Goal: Task Accomplishment & Management: Complete application form

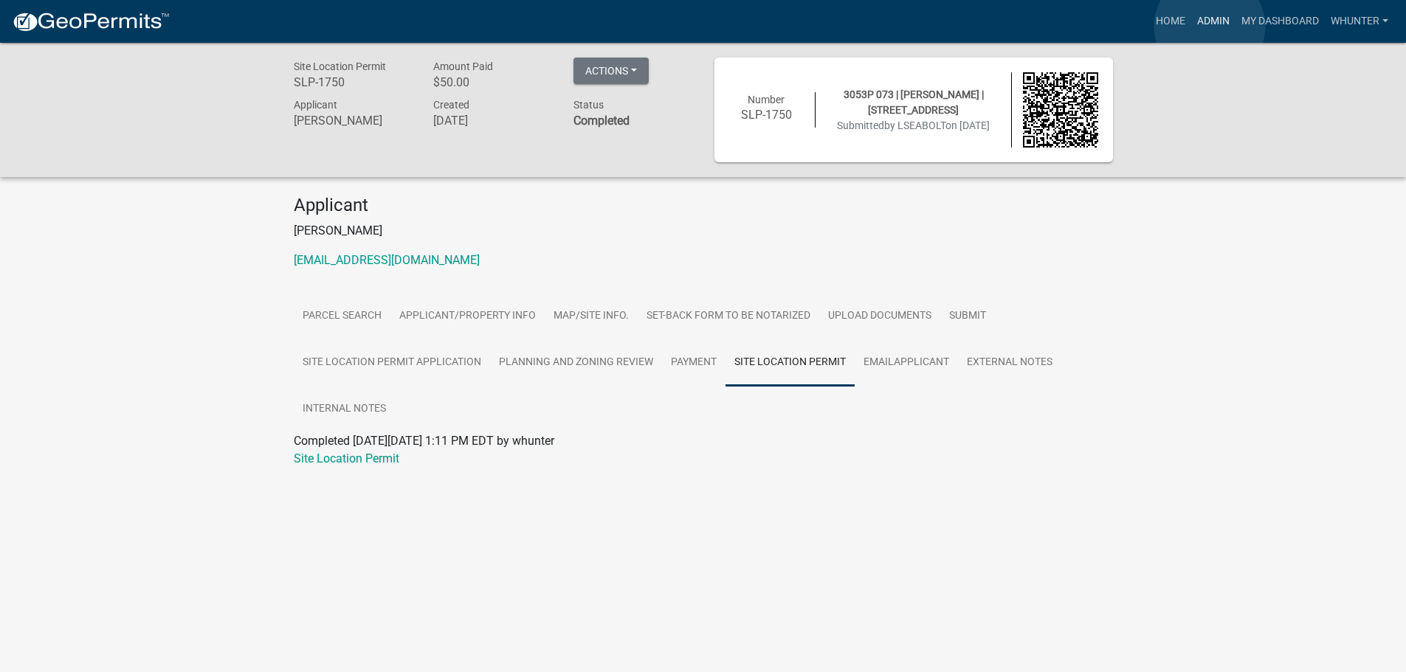
click at [1210, 27] on link "Admin" at bounding box center [1213, 21] width 44 height 28
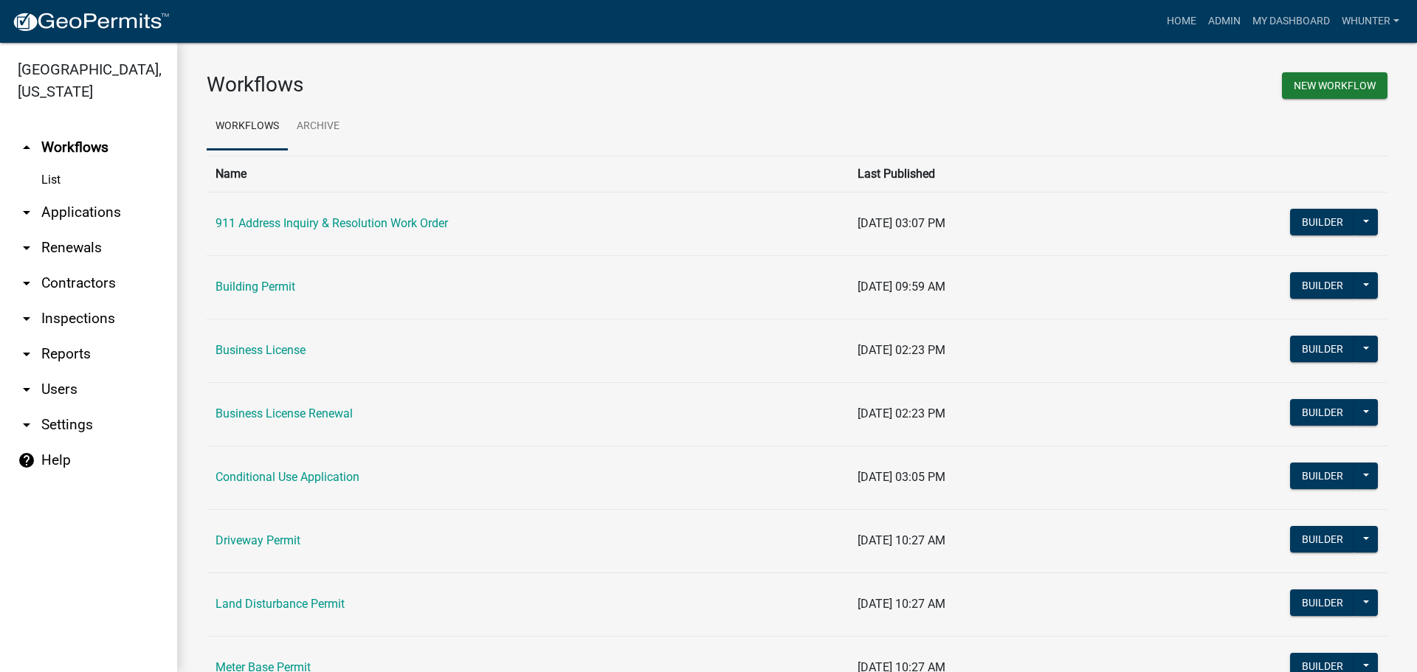
click at [103, 204] on link "arrow_drop_down Applications" at bounding box center [88, 212] width 177 height 35
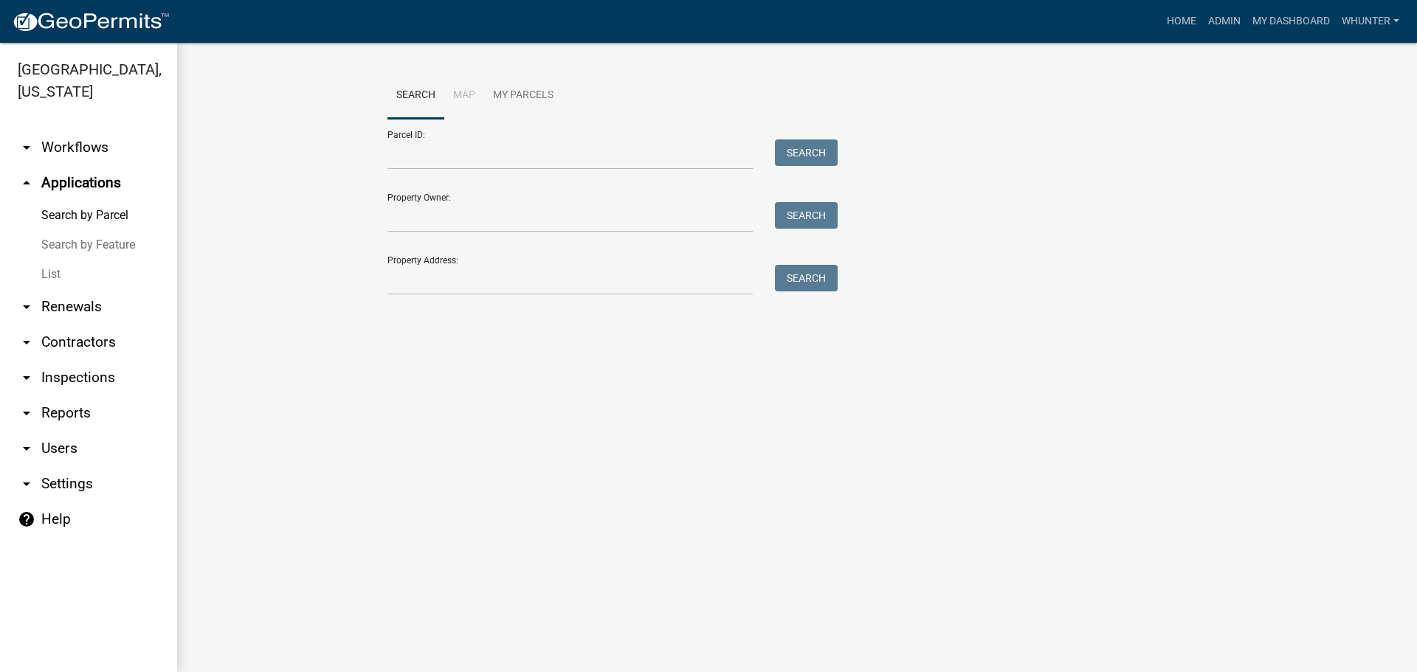
click at [89, 288] on link "List" at bounding box center [88, 275] width 177 height 30
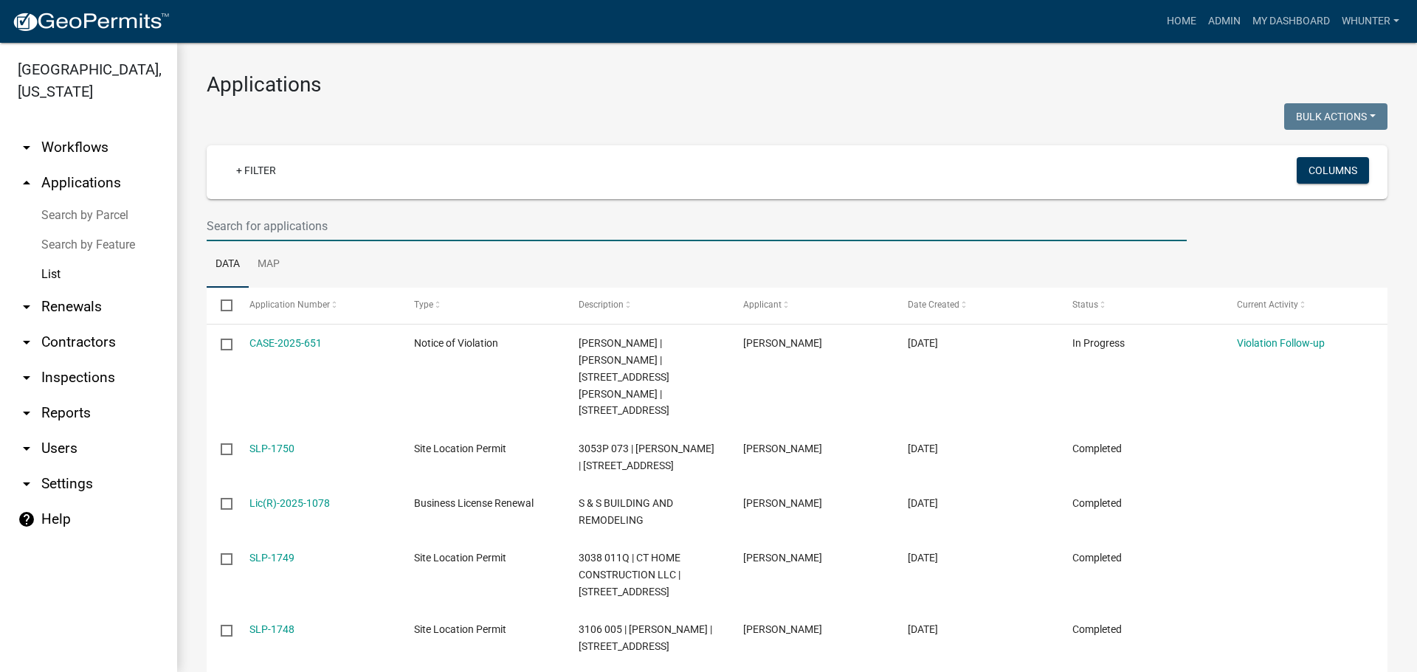
click at [263, 226] on input "text" at bounding box center [697, 226] width 980 height 30
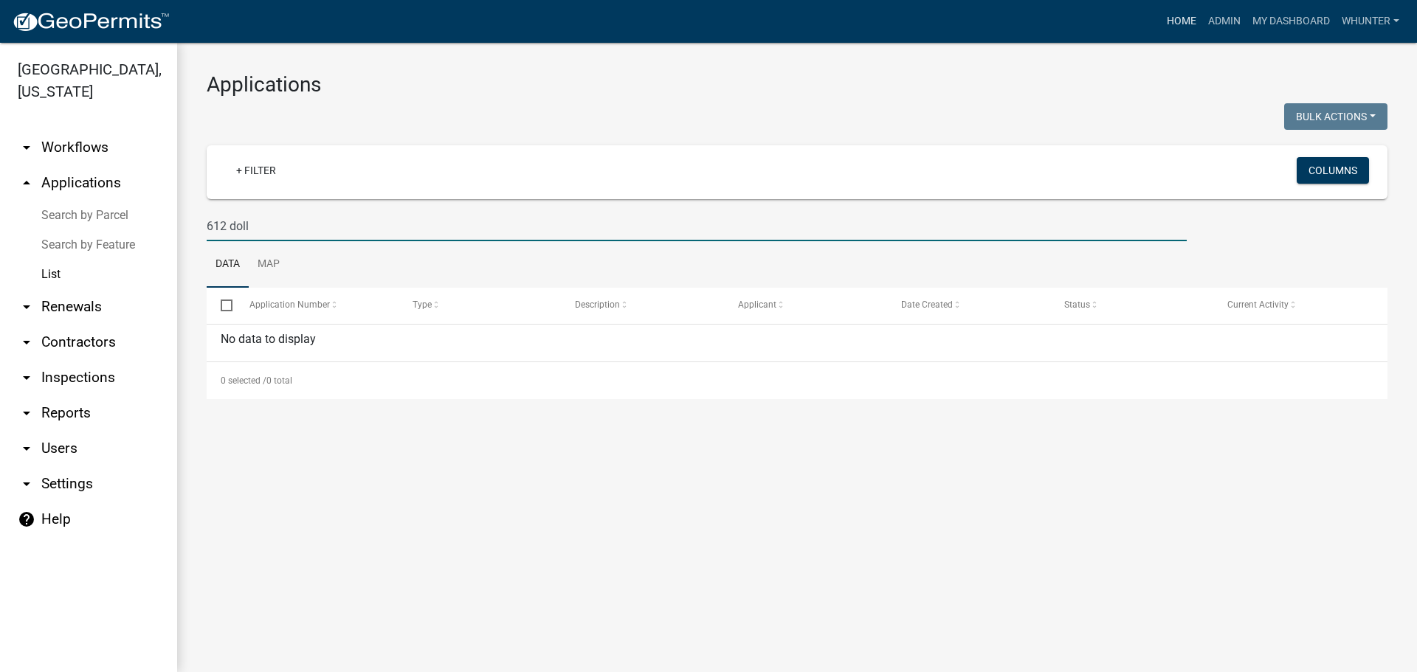
type input "612 doll"
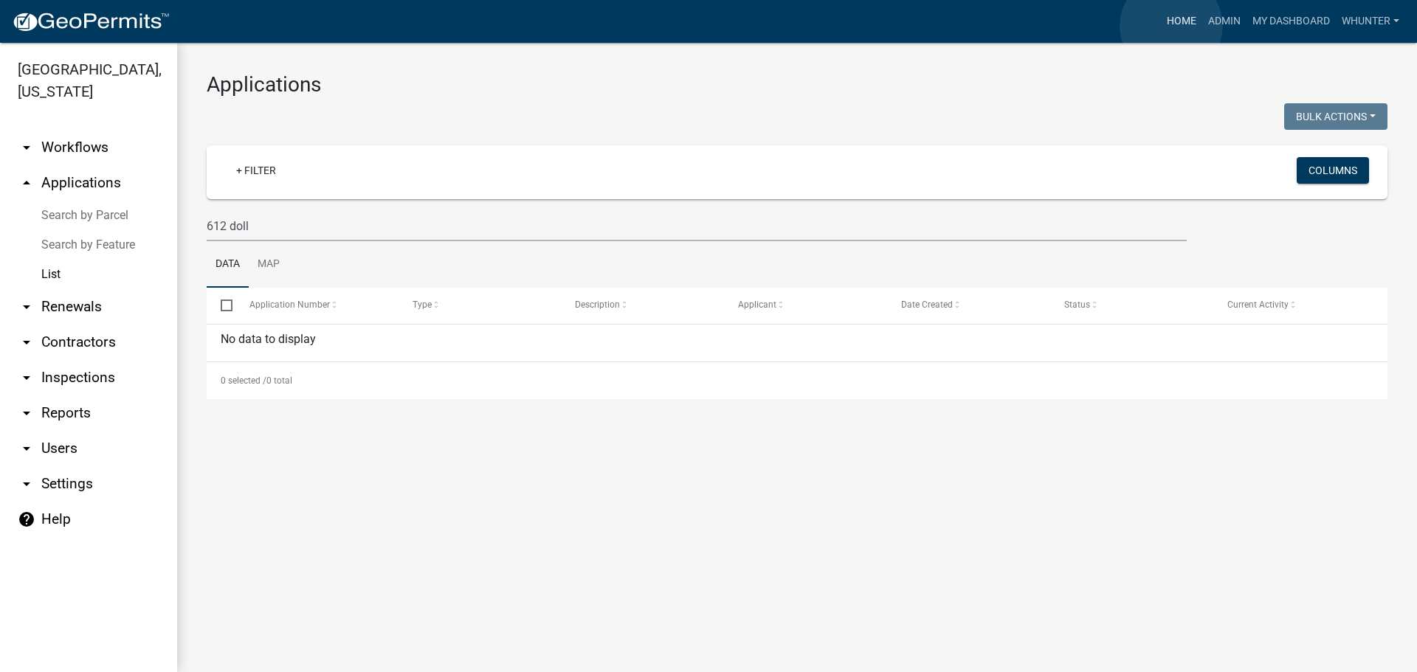
click at [1171, 26] on link "Home" at bounding box center [1181, 21] width 41 height 28
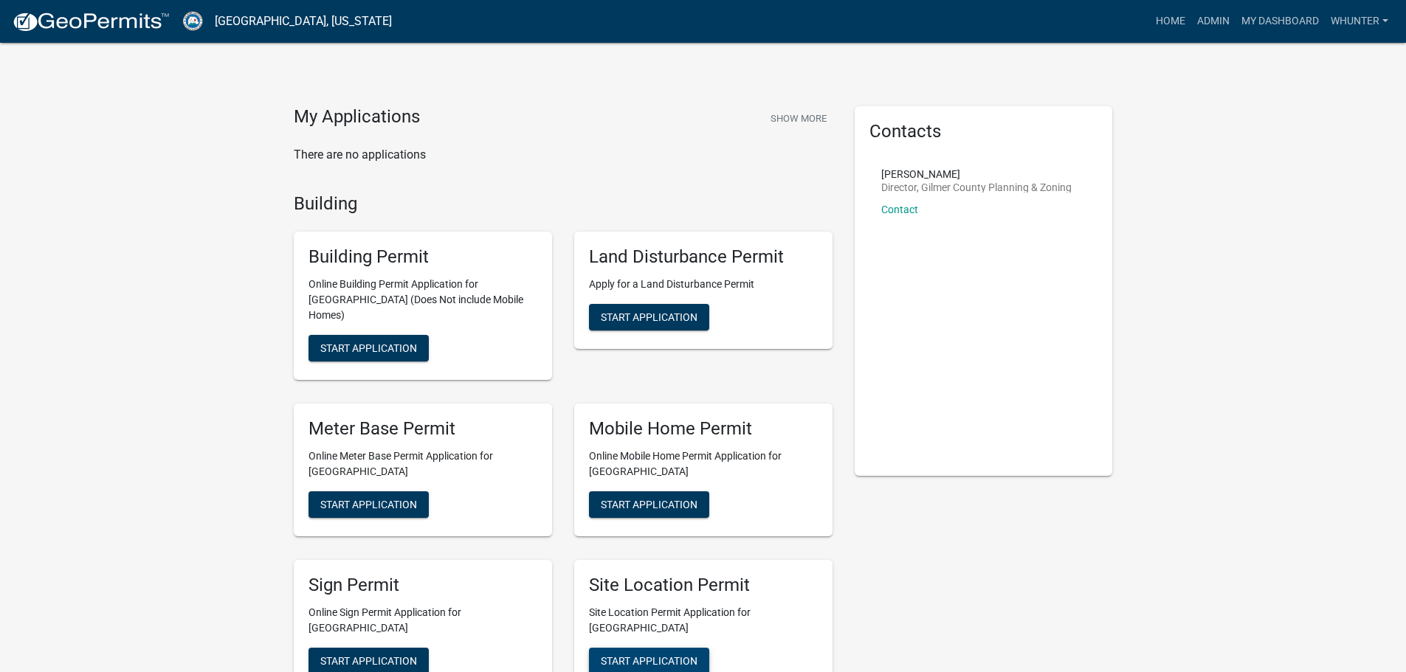
click at [621, 648] on button "Start Application" at bounding box center [649, 661] width 120 height 27
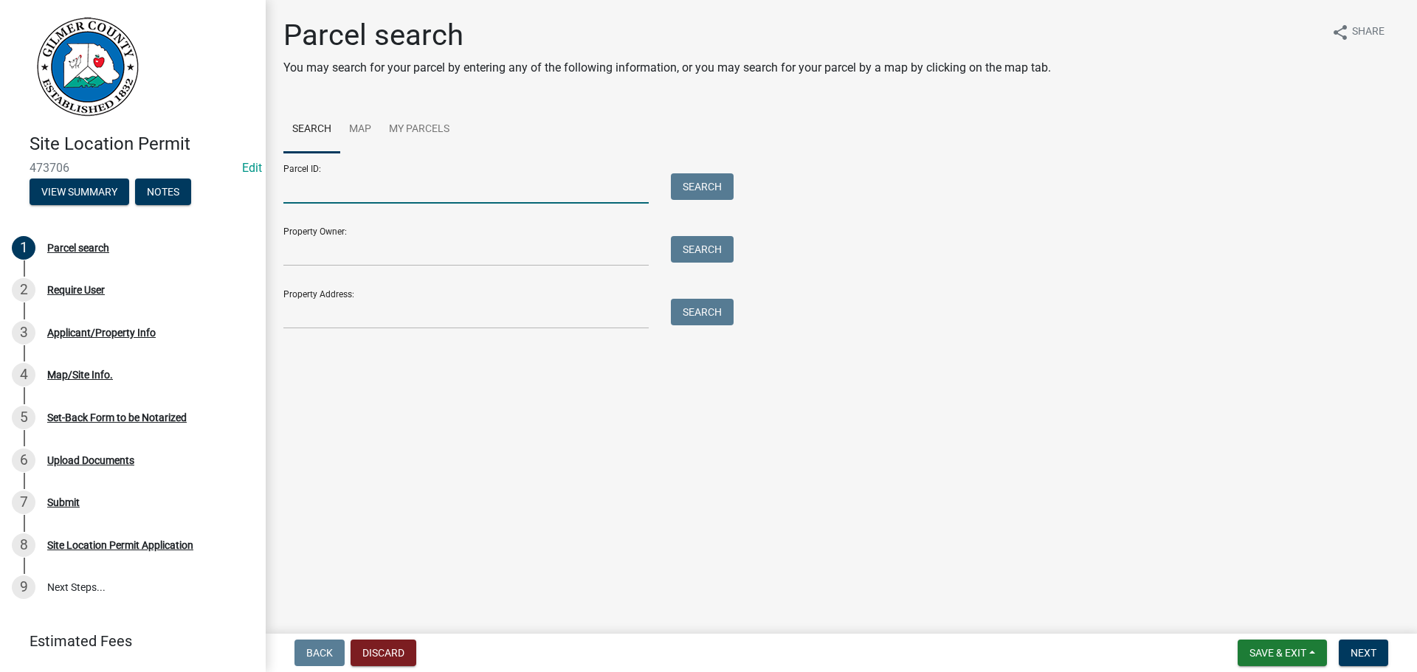
click at [308, 184] on input "Parcel ID:" at bounding box center [465, 188] width 365 height 30
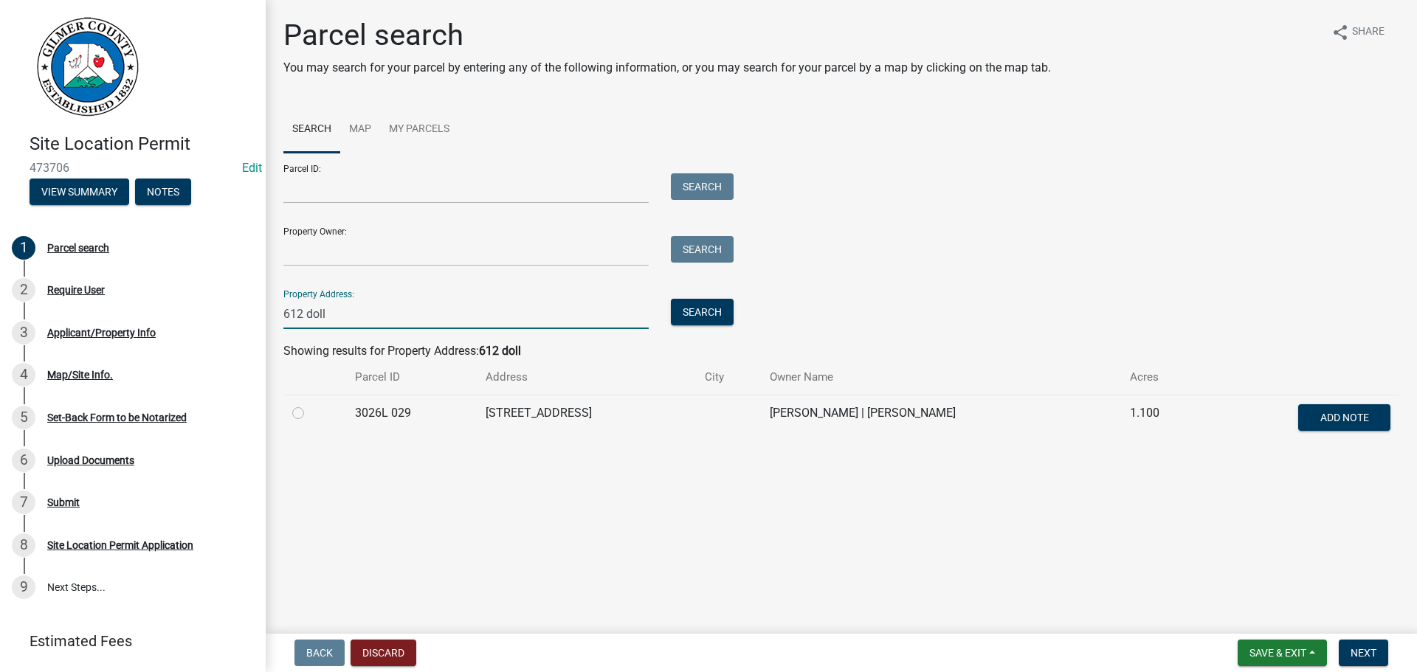
type input "612 doll"
drag, startPoint x: 270, startPoint y: 416, endPoint x: 319, endPoint y: 414, distance: 48.8
click at [275, 416] on div "Parcel search You may search for your parcel by entering any of the following i…" at bounding box center [841, 237] width 1151 height 439
click at [319, 414] on div at bounding box center [314, 413] width 45 height 18
click at [310, 404] on label at bounding box center [310, 404] width 0 height 0
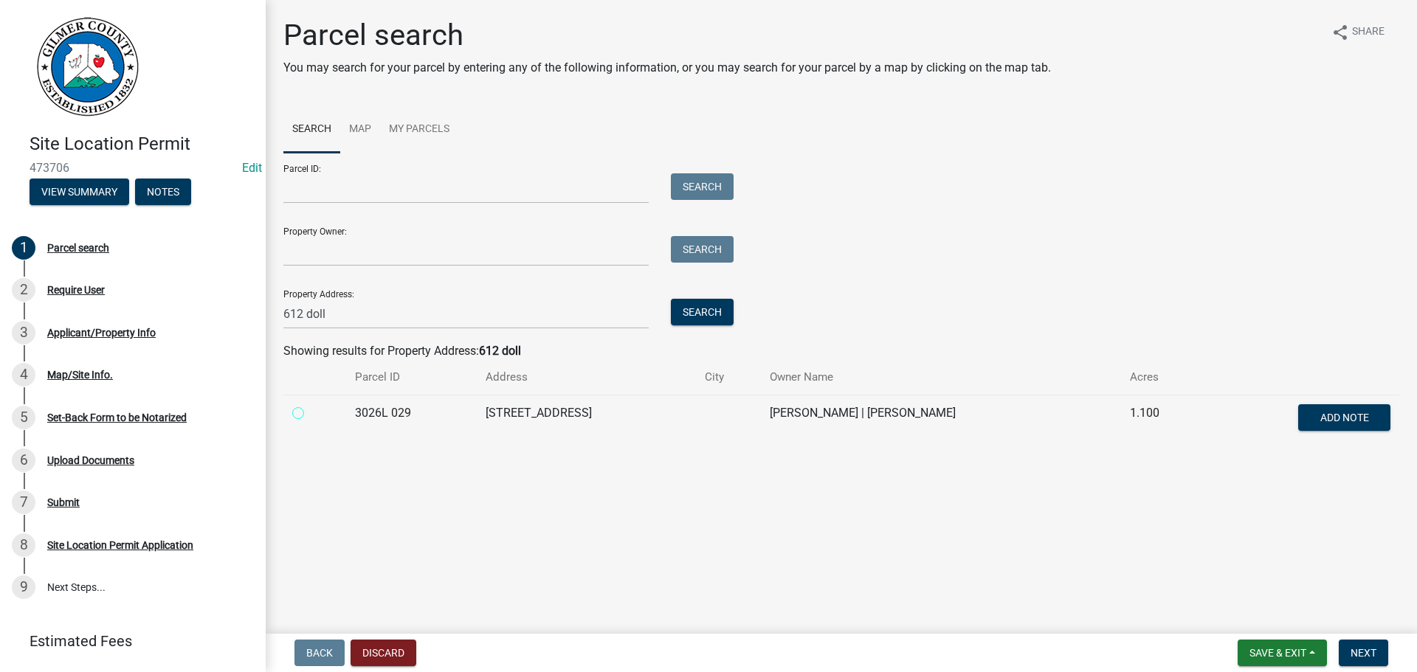
click at [310, 412] on 029 "radio" at bounding box center [315, 409] width 10 height 10
radio 029 "true"
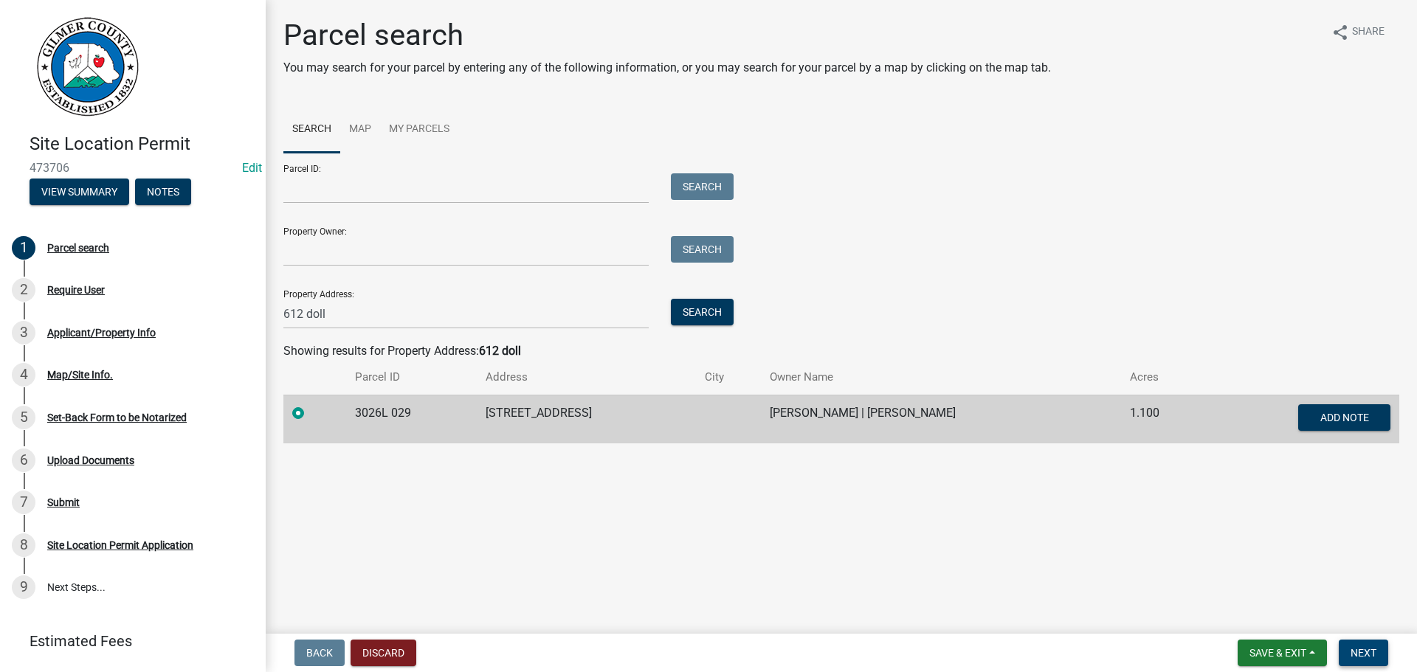
click at [1357, 641] on button "Next" at bounding box center [1363, 653] width 49 height 27
click at [1359, 653] on span "Next" at bounding box center [1363, 653] width 26 height 12
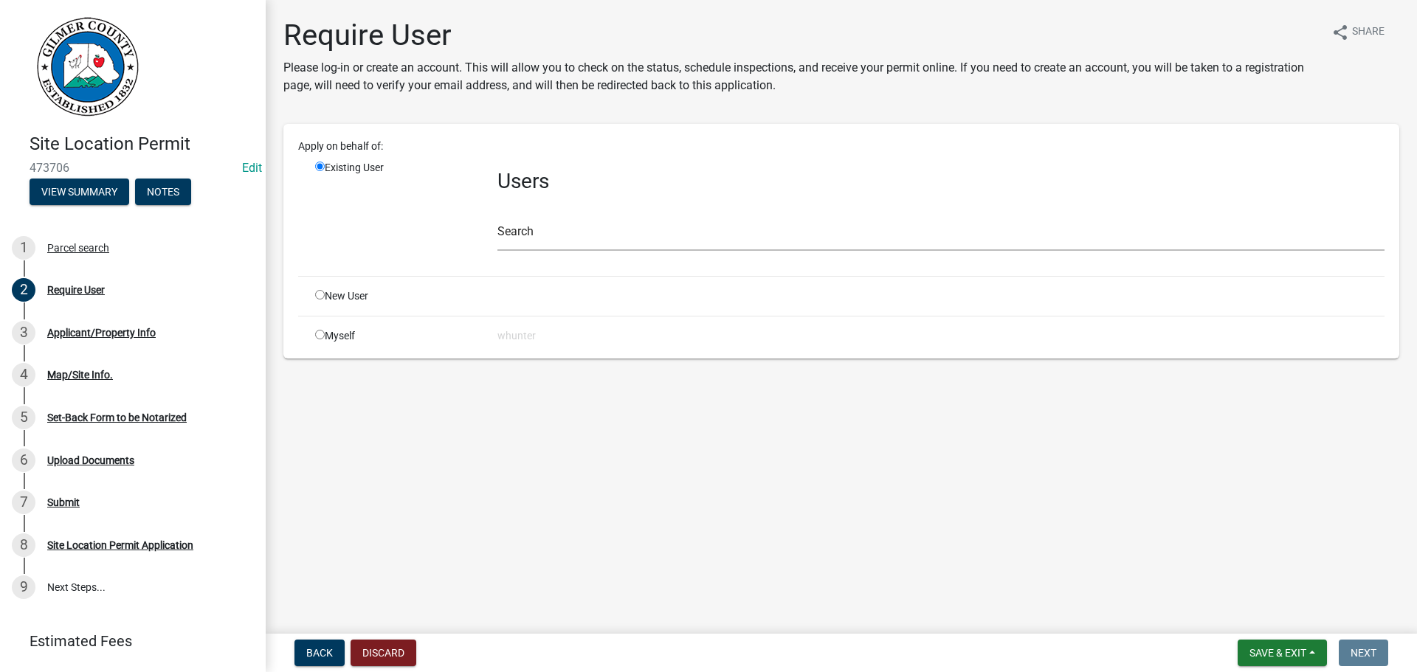
drag, startPoint x: 844, startPoint y: 204, endPoint x: 869, endPoint y: 215, distance: 26.8
click at [851, 201] on div "Search" at bounding box center [940, 225] width 887 height 51
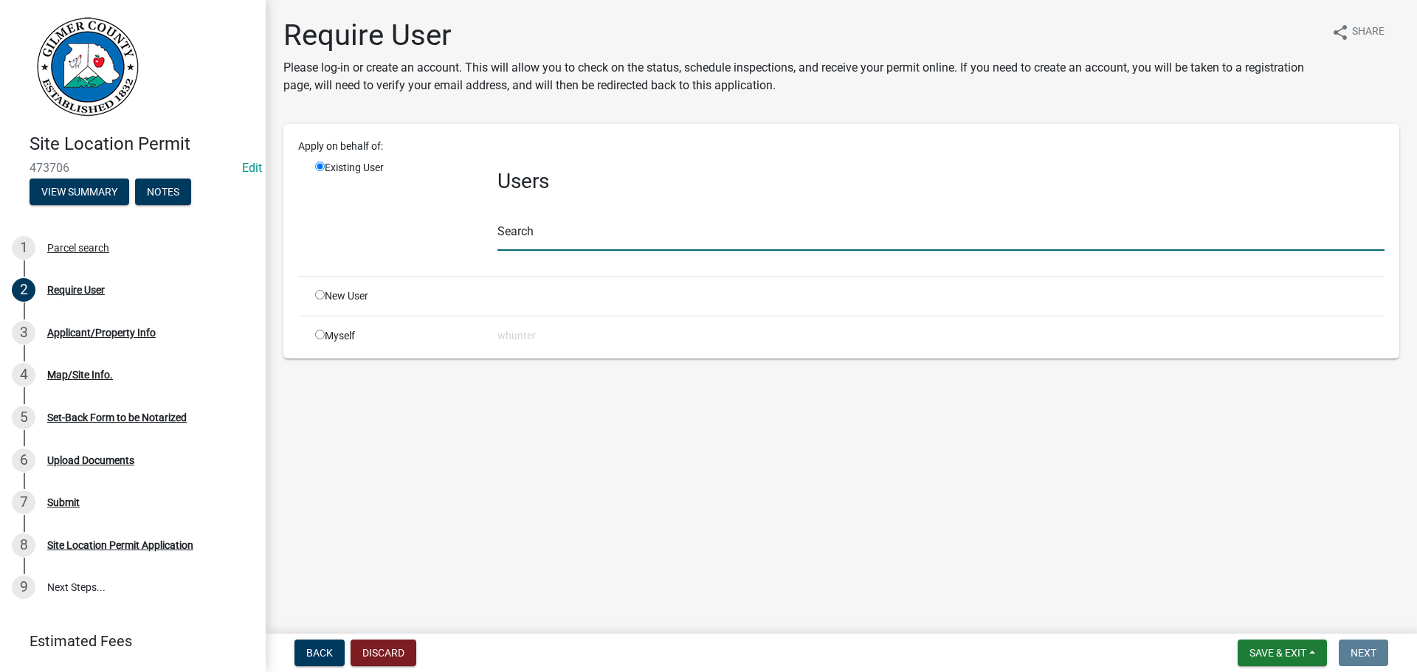
click at [877, 242] on input "text" at bounding box center [940, 236] width 887 height 30
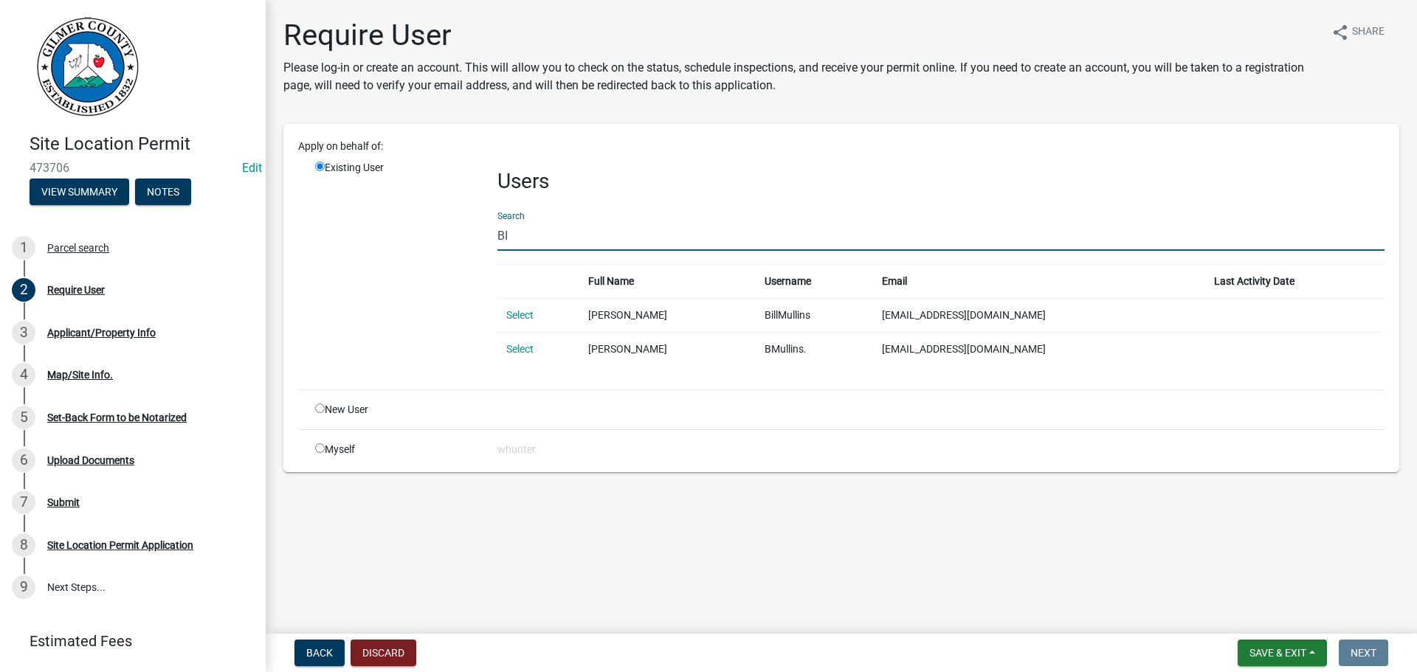
type input "B"
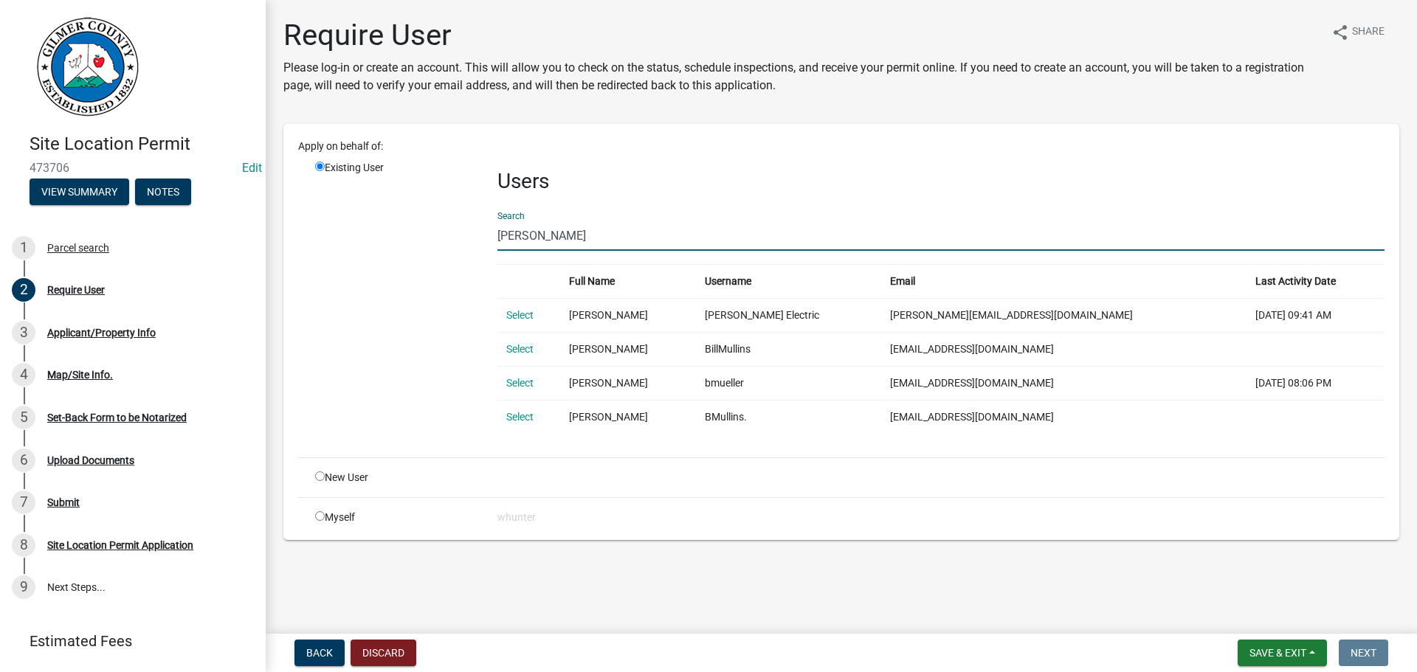
type input "[PERSON_NAME]"
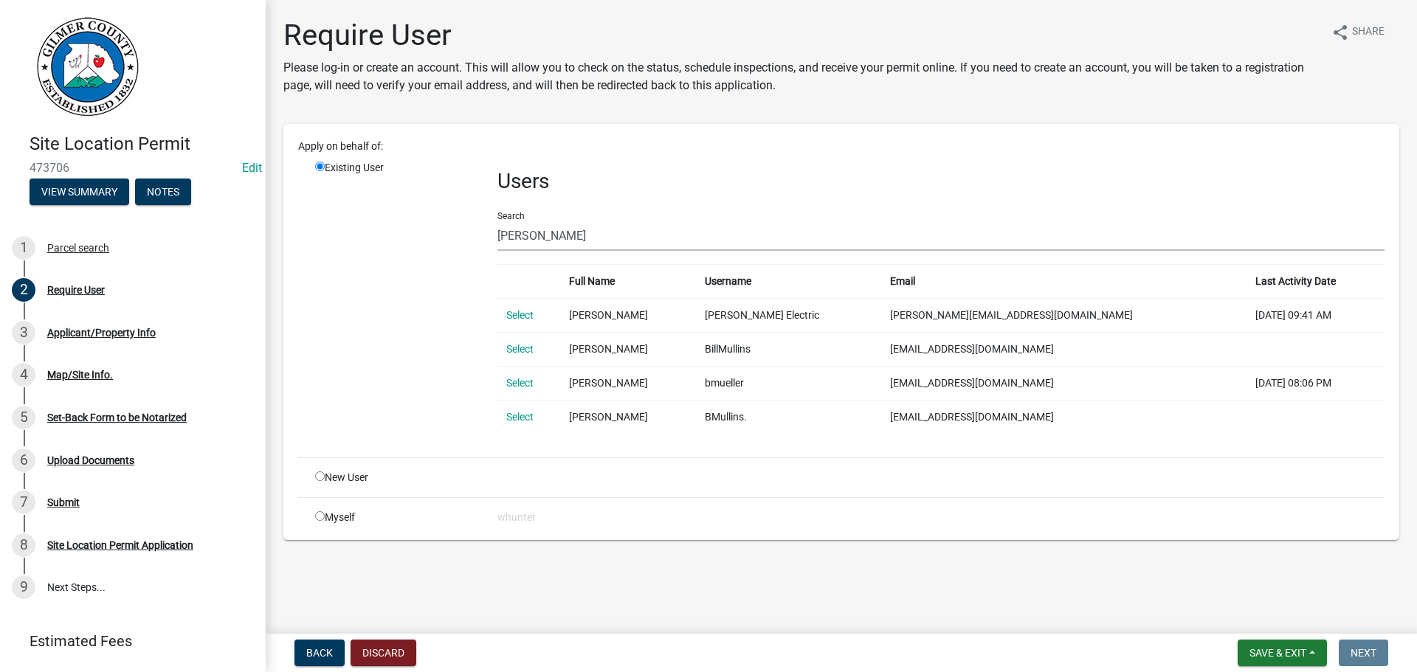
click at [317, 479] on input "radio" at bounding box center [320, 477] width 10 height 10
radio input "true"
radio input "false"
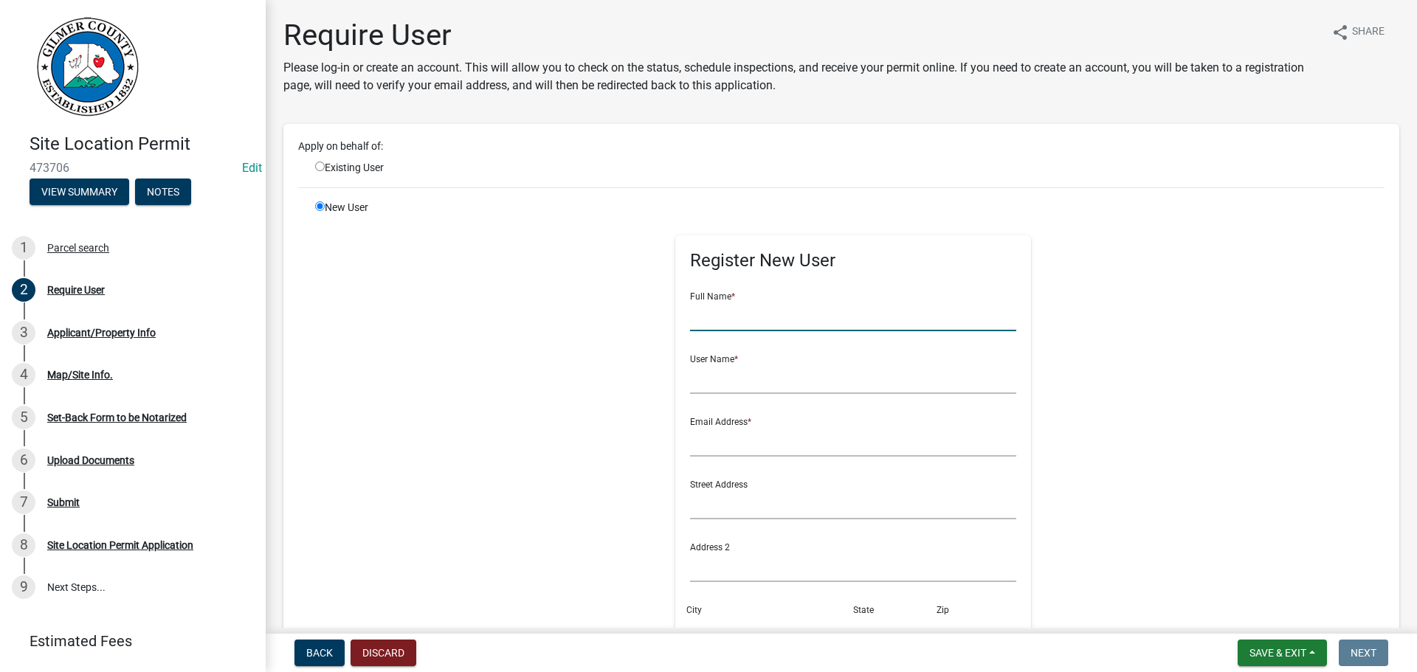
click at [733, 325] on input "text" at bounding box center [853, 316] width 327 height 30
type input "[PERSON_NAME]"
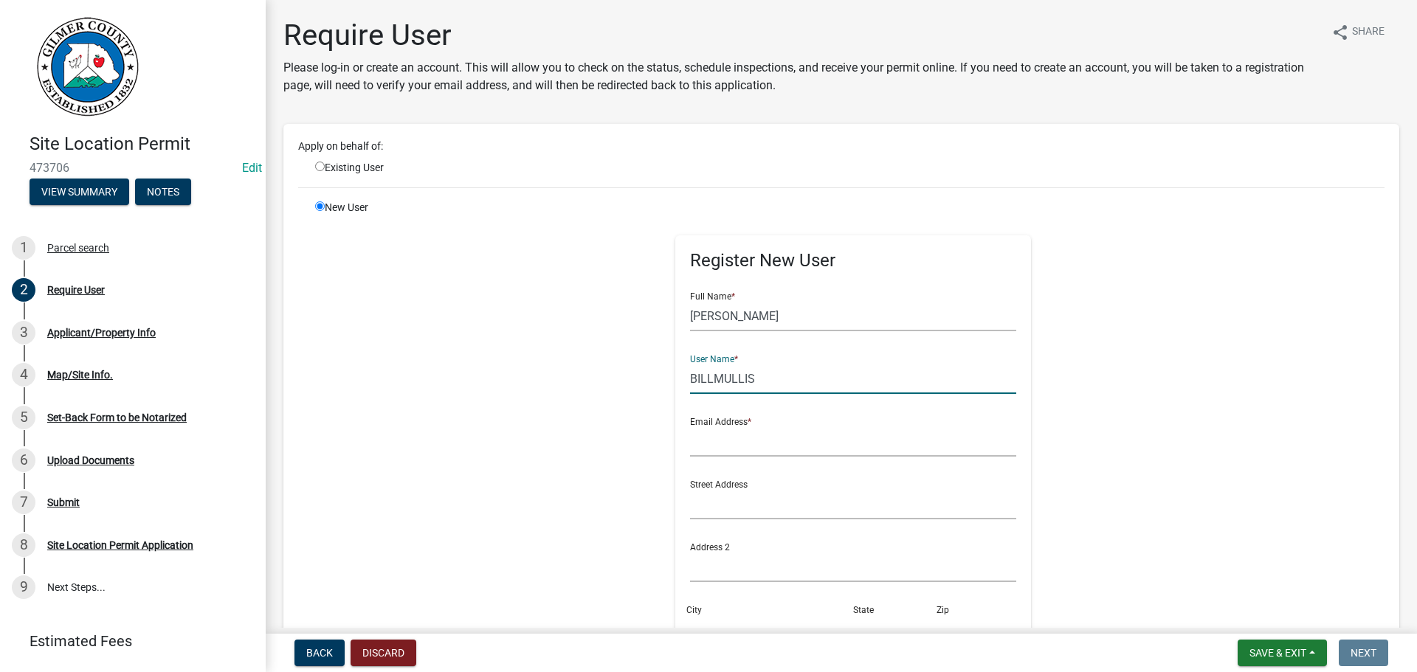
type input "BILLMULLIS"
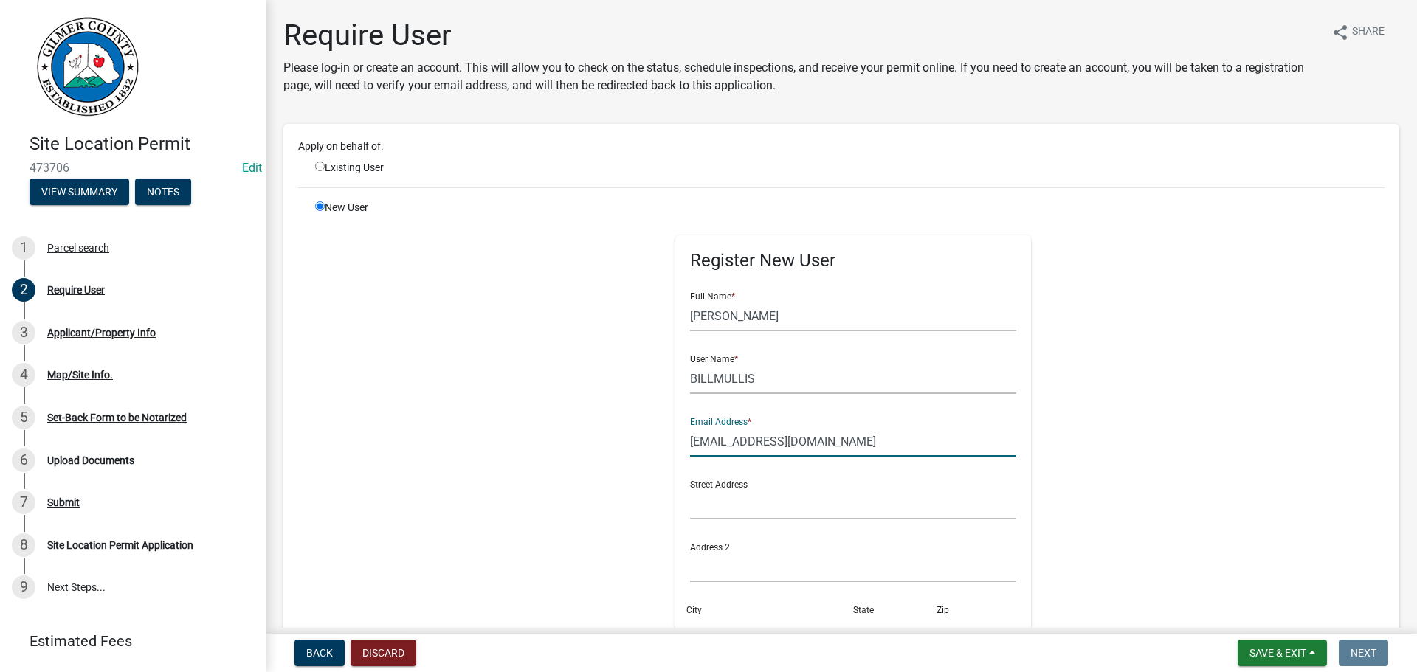
type input "[EMAIL_ADDRESS][DOMAIN_NAME]"
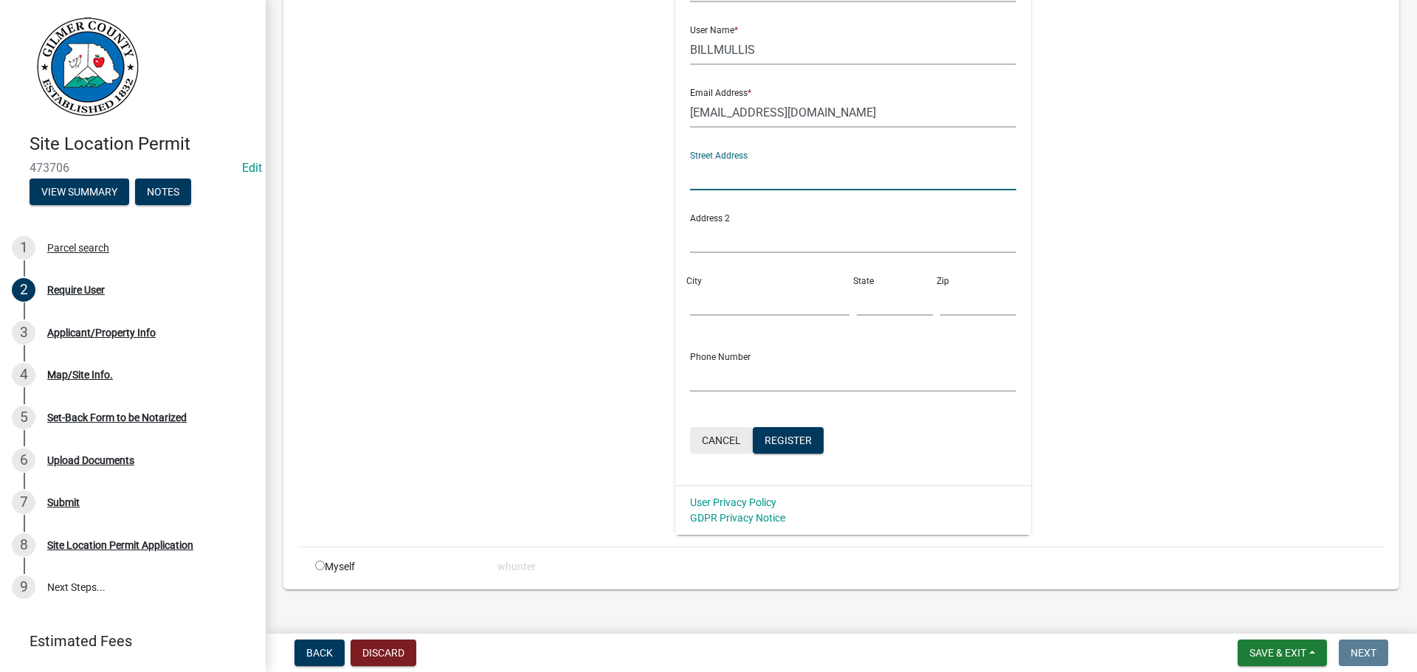
scroll to position [348, 0]
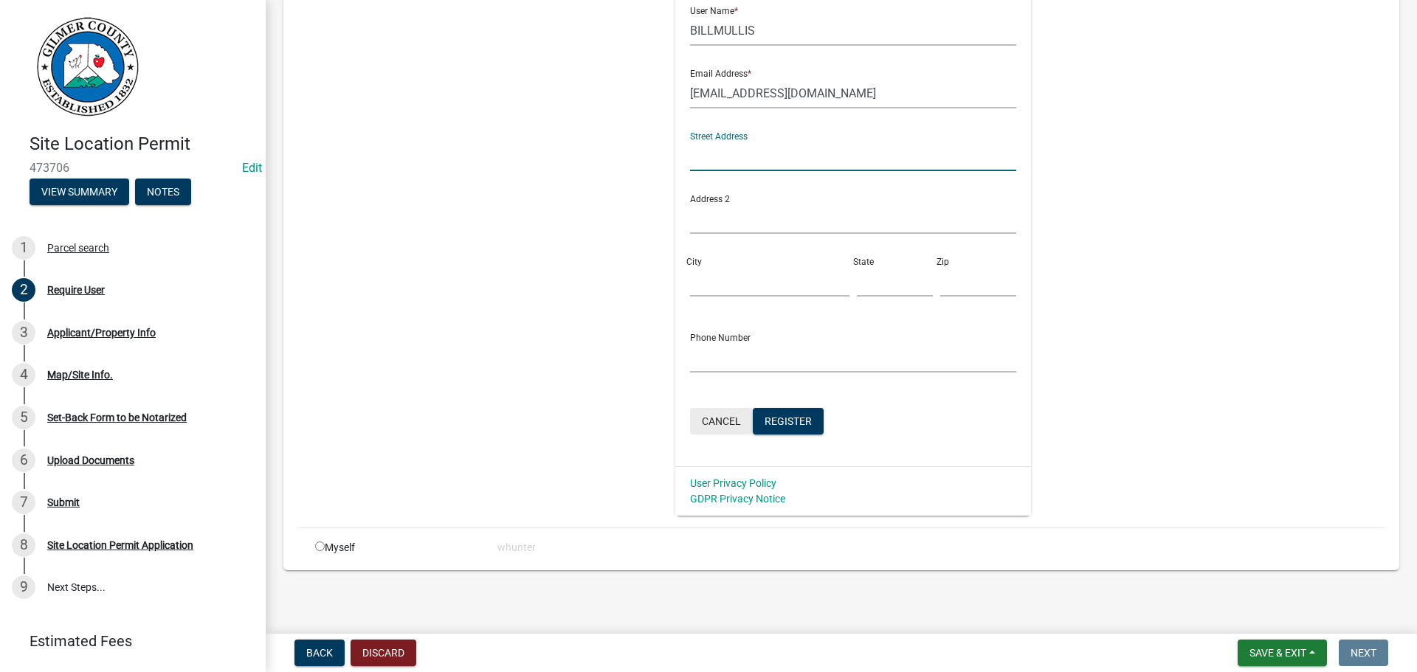
click at [742, 410] on button "Cancel" at bounding box center [721, 421] width 63 height 27
radio input "true"
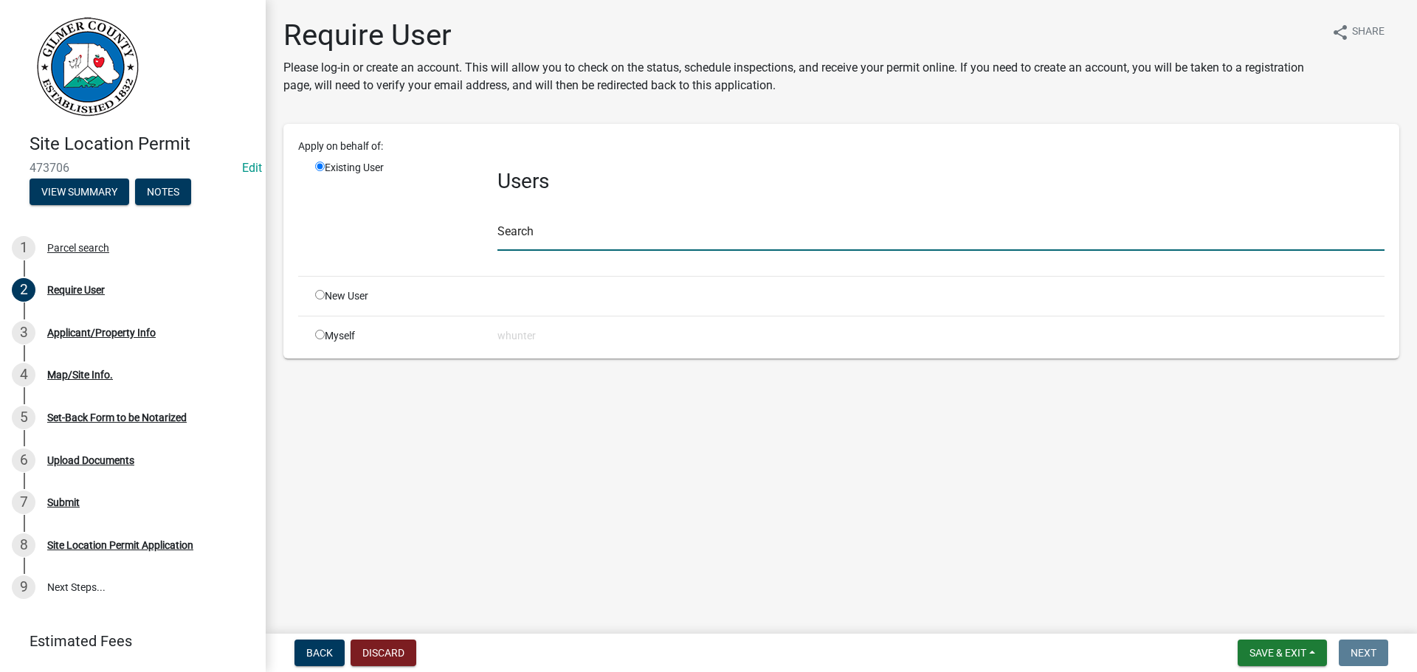
click at [538, 225] on input "text" at bounding box center [940, 236] width 887 height 30
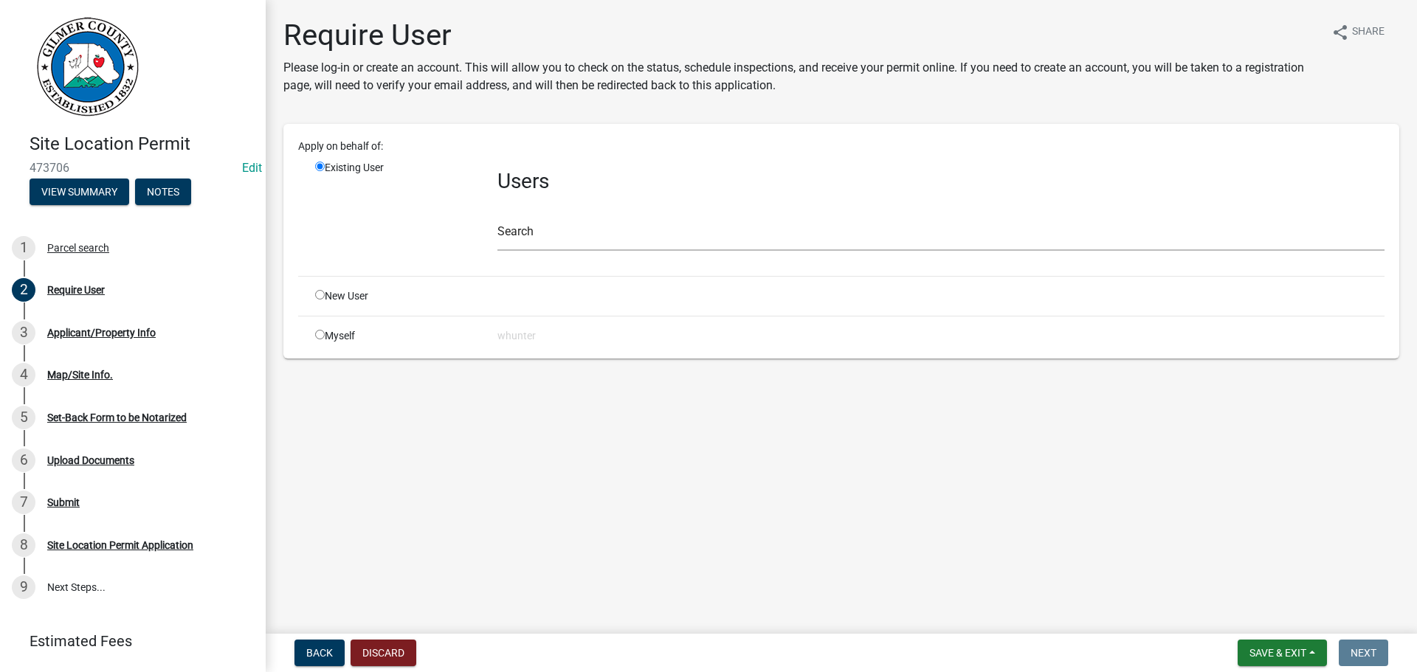
click at [317, 297] on input "radio" at bounding box center [320, 295] width 10 height 10
radio input "true"
radio input "false"
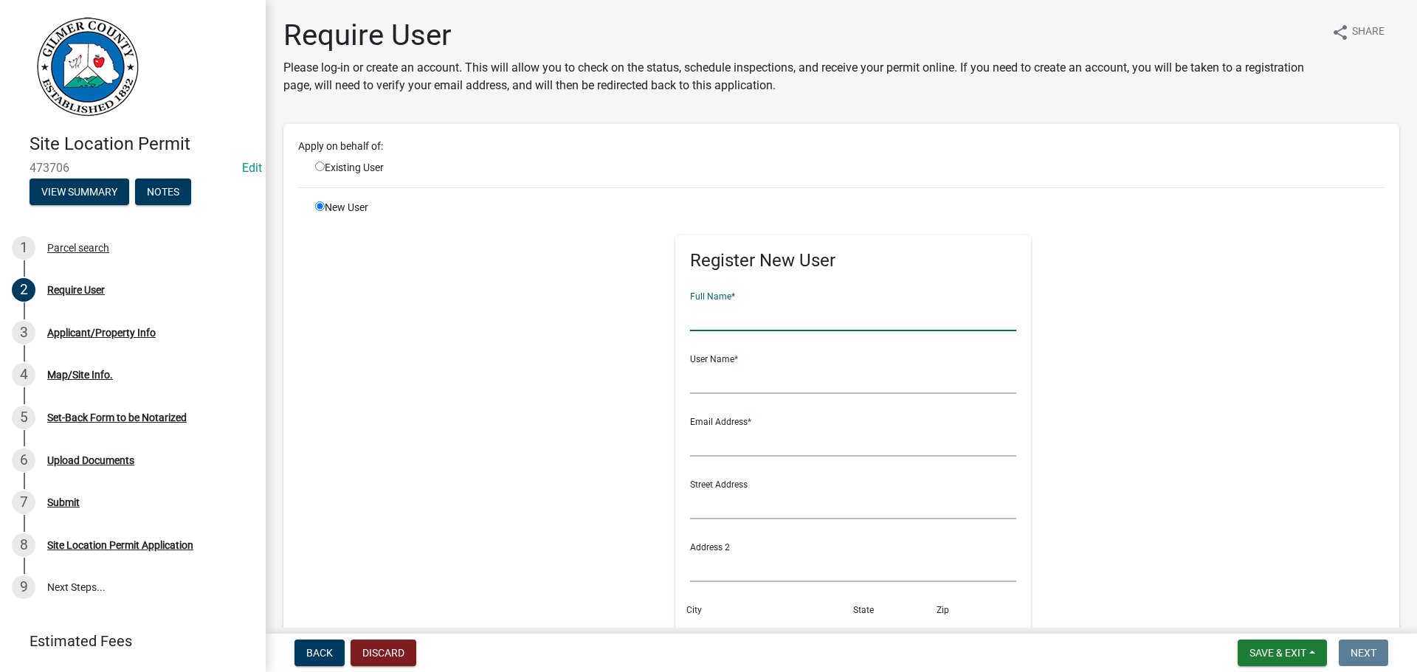
click at [759, 314] on input "text" at bounding box center [853, 316] width 327 height 30
type input "[PERSON_NAME]"
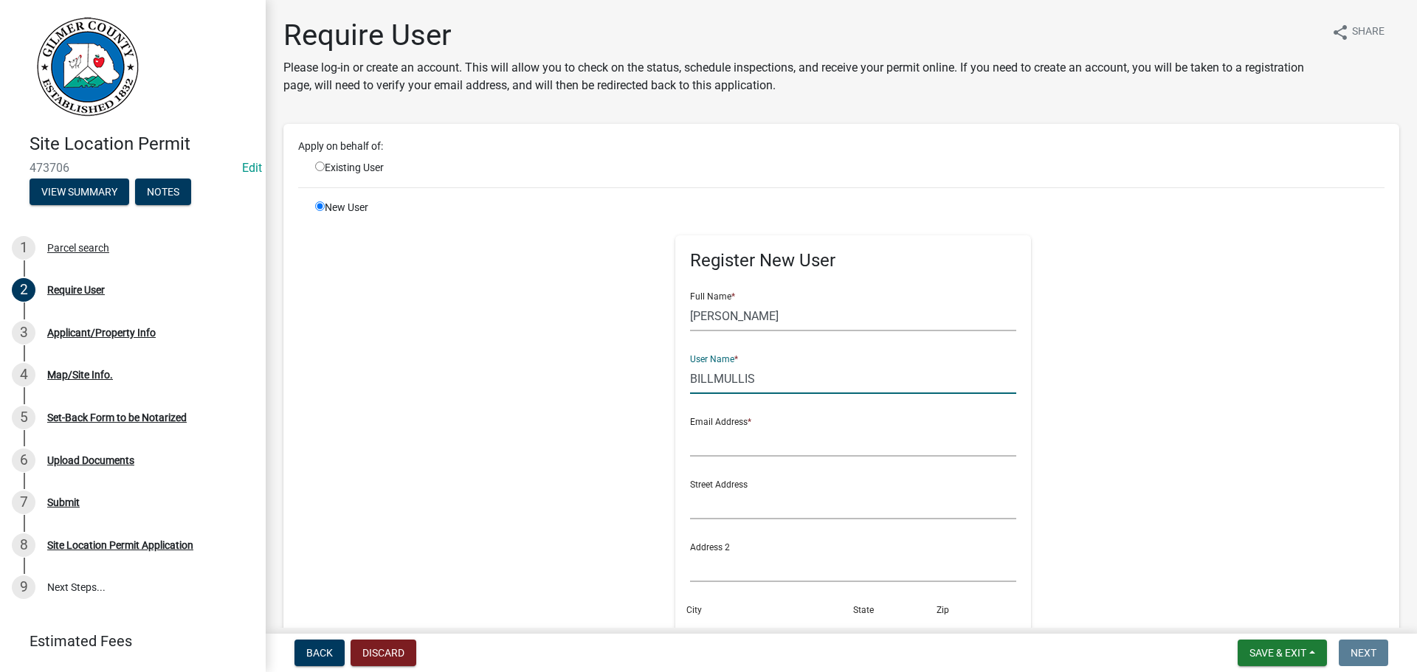
type input "BILLMULLIS"
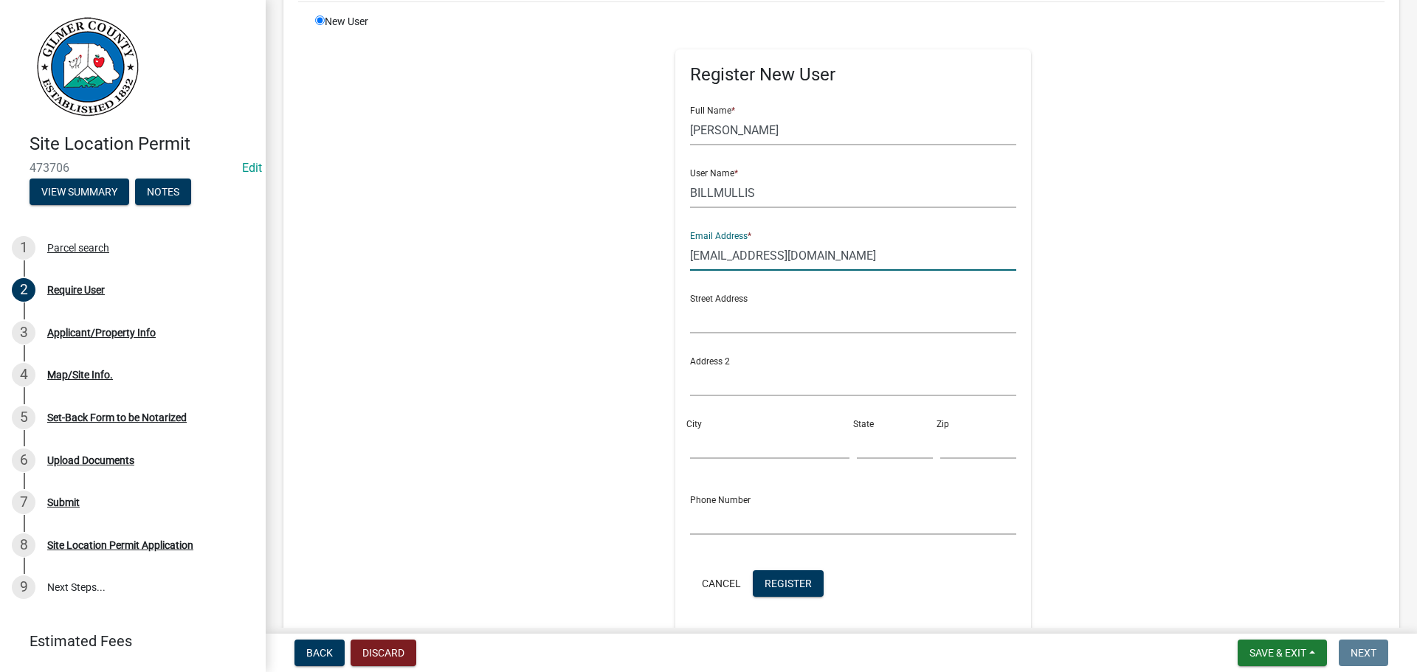
scroll to position [348, 0]
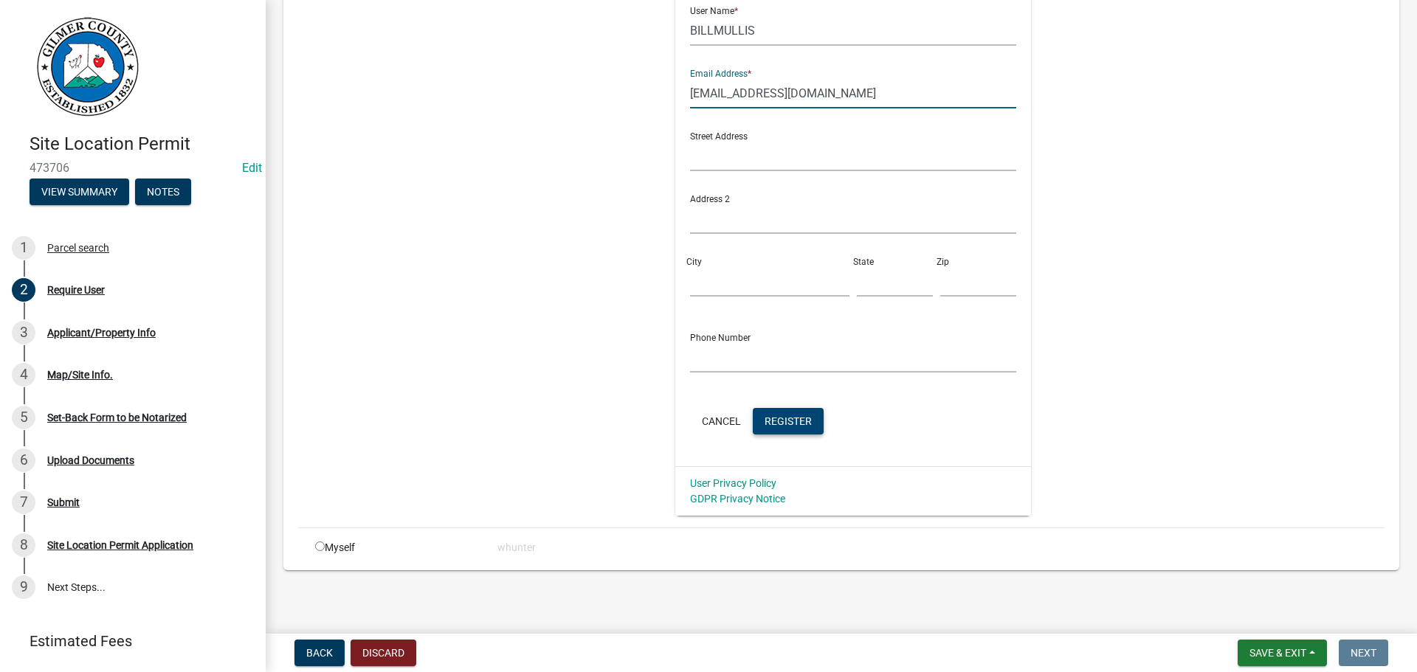
type input "[EMAIL_ADDRESS][DOMAIN_NAME]"
click at [785, 424] on span "Register" at bounding box center [788, 421] width 47 height 12
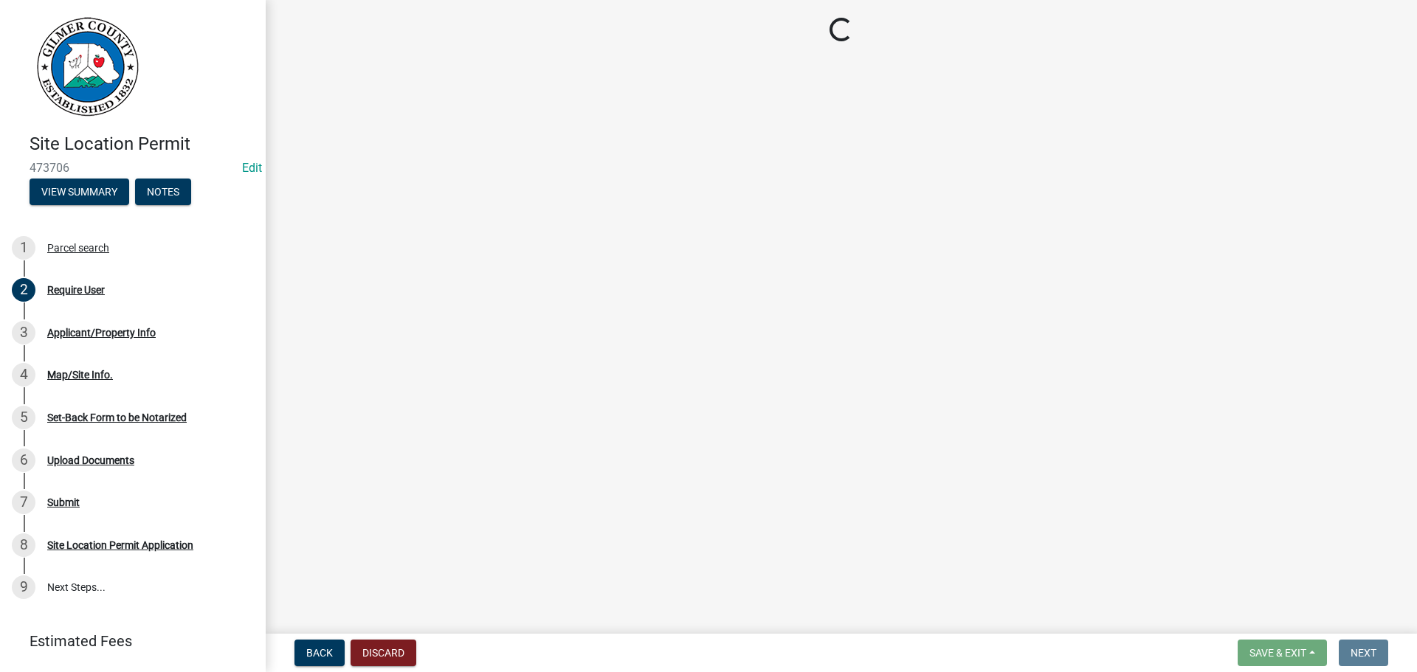
scroll to position [0, 0]
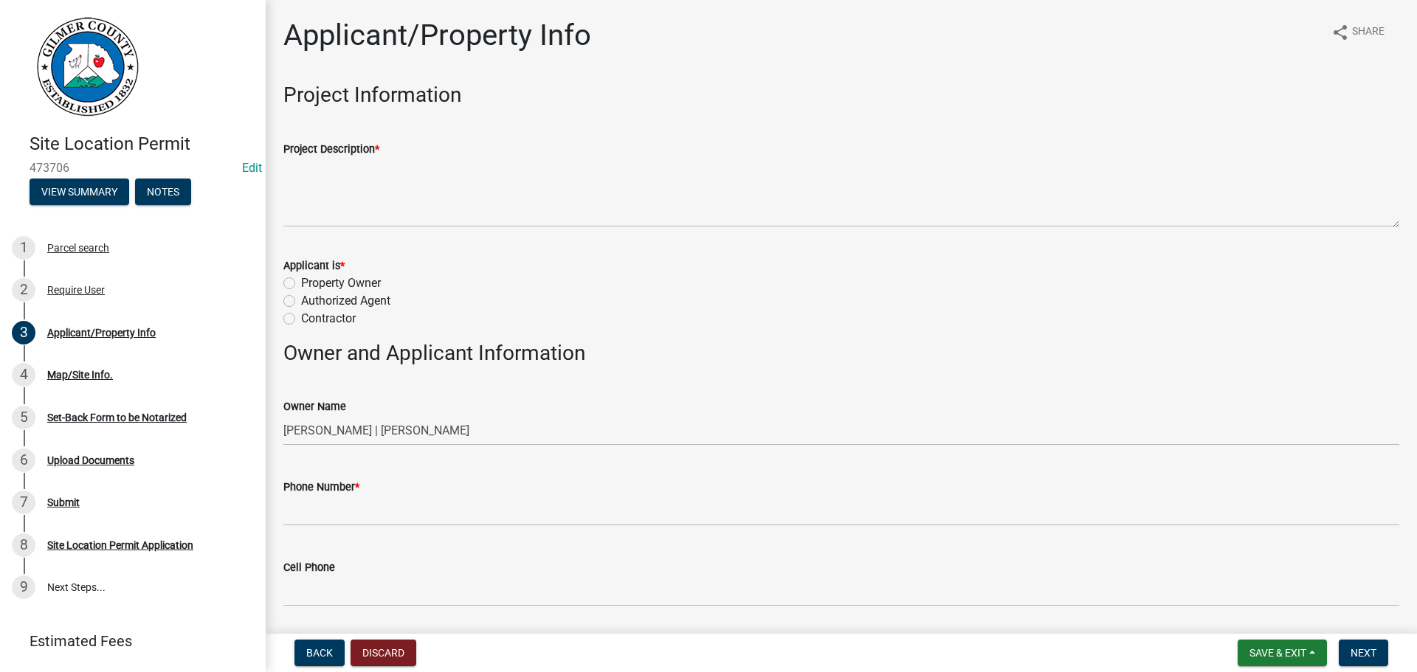
click at [557, 135] on div "Project Description *" at bounding box center [841, 174] width 1116 height 108
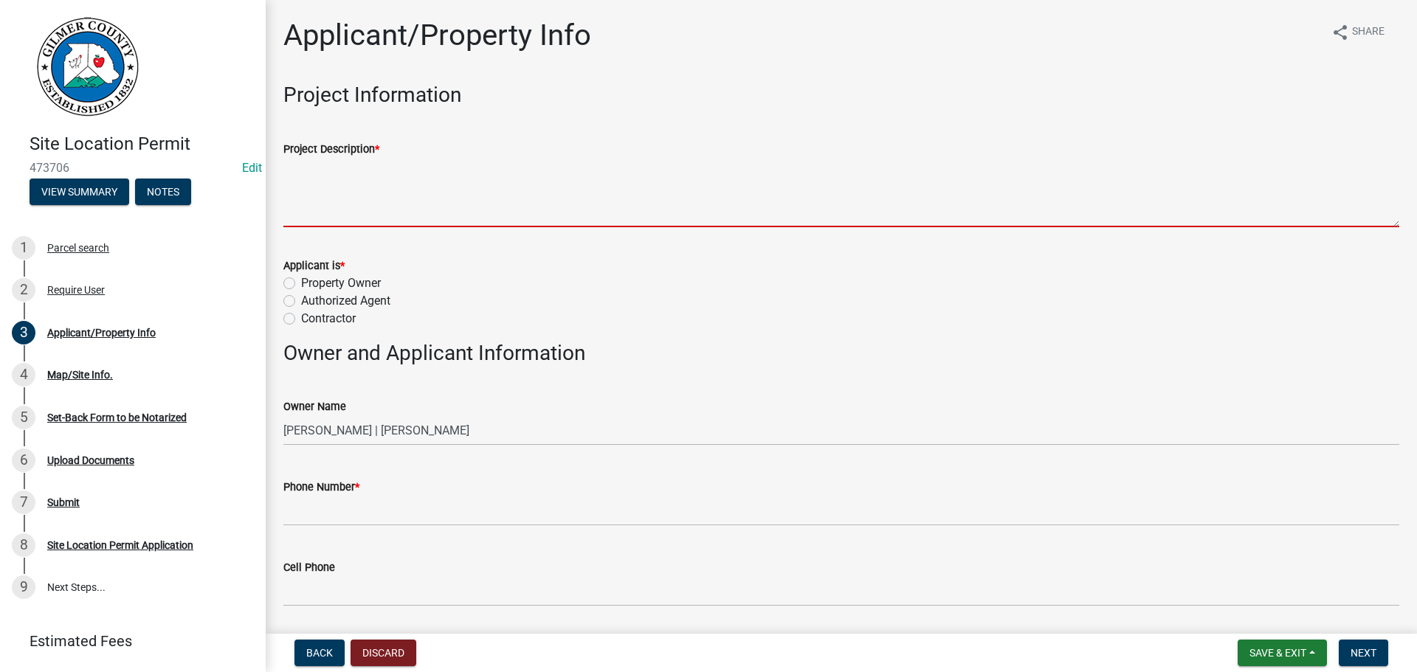
click at [542, 221] on textarea "Project Description *" at bounding box center [841, 192] width 1116 height 69
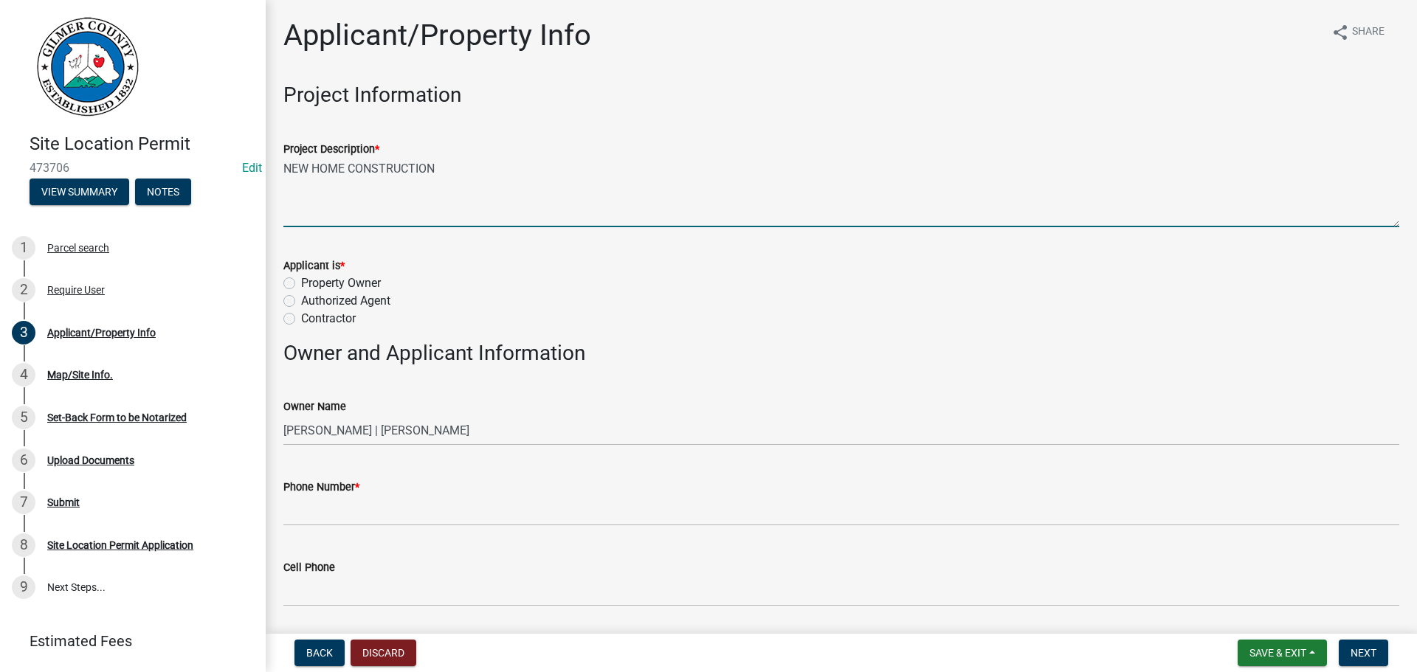
type textarea "NEW HOME CONSTRUCTION"
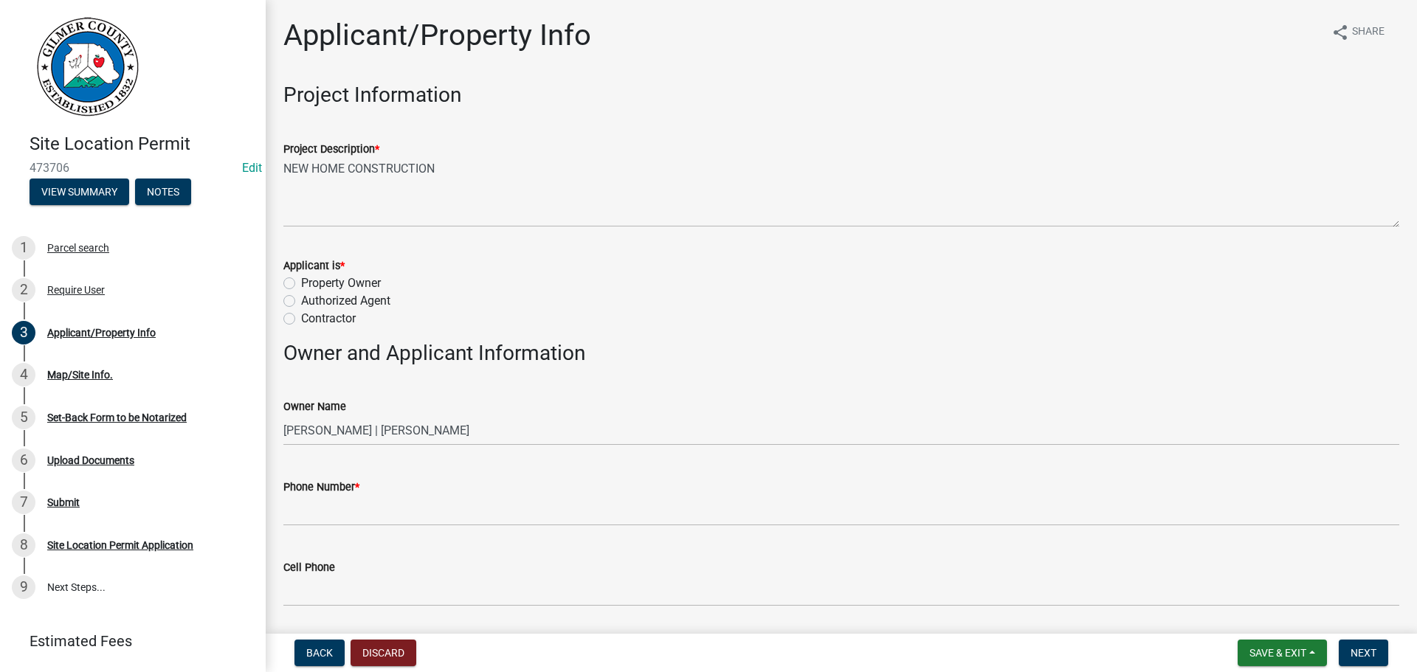
click at [321, 319] on label "Contractor" at bounding box center [328, 319] width 55 height 18
click at [311, 319] on input "Contractor" at bounding box center [306, 315] width 10 height 10
radio input "true"
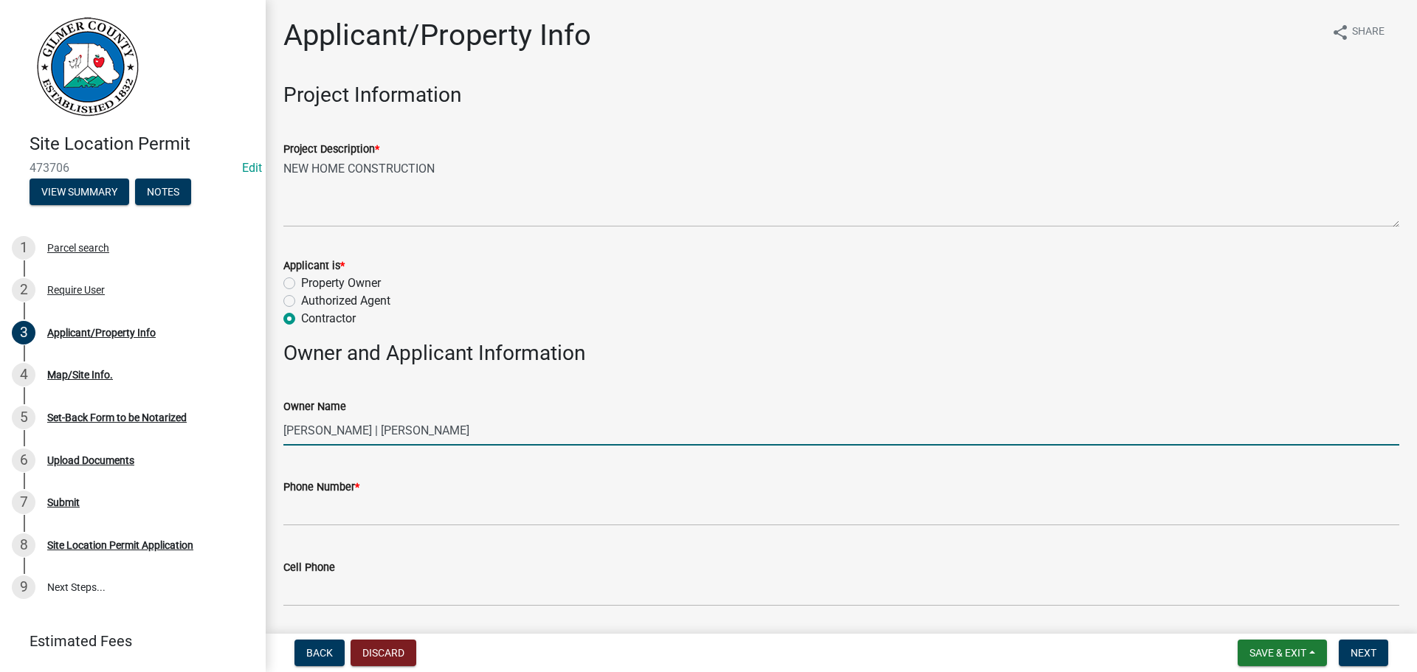
click at [365, 429] on input "[PERSON_NAME] | [PERSON_NAME]" at bounding box center [841, 430] width 1116 height 30
drag, startPoint x: 634, startPoint y: 431, endPoint x: 488, endPoint y: 428, distance: 146.1
click at [488, 428] on input "[PERSON_NAME] AND [PERSON_NAME] | [PERSON_NAME]" at bounding box center [841, 430] width 1116 height 30
type input "[PERSON_NAME] AND [PERSON_NAME]"
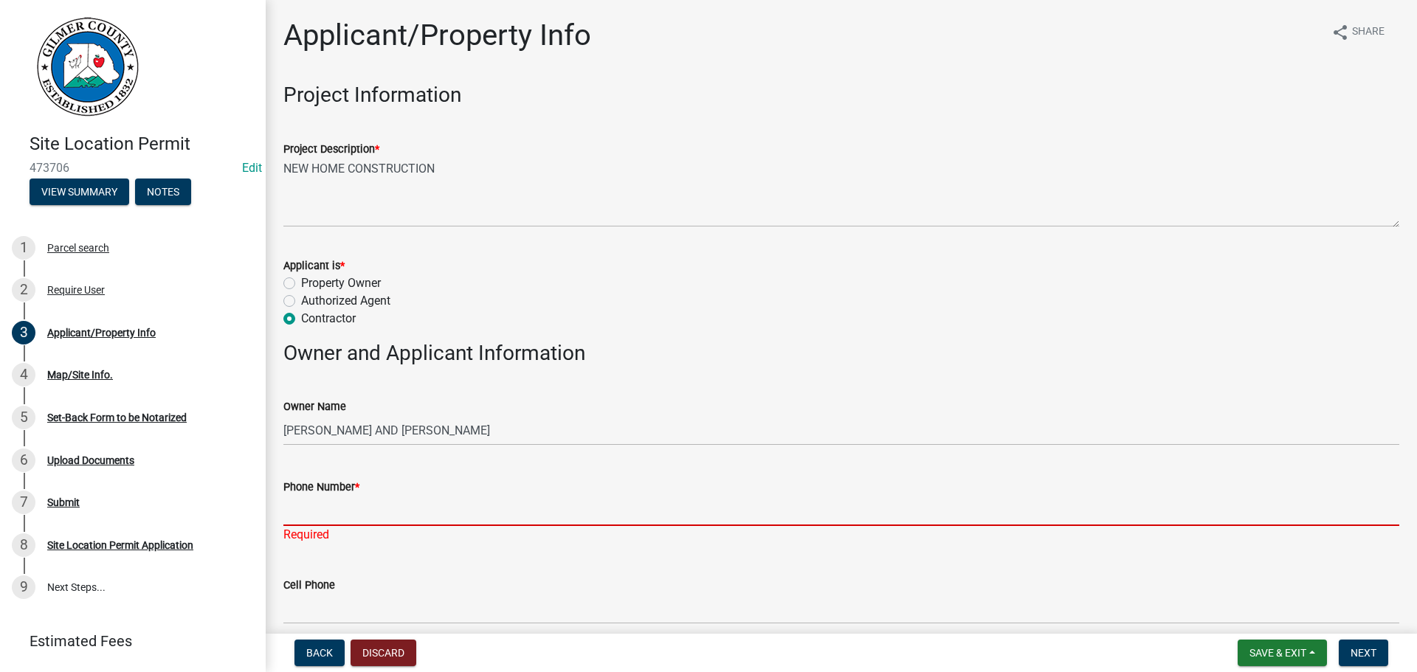
click at [356, 514] on input "Phone Number *" at bounding box center [841, 511] width 1116 height 30
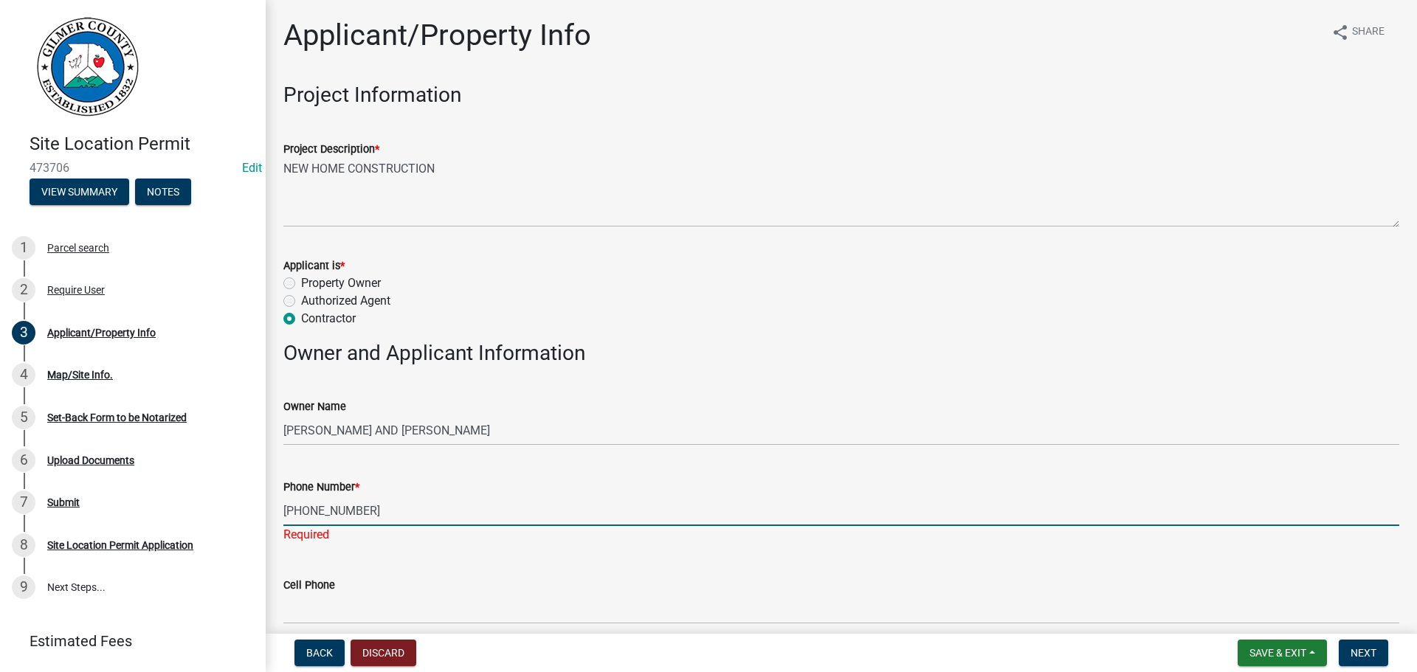
type input "[PHONE_NUMBER]"
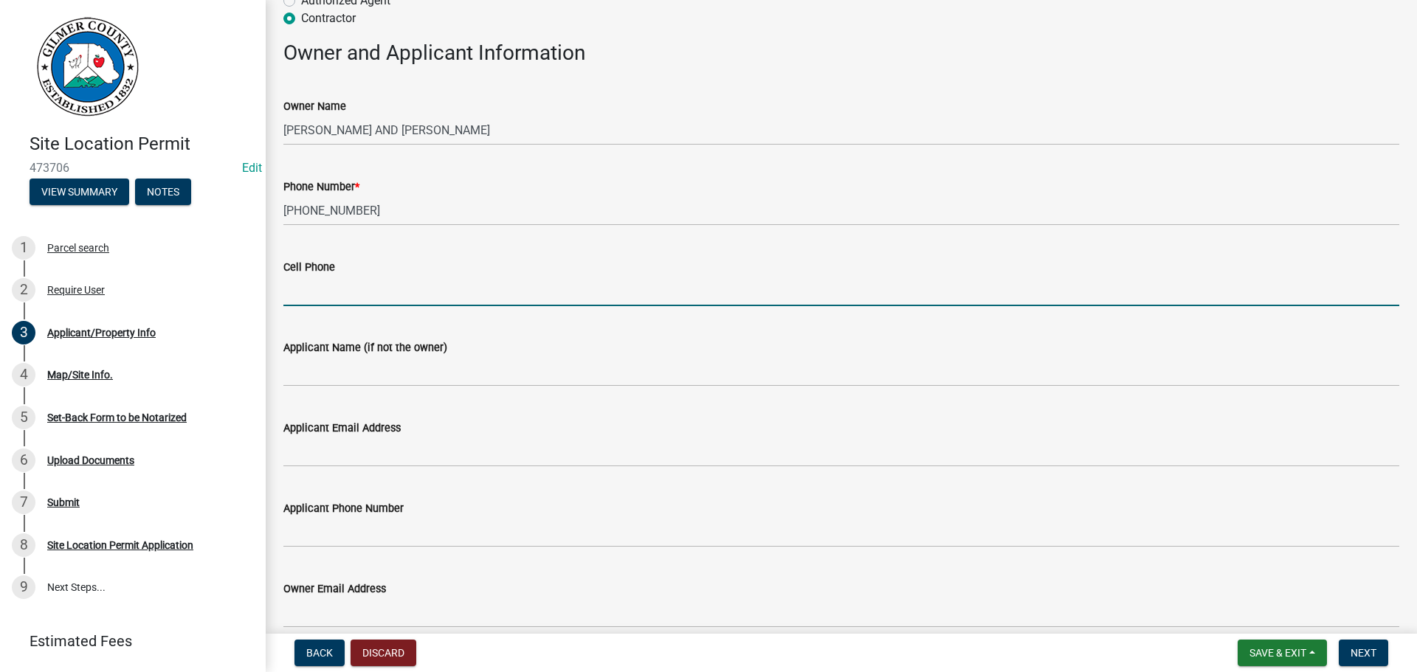
scroll to position [517, 0]
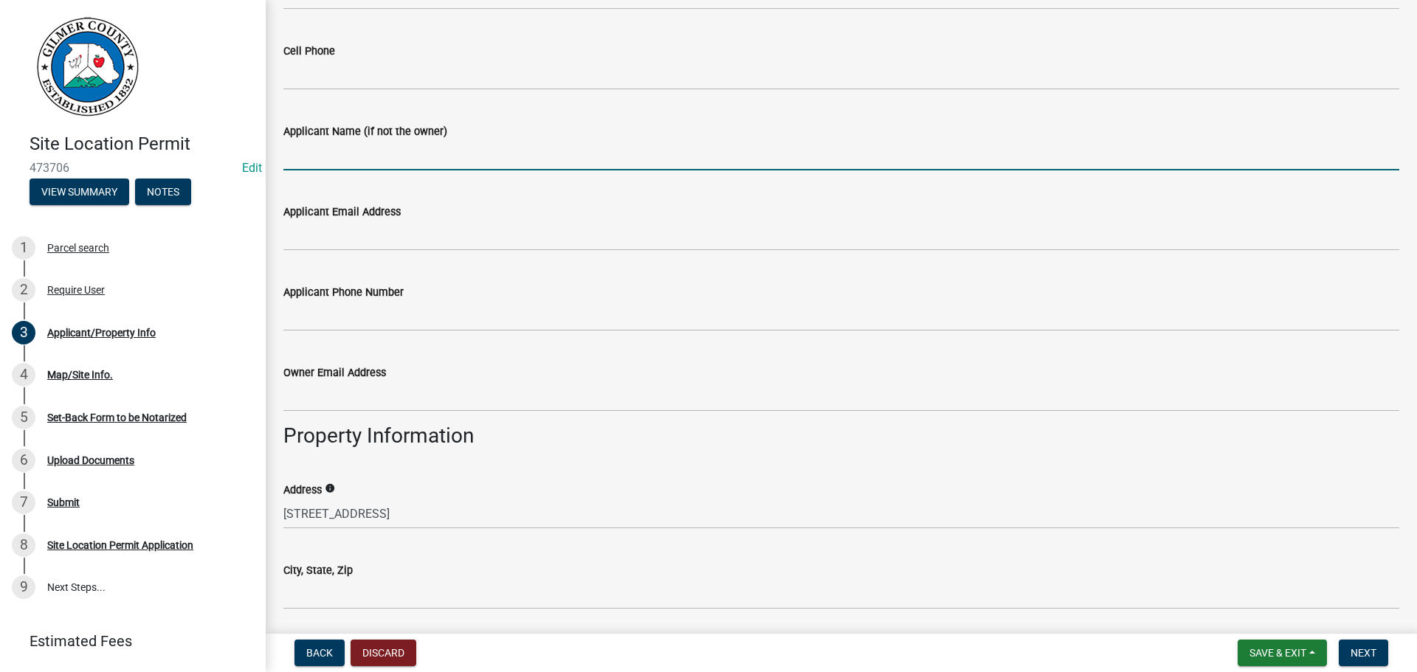
drag, startPoint x: 365, startPoint y: 153, endPoint x: 1330, endPoint y: 313, distance: 978.3
click at [365, 153] on input "Applicant Name (if not the owner)" at bounding box center [841, 155] width 1116 height 30
type input "[PERSON_NAME]"
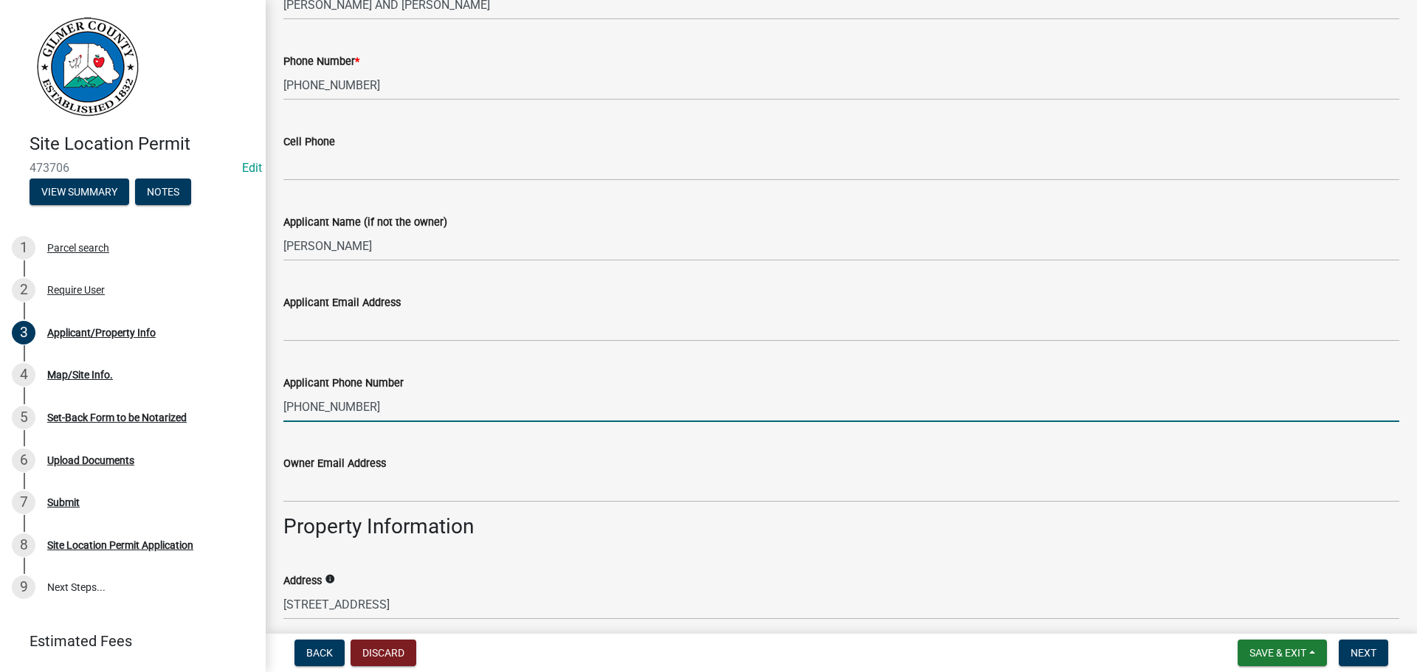
scroll to position [295, 0]
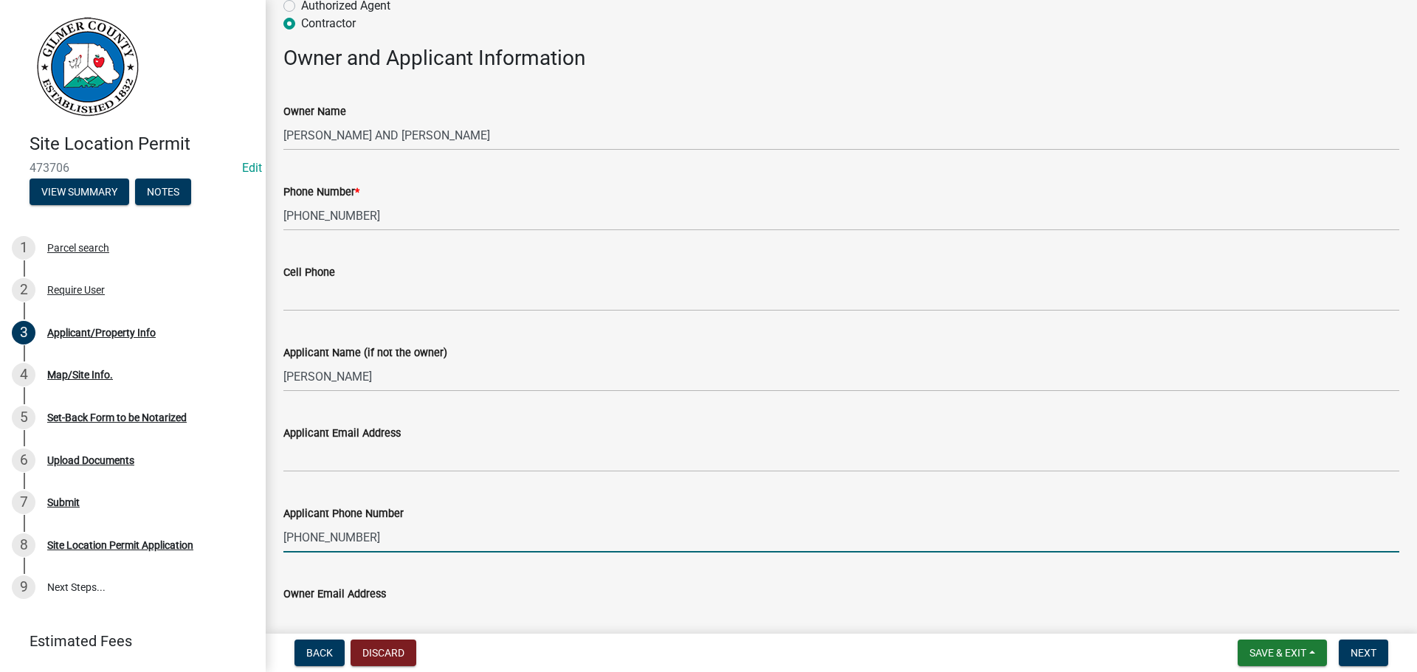
type input "[PHONE_NUMBER]"
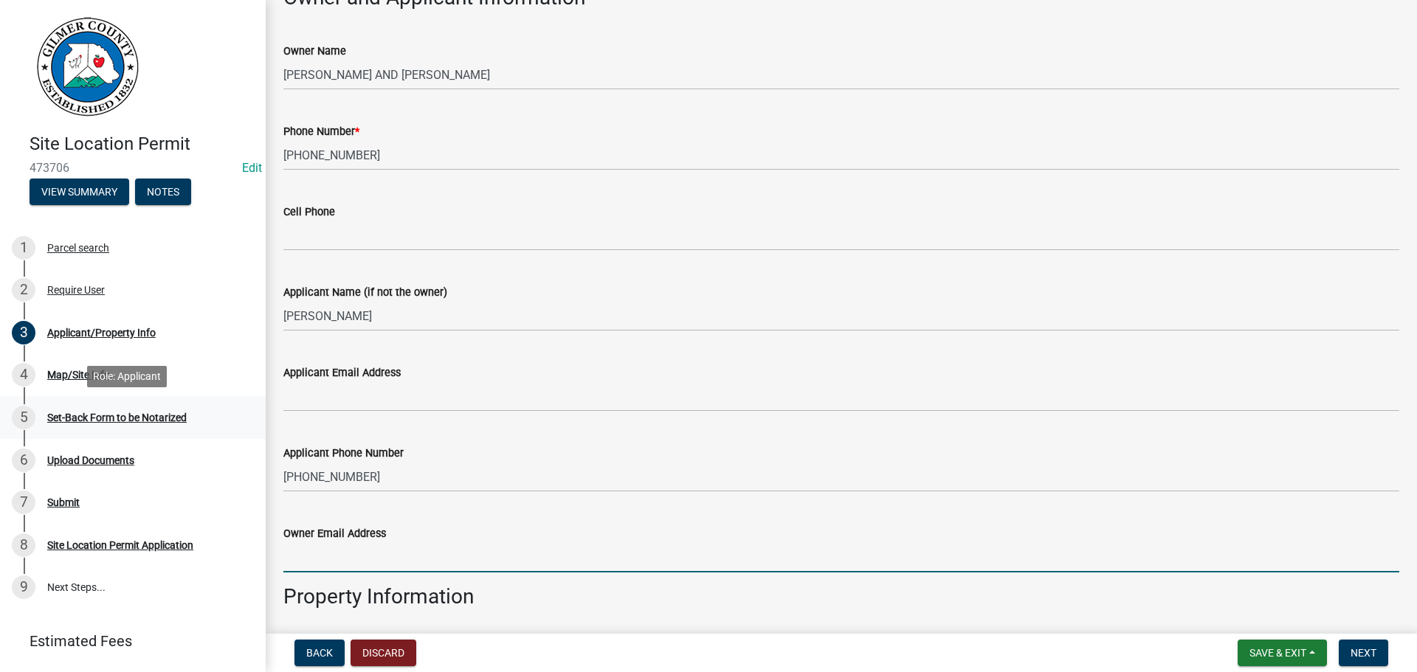
scroll to position [669, 0]
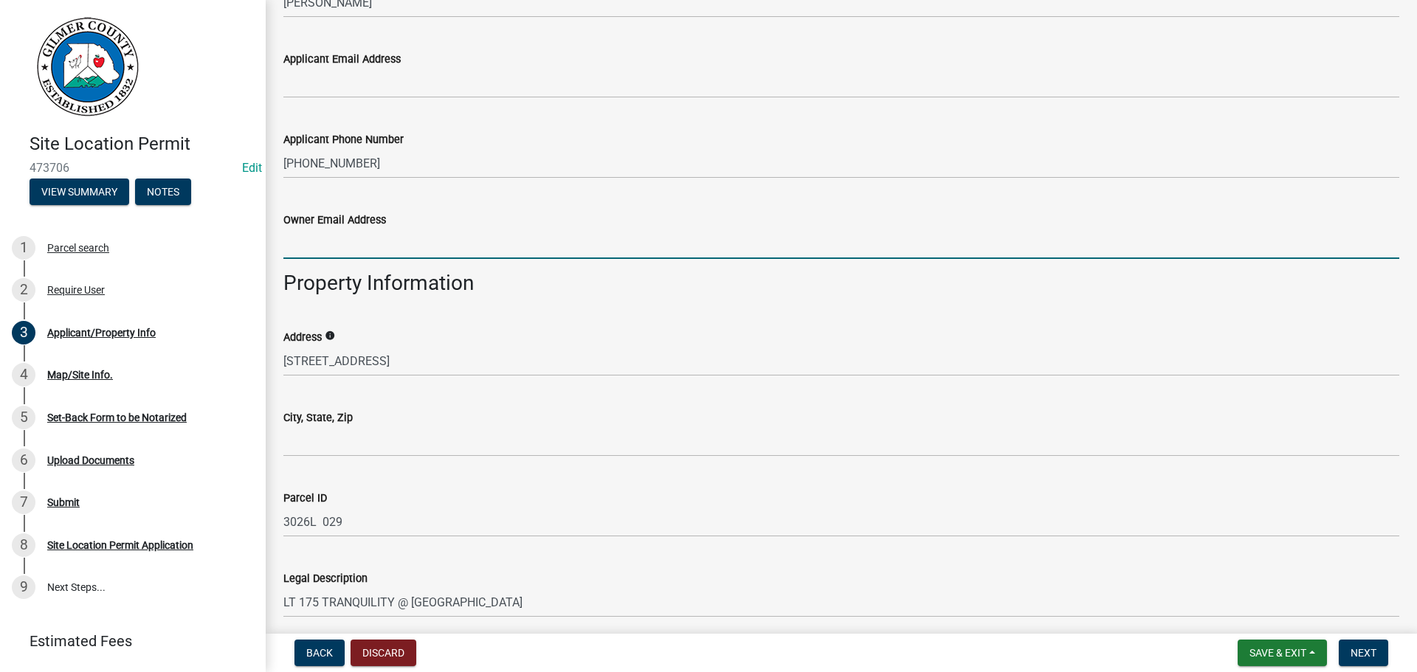
click at [361, 422] on div "City, State, Zip" at bounding box center [841, 418] width 1116 height 18
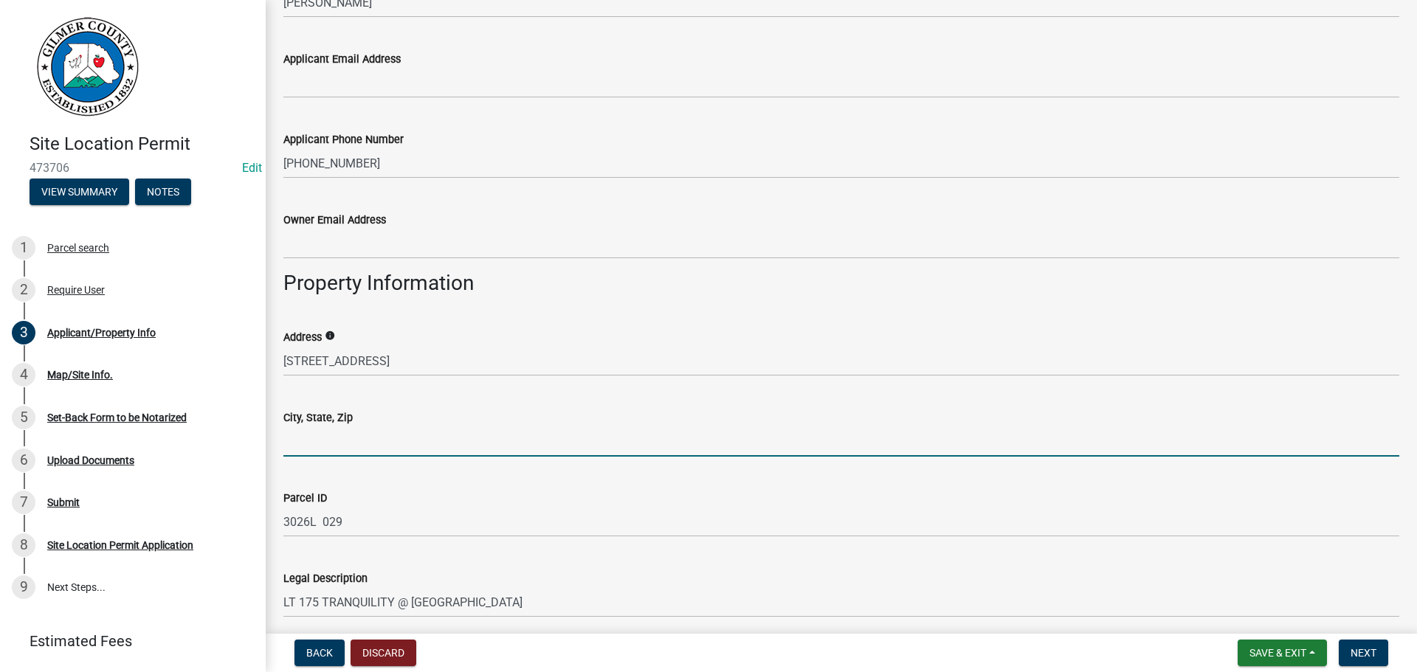
click at [367, 430] on input "City, State, Zip" at bounding box center [841, 442] width 1116 height 30
type input "ELLIJAY, GA 30540"
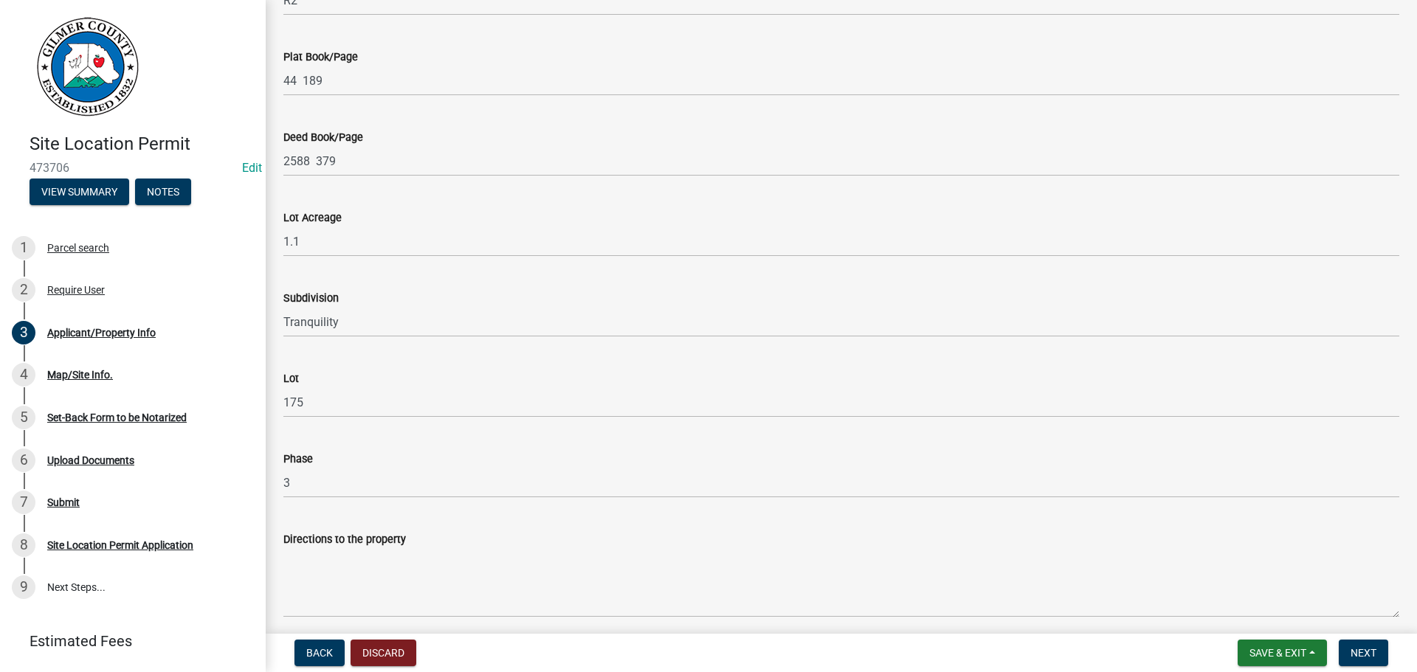
scroll to position [1411, 0]
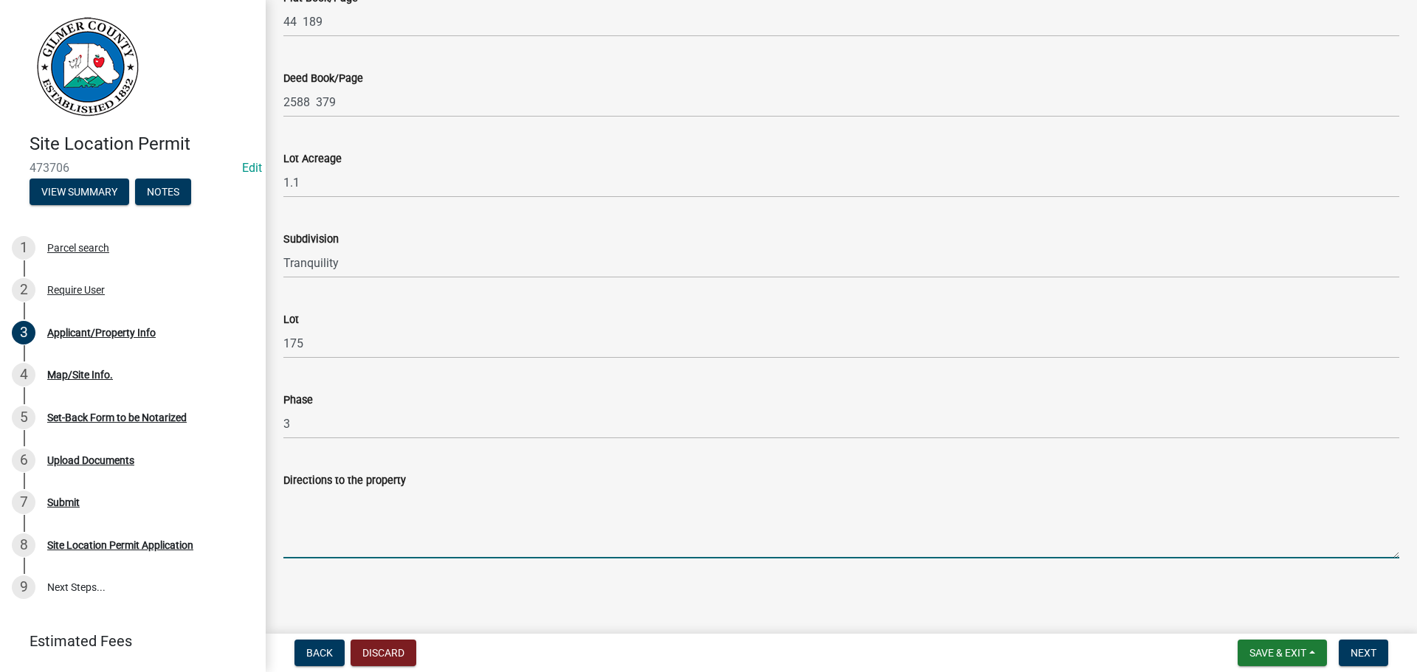
click at [337, 495] on textarea "Directions to the property" at bounding box center [841, 523] width 1116 height 69
type textarea "382, RT ON DOLL MTN RD, LOT ON RT"
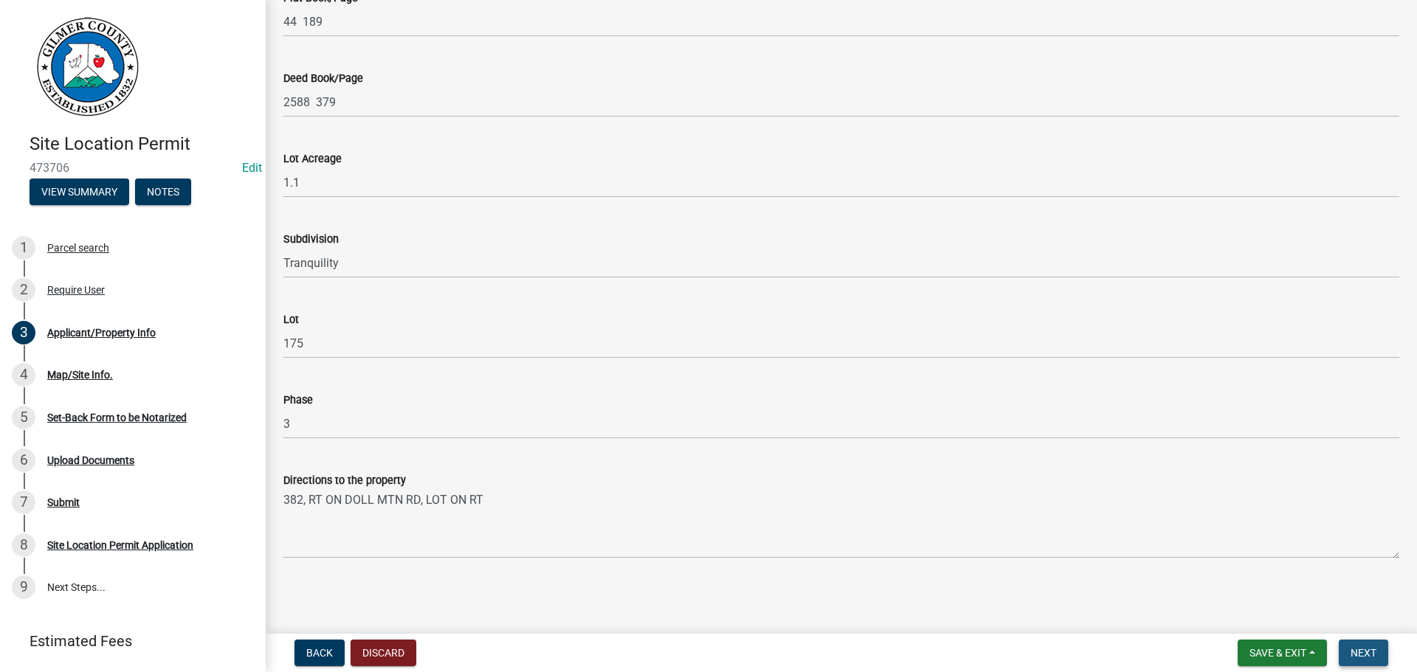
click at [1381, 644] on button "Next" at bounding box center [1363, 653] width 49 height 27
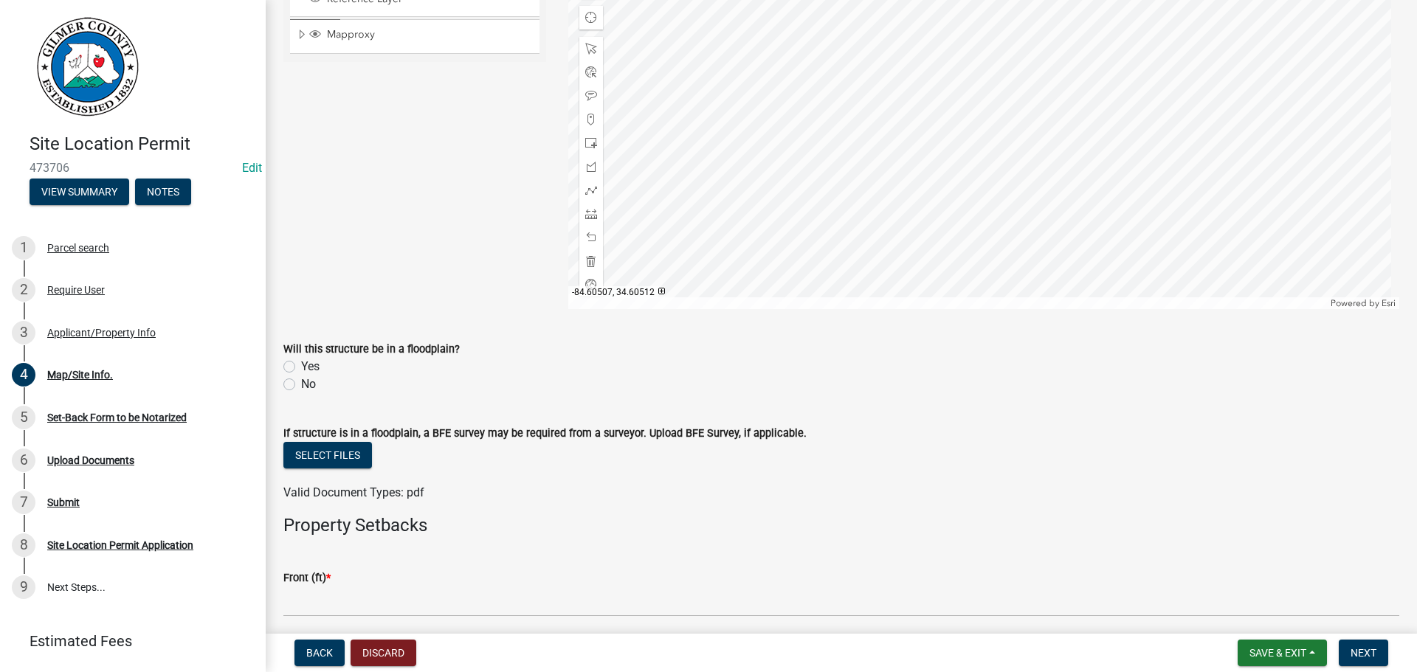
scroll to position [369, 0]
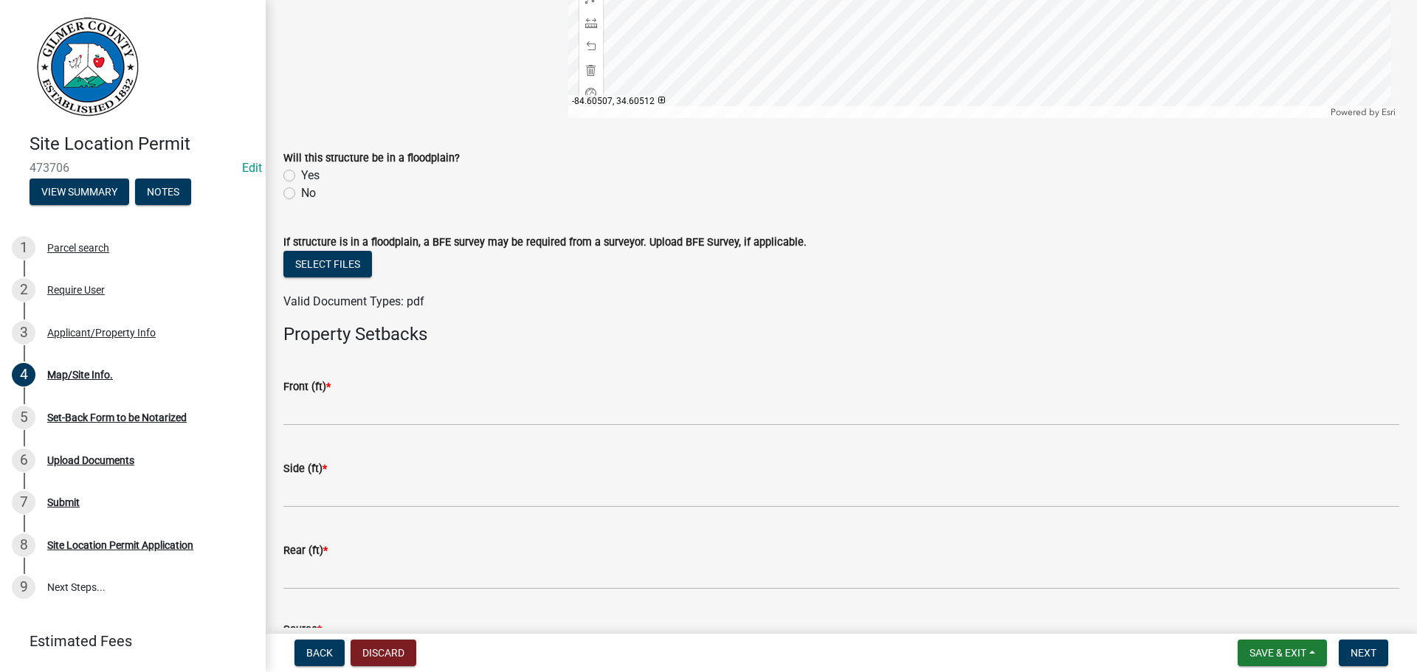
click at [443, 430] on wm-data-entity-input "Front (ft) *" at bounding box center [841, 398] width 1116 height 82
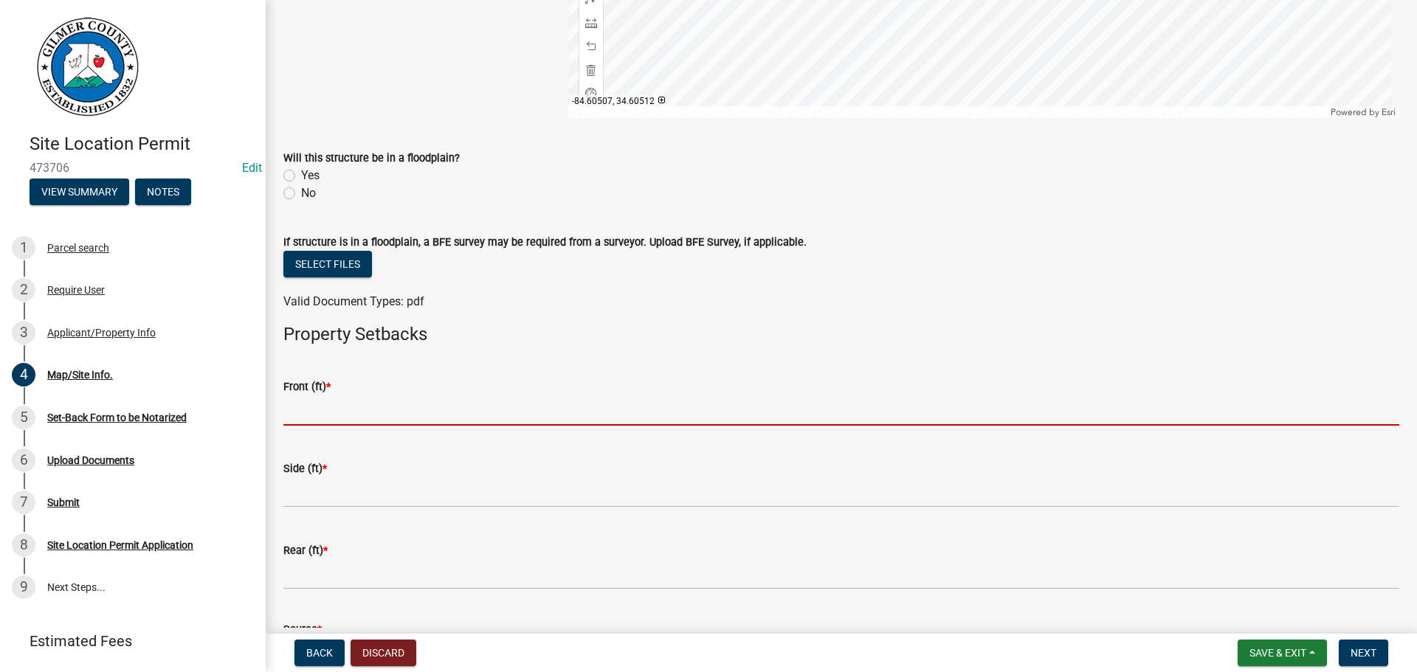
click at [320, 399] on input "text" at bounding box center [841, 411] width 1116 height 30
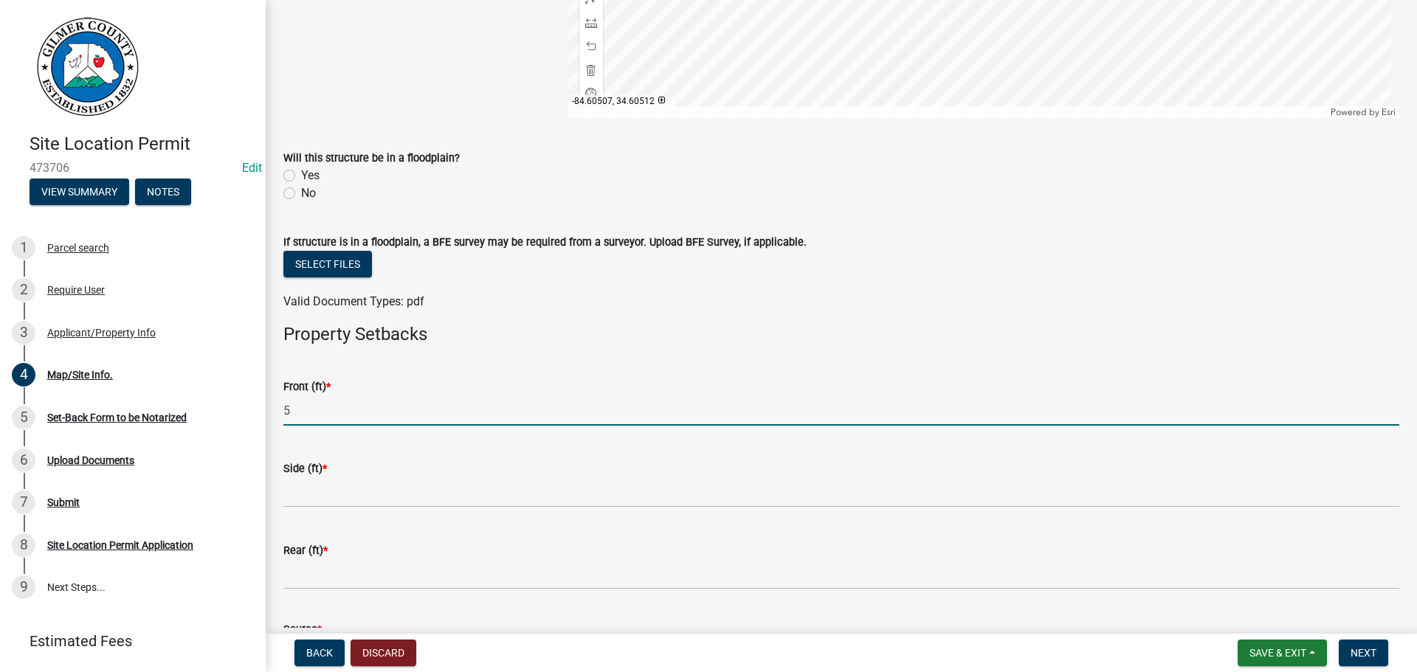
type input "5"
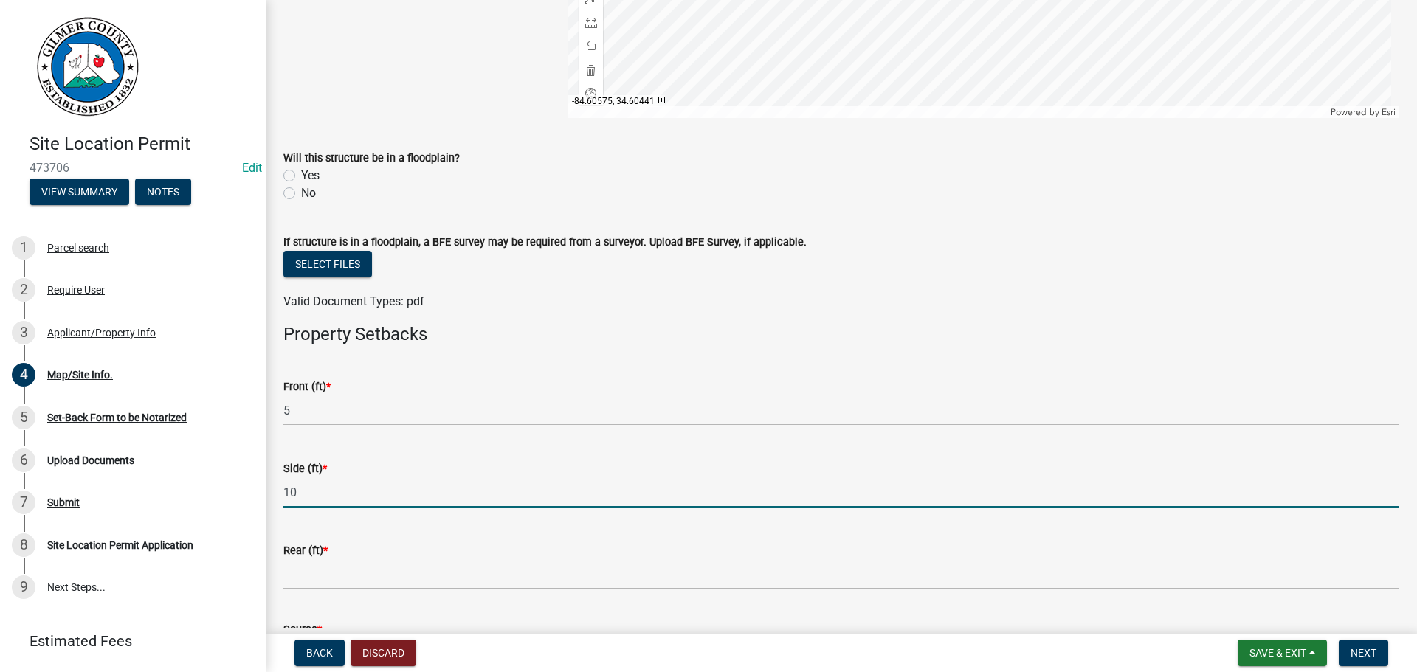
type input "10"
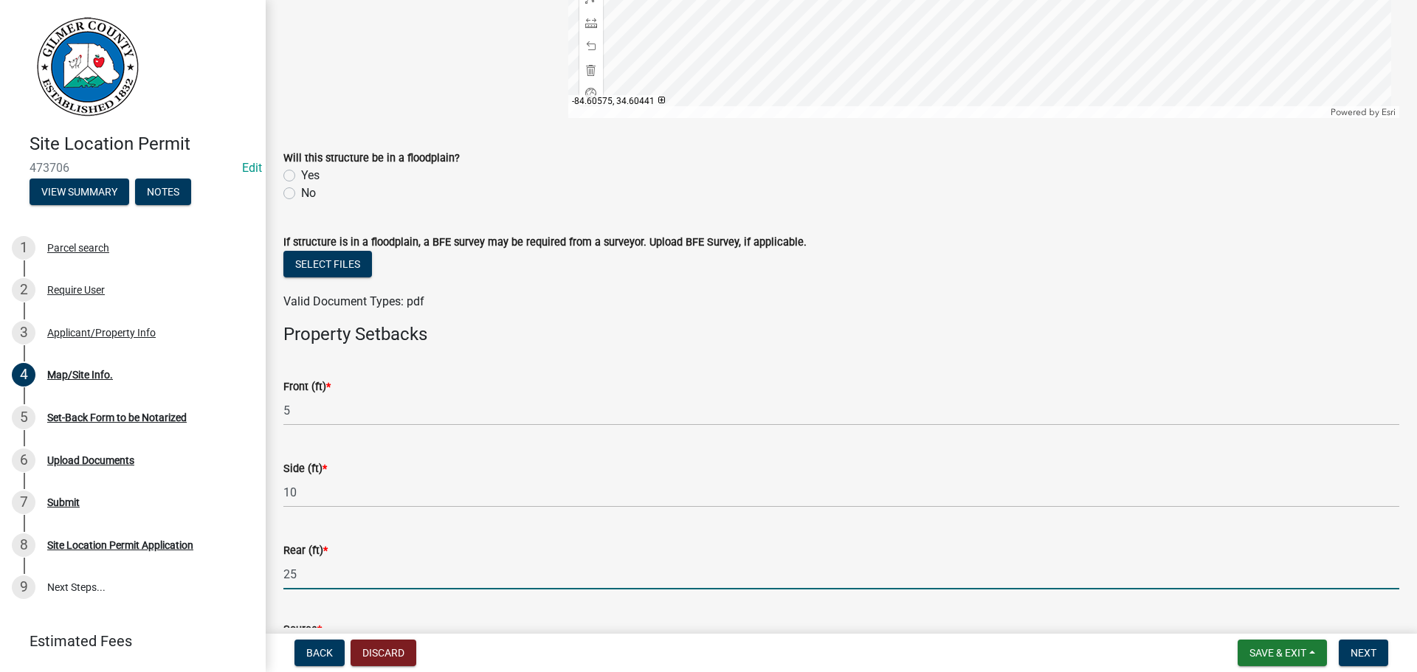
type input "25"
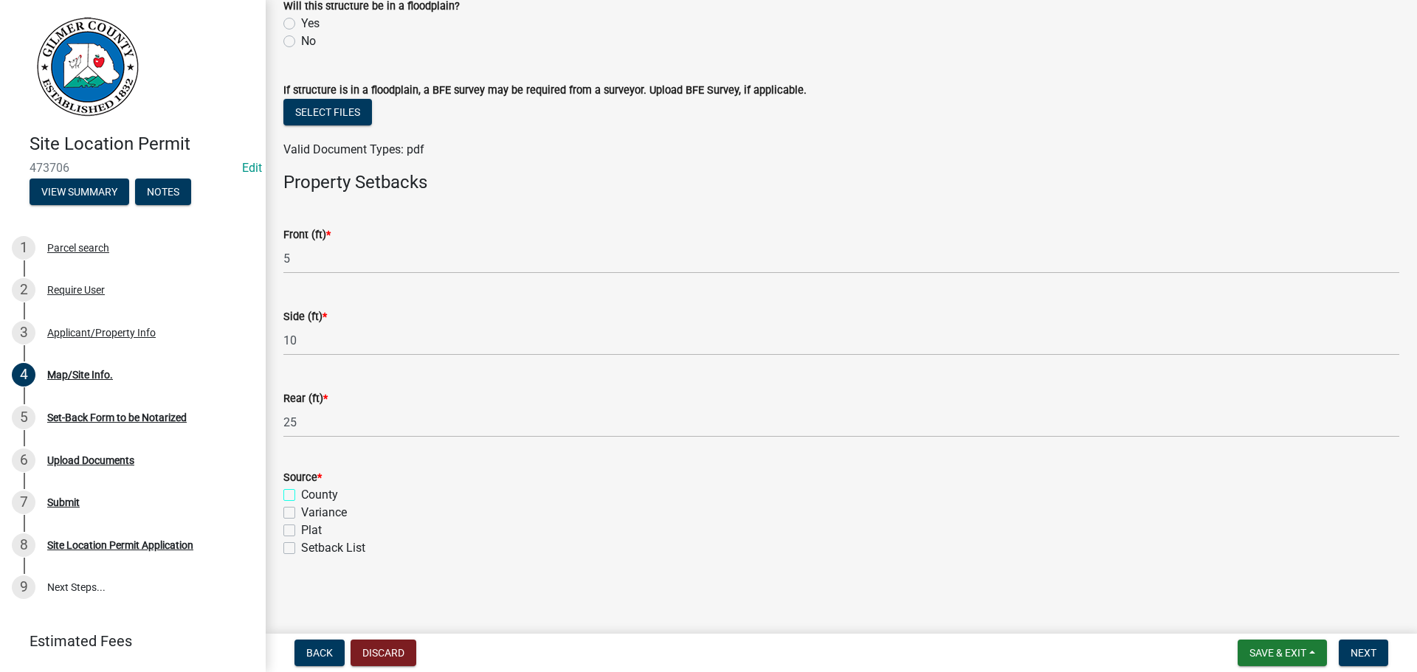
click at [301, 486] on input "County" at bounding box center [306, 491] width 10 height 10
checkbox input "true"
checkbox input "false"
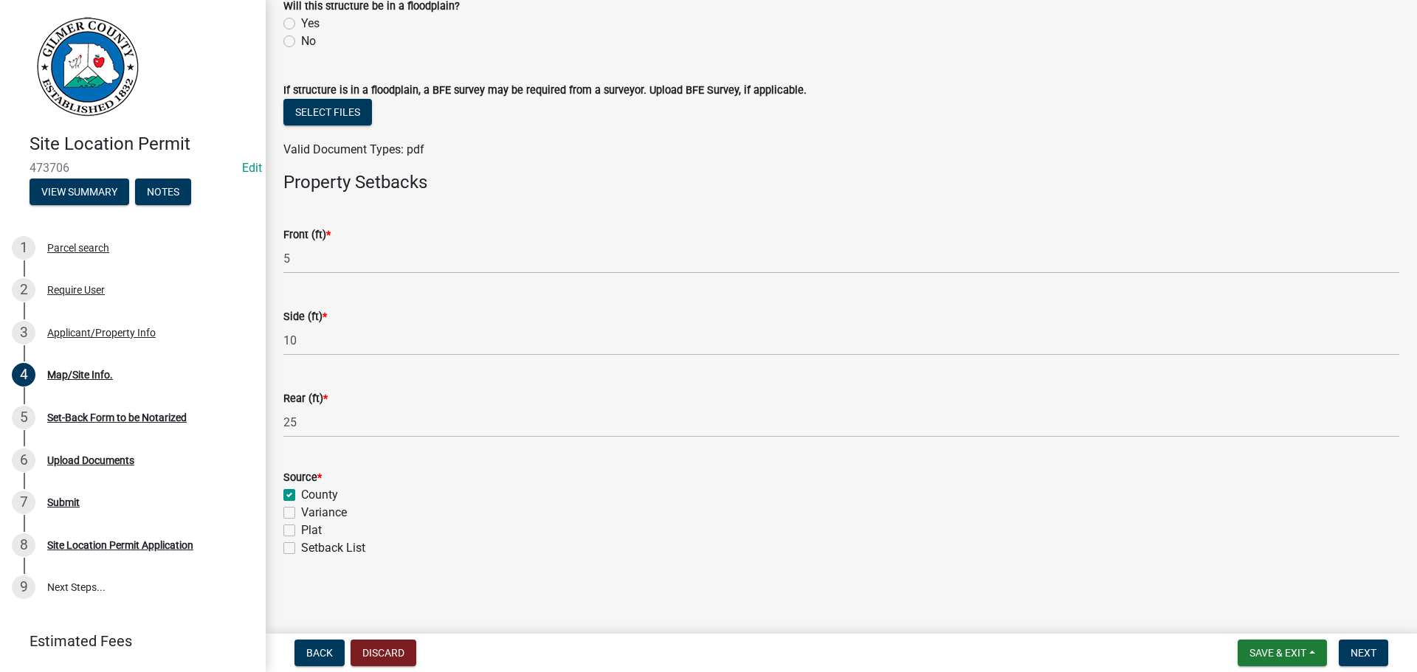
click at [1353, 638] on nav "Back Discard Save & Exit Save Save & Exit Next" at bounding box center [841, 653] width 1151 height 38
click at [1351, 653] on span "Next" at bounding box center [1363, 653] width 26 height 12
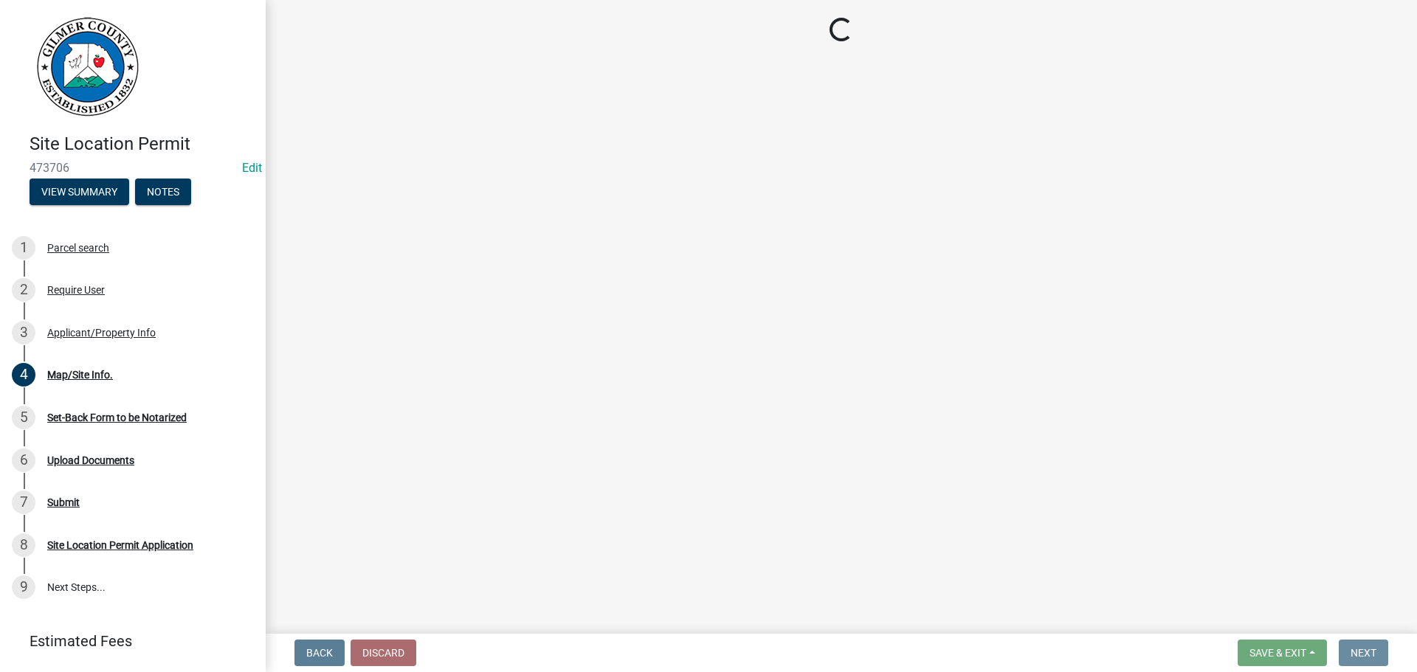
scroll to position [0, 0]
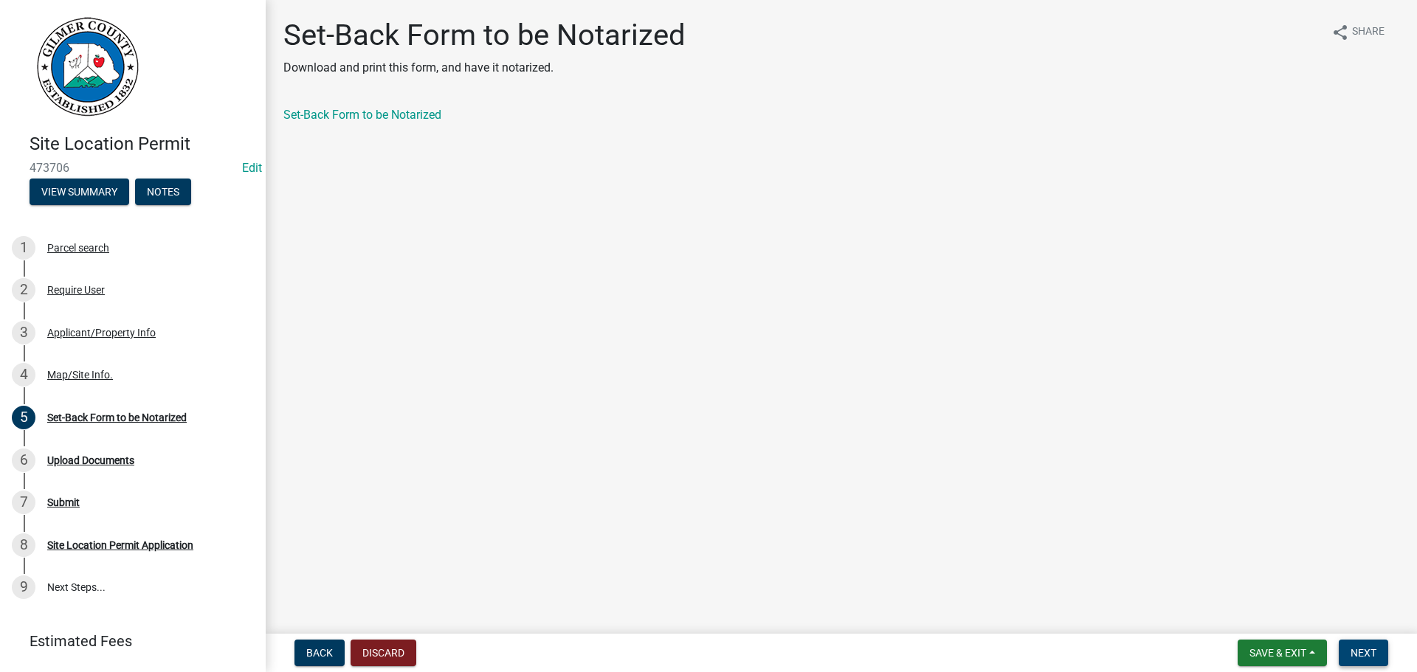
click at [1350, 660] on button "Next" at bounding box center [1363, 653] width 49 height 27
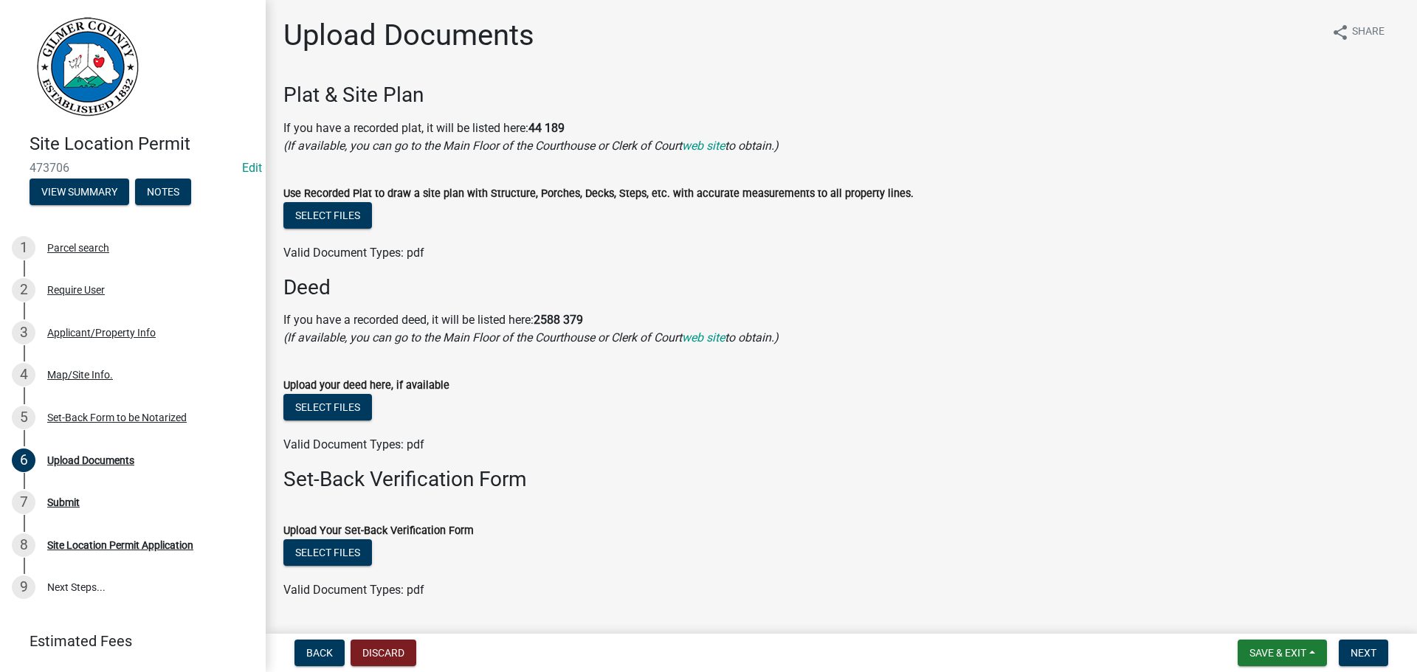
click at [1394, 649] on div "Back Discard Save & Exit Save Save & Exit Next" at bounding box center [841, 653] width 1128 height 27
click at [1385, 653] on button "Next" at bounding box center [1363, 653] width 49 height 27
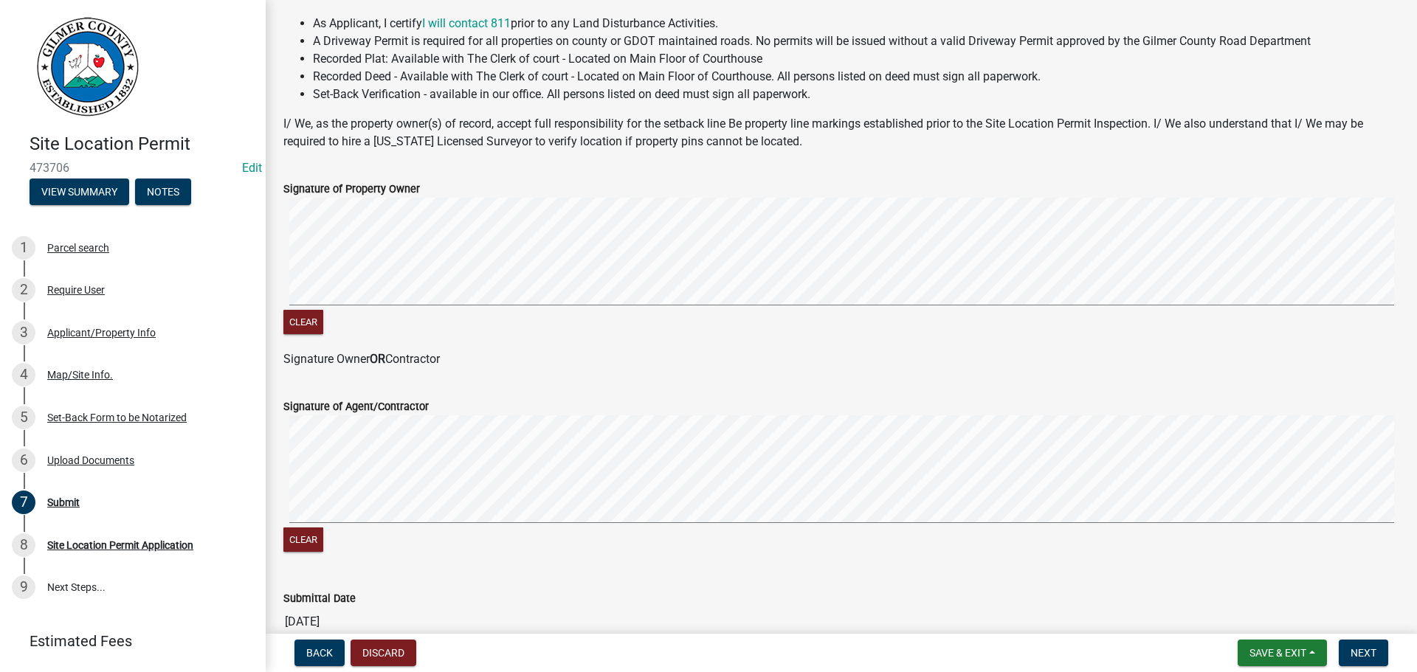
scroll to position [299, 0]
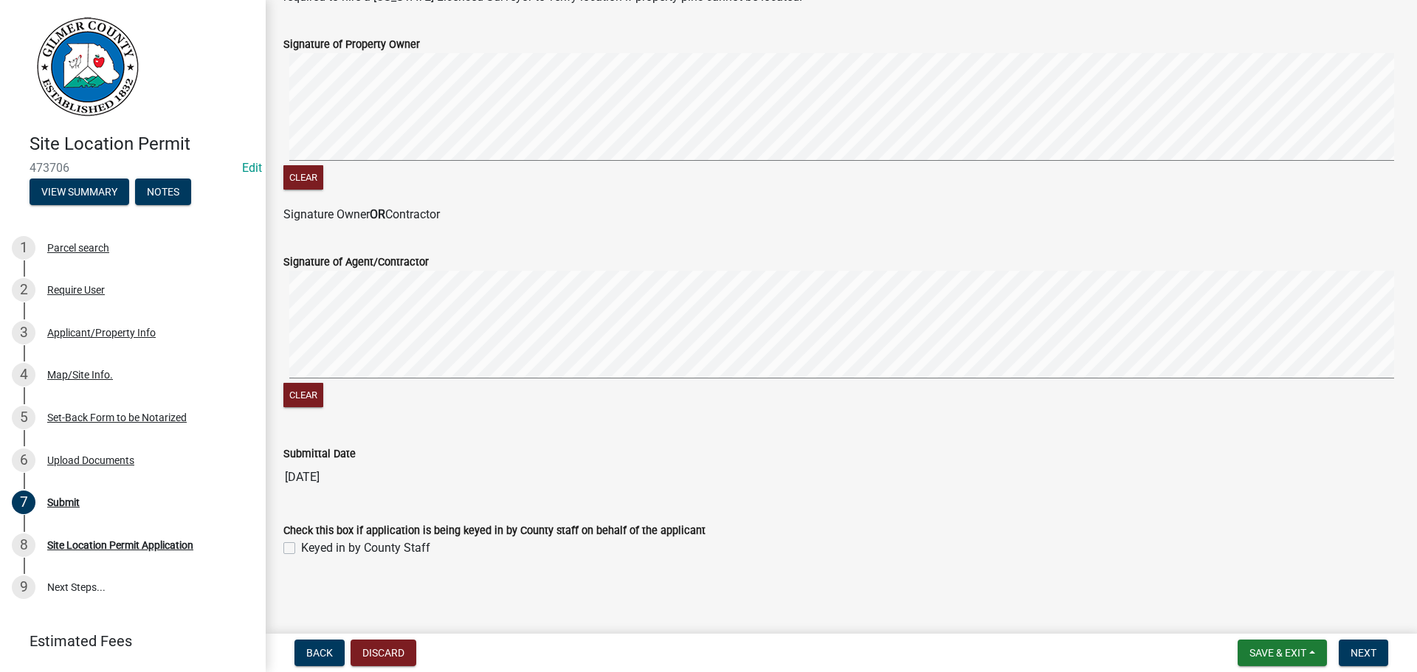
click at [335, 559] on wm-data-entity-input "Check this box if application is being keyed in by County staff on behalf of th…" at bounding box center [841, 537] width 1116 height 66
click at [346, 545] on label "Keyed in by County Staff" at bounding box center [365, 548] width 129 height 18
click at [311, 545] on input "Keyed in by County Staff" at bounding box center [306, 544] width 10 height 10
checkbox input "true"
click at [1364, 656] on span "Next" at bounding box center [1363, 653] width 26 height 12
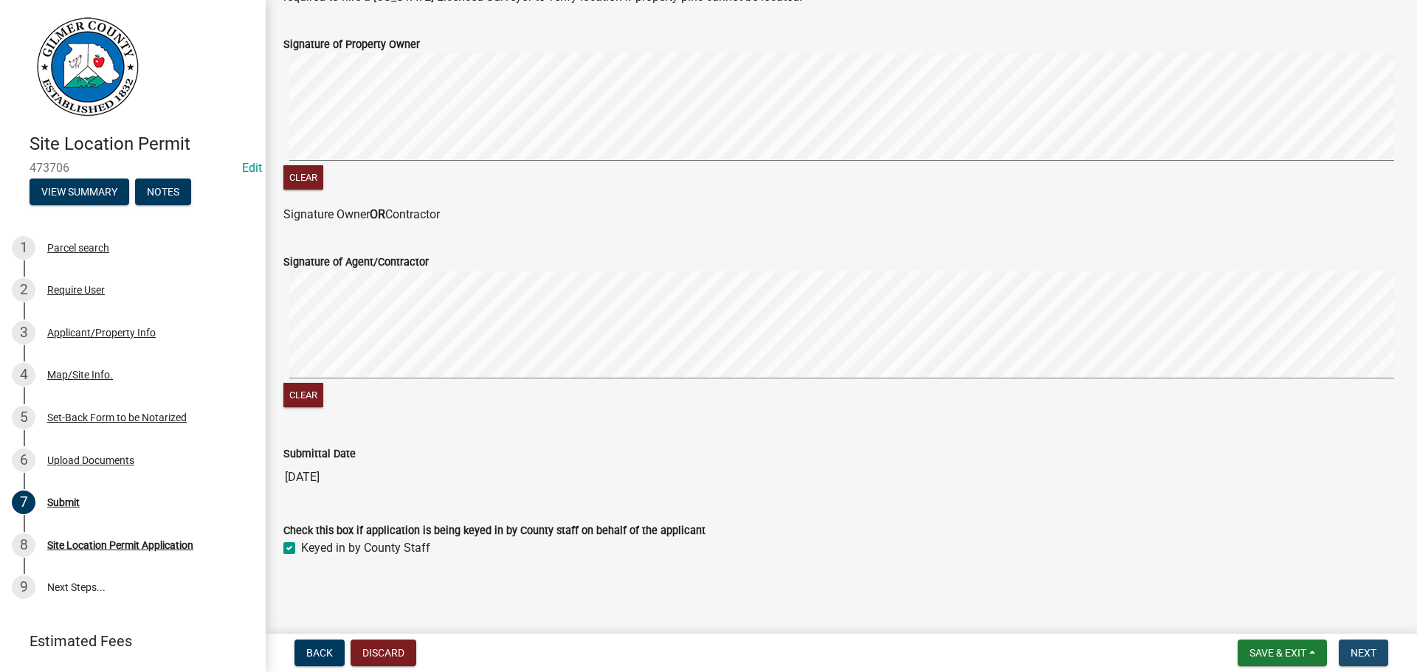
scroll to position [0, 0]
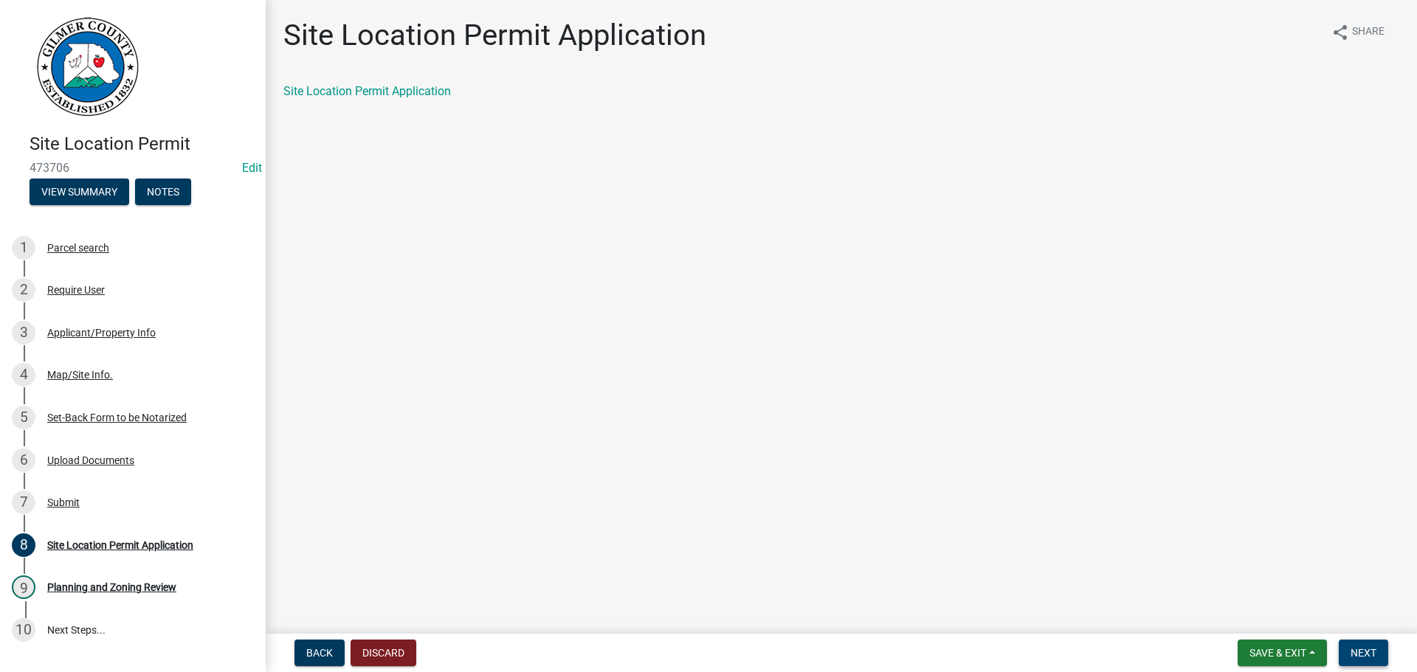
click at [1360, 644] on button "Next" at bounding box center [1363, 653] width 49 height 27
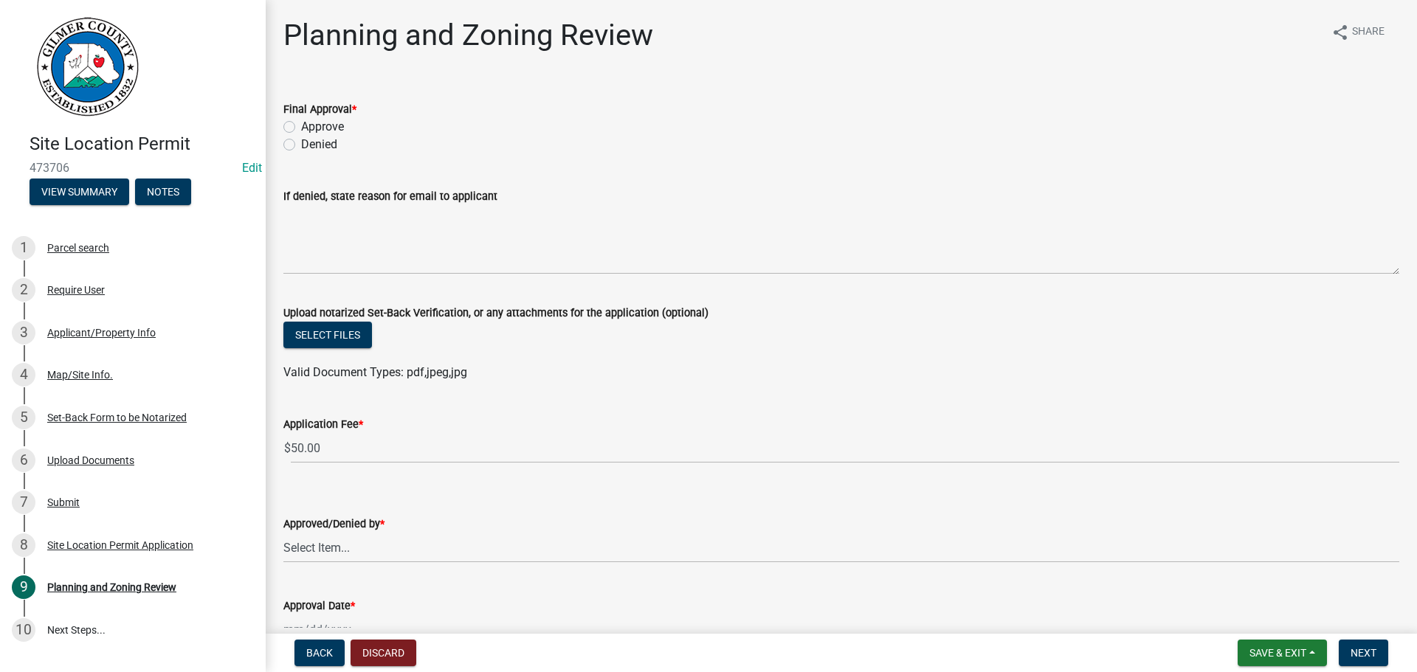
click at [306, 122] on label "Approve" at bounding box center [322, 127] width 43 height 18
click at [306, 122] on input "Approve" at bounding box center [306, 123] width 10 height 10
radio input "true"
click at [384, 551] on select "Select Item... [PERSON_NAME] [PERSON_NAME] [PERSON_NAME] [PERSON_NAME] [PERSON_…" at bounding box center [841, 548] width 1116 height 30
click at [283, 533] on select "Select Item... [PERSON_NAME] [PERSON_NAME] [PERSON_NAME] [PERSON_NAME] [PERSON_…" at bounding box center [841, 548] width 1116 height 30
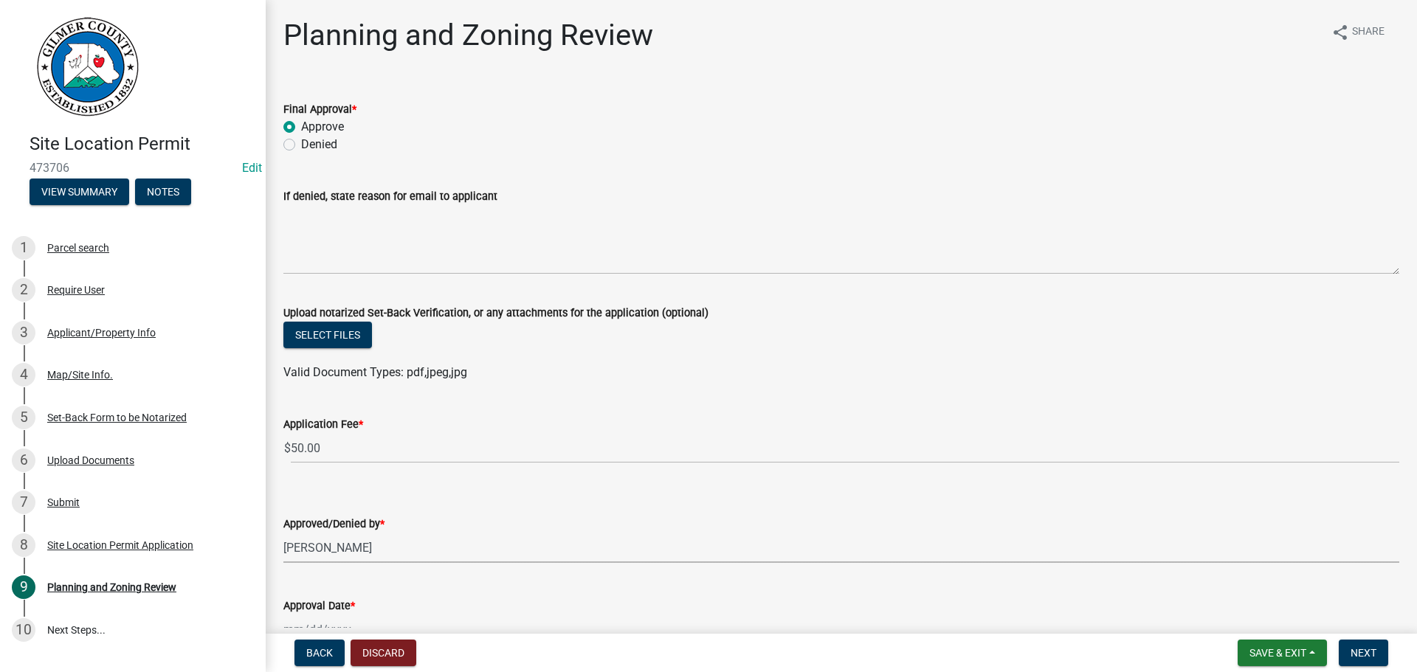
select select "5ce200eb-feb1-496b-8127-7891293955f5"
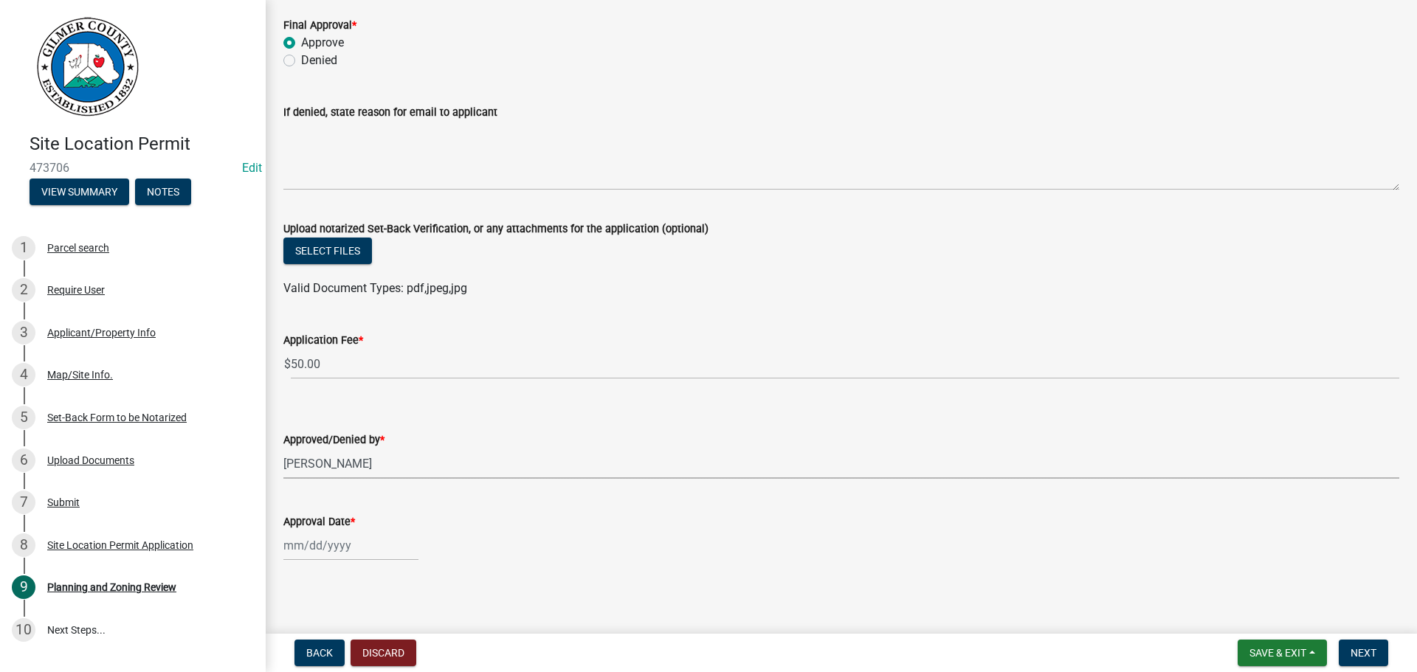
scroll to position [88, 0]
click at [315, 528] on div at bounding box center [350, 542] width 135 height 30
select select "9"
select select "2025"
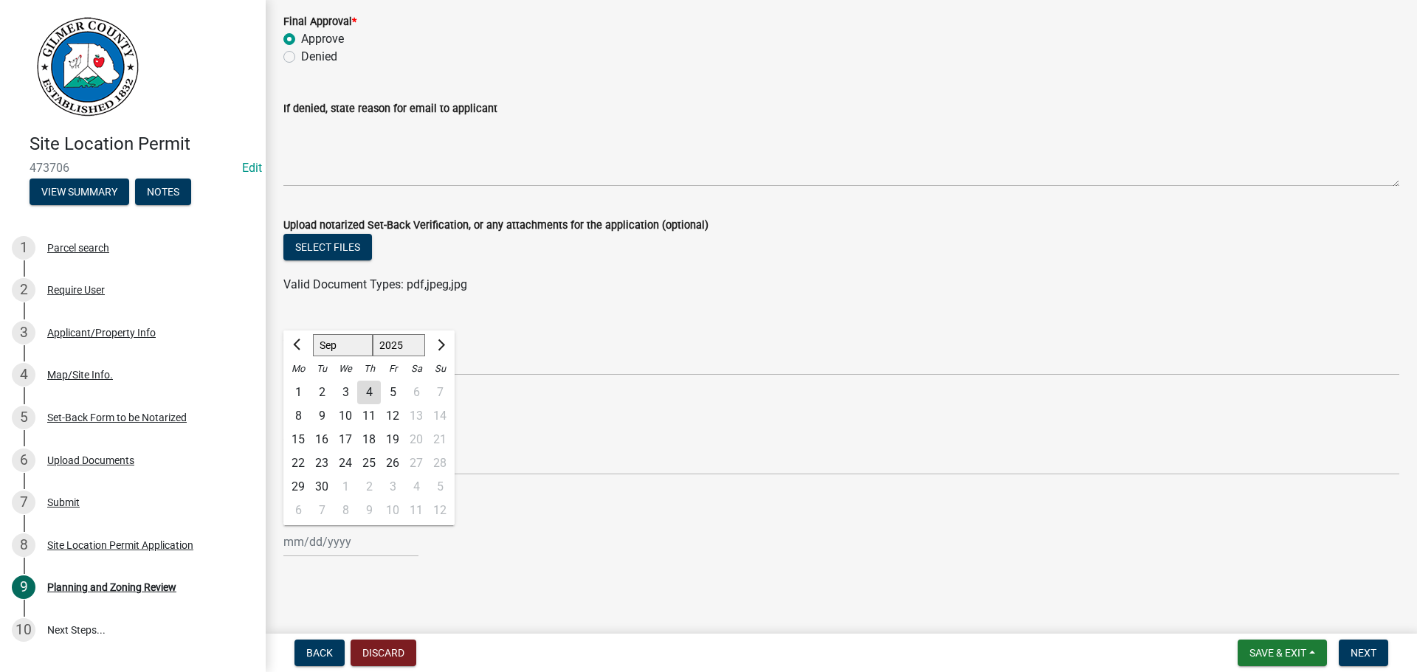
click at [368, 396] on div "4" at bounding box center [369, 393] width 24 height 24
type input "[DATE]"
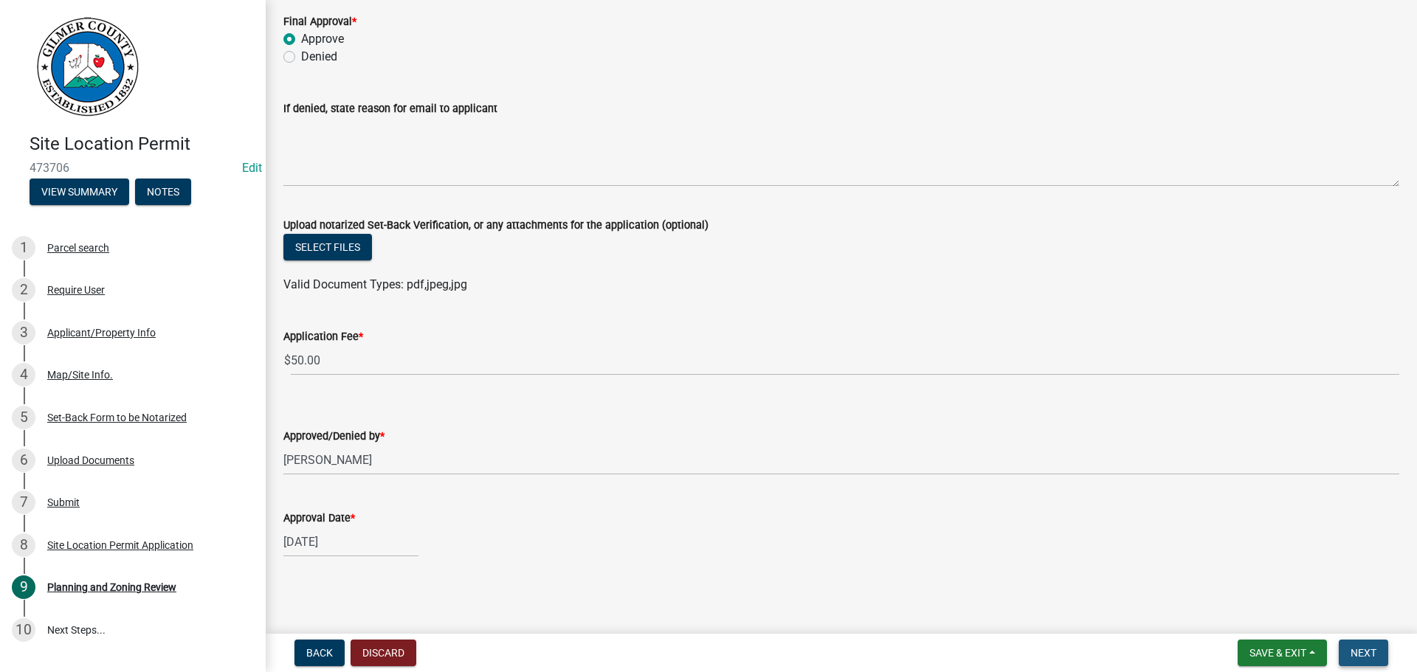
click at [1366, 655] on span "Next" at bounding box center [1363, 653] width 26 height 12
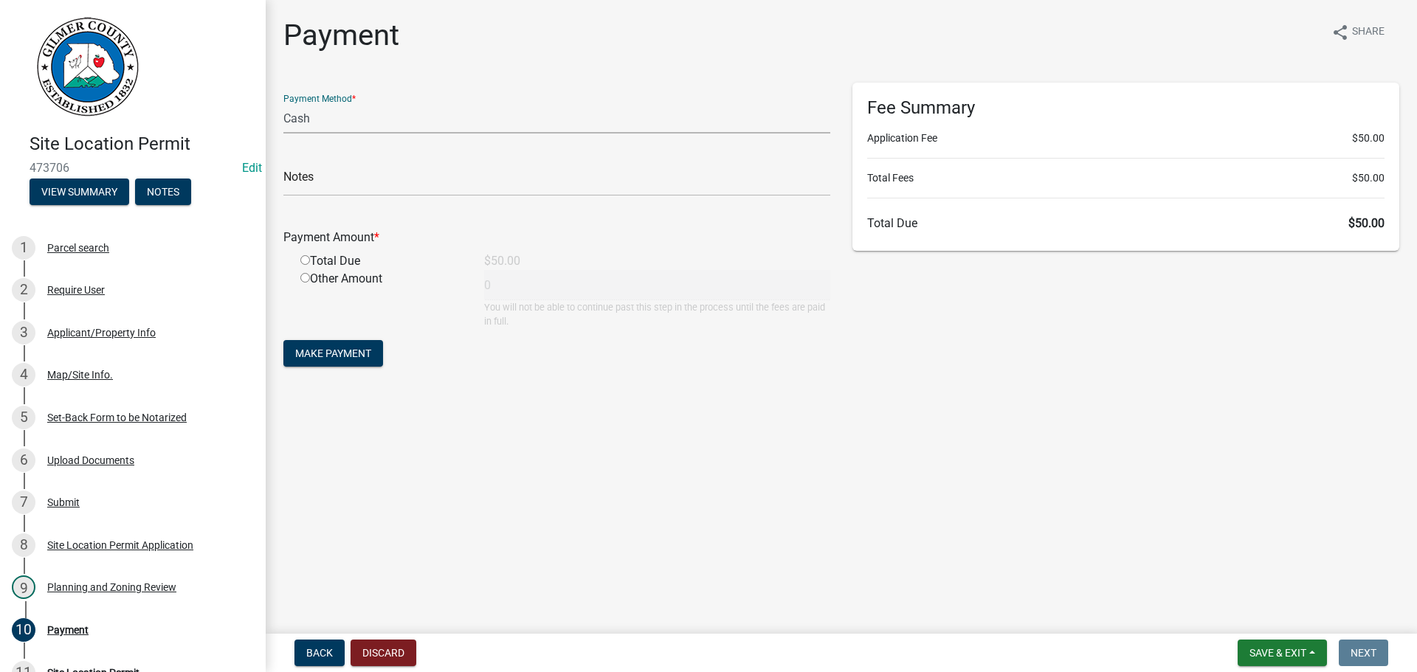
click at [398, 124] on select "Credit Card POS Check Cash" at bounding box center [556, 118] width 547 height 30
select select "1: 0"
click at [283, 103] on select "Credit Card POS Check Cash" at bounding box center [556, 118] width 547 height 30
click at [387, 180] on input "text" at bounding box center [556, 181] width 547 height 30
click at [300, 255] on input "radio" at bounding box center [305, 260] width 10 height 10
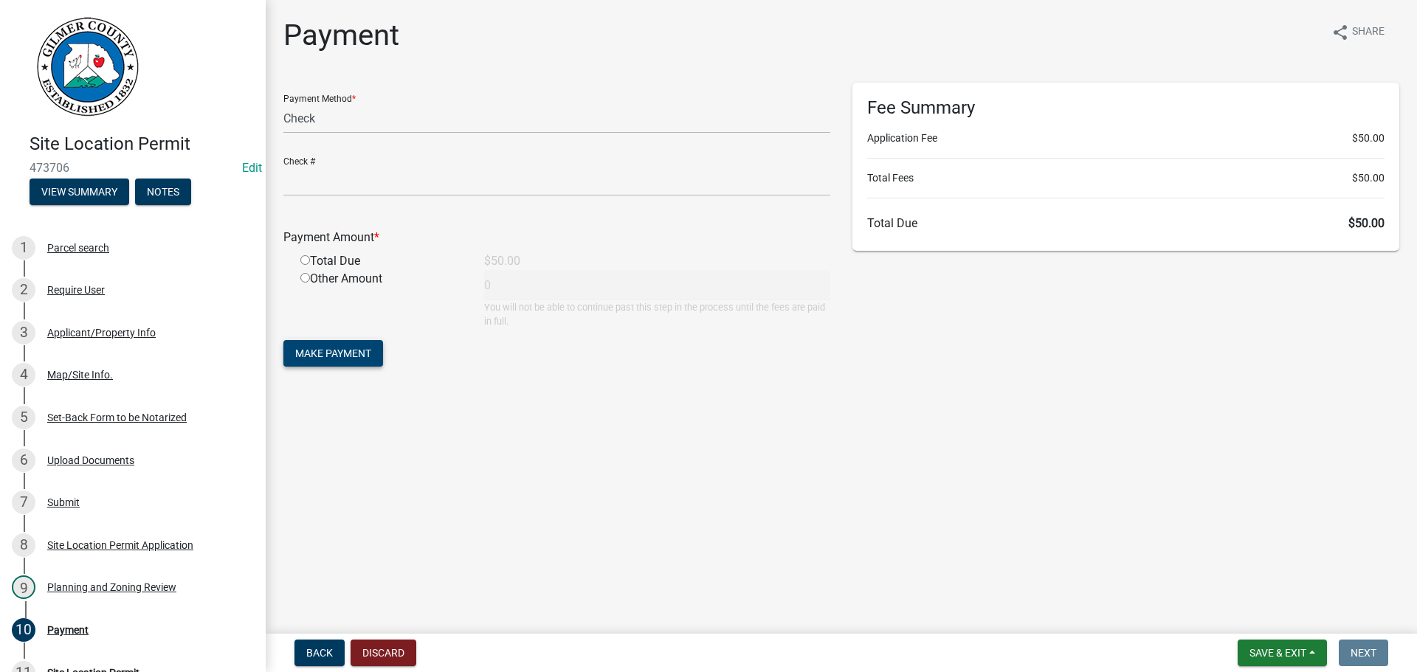
radio input "true"
type input "50"
click at [342, 356] on span "Make Payment" at bounding box center [333, 354] width 76 height 12
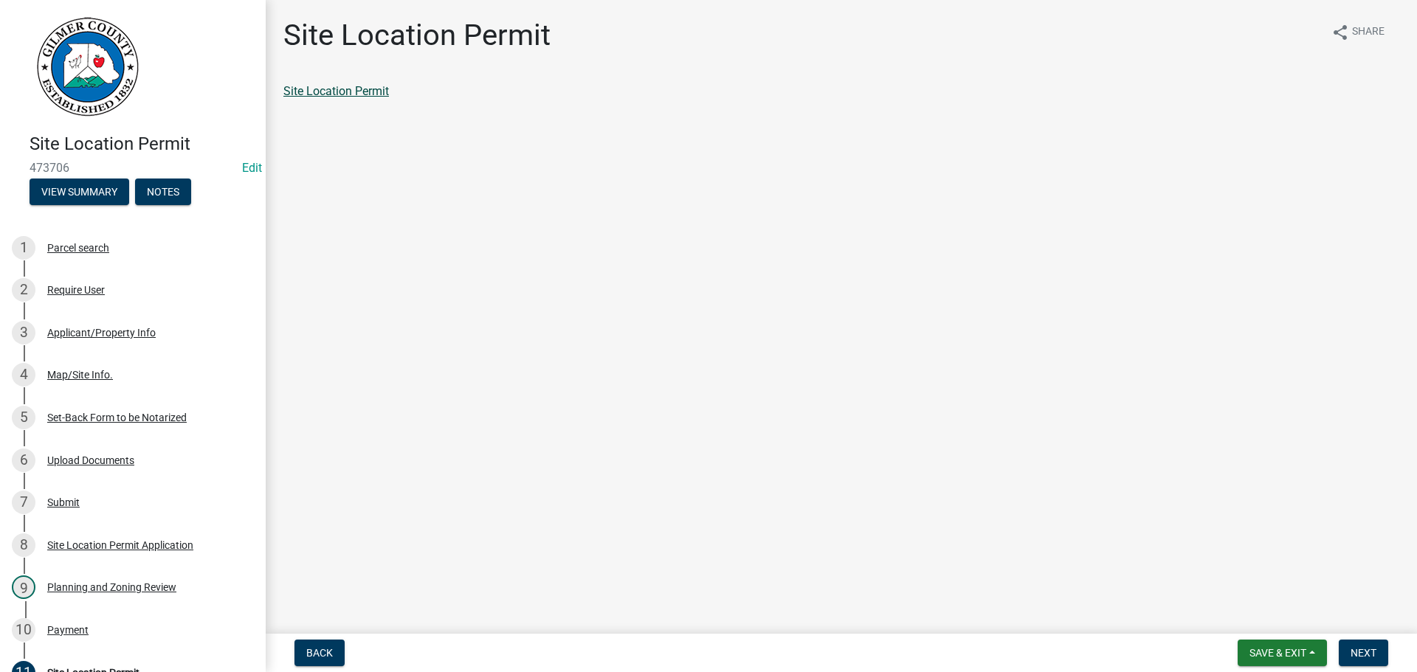
click at [339, 94] on link "Site Location Permit" at bounding box center [336, 91] width 106 height 14
click at [1357, 657] on span "Next" at bounding box center [1363, 653] width 26 height 12
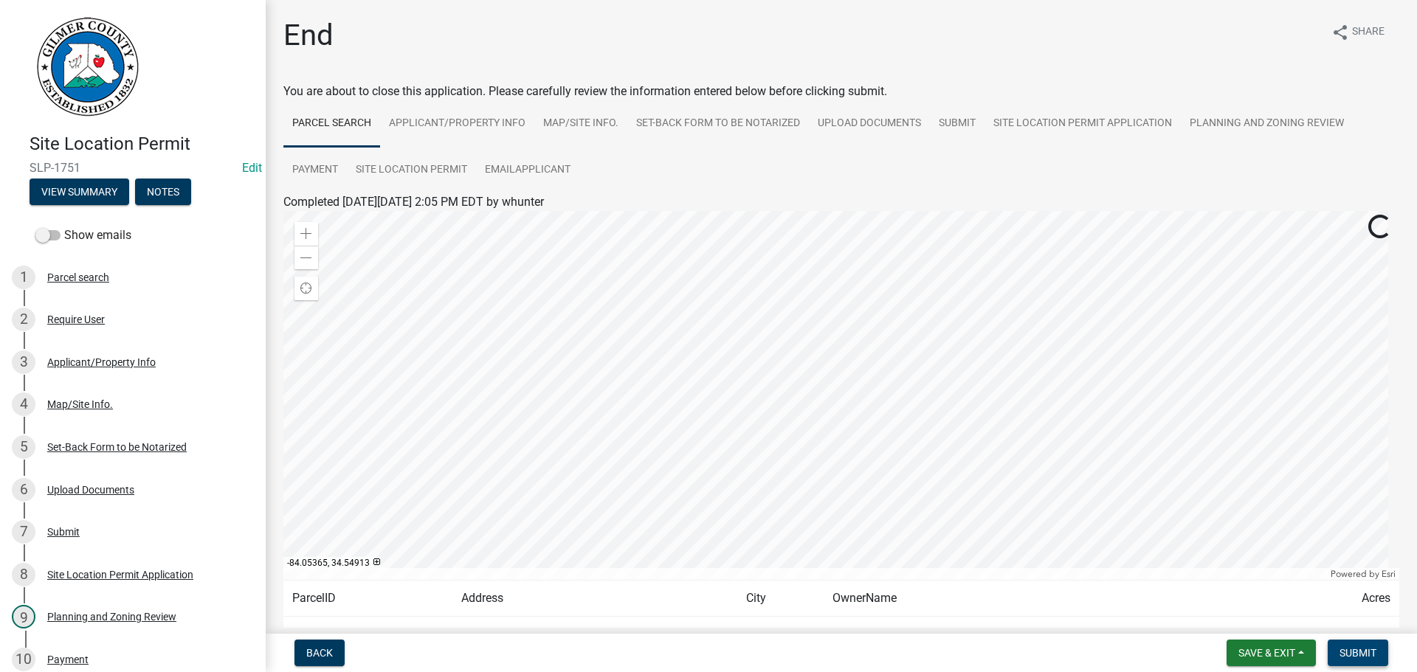
drag, startPoint x: 1371, startPoint y: 666, endPoint x: 1390, endPoint y: 657, distance: 20.5
click at [1373, 666] on button "Submit" at bounding box center [1358, 653] width 61 height 27
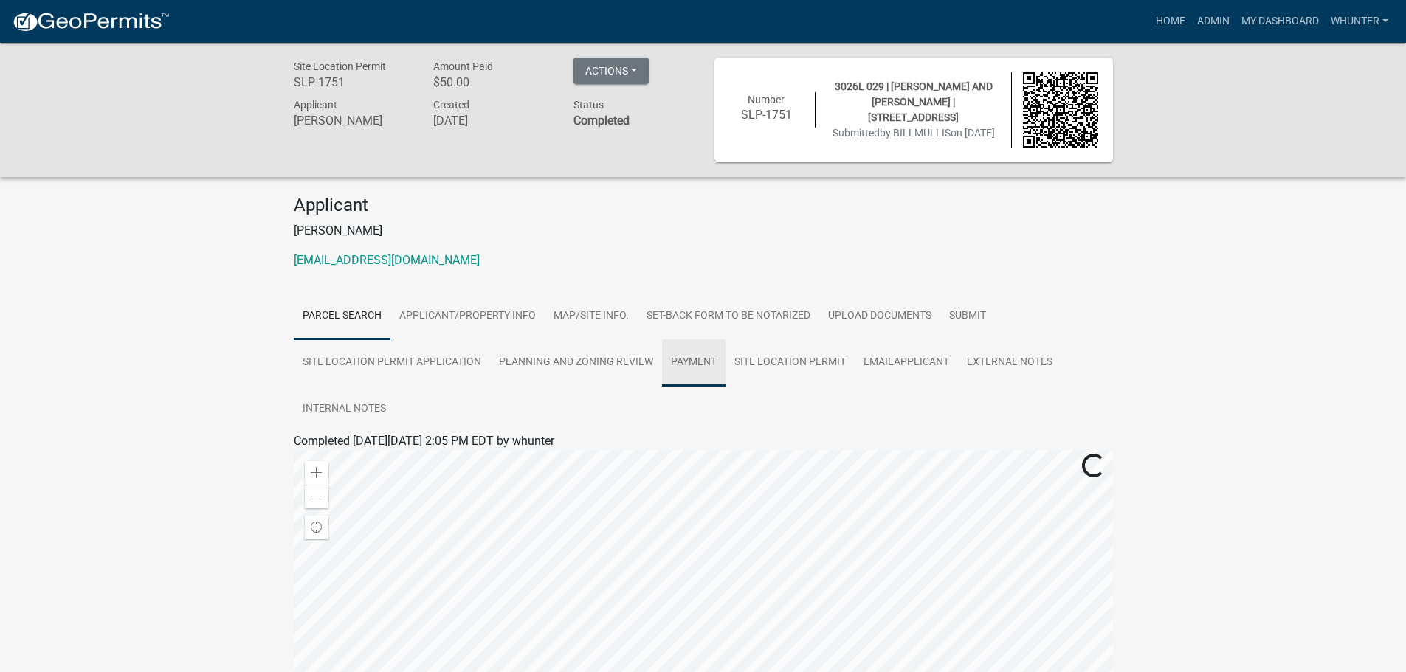
click at [723, 374] on link "Payment" at bounding box center [693, 362] width 63 height 47
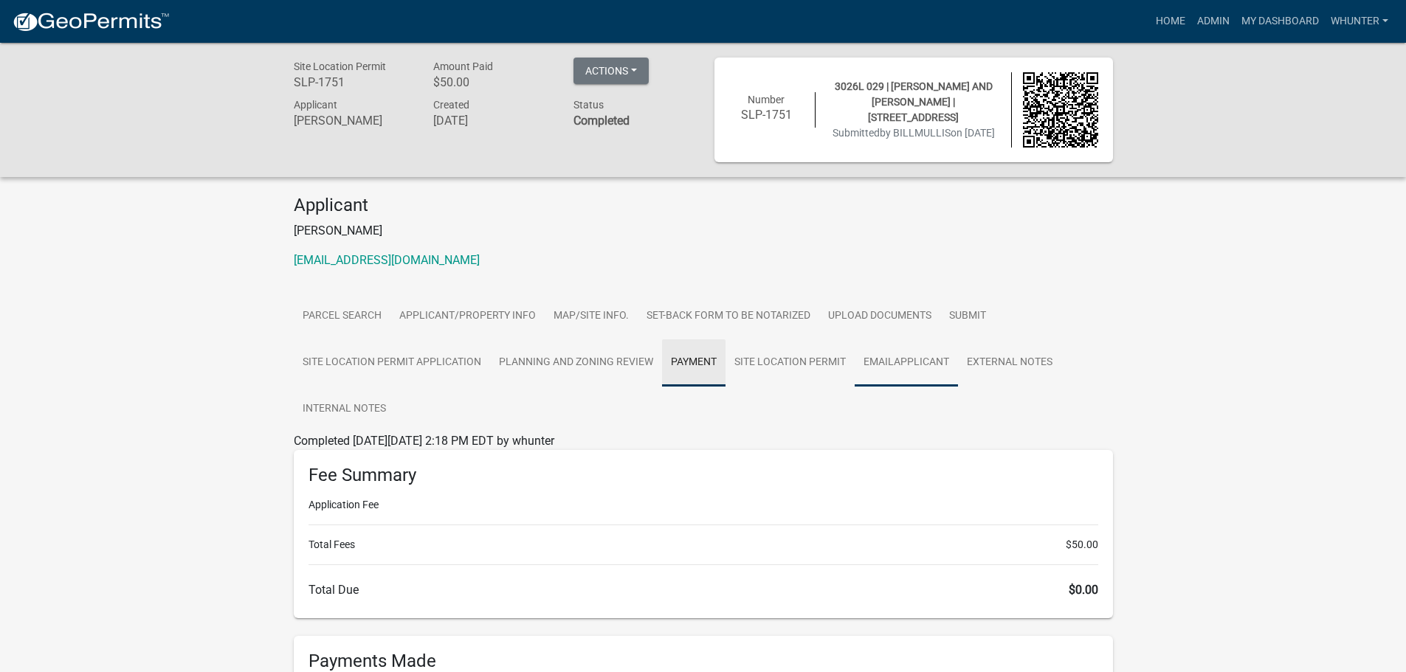
click at [862, 378] on link "EmailApplicant" at bounding box center [906, 362] width 103 height 47
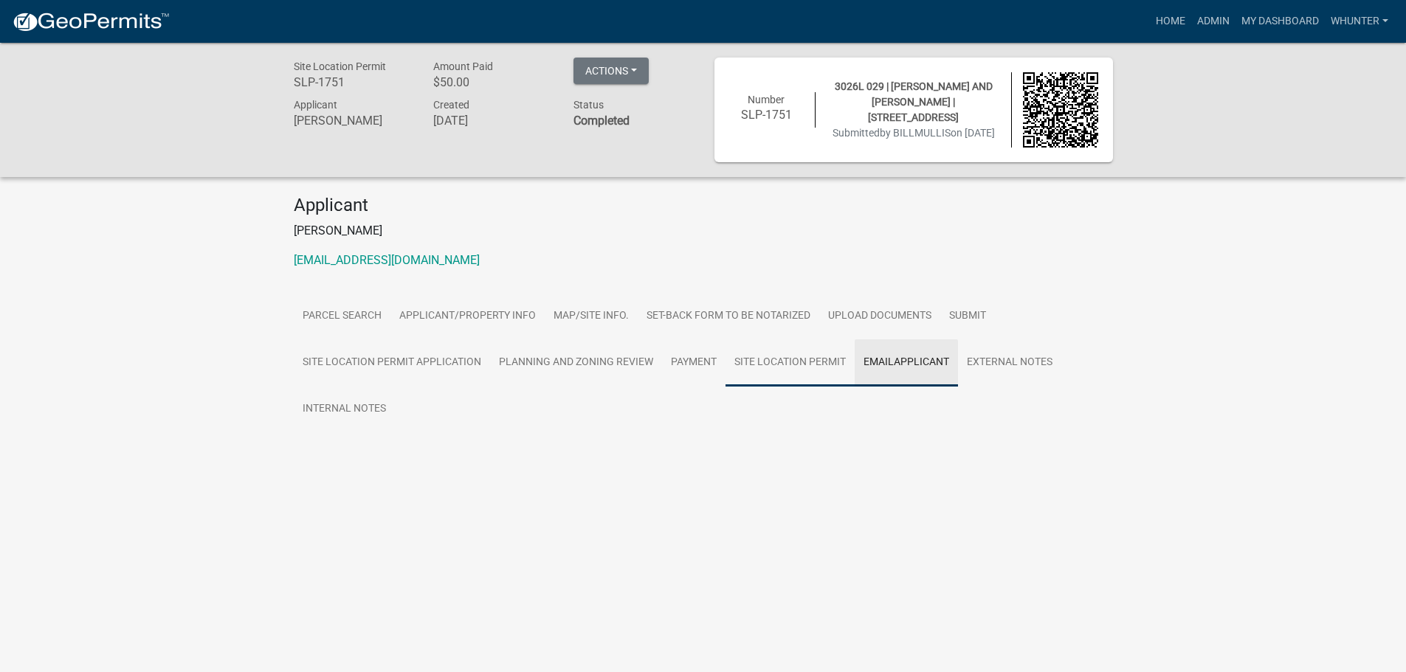
click at [837, 377] on link "Site Location Permit" at bounding box center [789, 362] width 129 height 47
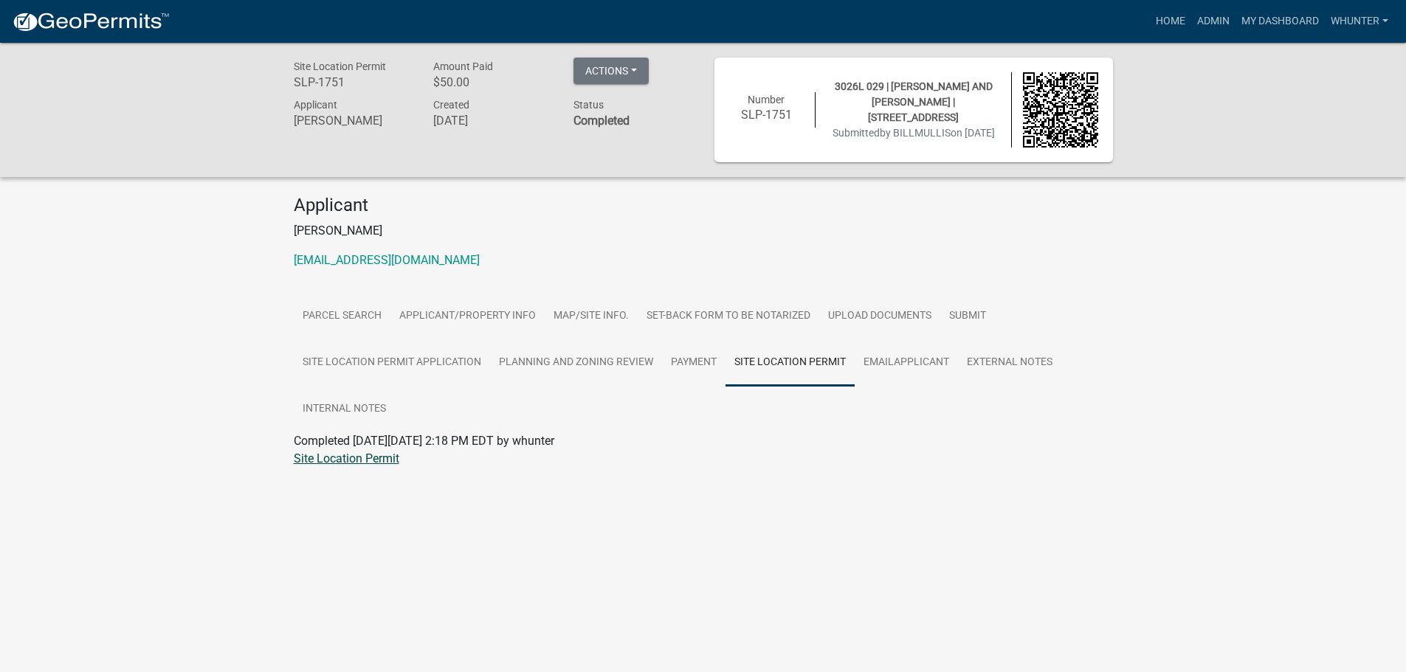
click at [380, 466] on link "Site Location Permit" at bounding box center [347, 459] width 106 height 14
click at [638, 58] on button "Actions" at bounding box center [610, 71] width 75 height 27
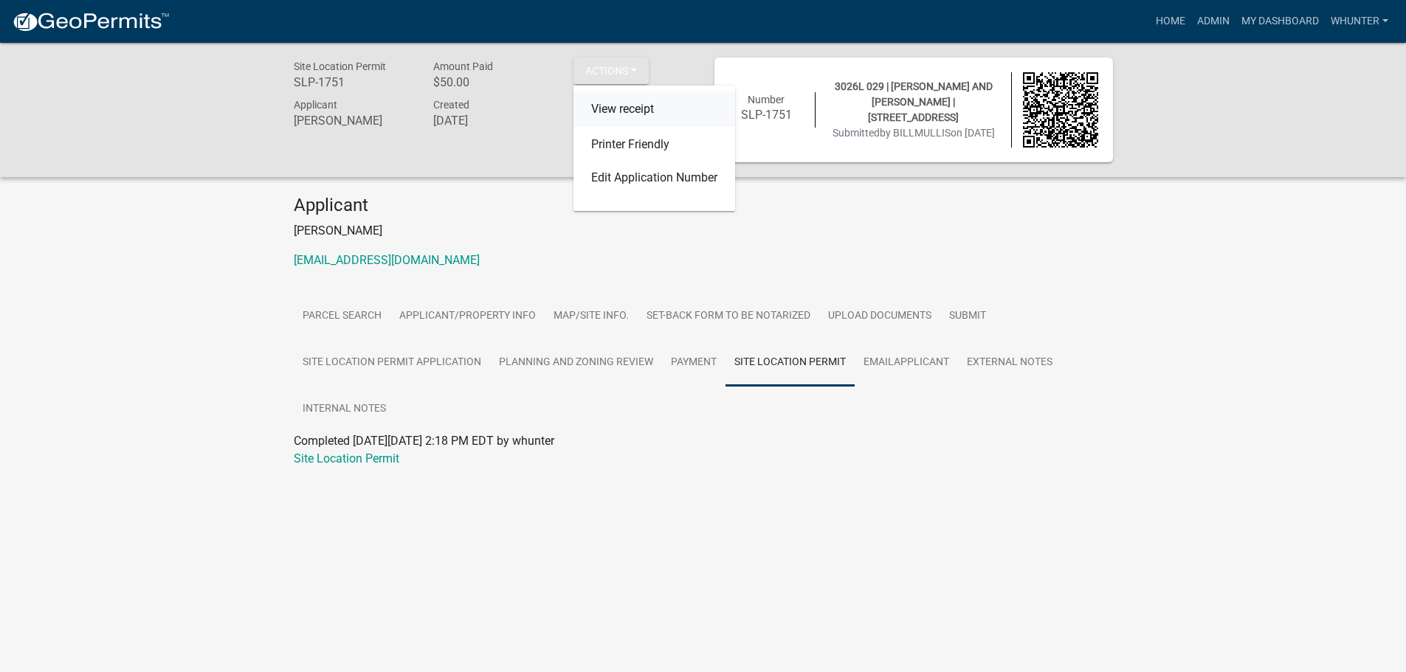
click at [665, 106] on link "View receipt" at bounding box center [654, 109] width 162 height 35
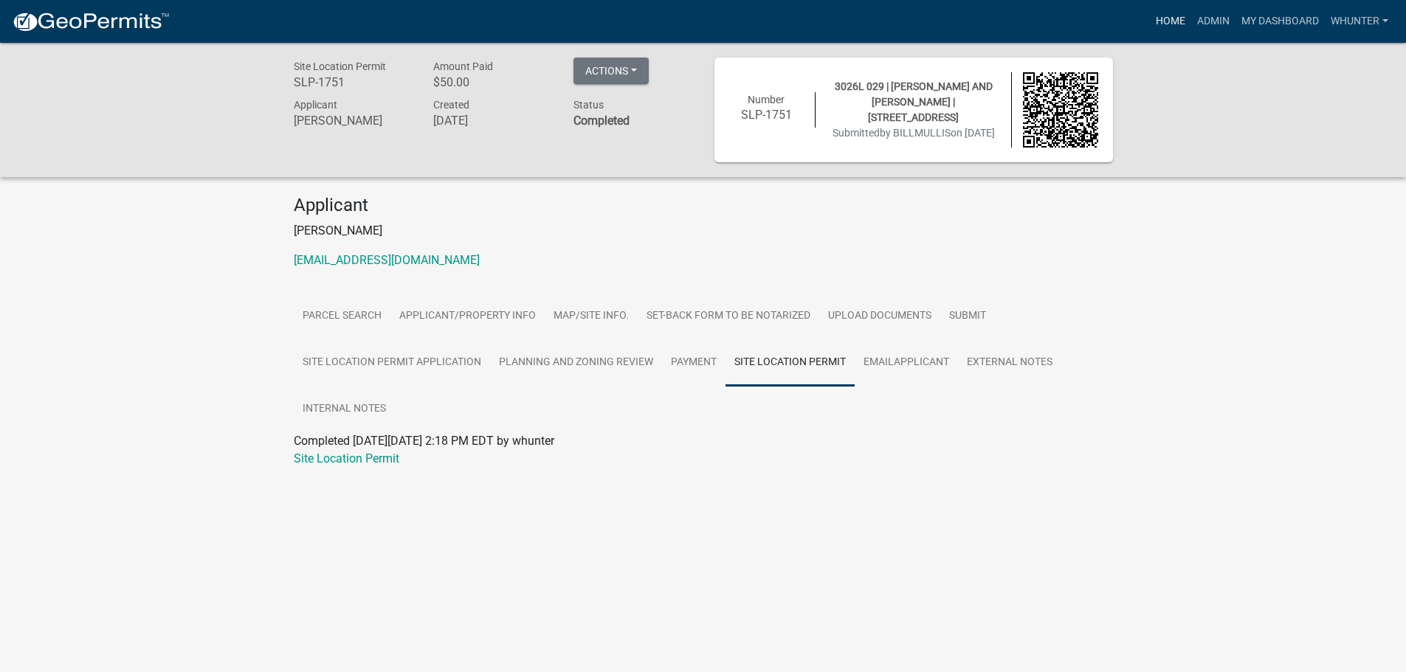
click at [1160, 11] on link "Home" at bounding box center [1170, 21] width 41 height 28
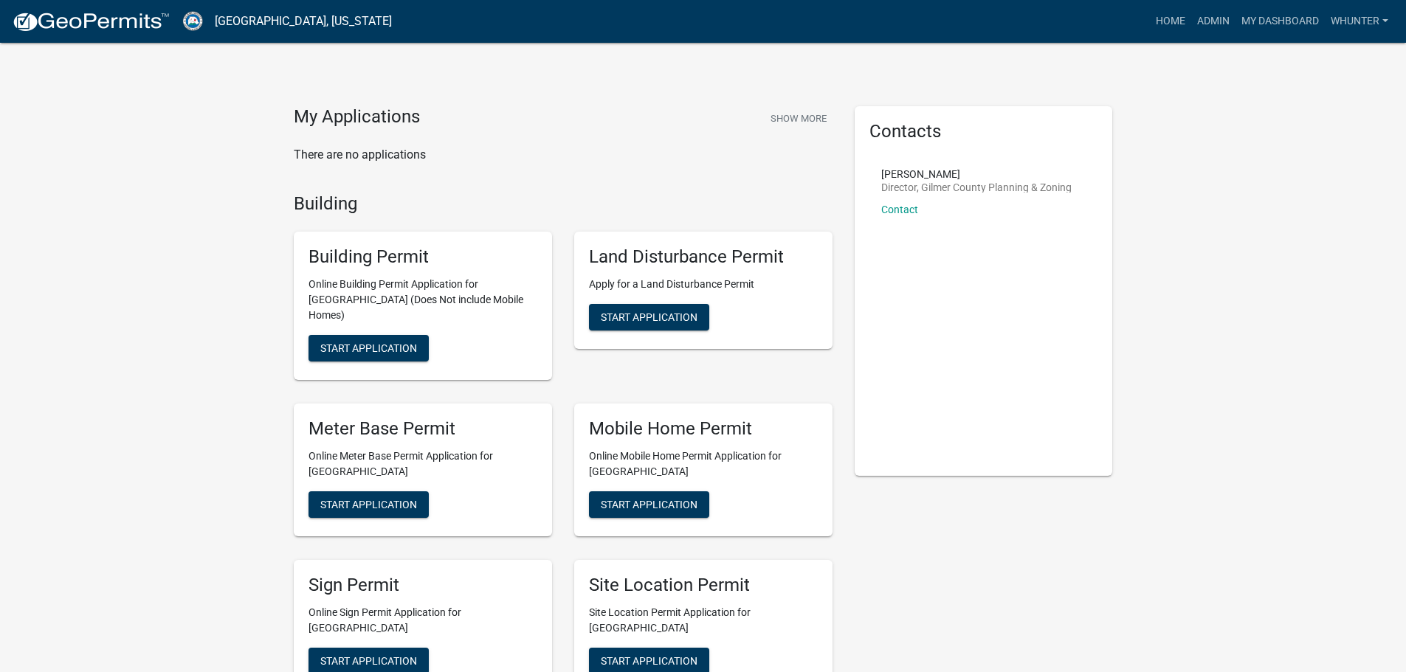
click at [724, 150] on p "There are no applications" at bounding box center [563, 155] width 539 height 18
click at [417, 317] on div "Building Permit Online Building Permit Application for [GEOGRAPHIC_DATA] (Does …" at bounding box center [423, 306] width 258 height 148
click at [420, 335] on button "Start Application" at bounding box center [368, 348] width 120 height 27
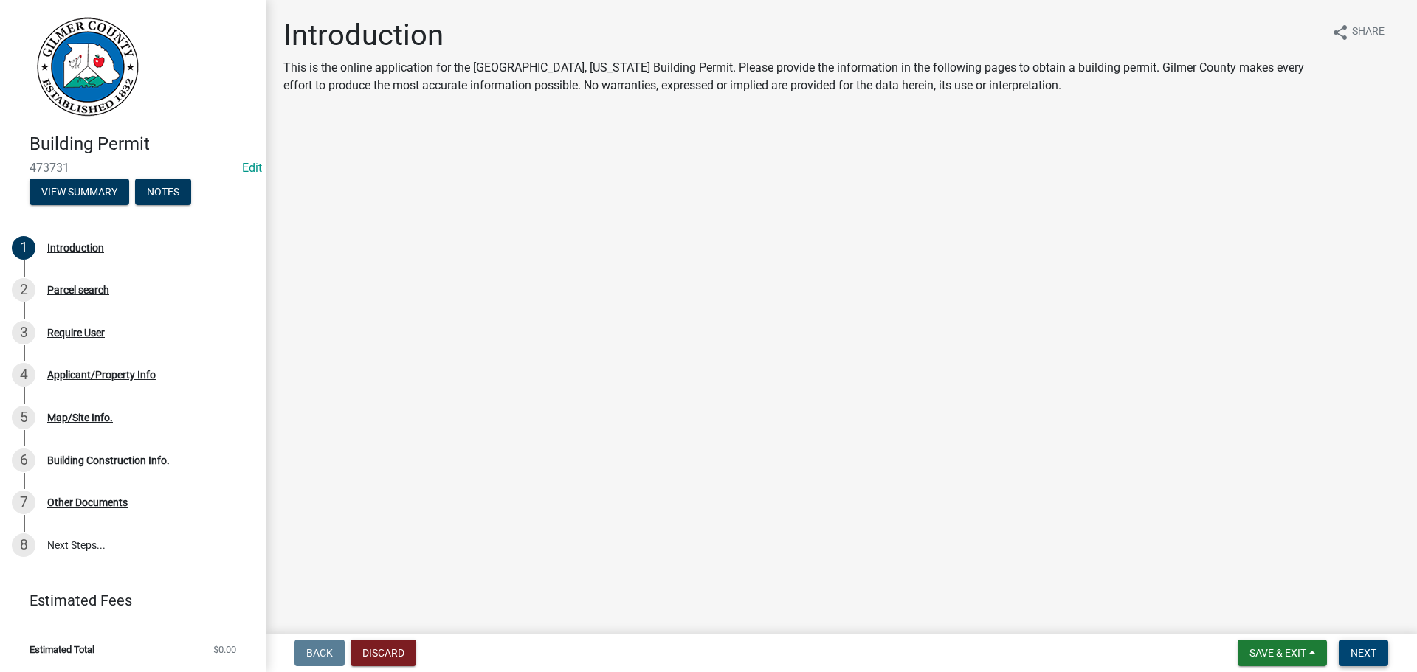
click at [1356, 651] on span "Next" at bounding box center [1363, 653] width 26 height 12
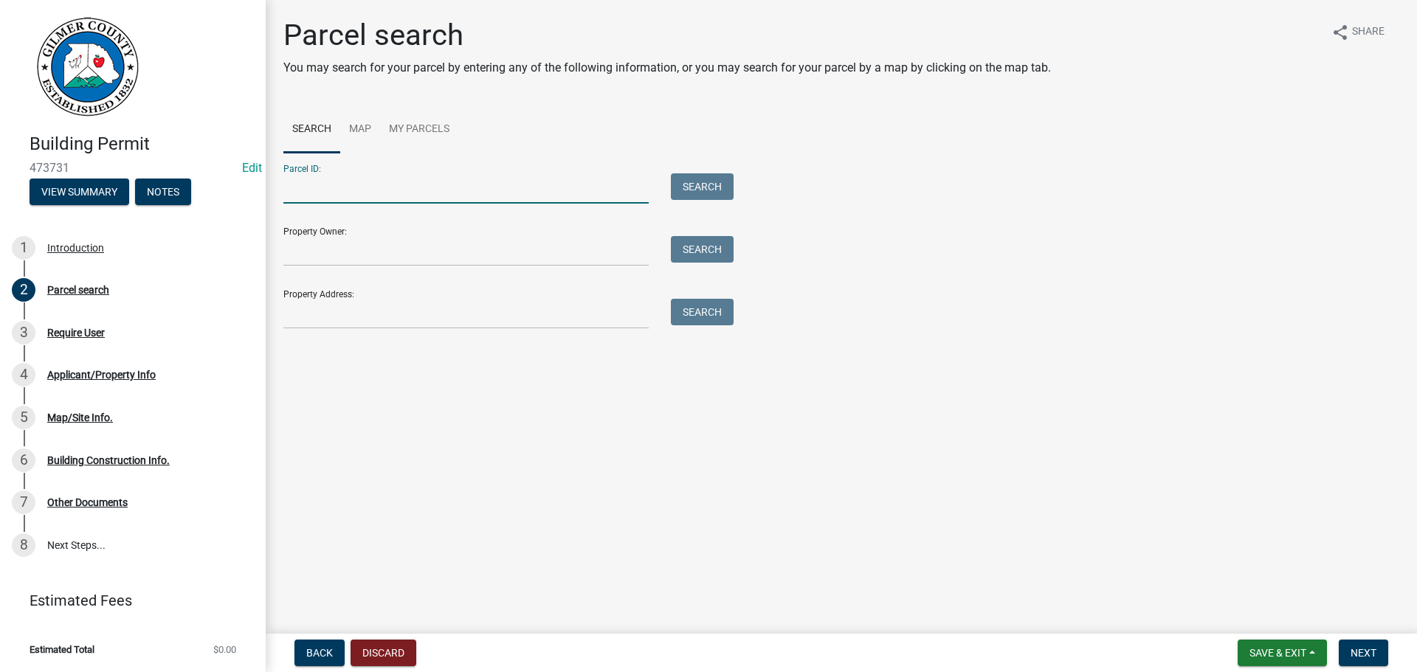
click at [354, 190] on input "Parcel ID:" at bounding box center [465, 188] width 365 height 30
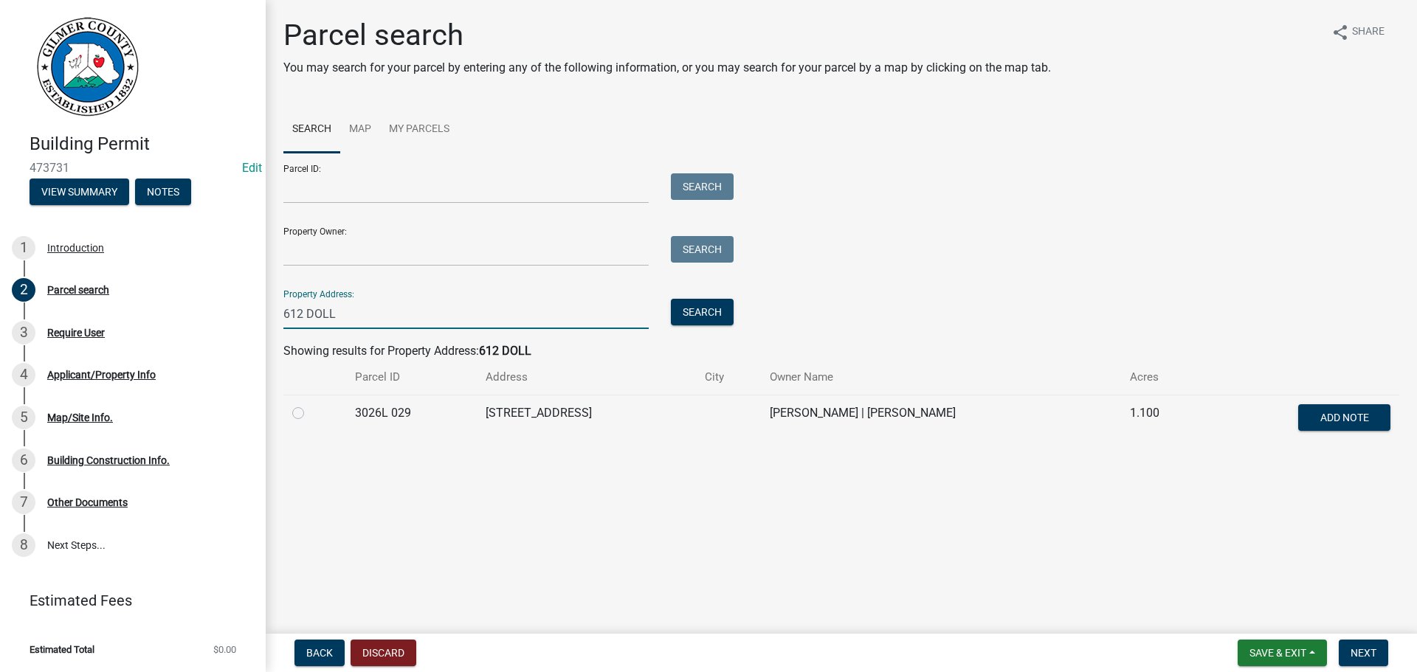
type input "612 DOLL"
click at [287, 409] on td at bounding box center [314, 419] width 63 height 49
click at [310, 404] on label at bounding box center [310, 404] width 0 height 0
click at [310, 412] on 029 "radio" at bounding box center [315, 409] width 10 height 10
radio 029 "true"
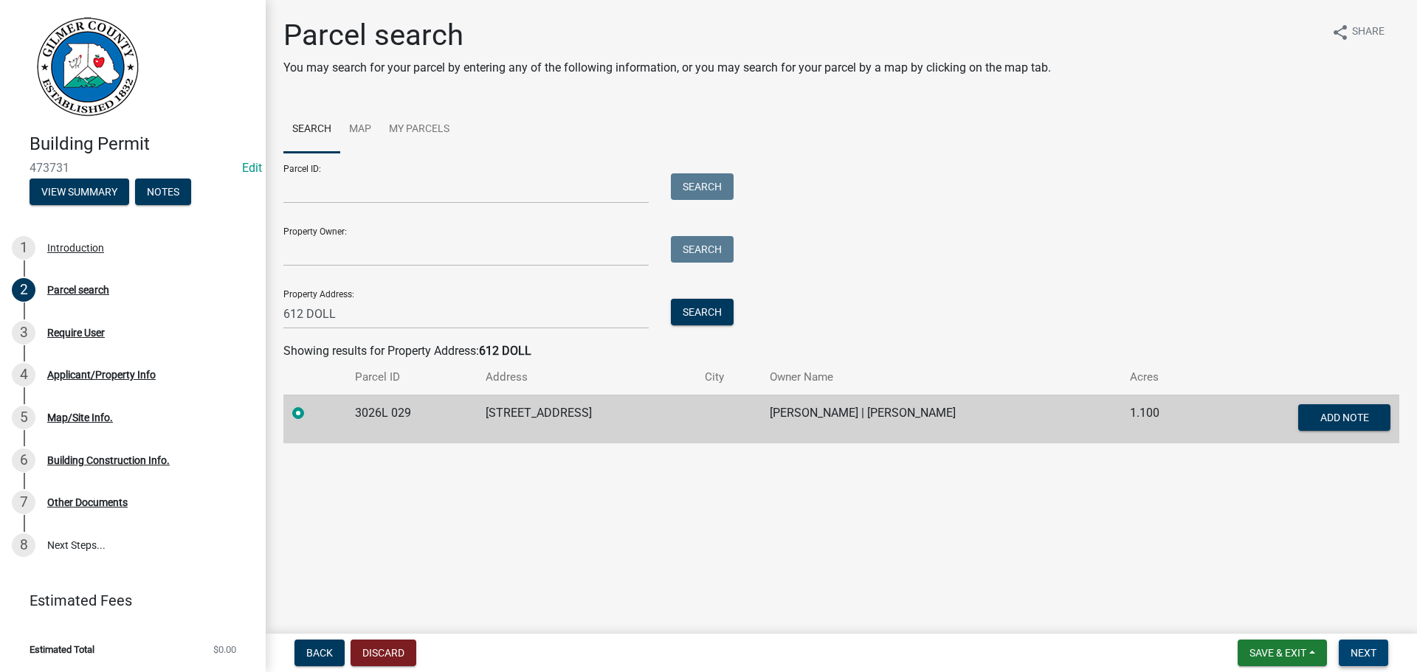
drag, startPoint x: 1387, startPoint y: 655, endPoint x: 1380, endPoint y: 654, distance: 7.4
click at [1384, 655] on button "Next" at bounding box center [1363, 653] width 49 height 27
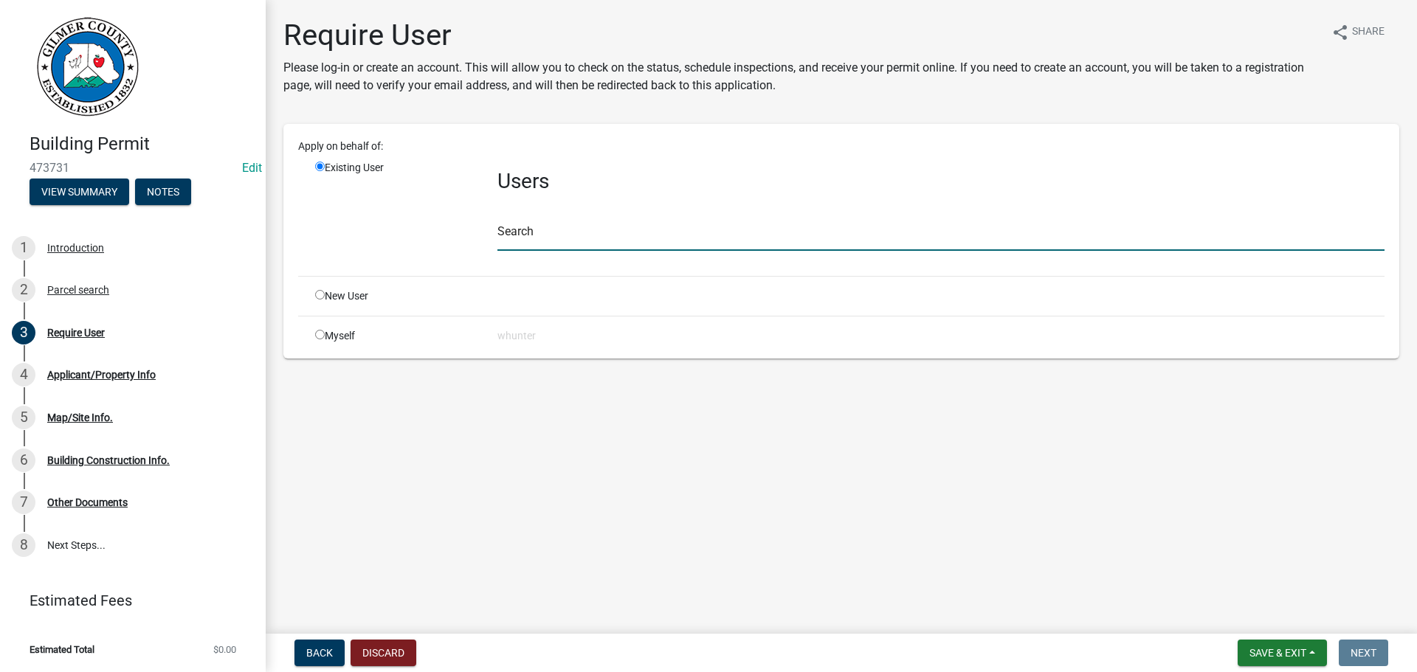
click at [573, 222] on input "text" at bounding box center [940, 236] width 887 height 30
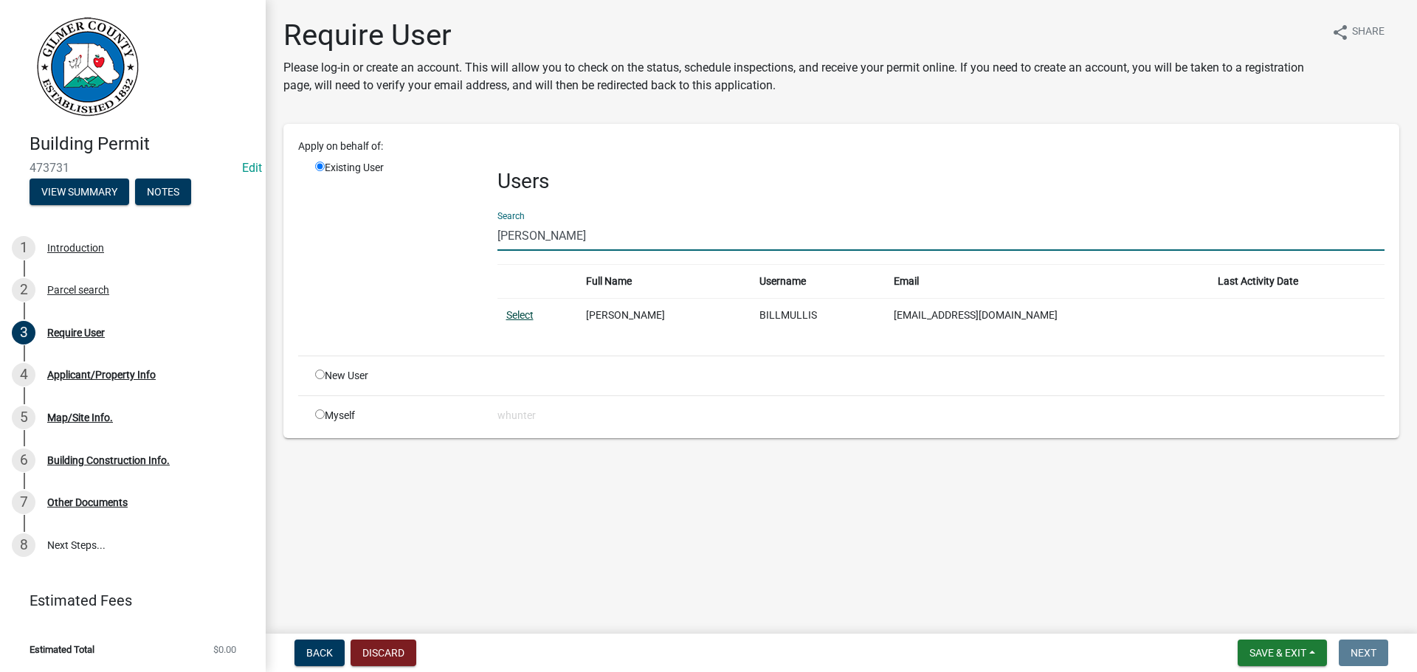
type input "[PERSON_NAME]"
click at [527, 313] on link "Select" at bounding box center [519, 315] width 27 height 12
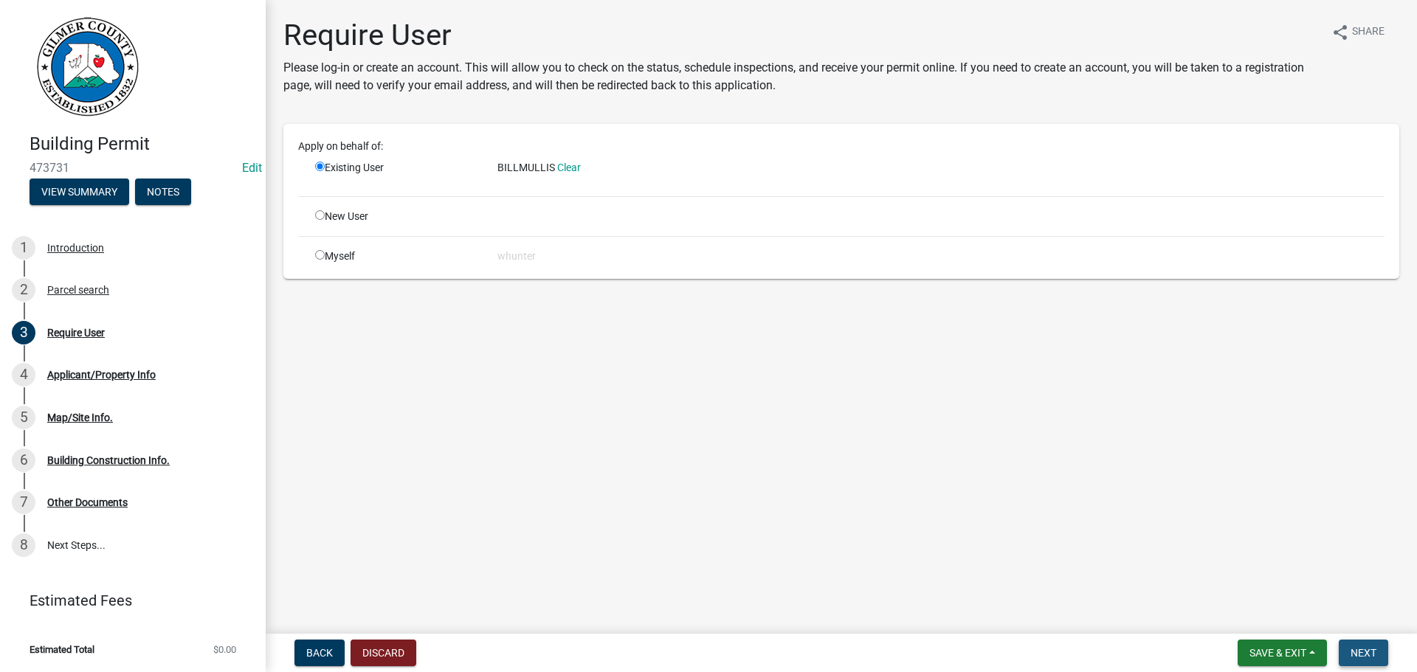
click at [1362, 656] on span "Next" at bounding box center [1363, 653] width 26 height 12
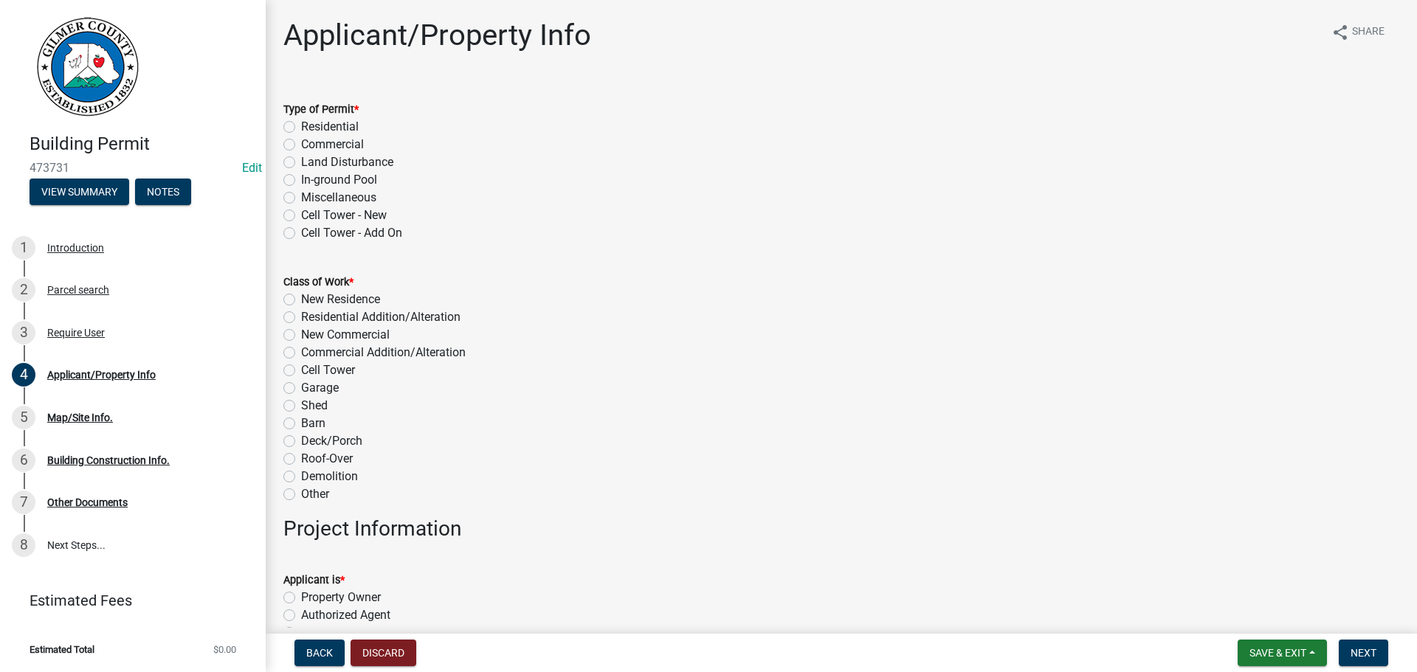
click at [317, 123] on label "Residential" at bounding box center [330, 127] width 58 height 18
click at [311, 123] on input "Residential" at bounding box center [306, 123] width 10 height 10
radio input "true"
click at [370, 303] on label "New Residence" at bounding box center [340, 300] width 79 height 18
click at [311, 300] on input "New Residence" at bounding box center [306, 296] width 10 height 10
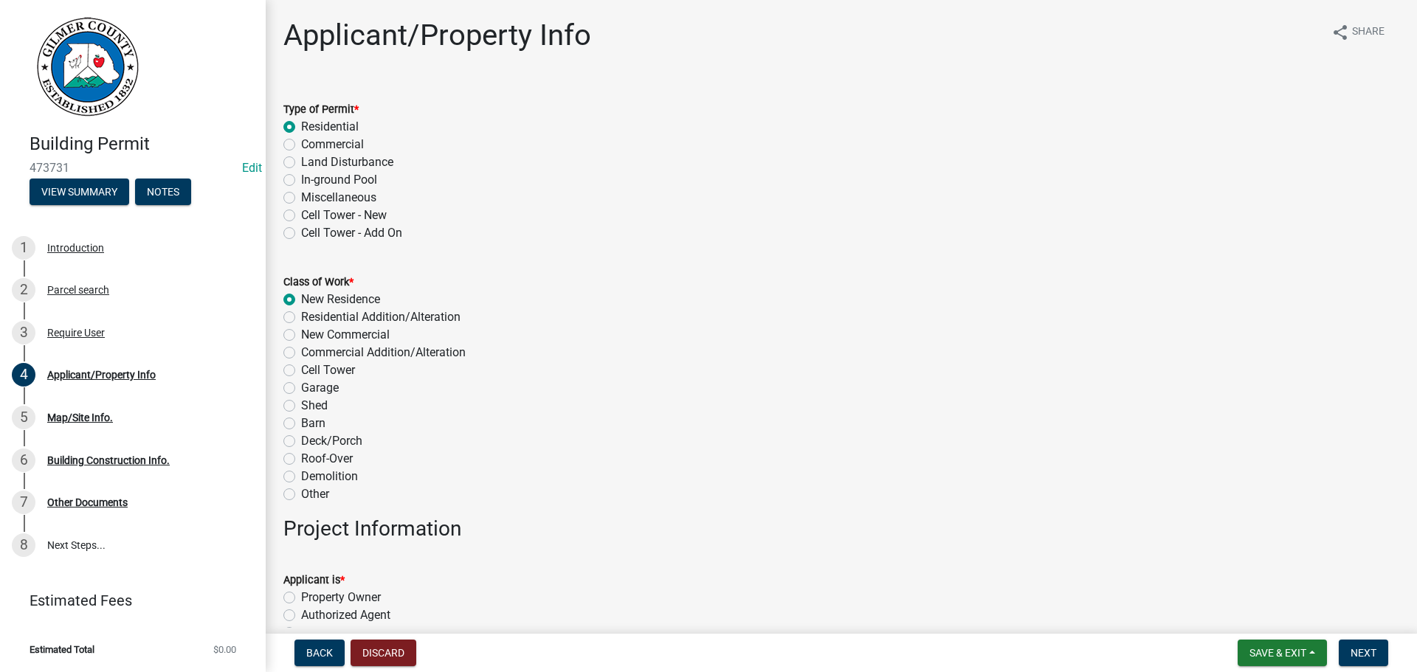
radio input "true"
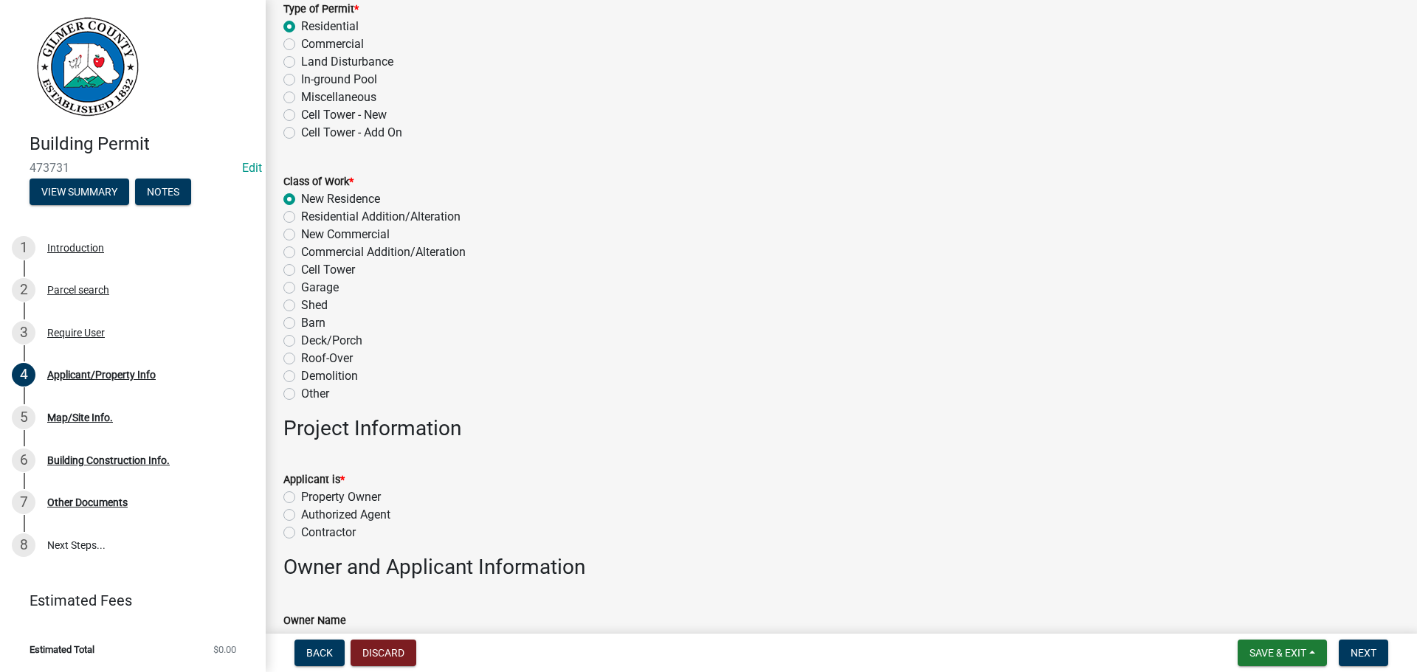
scroll to position [295, 0]
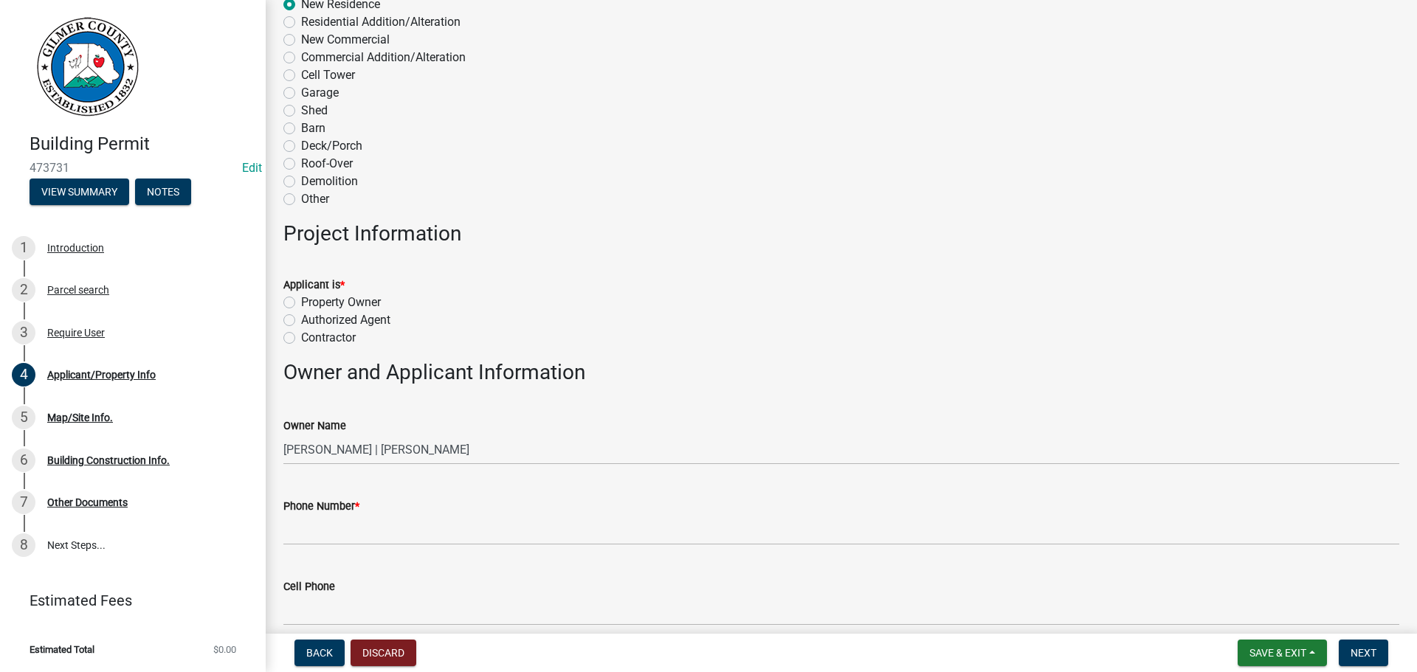
click at [321, 339] on label "Contractor" at bounding box center [328, 338] width 55 height 18
click at [311, 339] on input "Contractor" at bounding box center [306, 334] width 10 height 10
radio input "true"
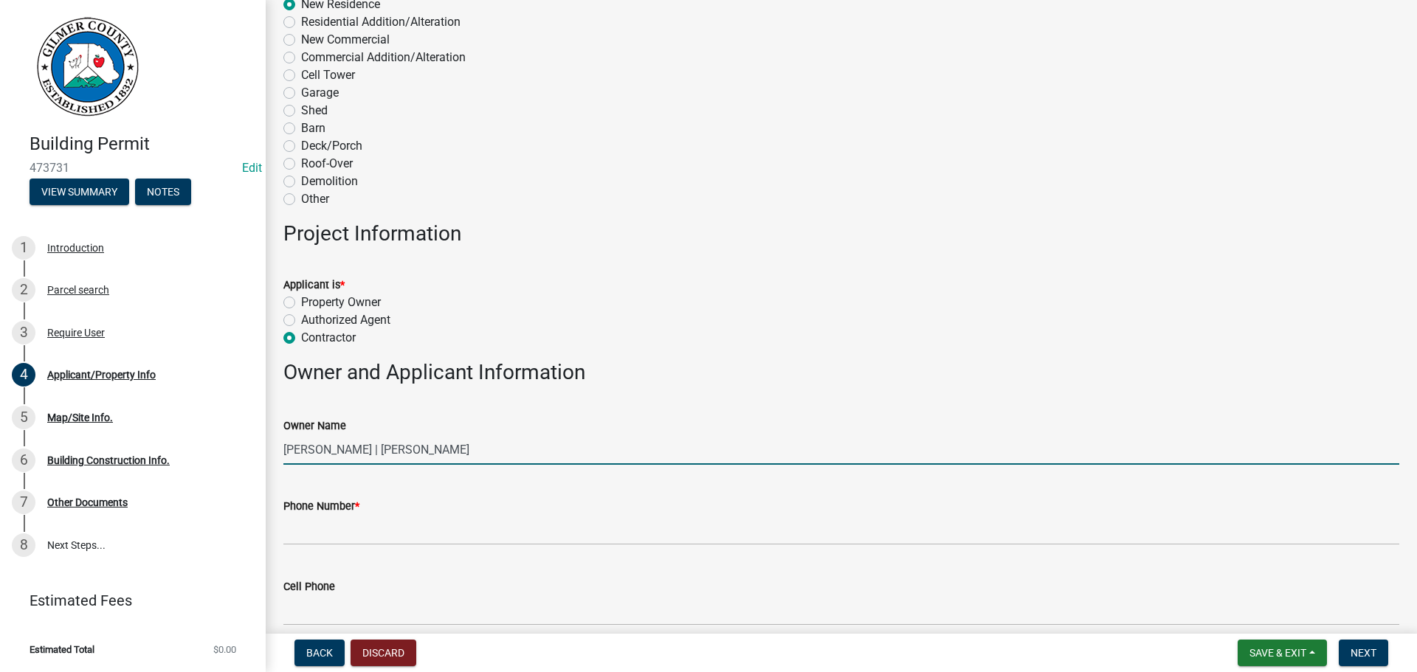
click at [366, 448] on input "[PERSON_NAME] | [PERSON_NAME]" at bounding box center [841, 450] width 1116 height 30
drag, startPoint x: 590, startPoint y: 455, endPoint x: 480, endPoint y: 458, distance: 110.0
click at [480, 458] on input "[PERSON_NAME] AND [PERSON_NAME] | [PERSON_NAME]" at bounding box center [841, 450] width 1116 height 30
type input "[PERSON_NAME] AND [PERSON_NAME]"
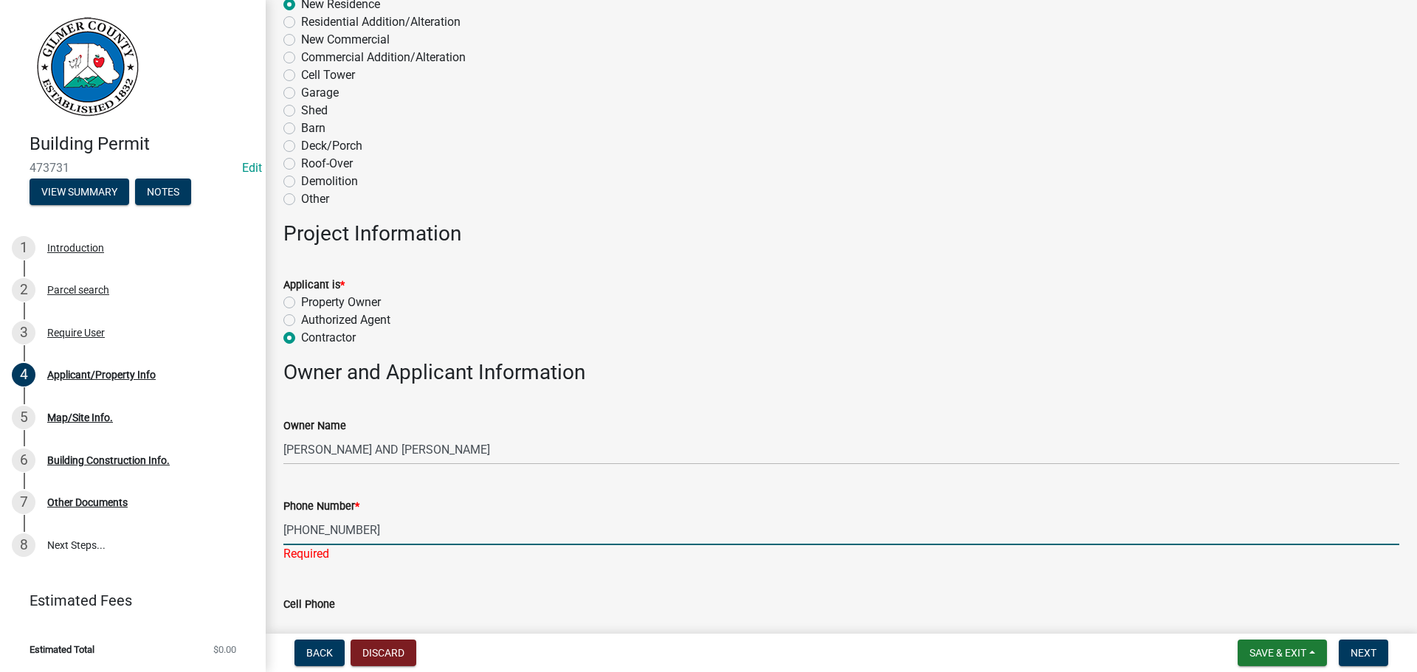
type input "[PHONE_NUMBER]"
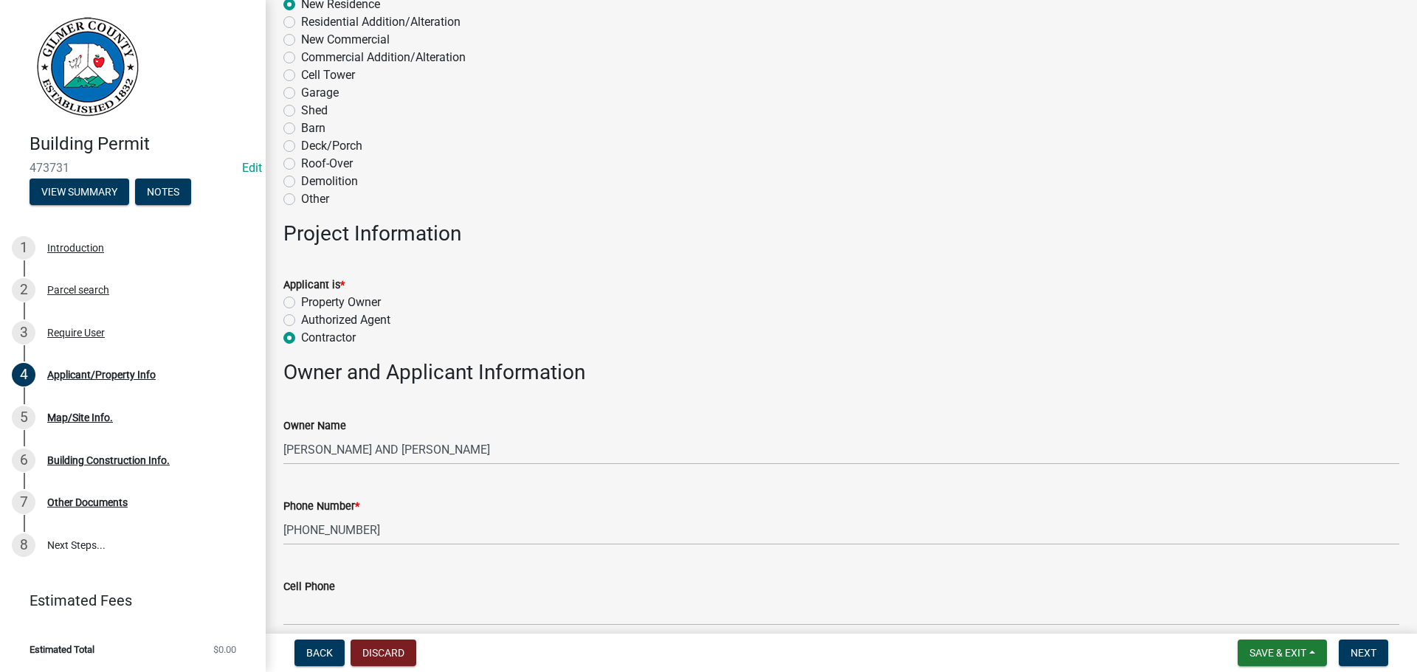
scroll to position [672, 0]
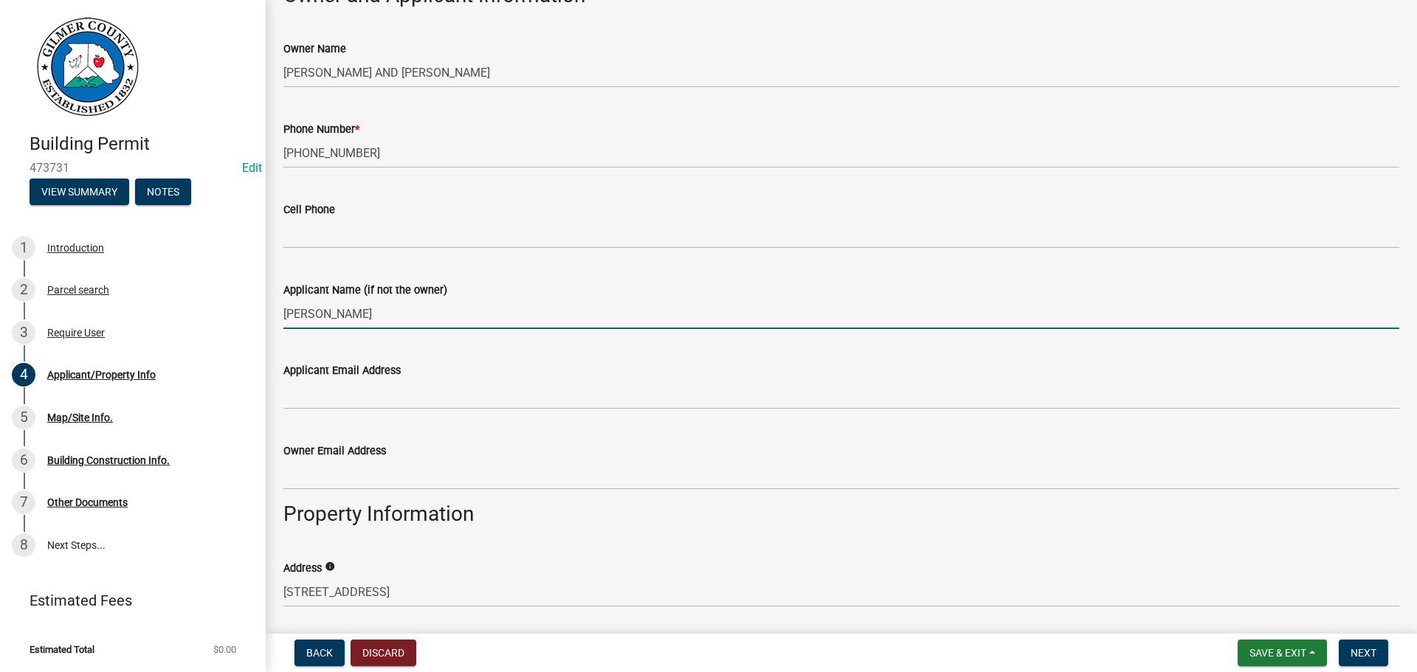
type input "[PERSON_NAME]"
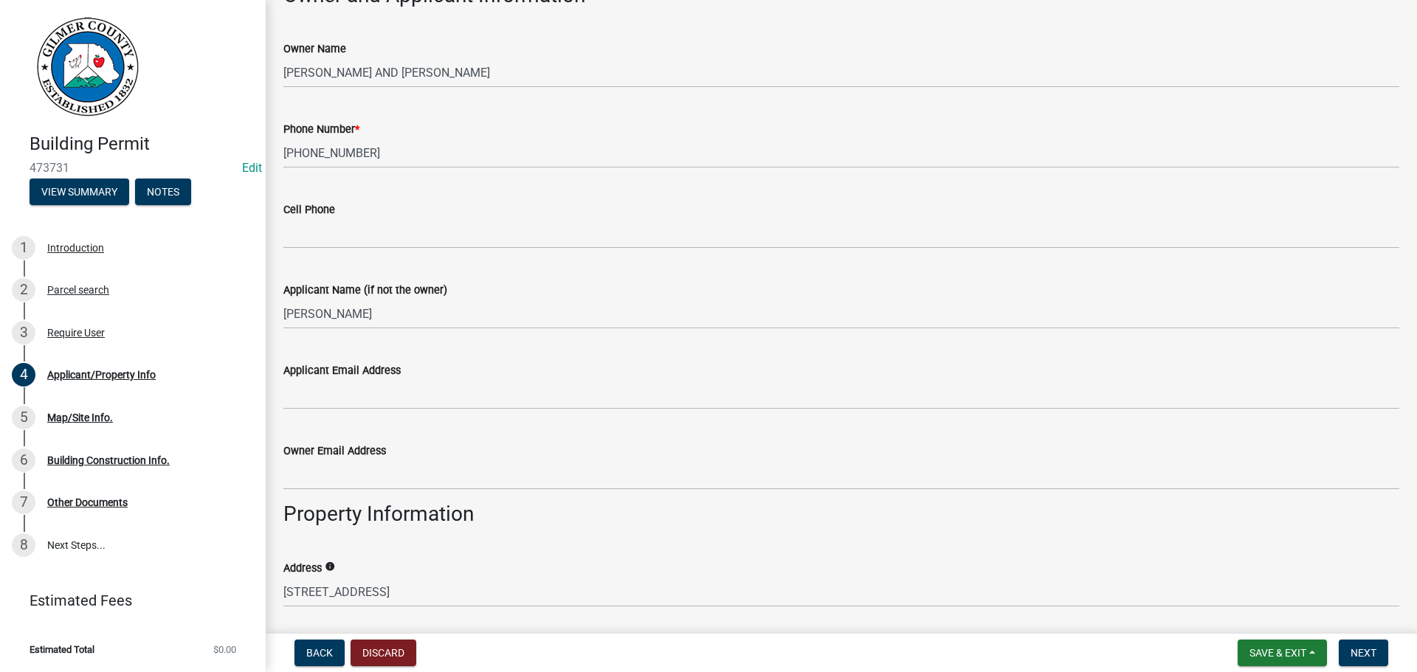
scroll to position [1031, 0]
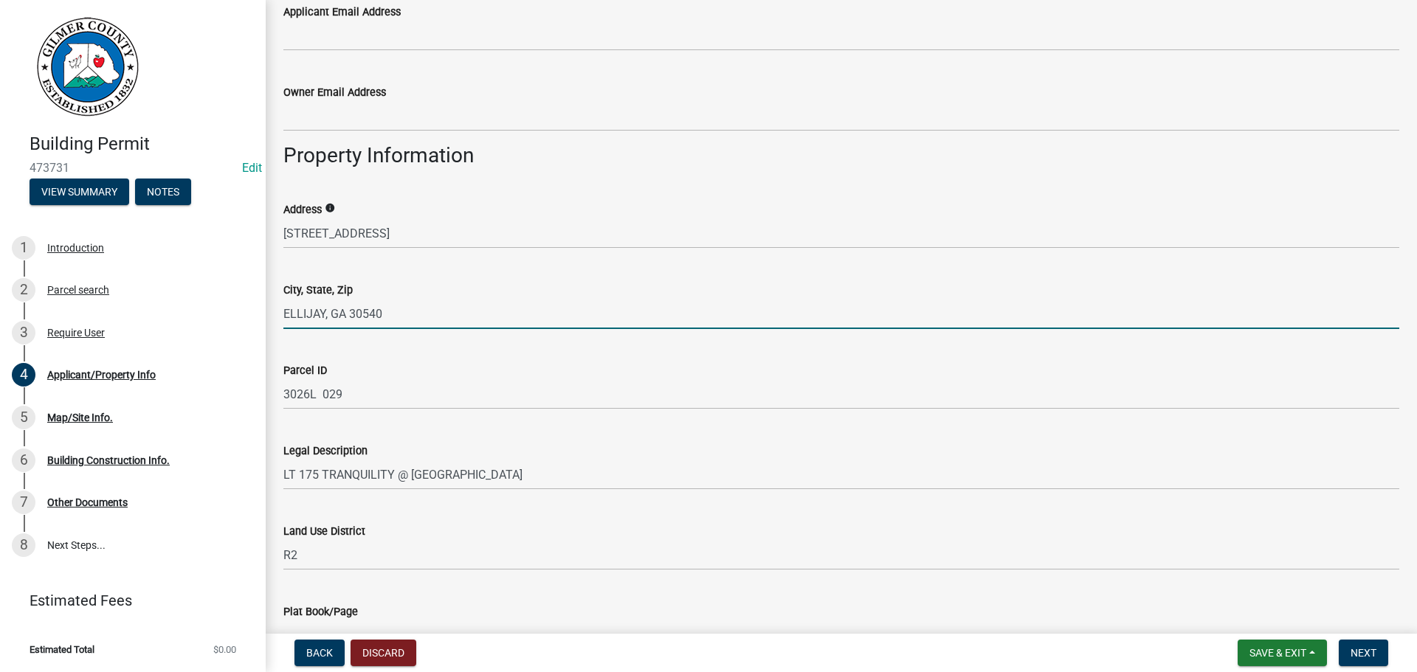
type input "ELLIJAY, GA 30540"
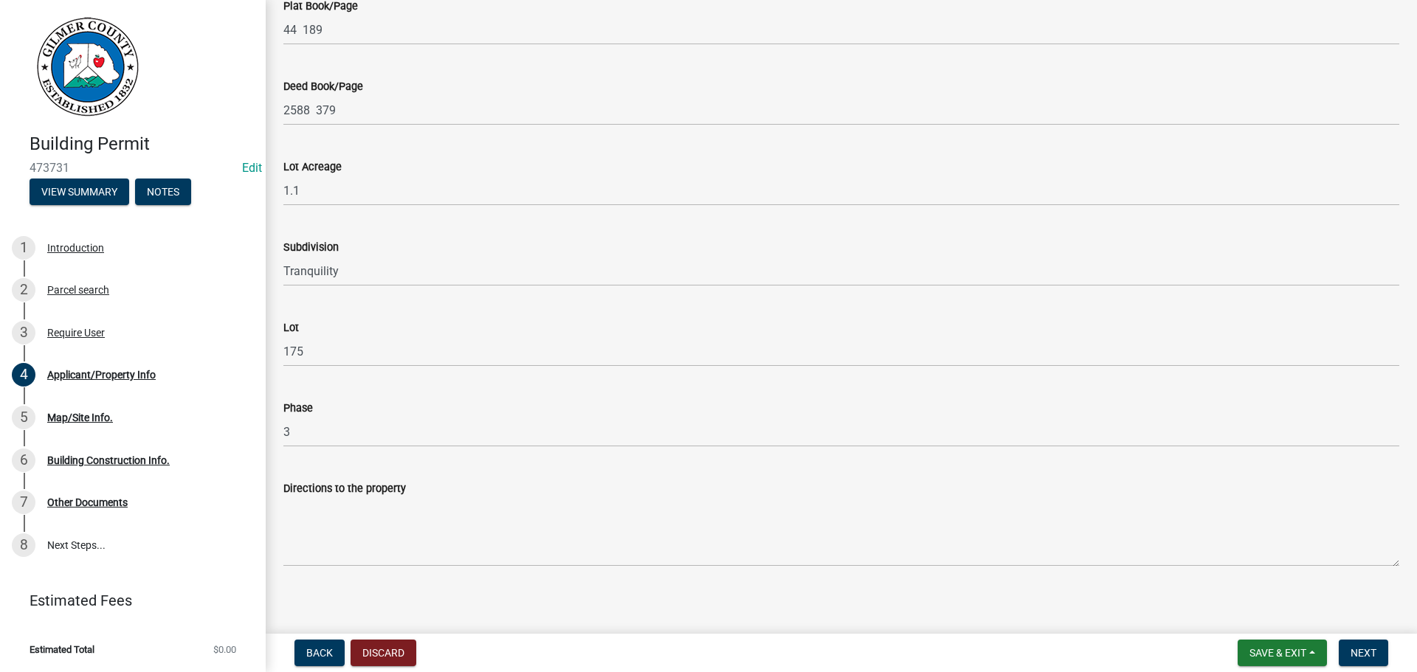
scroll to position [1645, 0]
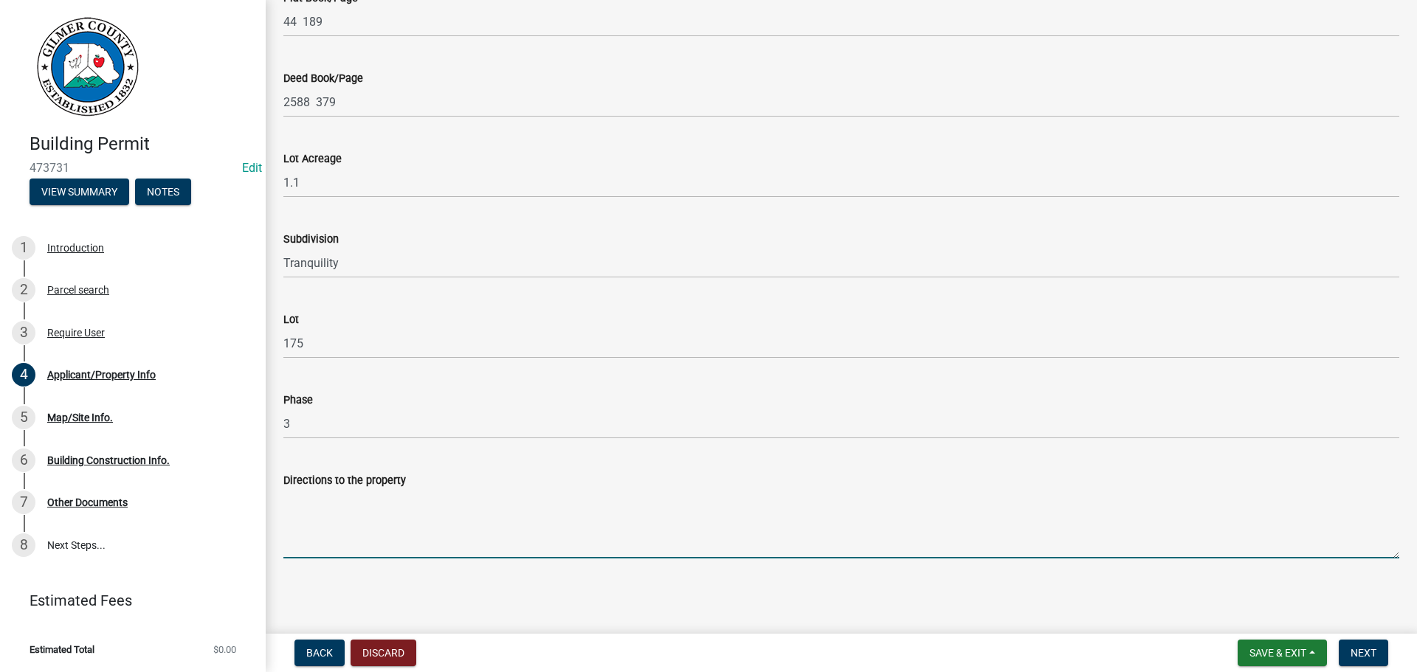
click at [429, 520] on textarea "Directions to the property" at bounding box center [841, 523] width 1116 height 69
click at [320, 498] on textarea "382, RT DOLL, LOT ON" at bounding box center [841, 523] width 1116 height 69
type textarea "382, RT ON [GEOGRAPHIC_DATA], LOT ON RT"
click at [1372, 658] on span "Next" at bounding box center [1363, 653] width 26 height 12
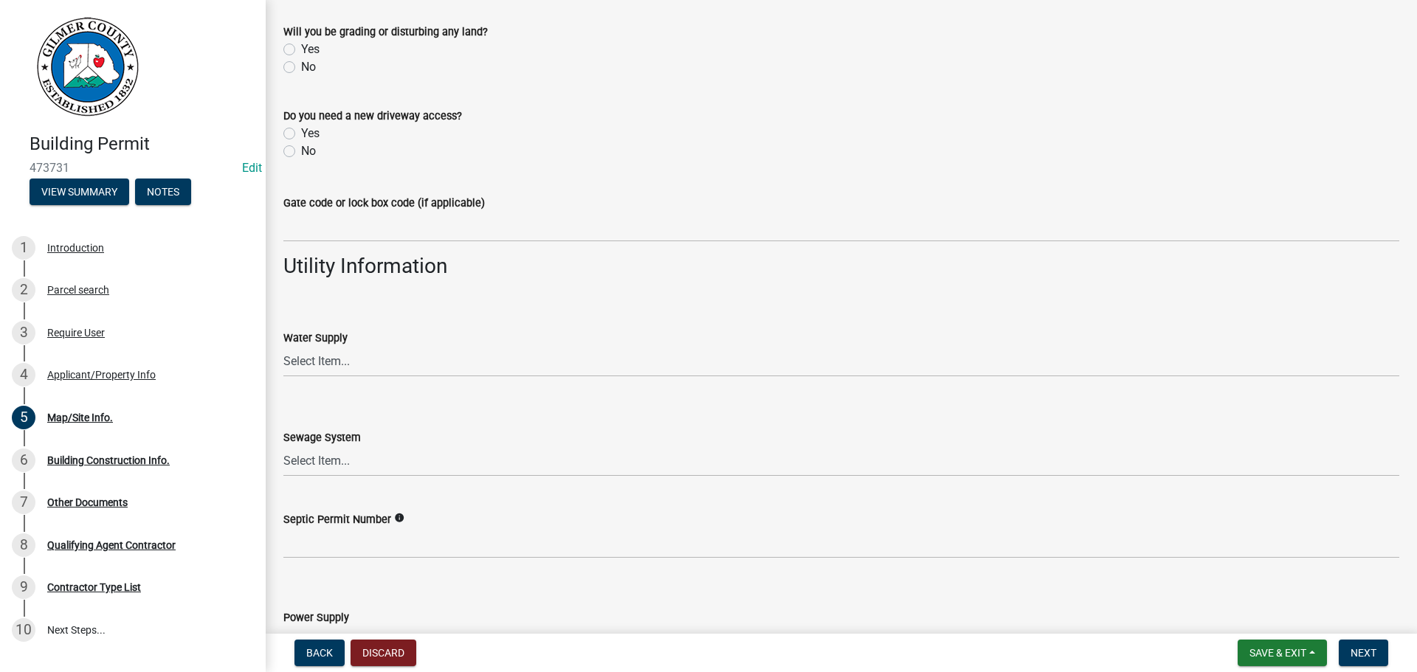
scroll to position [1202, 0]
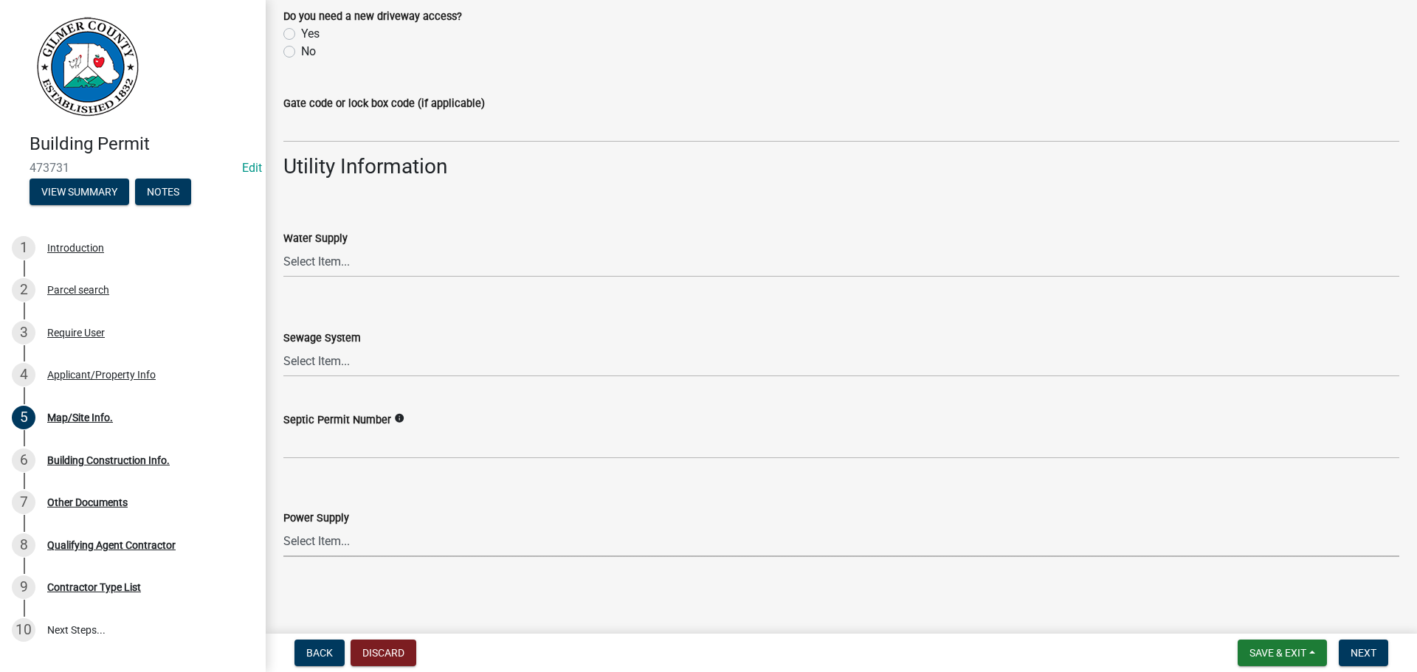
click at [425, 551] on select "Select Item... Amicalola EMC [GEOGRAPHIC_DATA] EMC Tri-State Power [US_STATE] P…" at bounding box center [841, 542] width 1116 height 30
click at [415, 532] on select "Select Item... Amicalola EMC [GEOGRAPHIC_DATA] EMC Tri-State Power [US_STATE] P…" at bounding box center [841, 542] width 1116 height 30
click at [283, 527] on select "Select Item... Amicalola EMC [GEOGRAPHIC_DATA] EMC Tri-State Power [US_STATE] P…" at bounding box center [841, 542] width 1116 height 30
select select "c9feaa94-b03b-4165-97cf-90fdf63947c5"
click at [322, 597] on main "Map/Site Info. share Share (Optional) Use the sketch tools to provide any appli…" at bounding box center [841, 314] width 1151 height 628
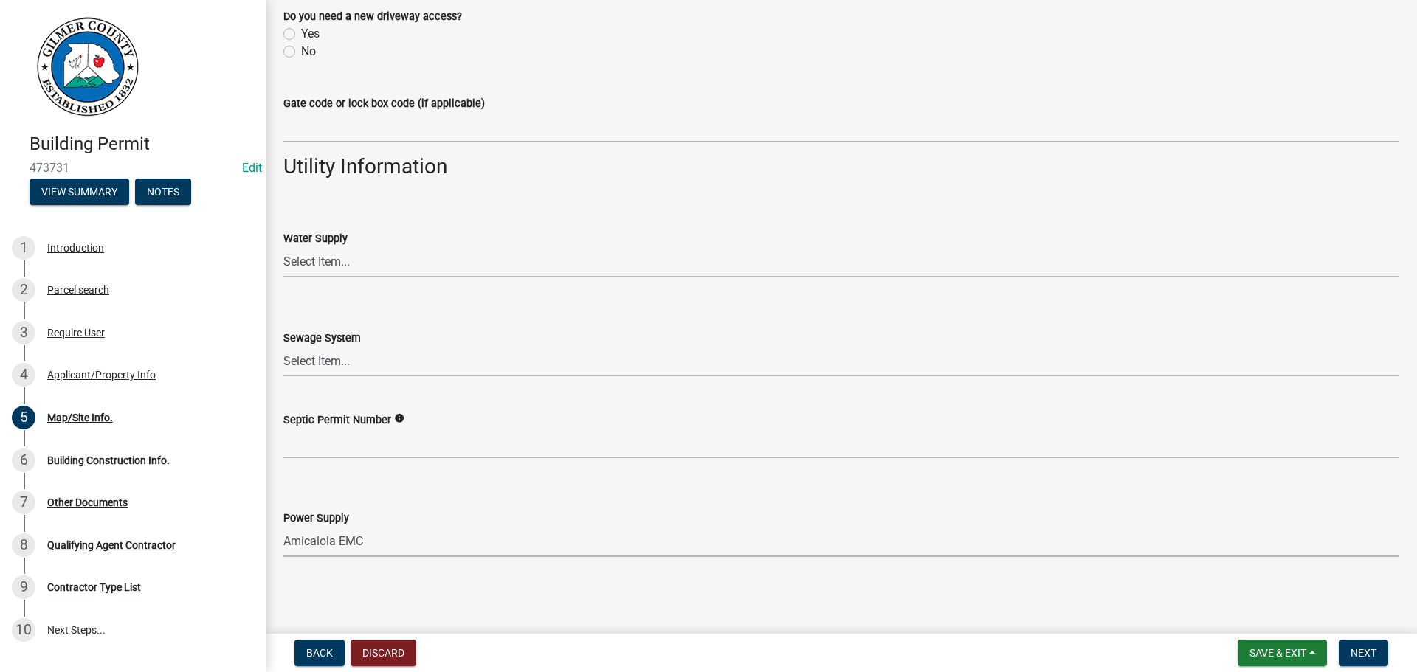
click at [343, 547] on select "Select Item... Amicalola EMC [GEOGRAPHIC_DATA] EMC Tri-State Power [US_STATE] P…" at bounding box center [841, 542] width 1116 height 30
click at [643, 392] on div "Septic Permit Number info" at bounding box center [841, 424] width 1116 height 69
click at [442, 356] on select "Select Item... Septic Community Public" at bounding box center [841, 362] width 1116 height 30
click at [283, 347] on select "Select Item... Septic Community Public" at bounding box center [841, 362] width 1116 height 30
select select "92a37e23-3b7d-408e-b3c7-0afbe39b0942"
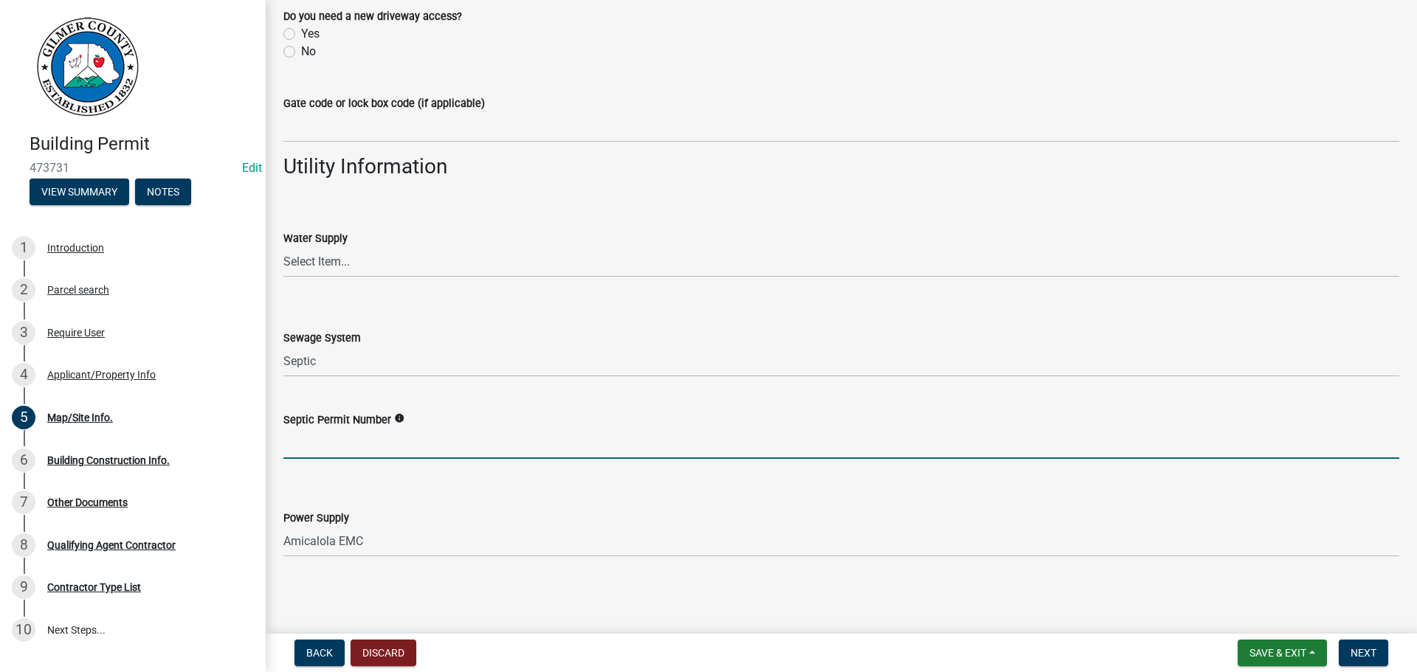
click at [399, 436] on input "Septic Permit Number" at bounding box center [841, 444] width 1116 height 30
type input "061-05815"
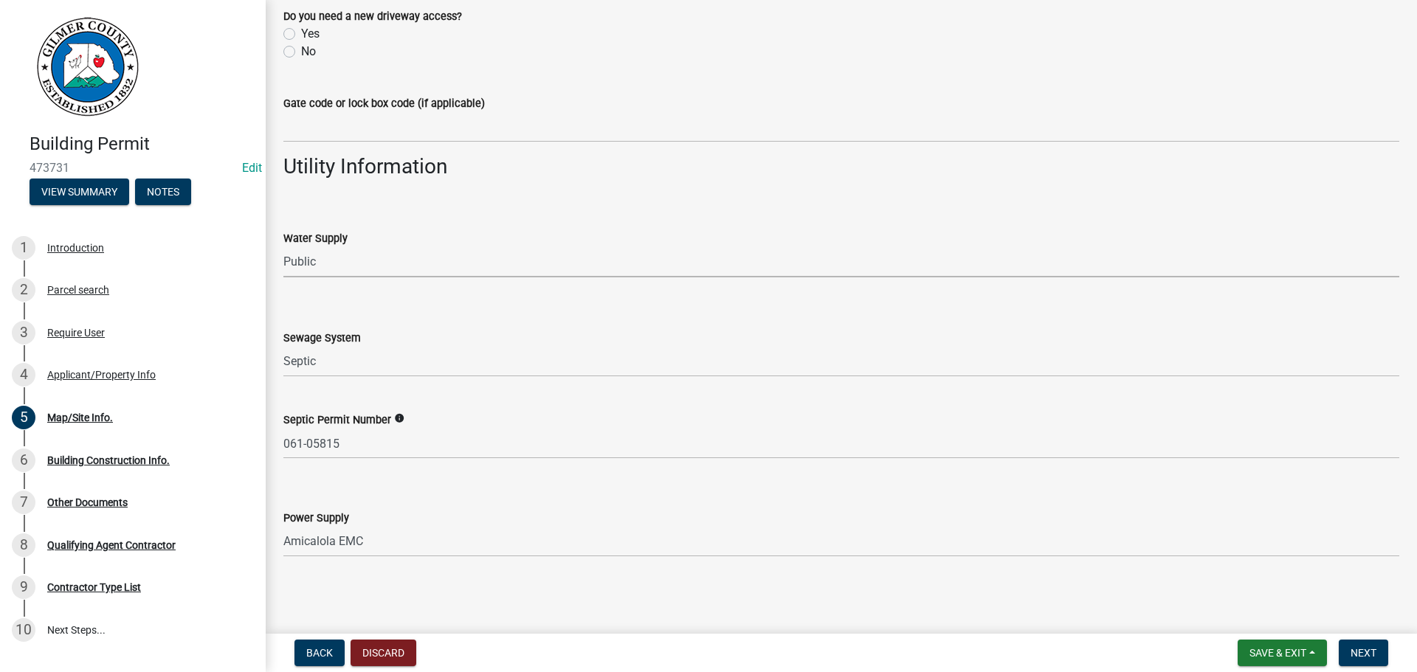
select select "e44f2733-11c1-42c1-adbb-9eb09c48163d"
click at [1382, 653] on button "Next" at bounding box center [1363, 653] width 49 height 27
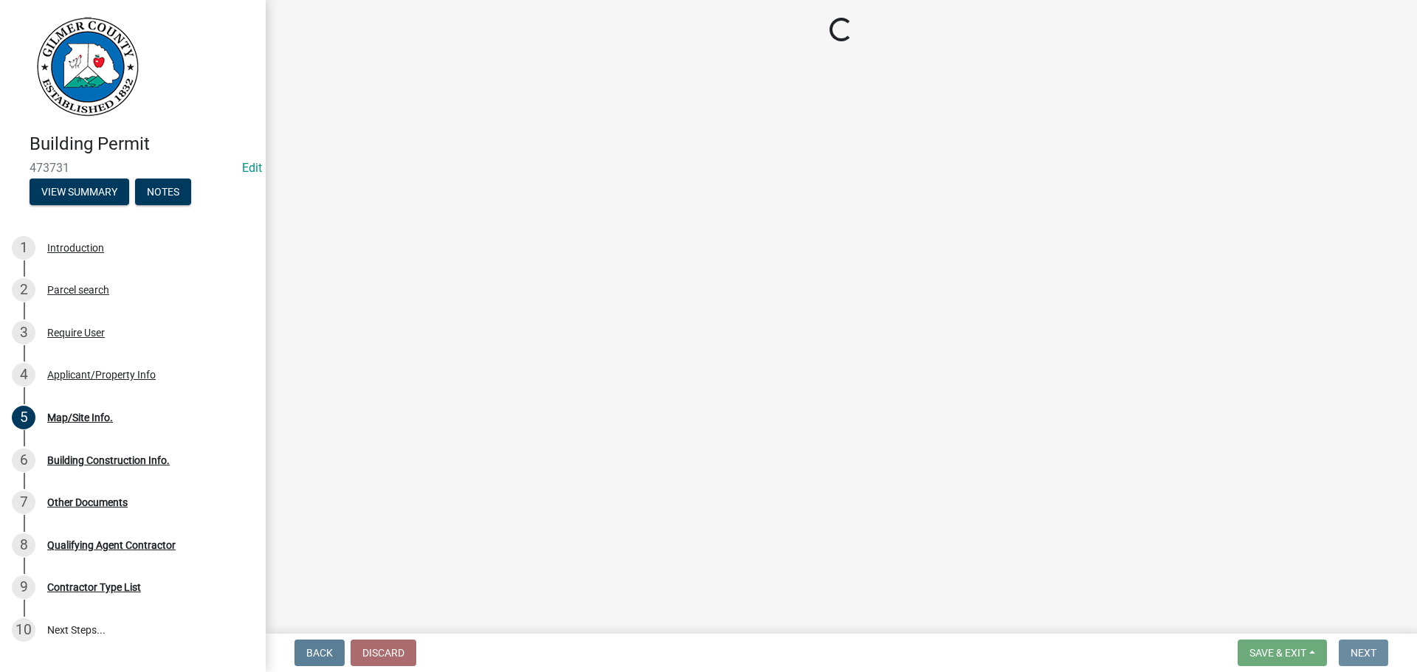
scroll to position [0, 0]
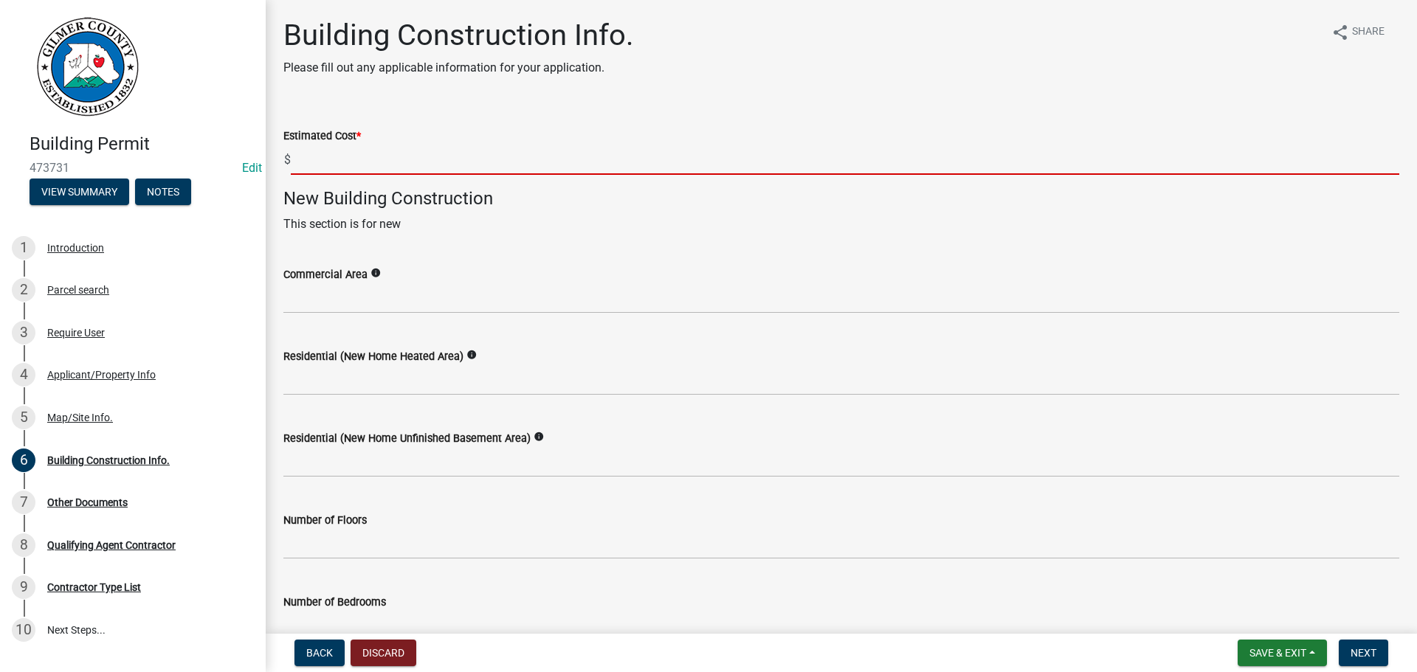
click at [504, 151] on input "text" at bounding box center [845, 160] width 1108 height 30
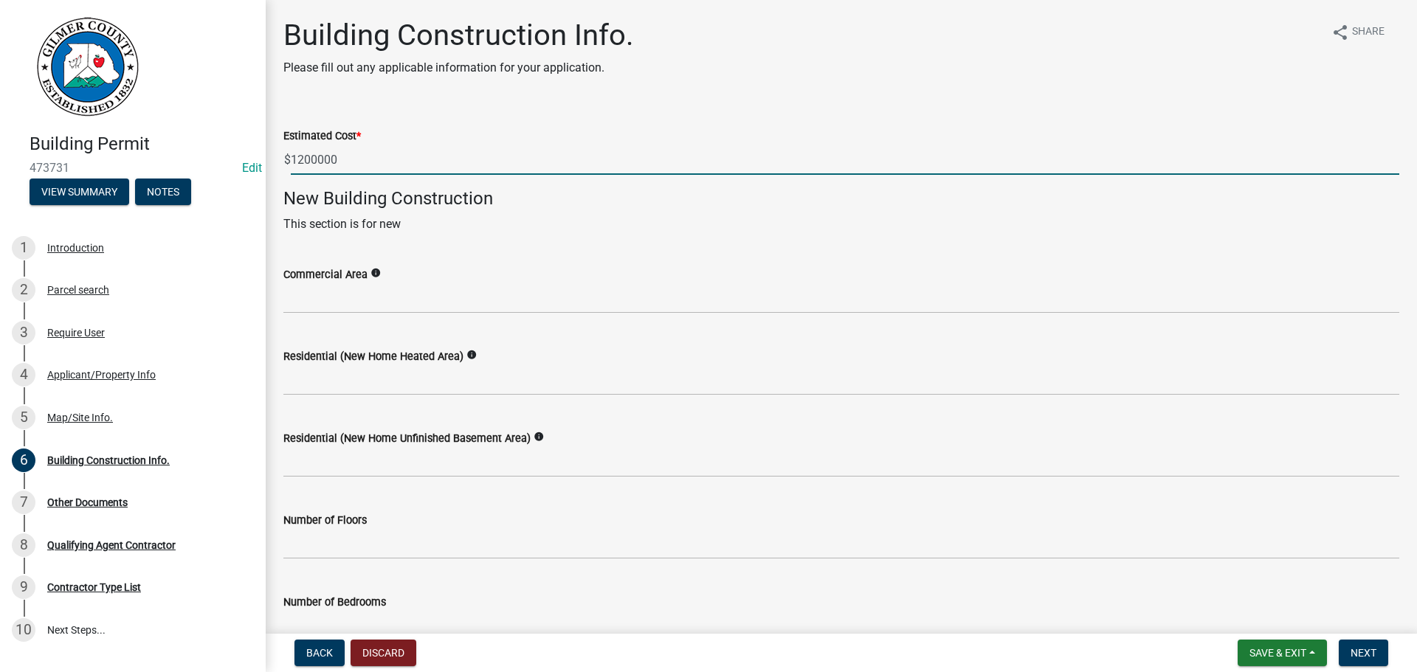
type input "1200000"
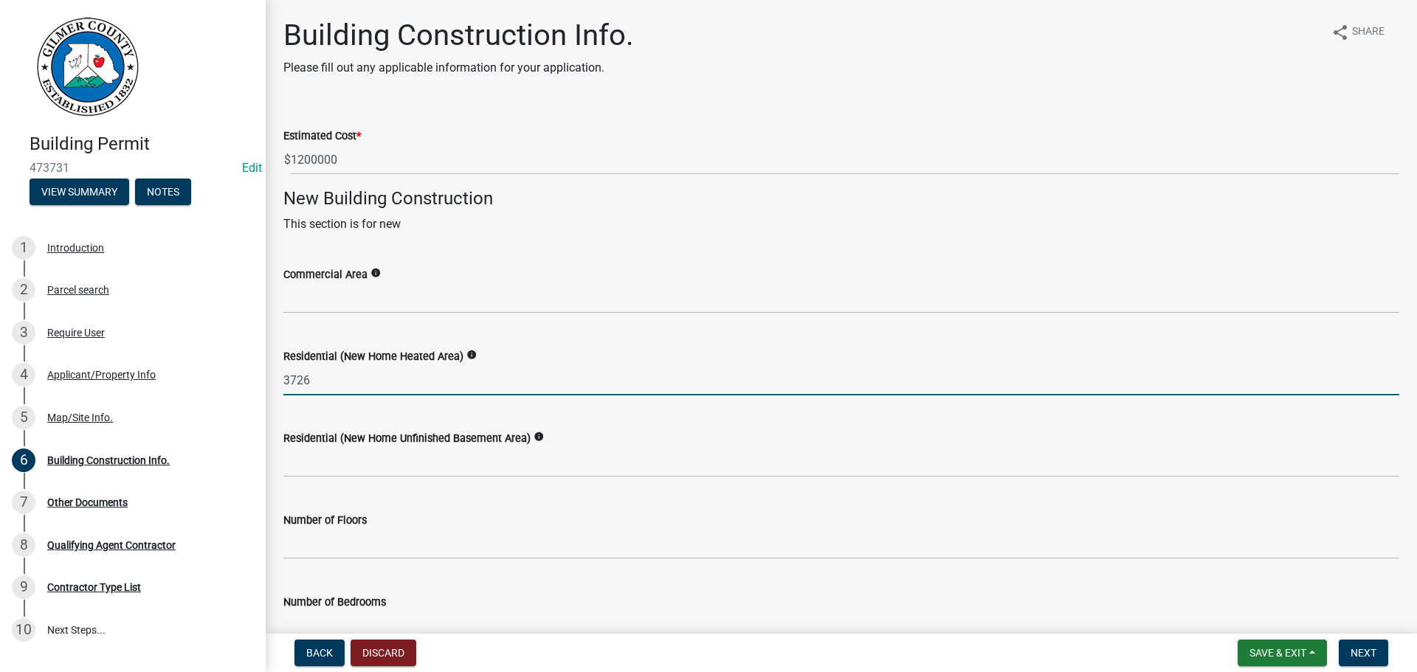
type input "3726"
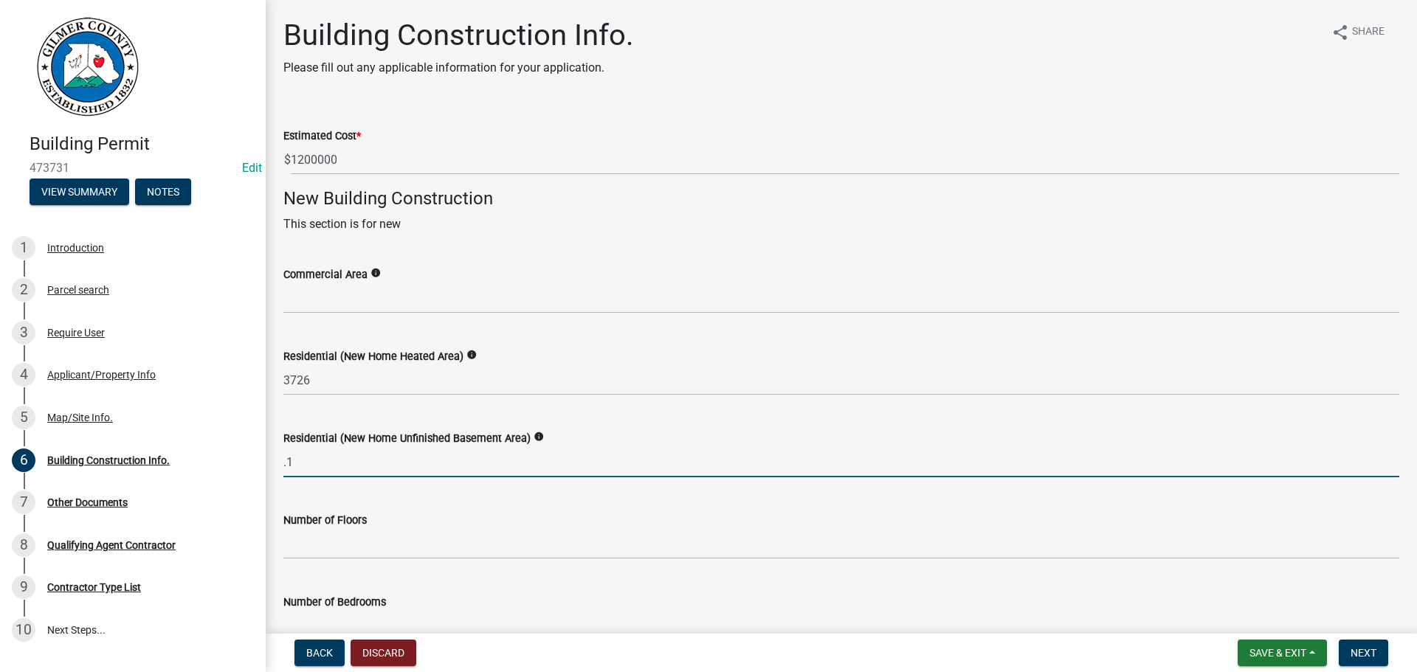
type input "."
type input "312"
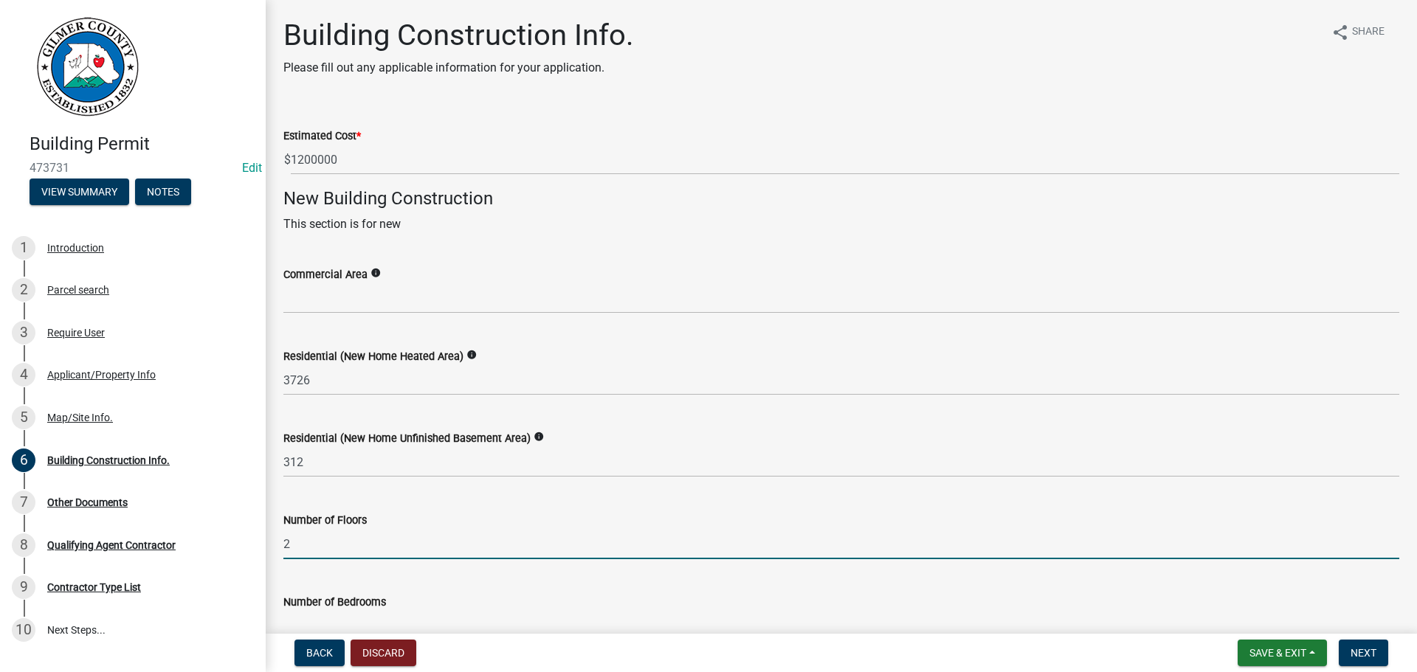
type input "2"
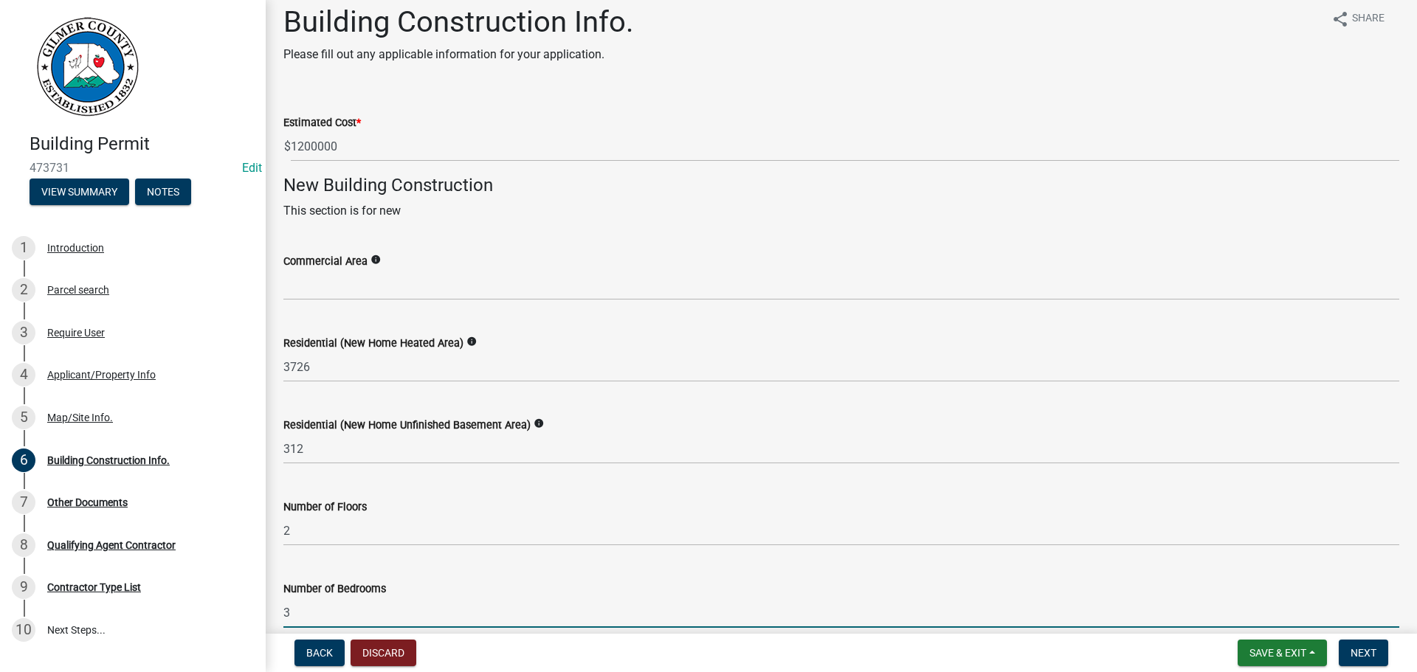
type input "3"
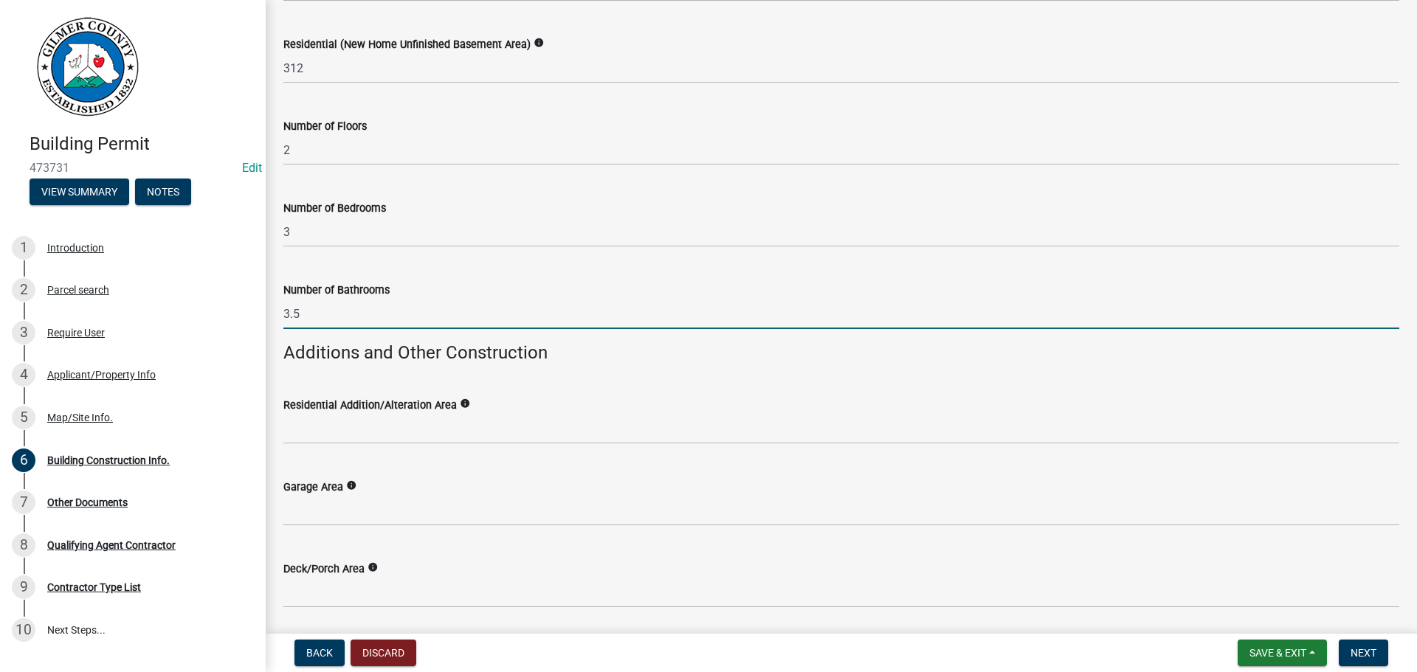
type input "3.5"
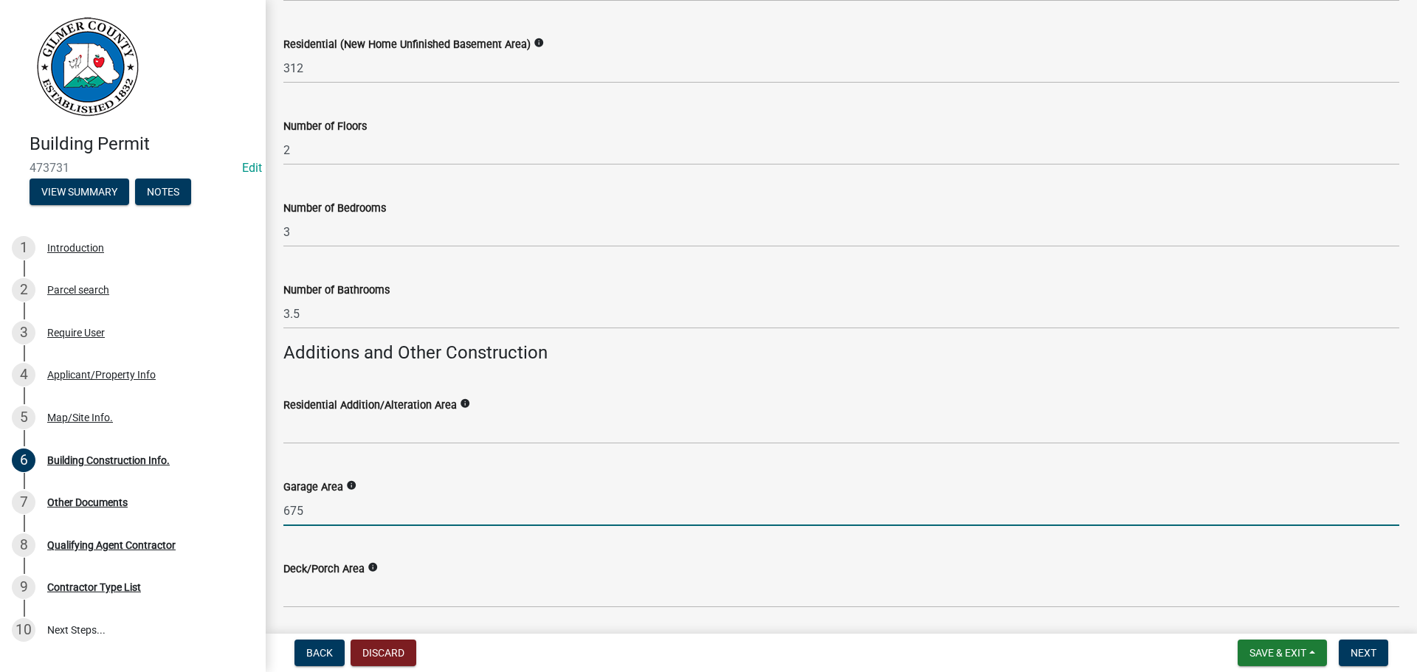
type input "675"
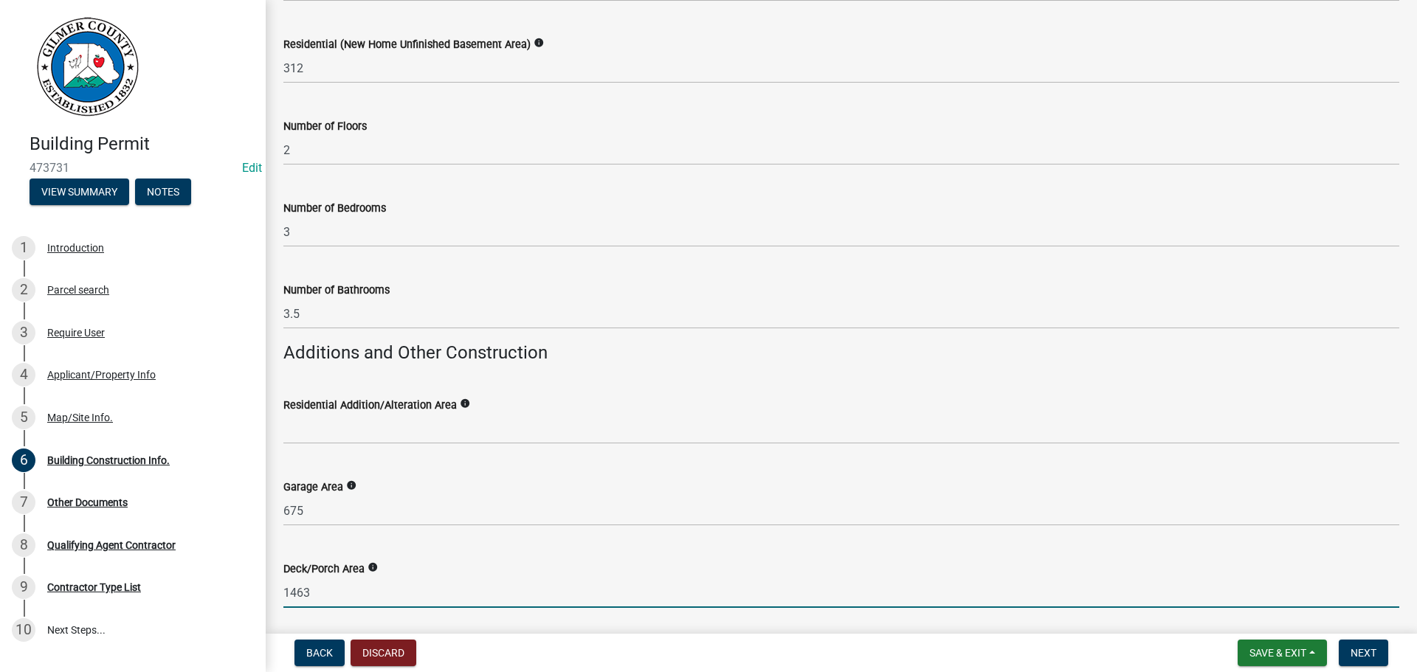
type input "1463"
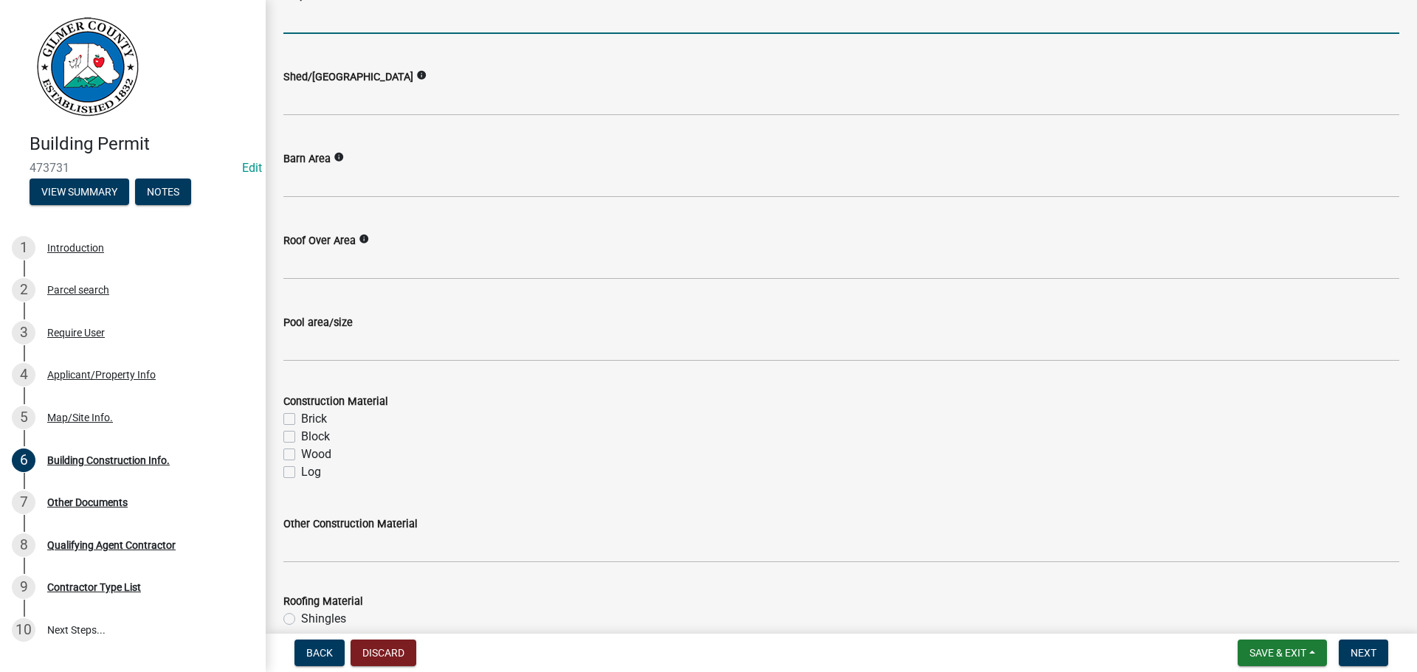
scroll to position [1198, 0]
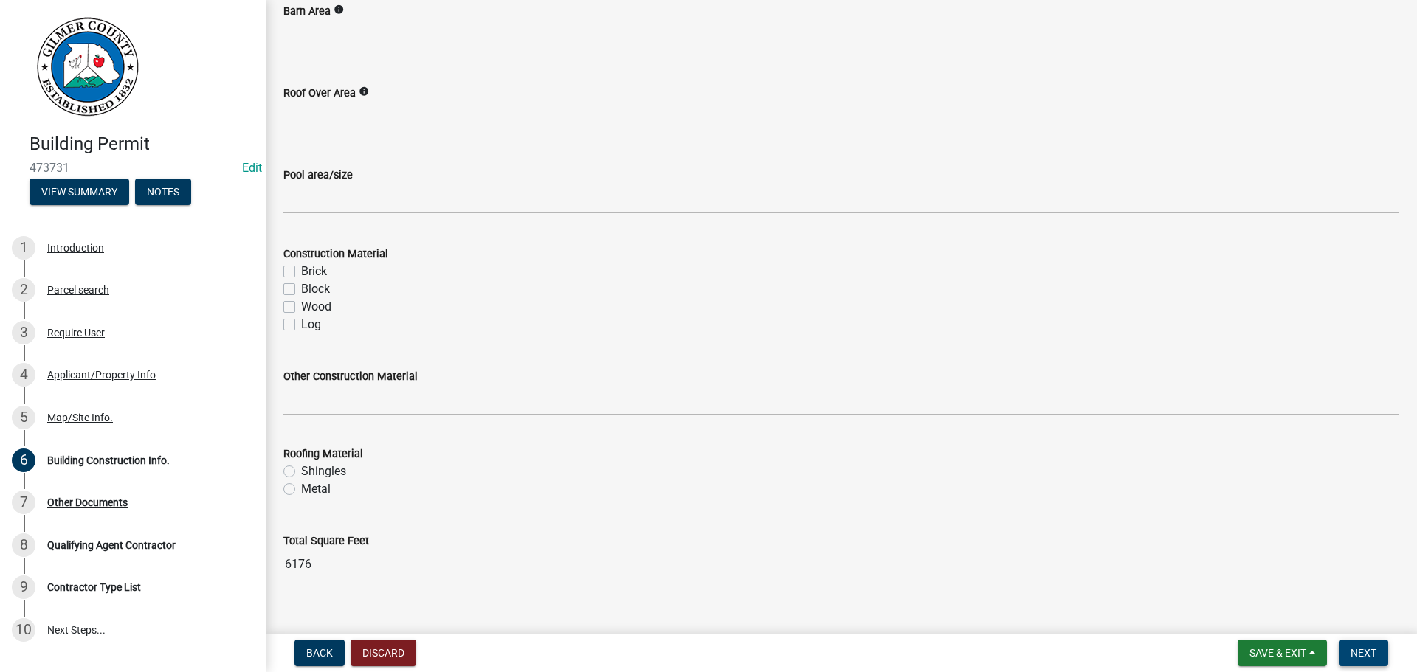
click at [1350, 646] on button "Next" at bounding box center [1363, 653] width 49 height 27
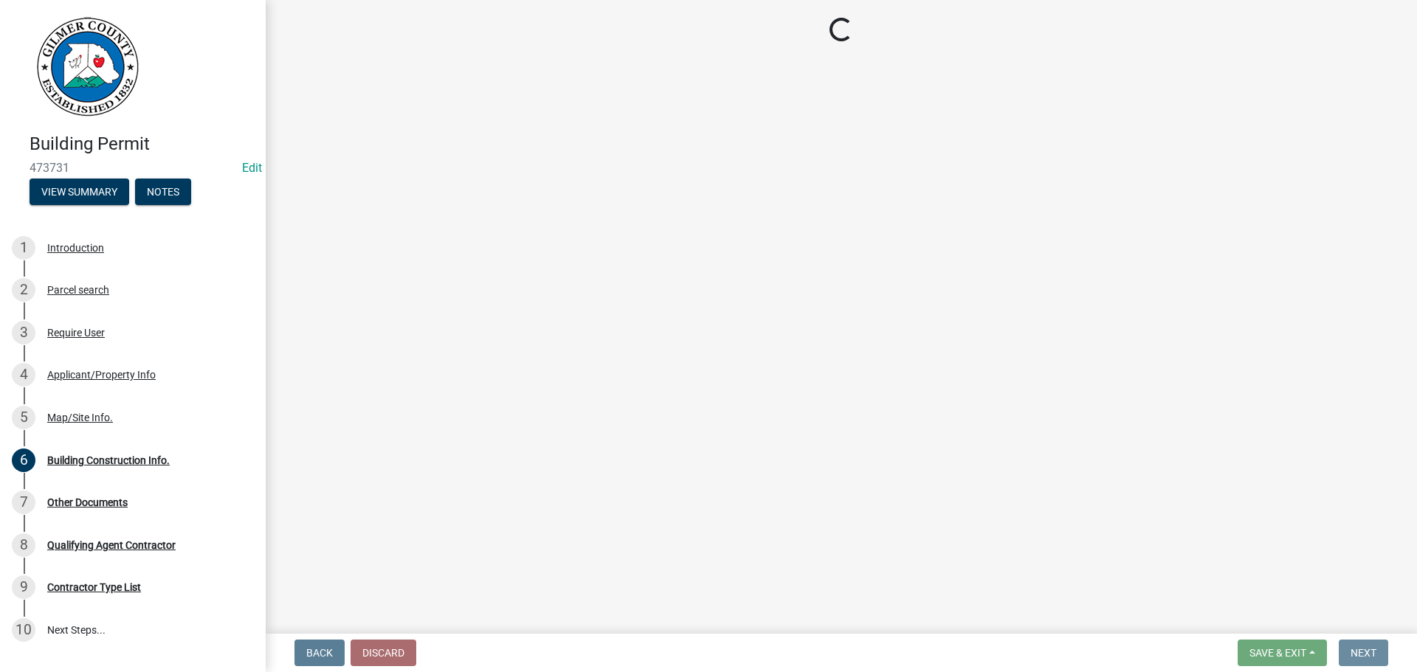
scroll to position [0, 0]
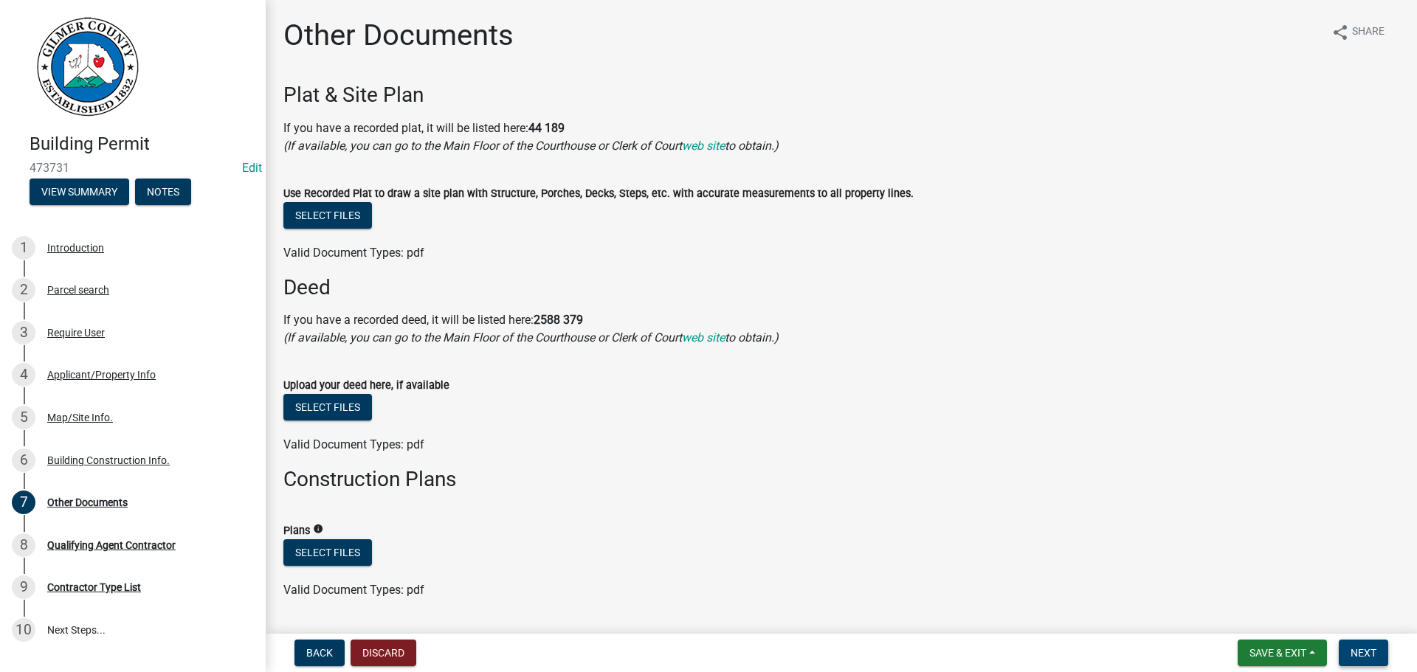
click at [1360, 666] on button "Next" at bounding box center [1363, 653] width 49 height 27
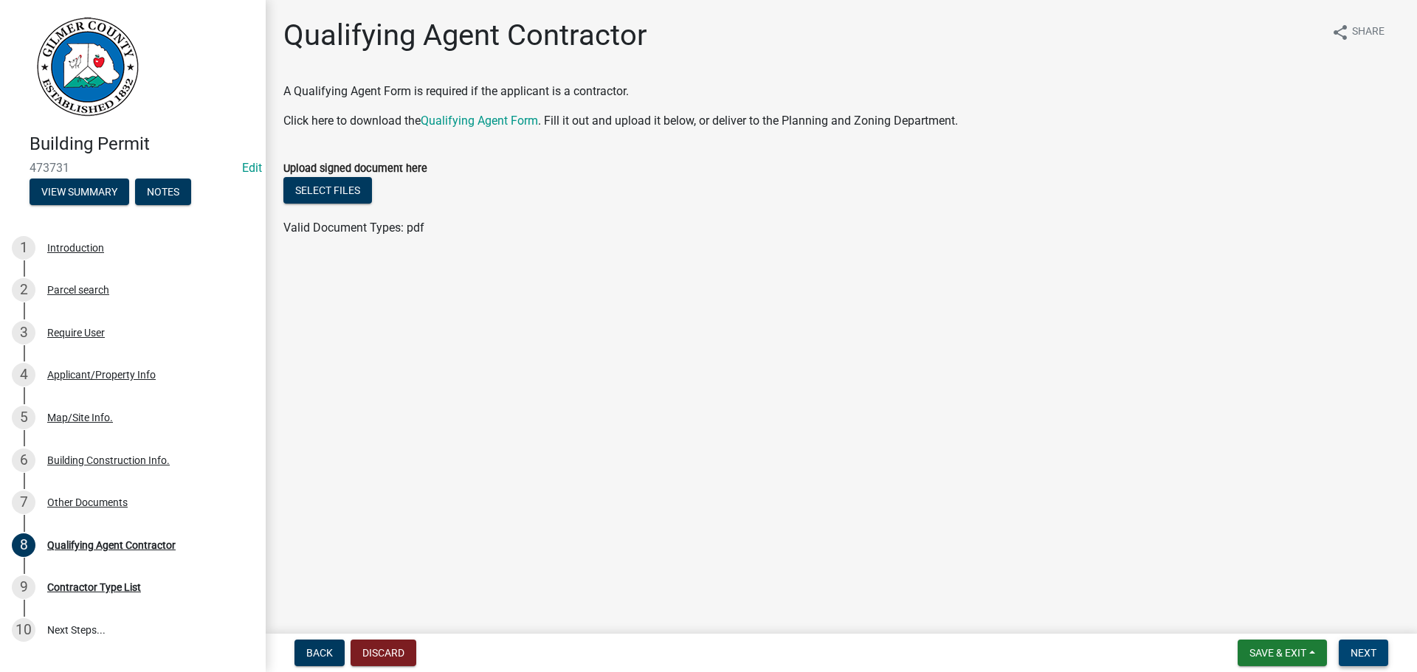
click at [1356, 657] on span "Next" at bounding box center [1363, 653] width 26 height 12
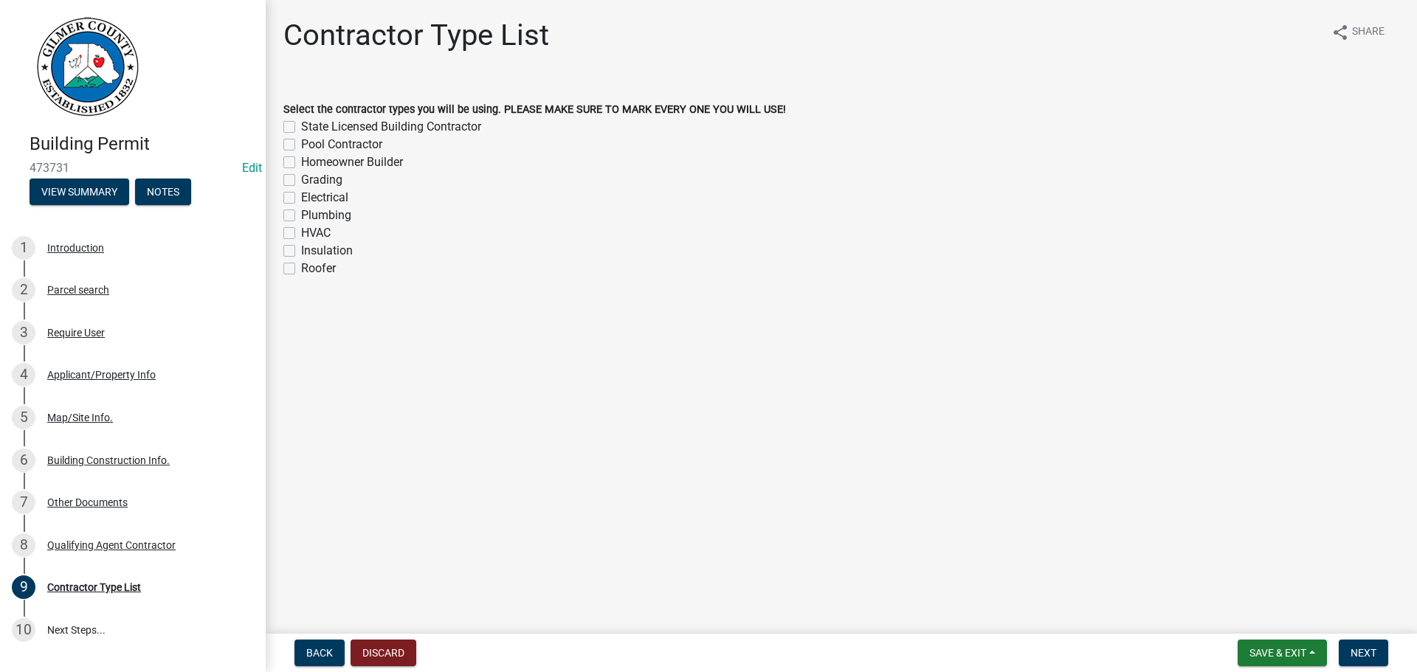
click at [399, 117] on div "Select the contractor types you will be using. PLEASE MAKE SURE TO MARK EVERY O…" at bounding box center [841, 109] width 1116 height 18
click at [396, 126] on label "State Licensed Building Contractor" at bounding box center [391, 127] width 180 height 18
click at [311, 126] on input "State Licensed Building Contractor" at bounding box center [306, 123] width 10 height 10
checkbox input "true"
checkbox input "false"
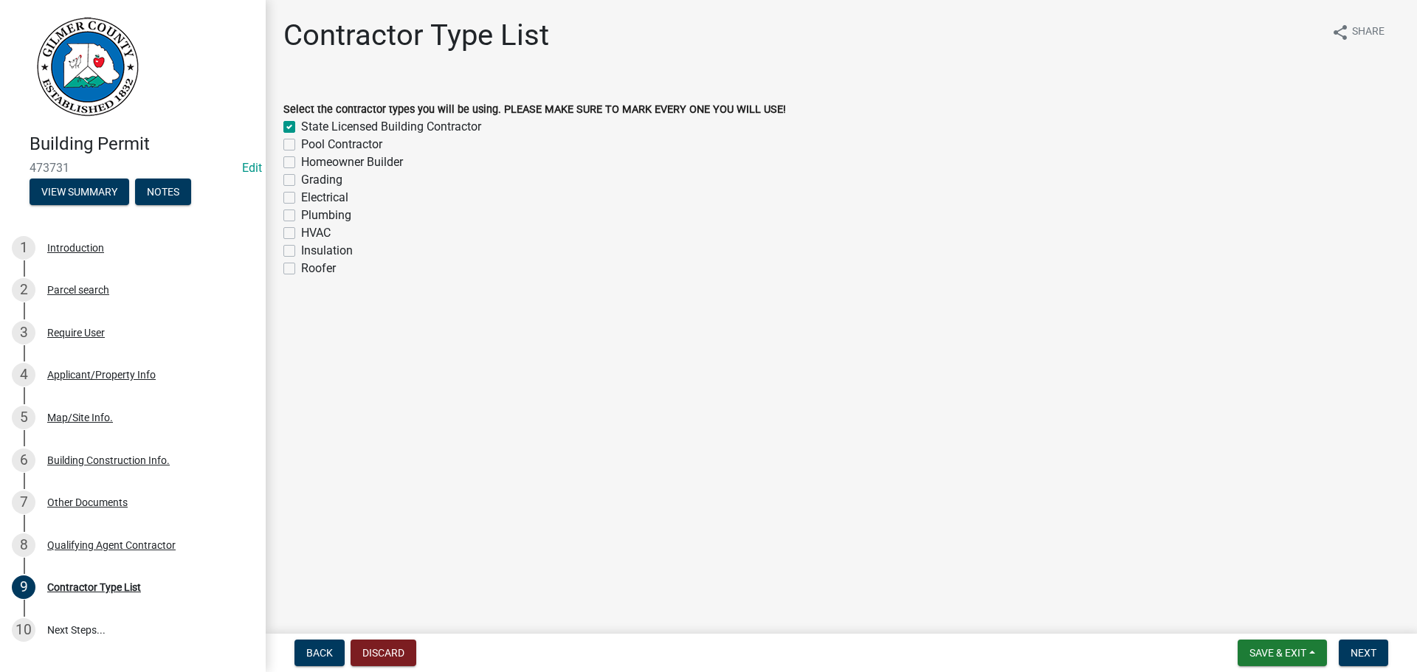
checkbox input "false"
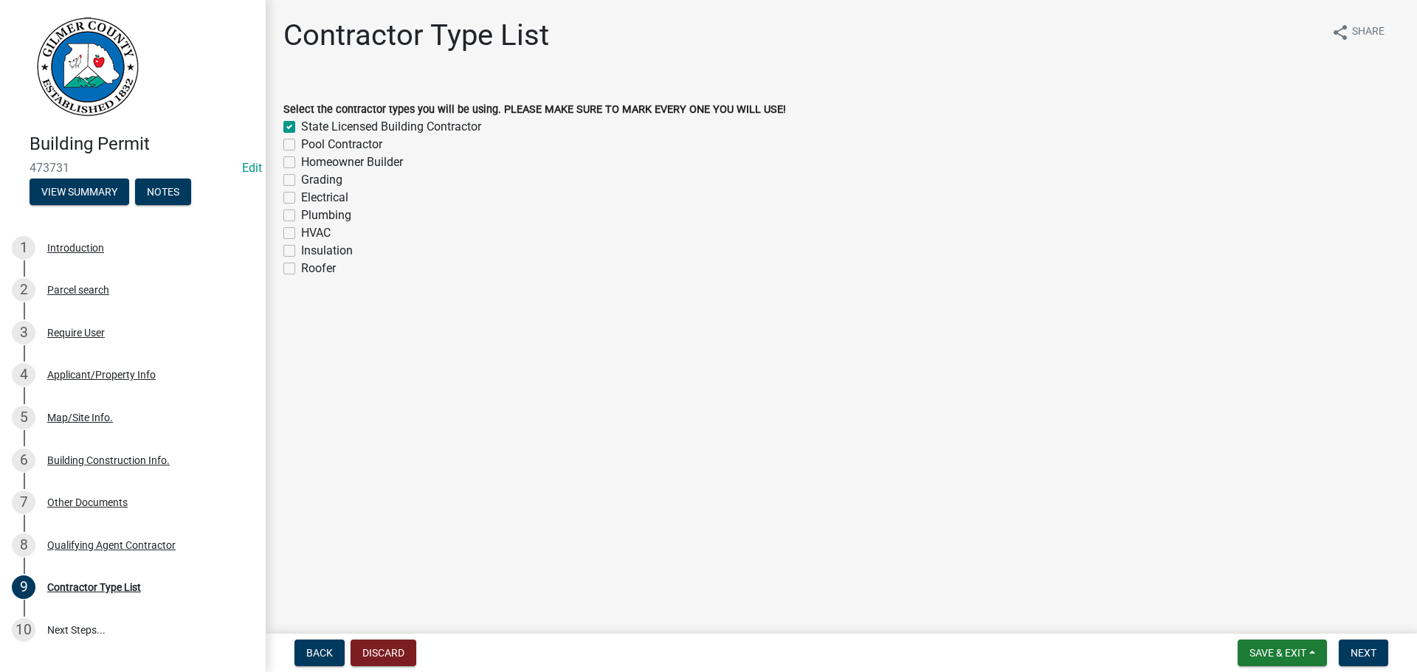
checkbox input "false"
click at [1373, 652] on span "Next" at bounding box center [1363, 653] width 26 height 12
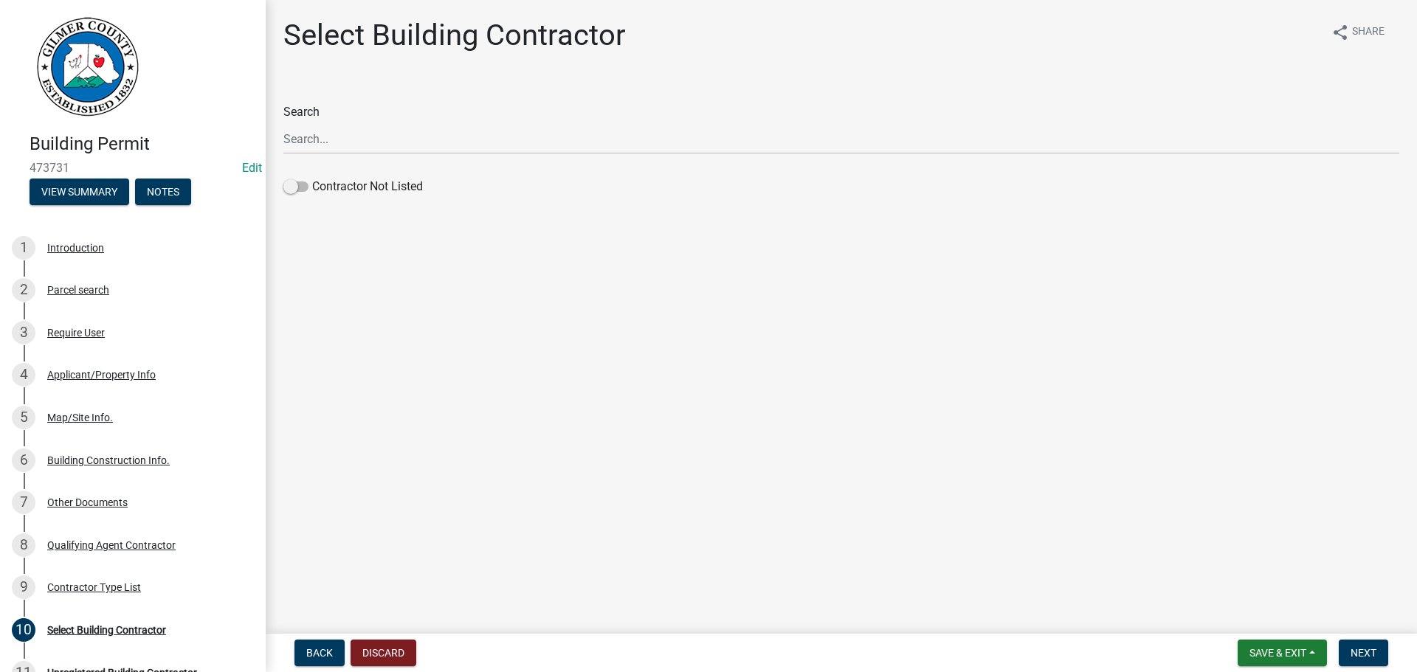
click at [383, 196] on div "Contractor Not Listed" at bounding box center [841, 190] width 1116 height 24
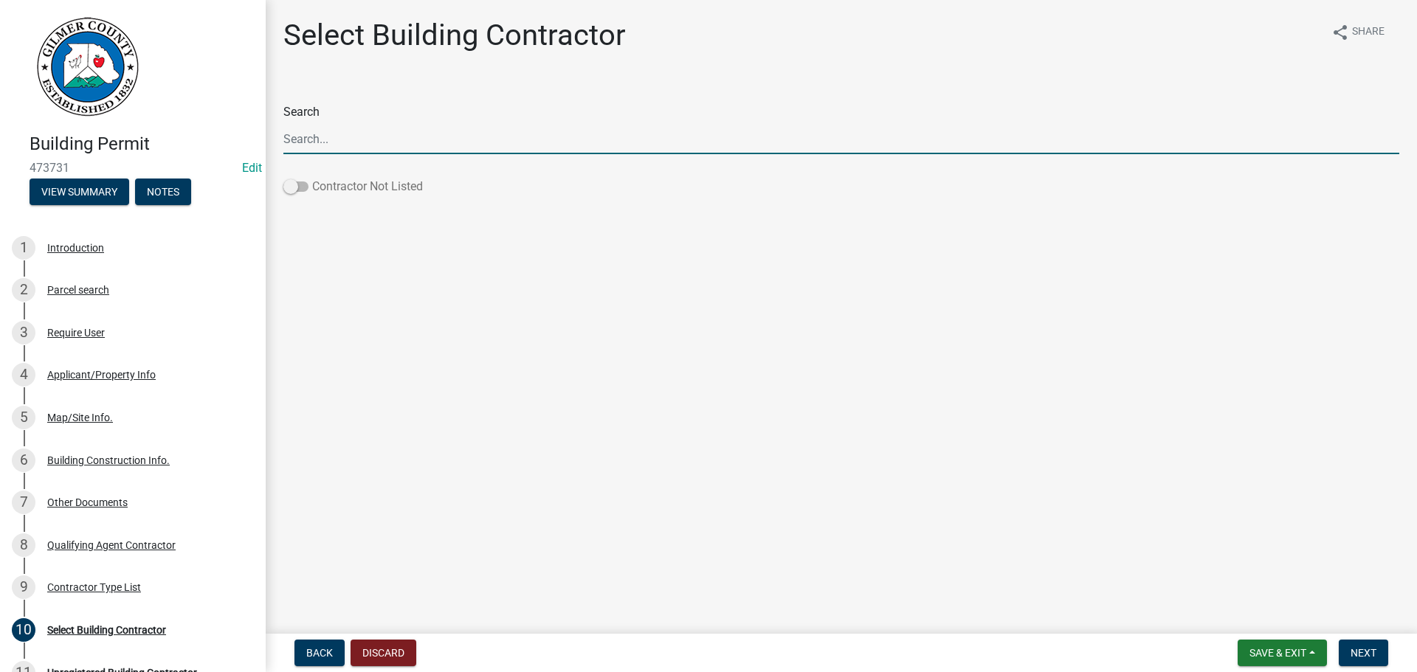
click at [379, 183] on label "Contractor Not Listed" at bounding box center [352, 187] width 139 height 18
click at [312, 178] on input "Contractor Not Listed" at bounding box center [312, 178] width 0 height 0
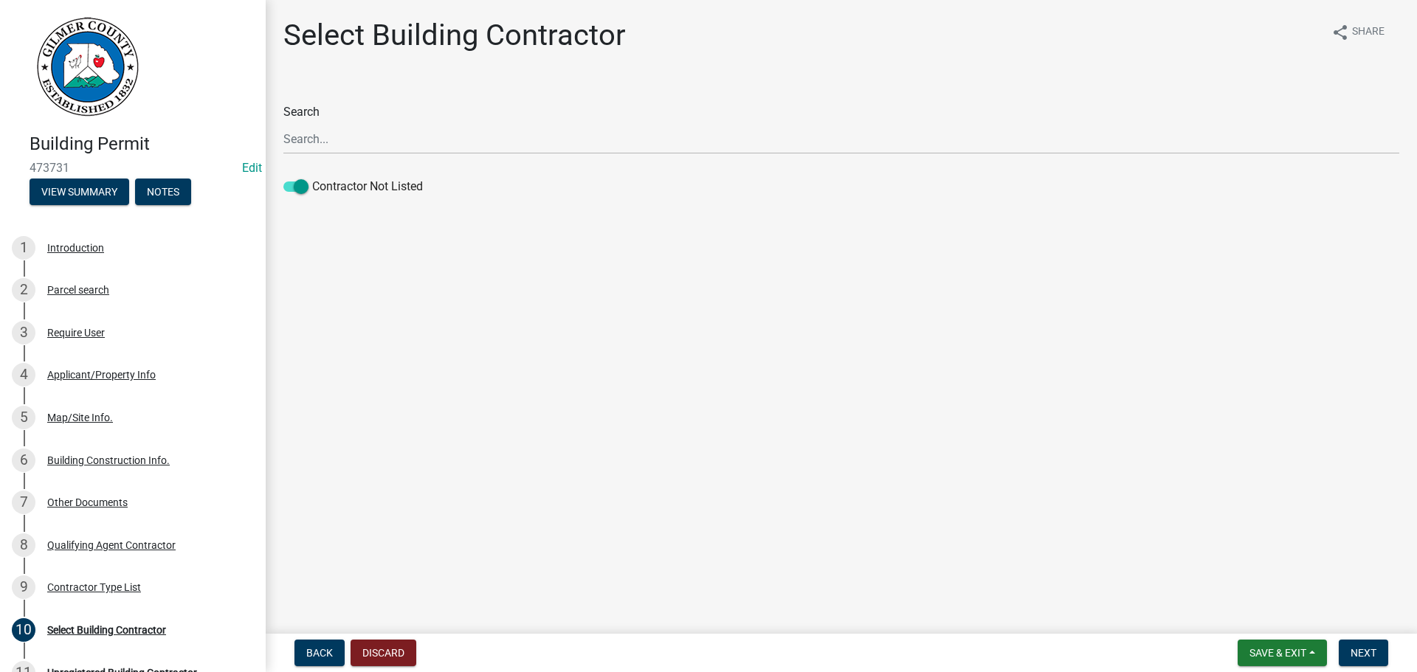
click at [1333, 653] on form "Save & Exit Save Save & Exit Next" at bounding box center [1313, 653] width 162 height 27
drag, startPoint x: 1364, startPoint y: 647, endPoint x: 1387, endPoint y: 649, distance: 22.9
click at [1367, 648] on span "Next" at bounding box center [1363, 653] width 26 height 12
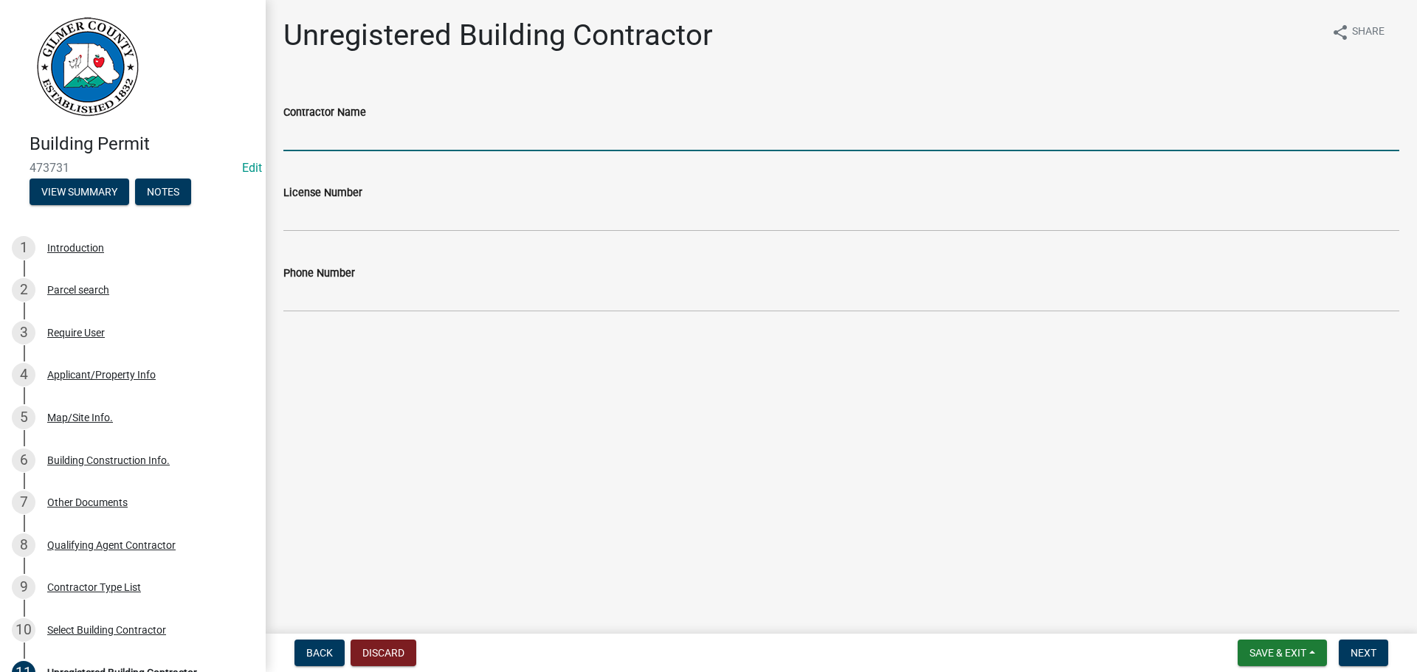
click at [380, 142] on input "Contractor Name" at bounding box center [841, 136] width 1116 height 30
click at [394, 133] on input "Contractor Name" at bounding box center [841, 136] width 1116 height 30
type input "[PERSON_NAME]"
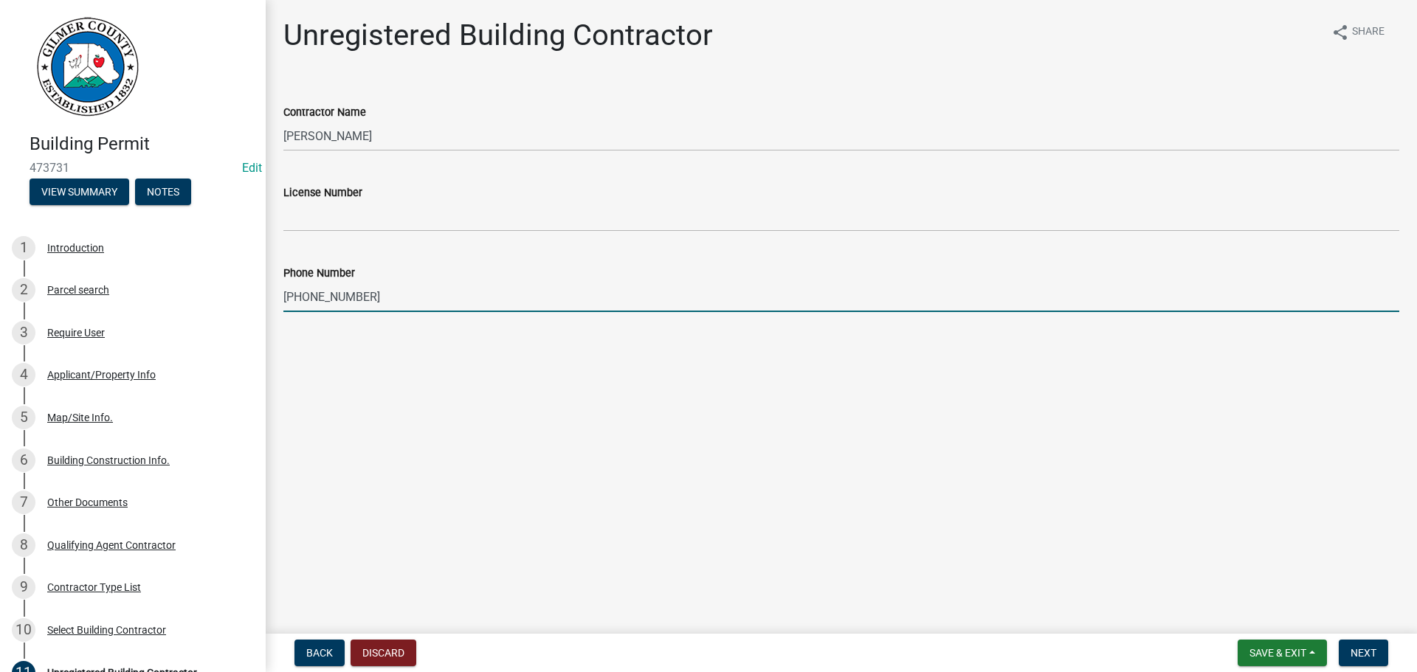
type input "[PHONE_NUMBER]"
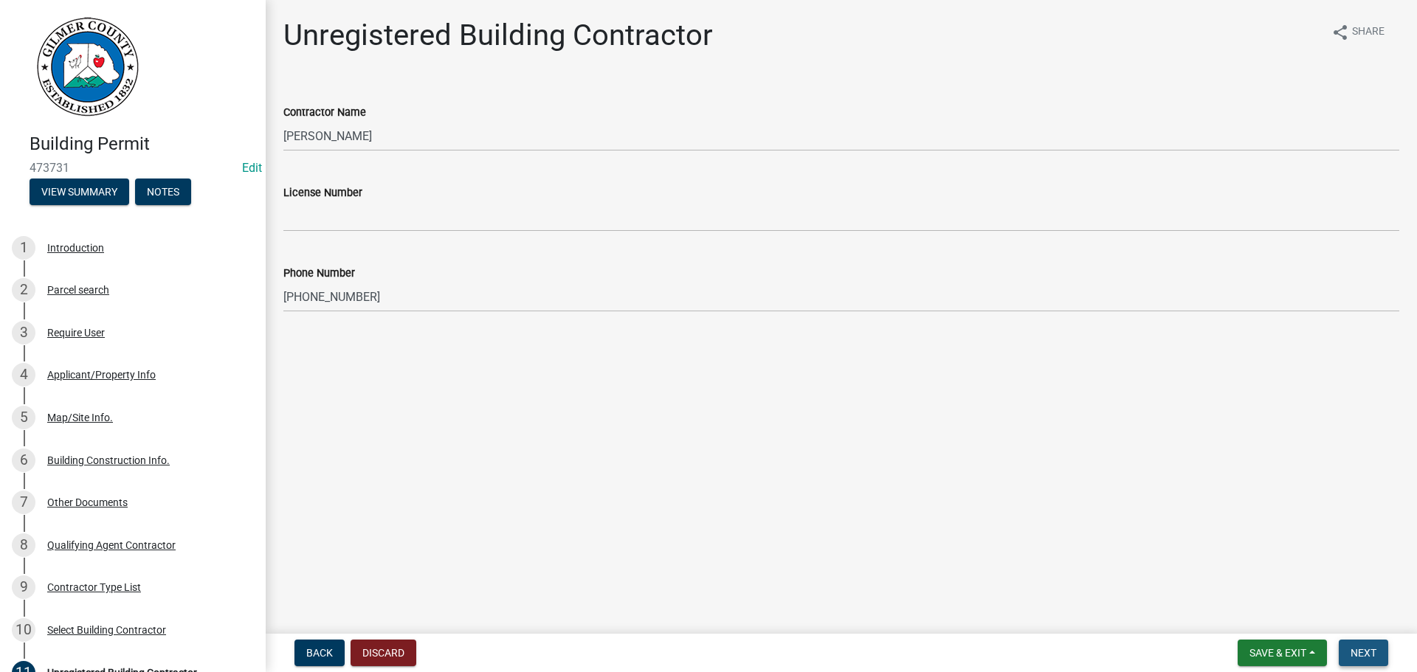
click at [1367, 646] on button "Next" at bounding box center [1363, 653] width 49 height 27
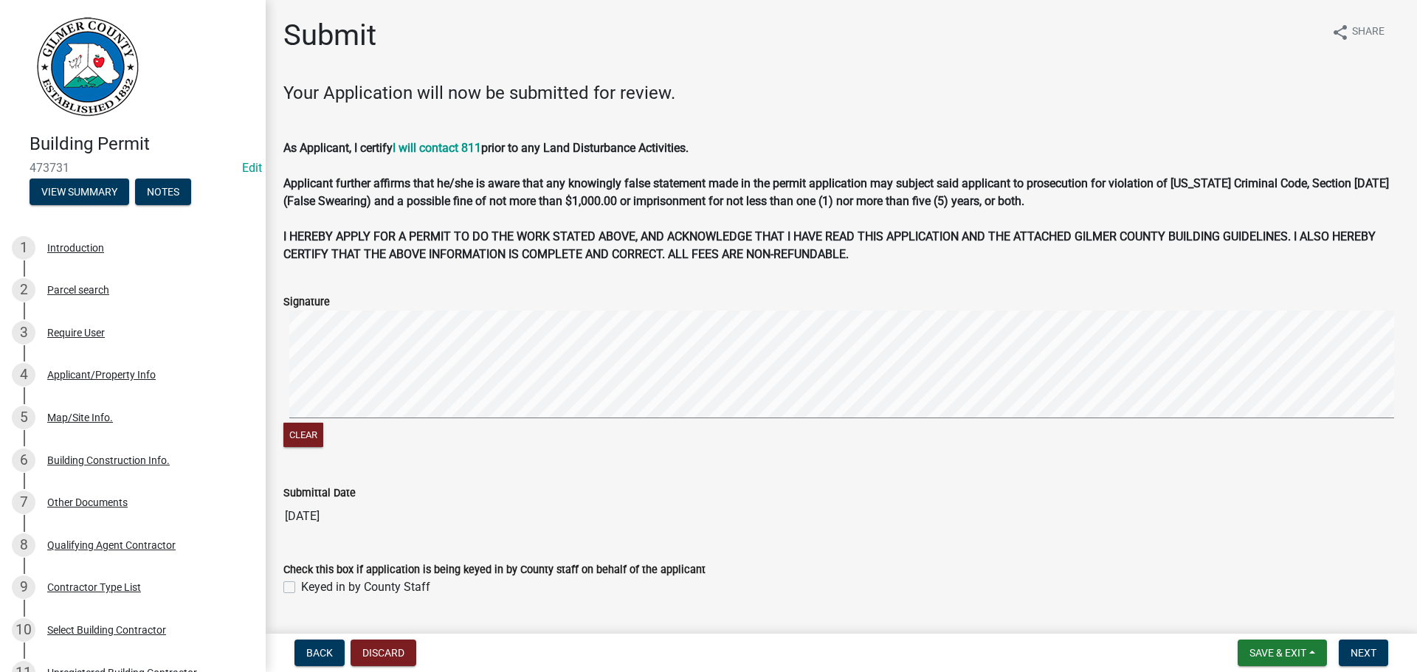
click at [408, 590] on label "Keyed in by County Staff" at bounding box center [365, 588] width 129 height 18
click at [311, 588] on input "Keyed in by County Staff" at bounding box center [306, 584] width 10 height 10
checkbox input "true"
click at [1362, 652] on span "Next" at bounding box center [1363, 653] width 26 height 12
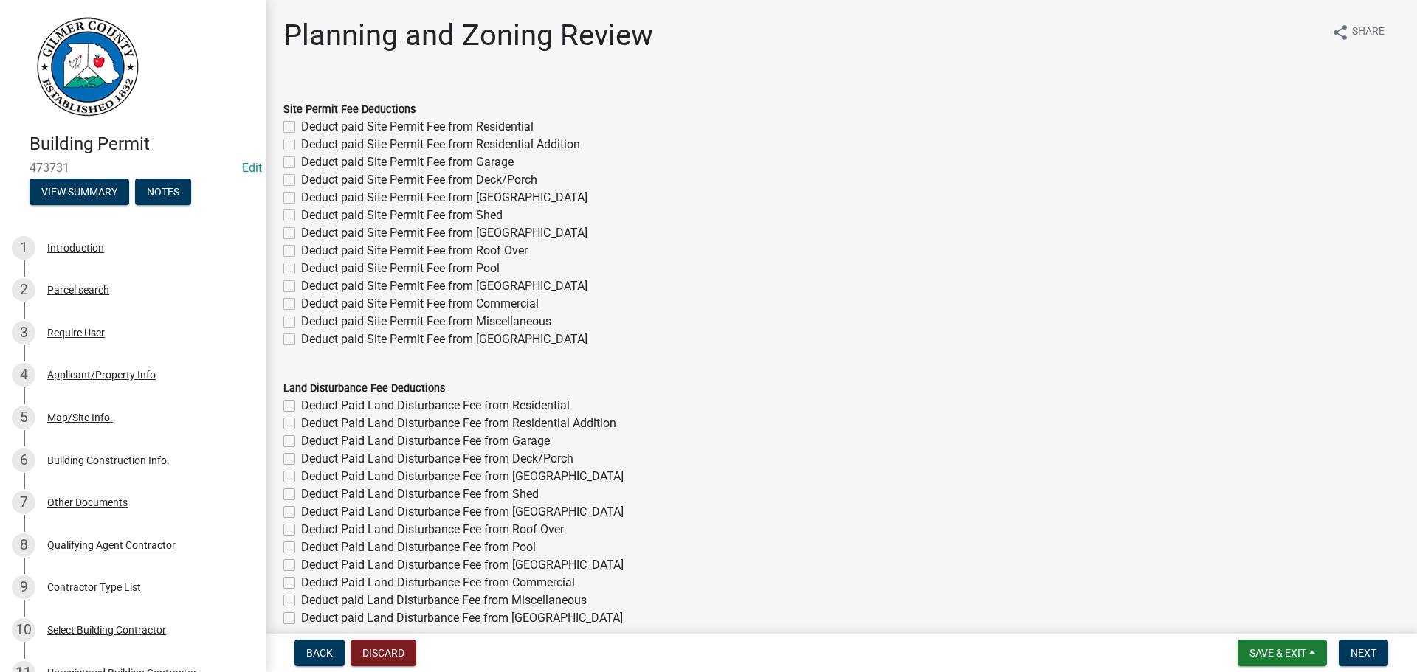
click at [516, 123] on label "Deduct paid Site Permit Fee from Residential" at bounding box center [417, 127] width 232 height 18
click at [311, 123] on input "Deduct paid Site Permit Fee from Residential" at bounding box center [306, 123] width 10 height 10
checkbox input "true"
checkbox input "false"
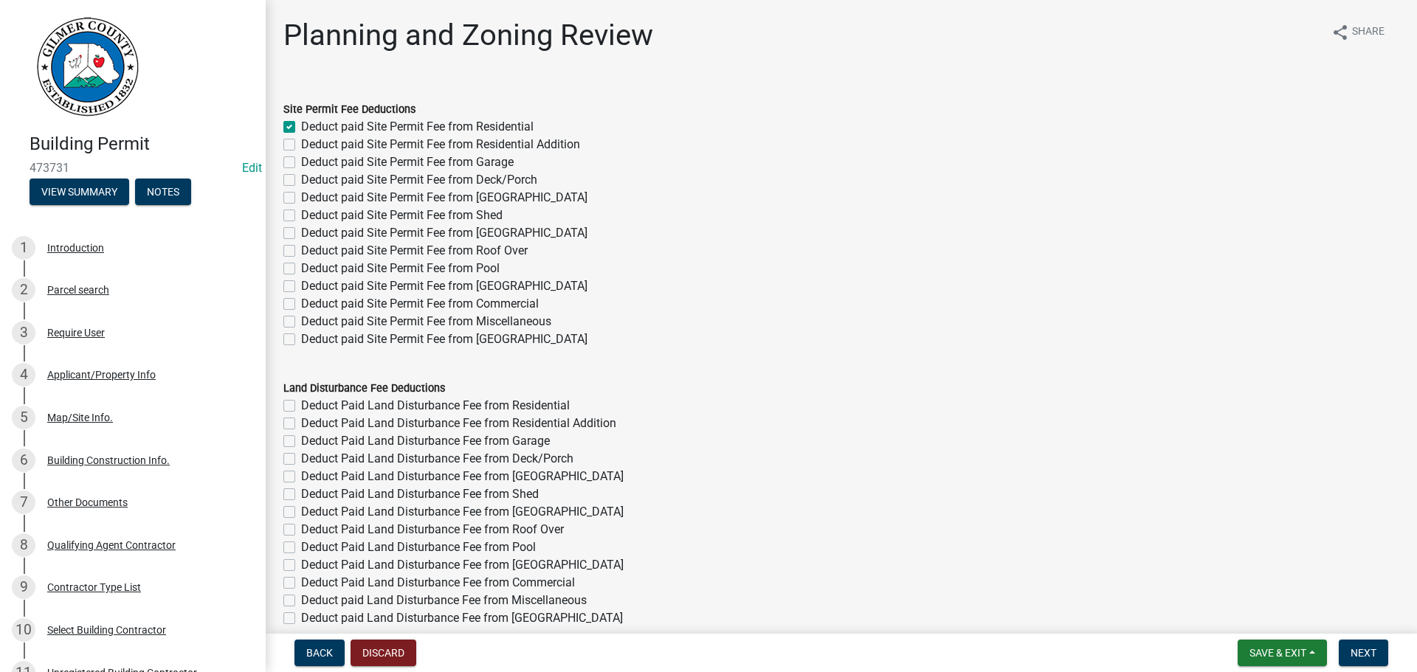
checkbox input "false"
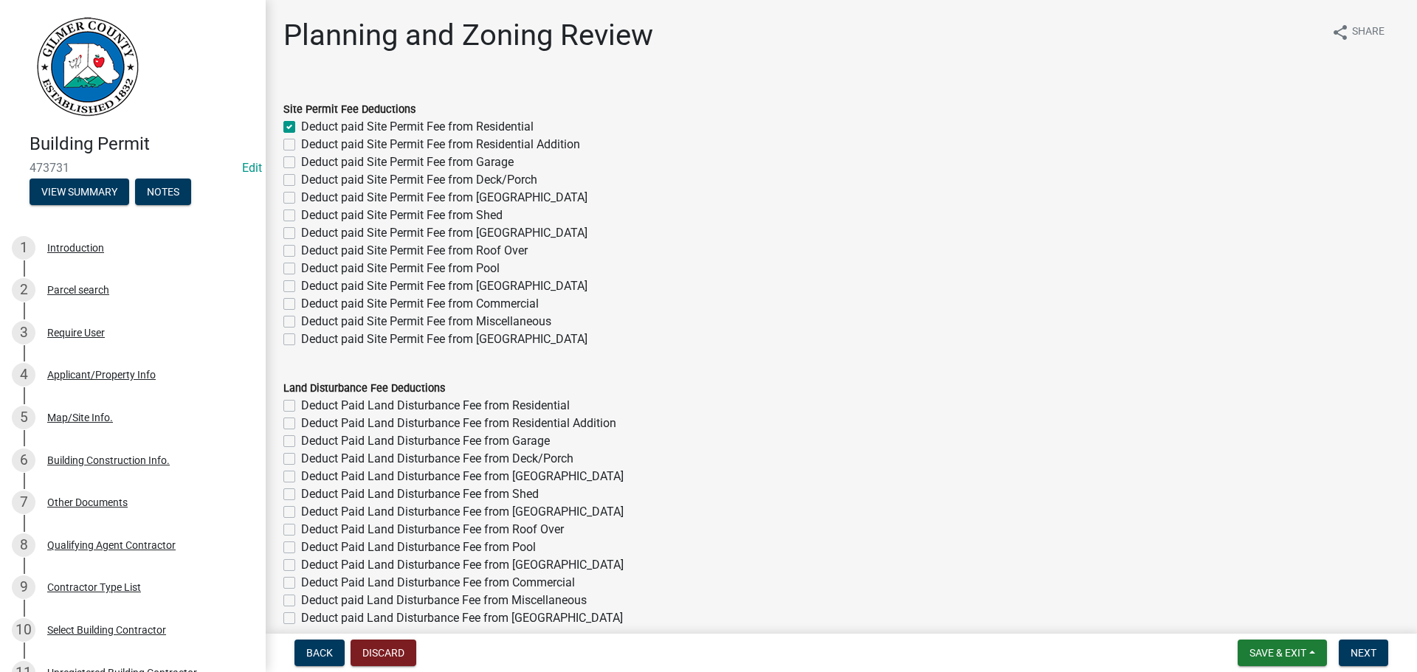
checkbox input "false"
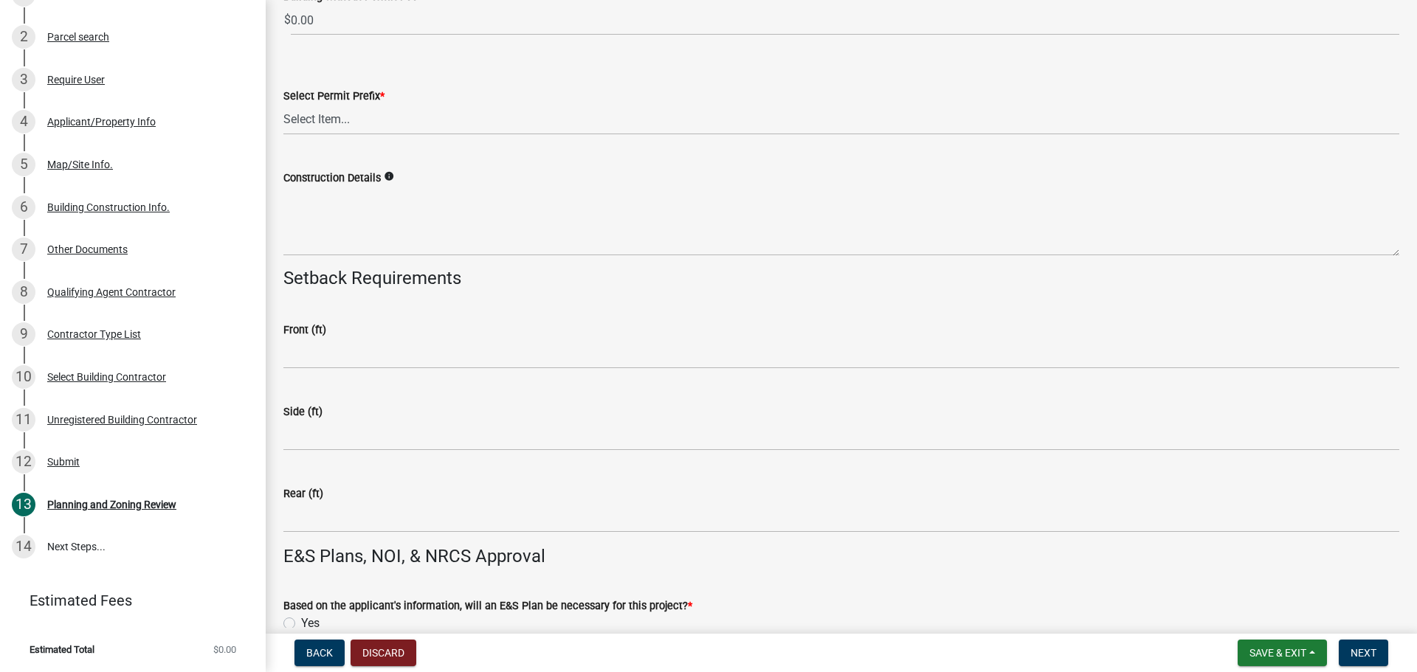
scroll to position [3026, 0]
click at [348, 113] on select "Select Item... RES COMM MB LAND POOL MISC CELL TOWER - NEW CELL TOWER - ADD ON" at bounding box center [841, 119] width 1116 height 30
click at [283, 104] on select "Select Item... RES COMM MB LAND POOL MISC CELL TOWER - NEW CELL TOWER - ADD ON" at bounding box center [841, 119] width 1116 height 30
select select "b5c39336-92b9-49ce-a0a5-4e9e9babf743"
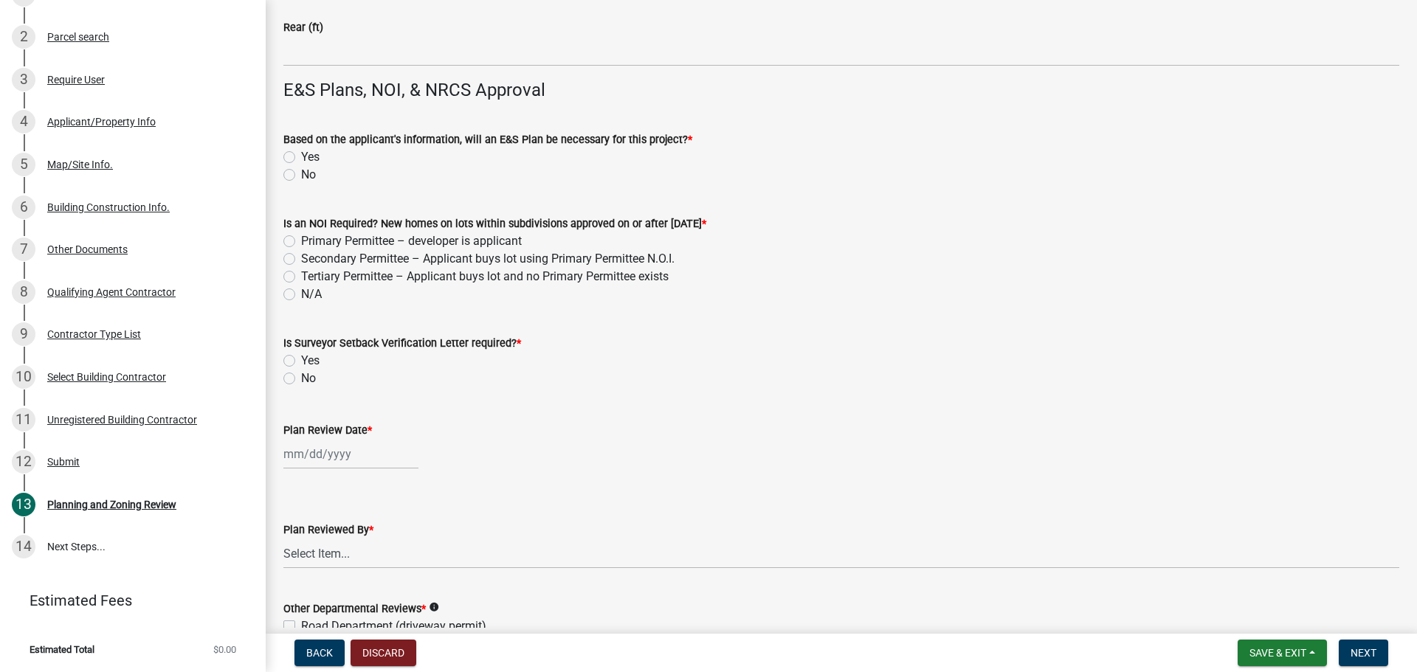
scroll to position [3542, 0]
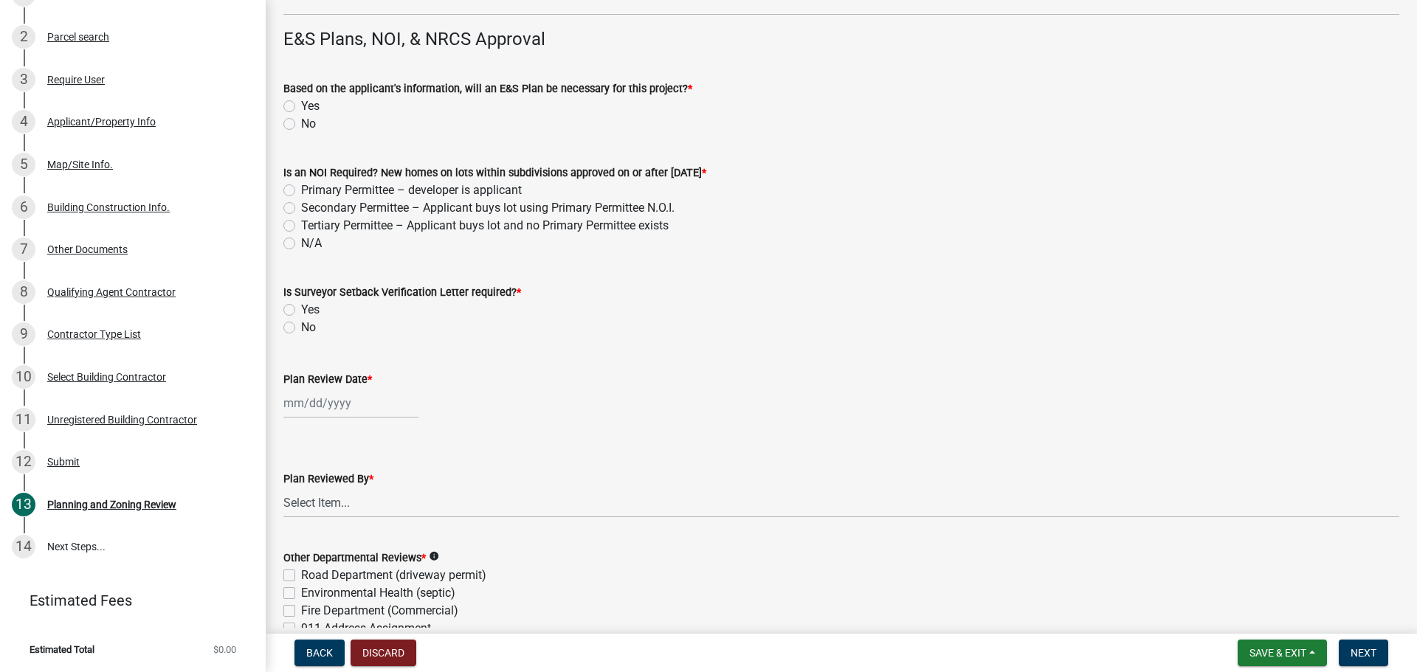
click at [297, 128] on div "No" at bounding box center [841, 124] width 1116 height 18
click at [281, 122] on div "Based on the applicant's information, will an E&S Plan be necessary for this pr…" at bounding box center [841, 97] width 1138 height 71
click at [301, 125] on label "No" at bounding box center [308, 124] width 15 height 18
click at [301, 125] on input "No" at bounding box center [306, 120] width 10 height 10
radio input "true"
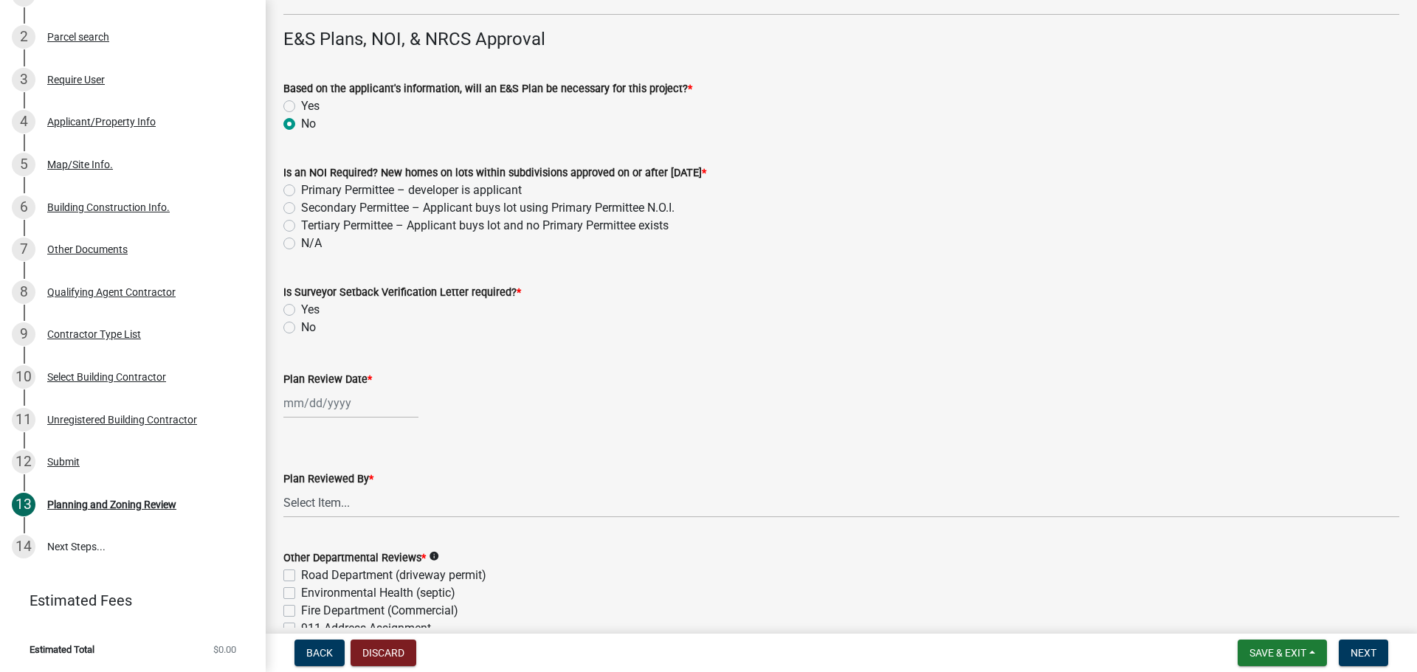
click at [299, 241] on div "N/A" at bounding box center [841, 244] width 1116 height 18
drag, startPoint x: 309, startPoint y: 241, endPoint x: 325, endPoint y: 270, distance: 33.3
click at [310, 241] on label "N/A" at bounding box center [311, 244] width 21 height 18
click at [310, 241] on input "N/A" at bounding box center [306, 240] width 10 height 10
radio input "true"
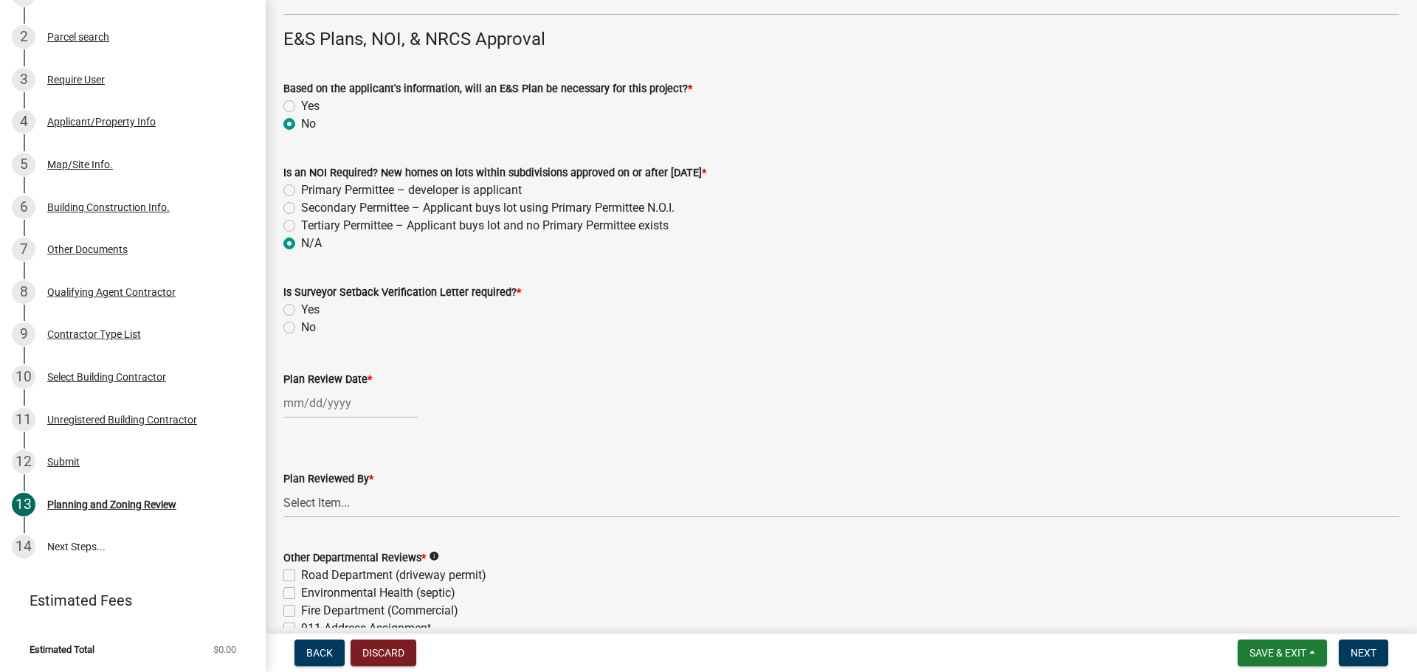
click at [311, 325] on label "No" at bounding box center [308, 328] width 15 height 18
click at [311, 325] on input "No" at bounding box center [306, 324] width 10 height 10
radio input "true"
select select "9"
select select "2025"
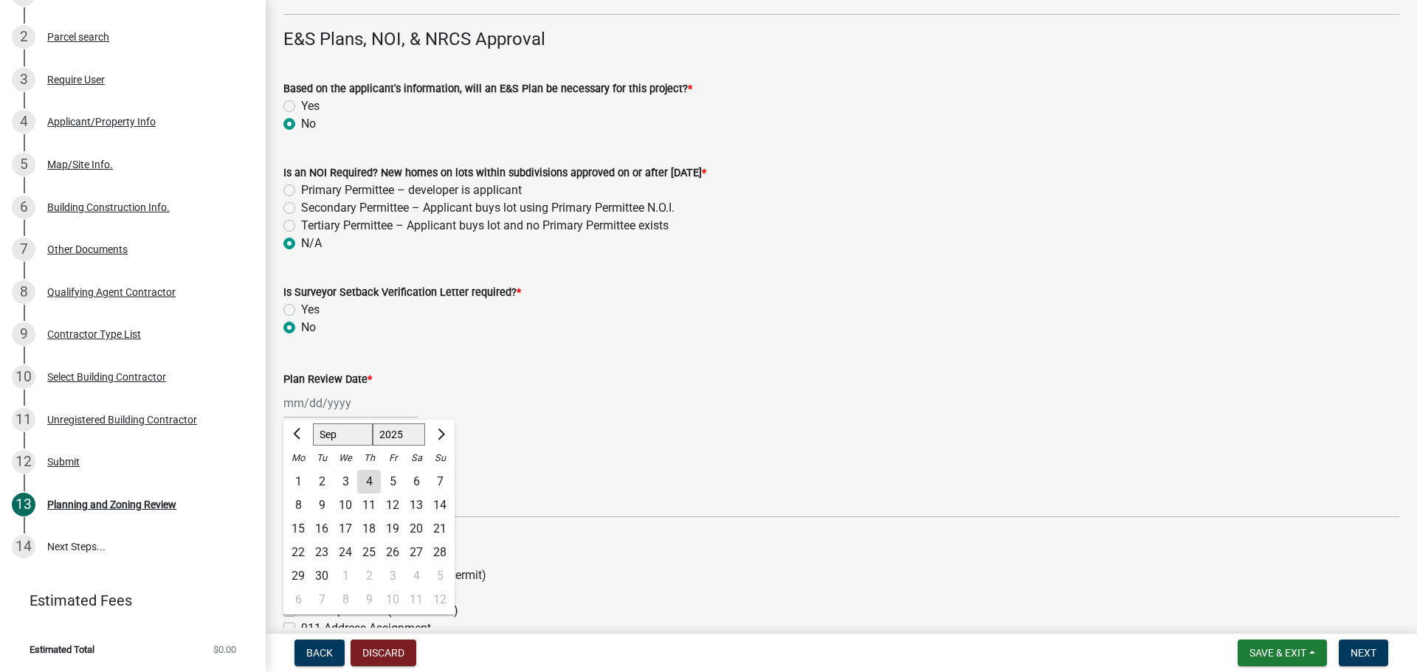
click at [333, 405] on div "[PERSON_NAME] Feb Mar Apr [PERSON_NAME][DATE] Oct Nov [DATE] 1526 1527 1528 152…" at bounding box center [350, 403] width 135 height 30
click at [367, 483] on div "4" at bounding box center [369, 482] width 24 height 24
type input "[DATE]"
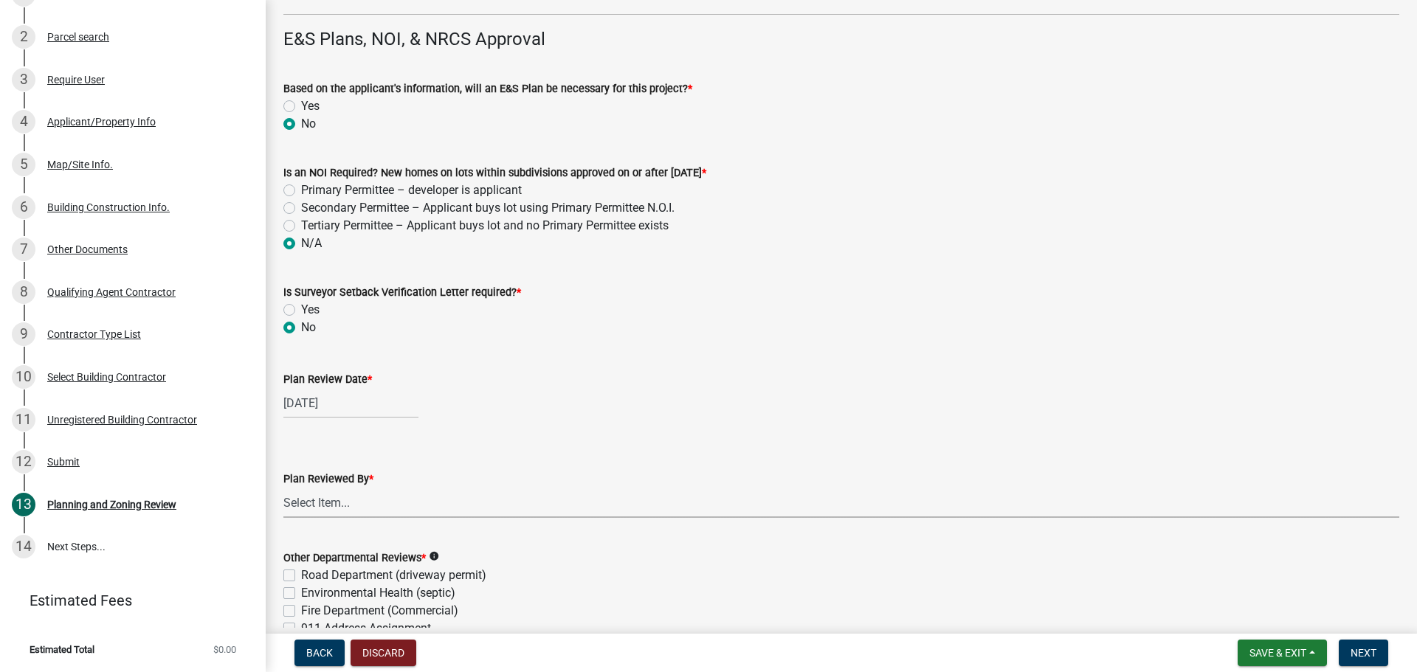
click at [370, 511] on select "Select Item... [PERSON_NAME] [PERSON_NAME] [PERSON_NAME] [PERSON_NAME] [PERSON_…" at bounding box center [841, 503] width 1116 height 30
click at [283, 488] on select "Select Item... [PERSON_NAME] [PERSON_NAME] [PERSON_NAME] [PERSON_NAME] [PERSON_…" at bounding box center [841, 503] width 1116 height 30
select select "5ce200eb-feb1-496b-8127-7891293955f5"
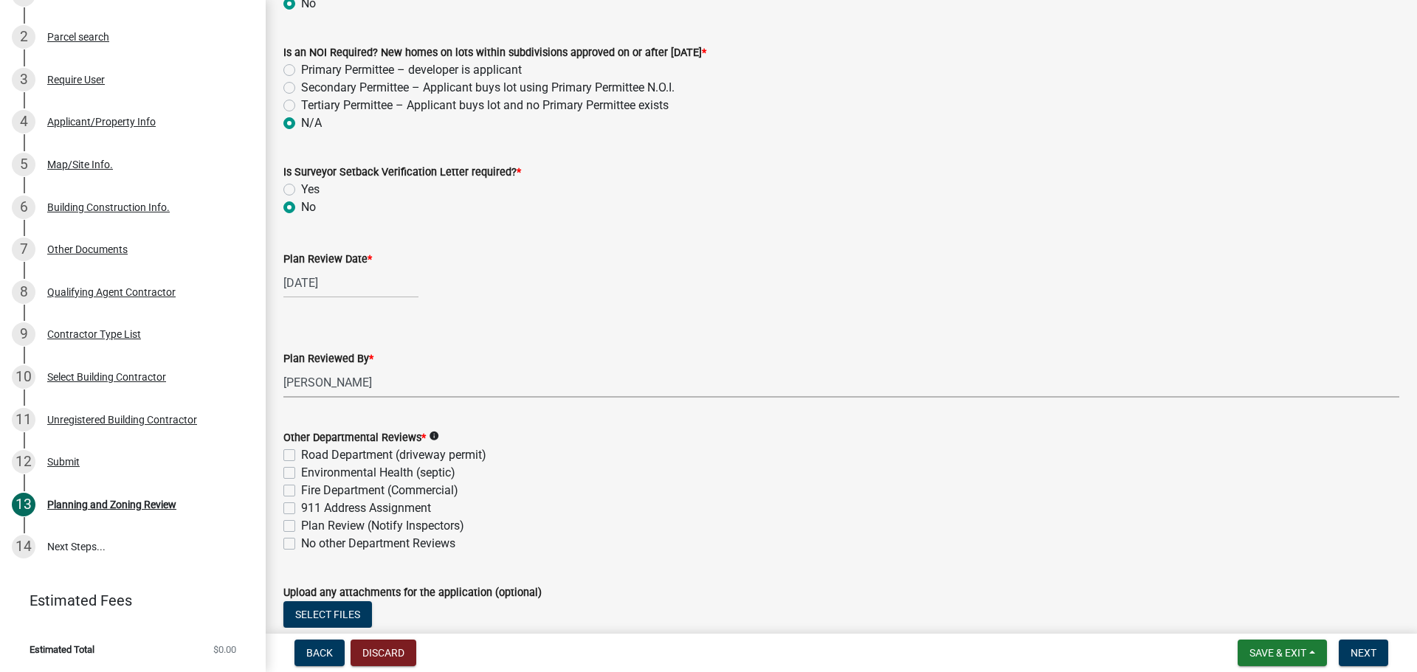
scroll to position [3767, 0]
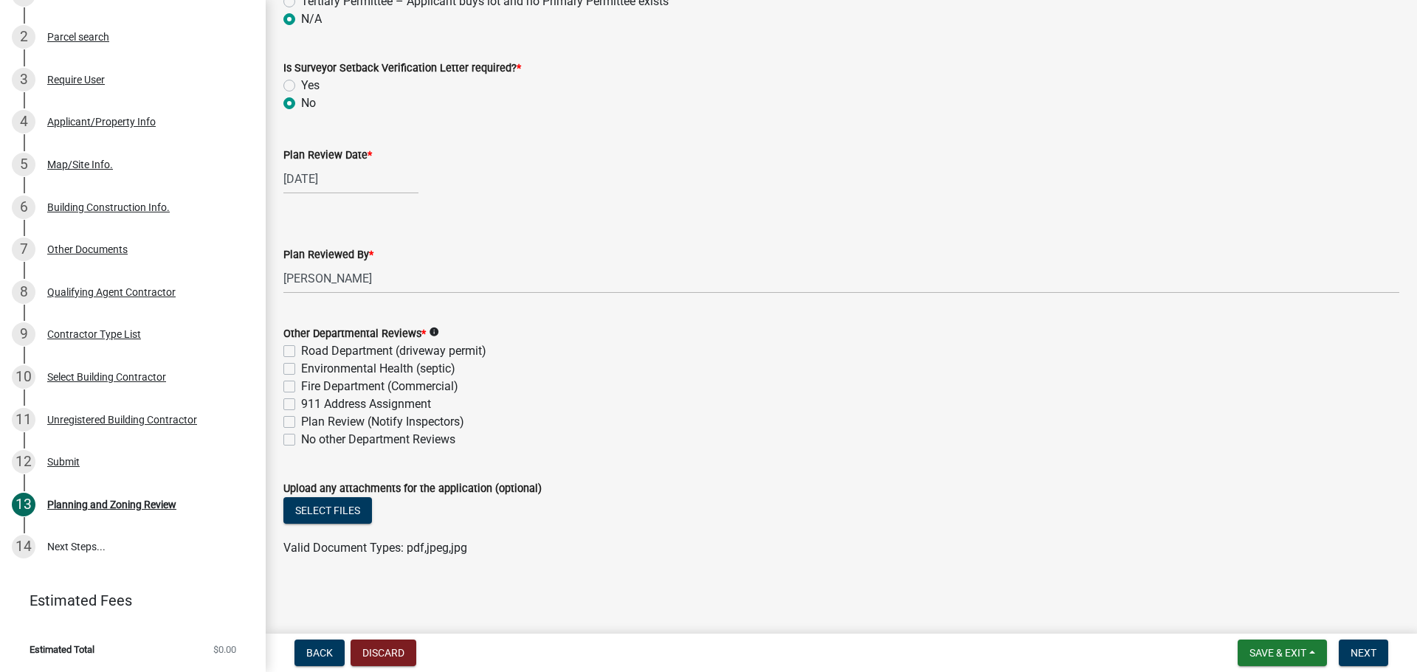
click at [379, 431] on label "No other Department Reviews" at bounding box center [378, 440] width 154 height 18
click at [311, 431] on input "No other Department Reviews" at bounding box center [306, 436] width 10 height 10
checkbox input "true"
checkbox input "false"
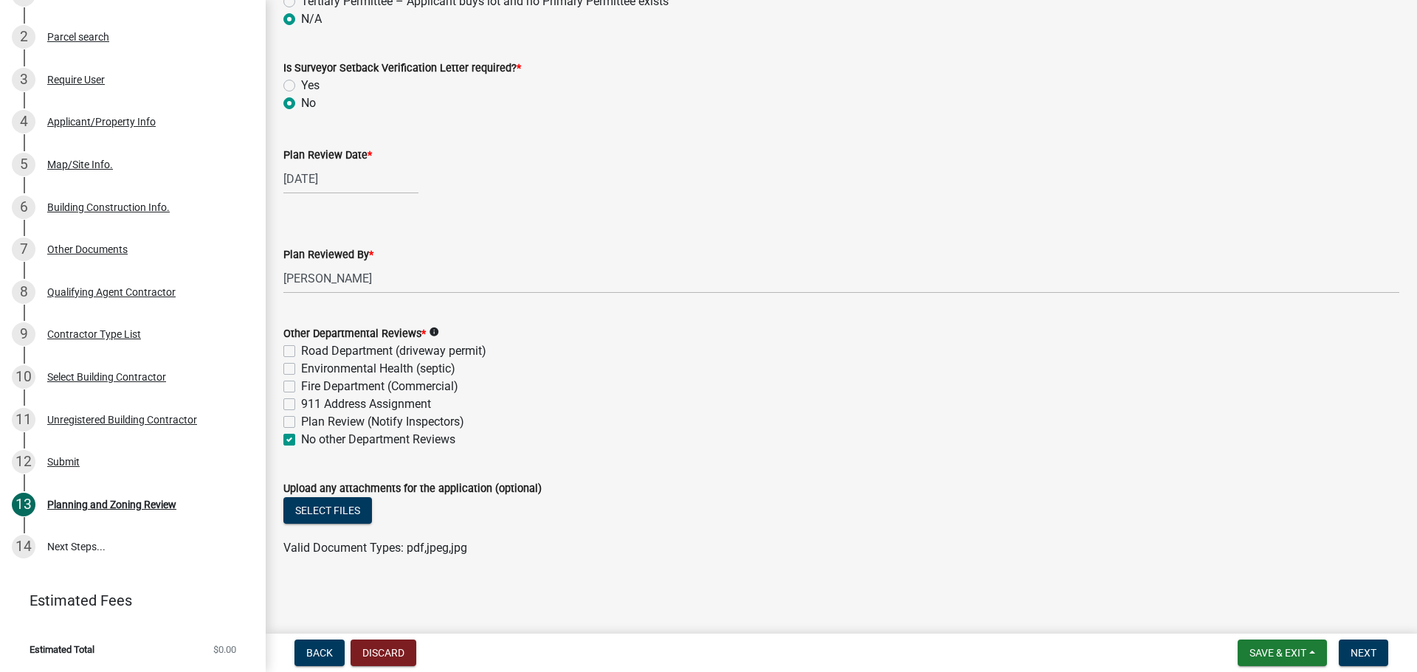
checkbox input "false"
checkbox input "true"
click at [1360, 651] on span "Next" at bounding box center [1363, 653] width 26 height 12
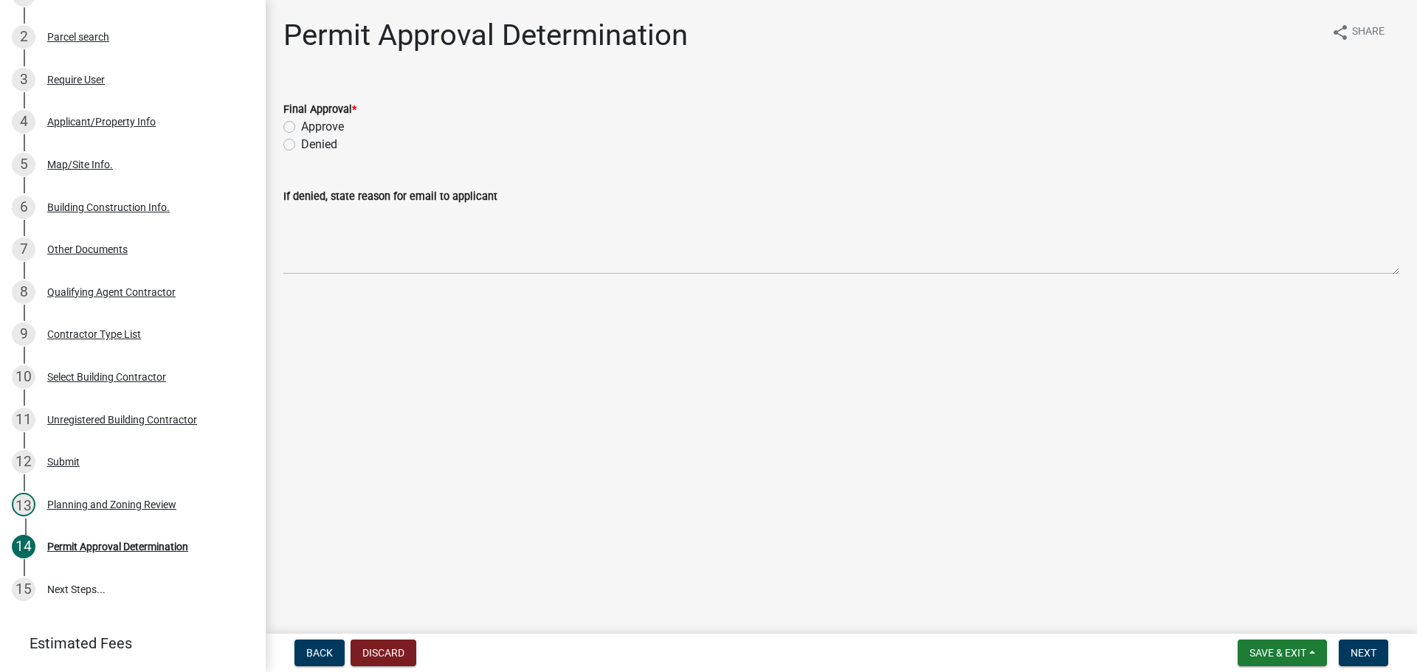
scroll to position [295, 0]
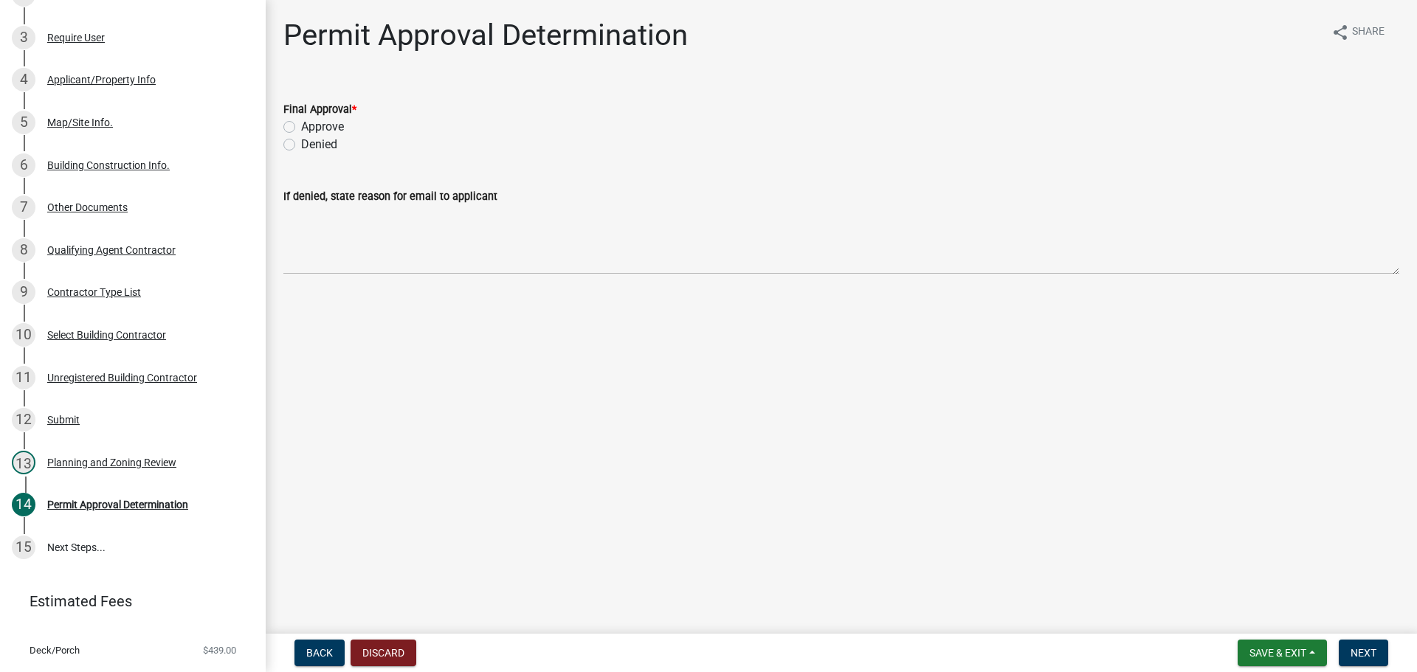
click at [325, 118] on label "Approve" at bounding box center [322, 127] width 43 height 18
click at [311, 118] on input "Approve" at bounding box center [306, 123] width 10 height 10
radio input "true"
click at [1359, 653] on span "Next" at bounding box center [1363, 653] width 26 height 12
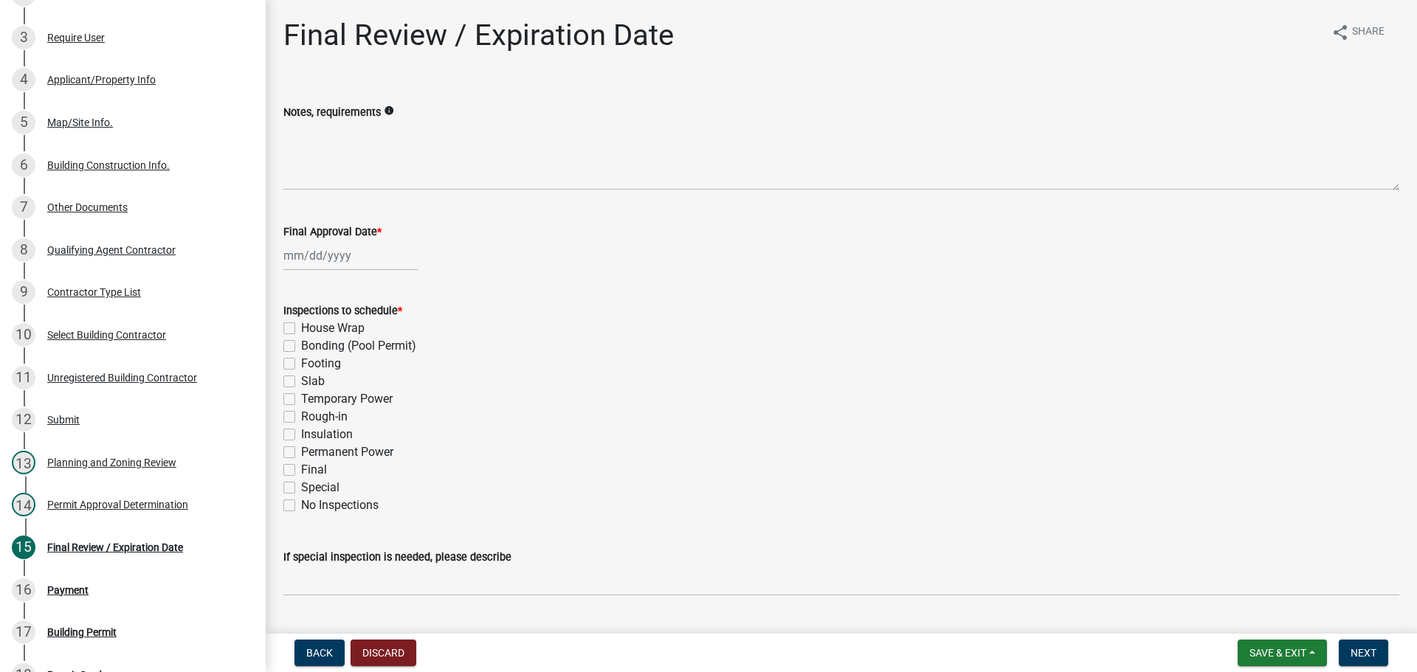
scroll to position [465, 0]
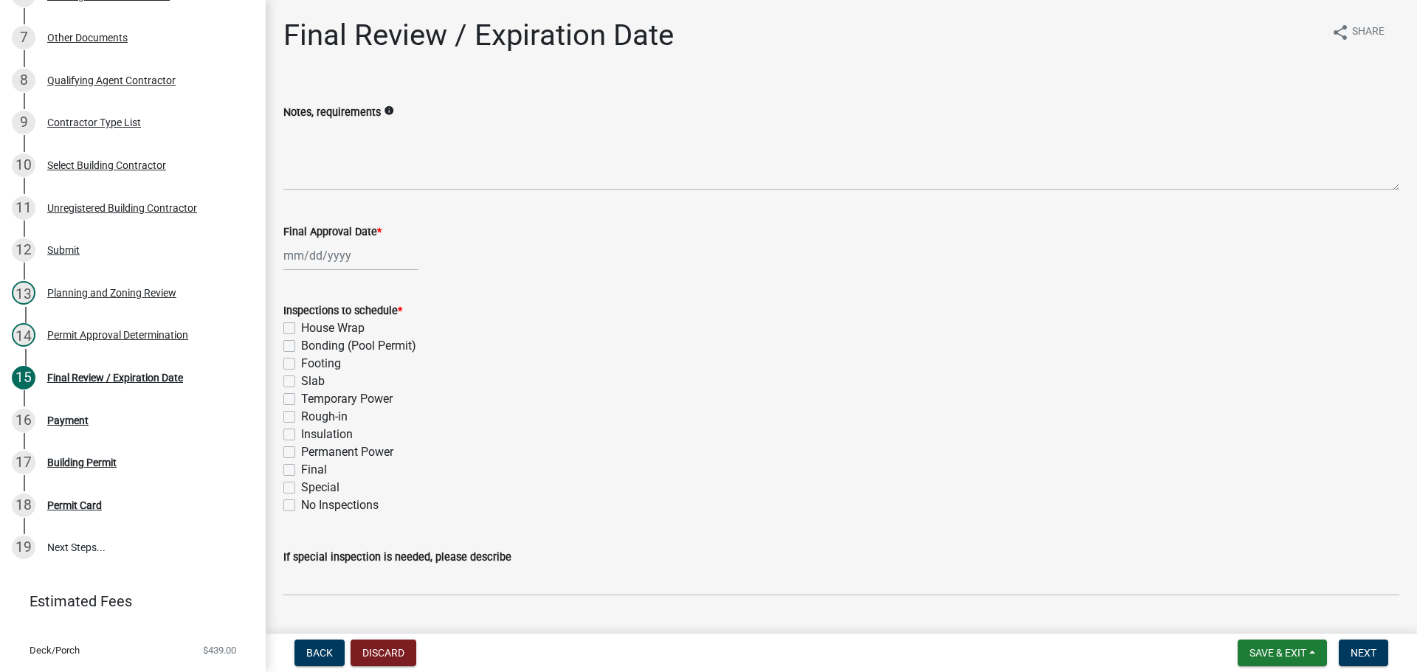
click at [315, 364] on label "Footing" at bounding box center [321, 364] width 40 height 18
click at [311, 364] on input "Footing" at bounding box center [306, 360] width 10 height 10
checkbox input "true"
checkbox input "false"
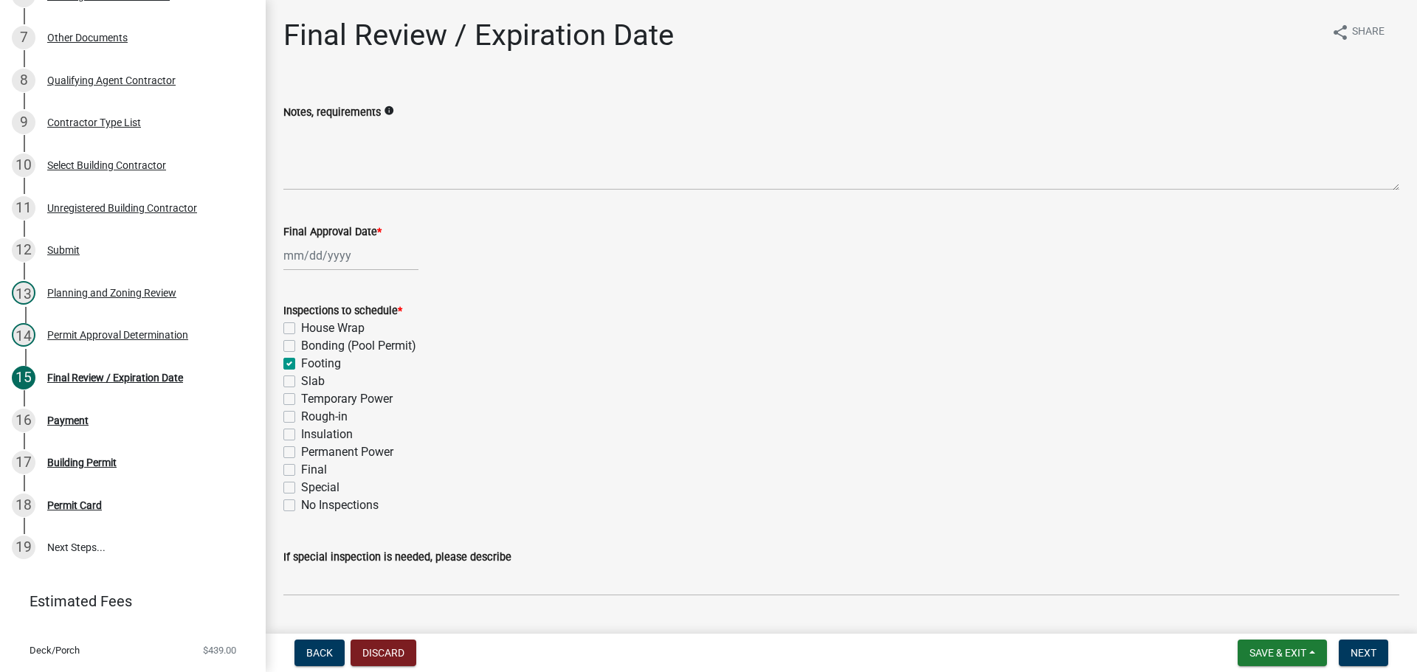
checkbox input "true"
checkbox input "false"
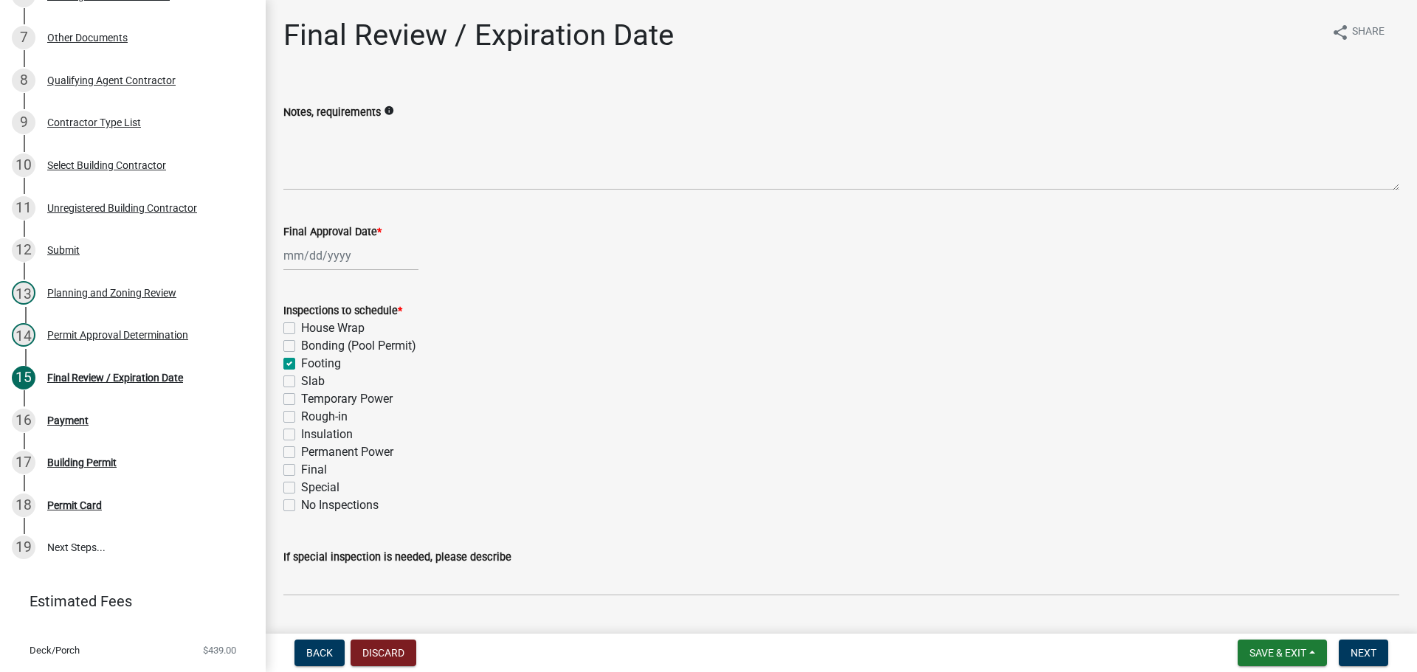
checkbox input "false"
click at [306, 388] on label "Slab" at bounding box center [313, 382] width 24 height 18
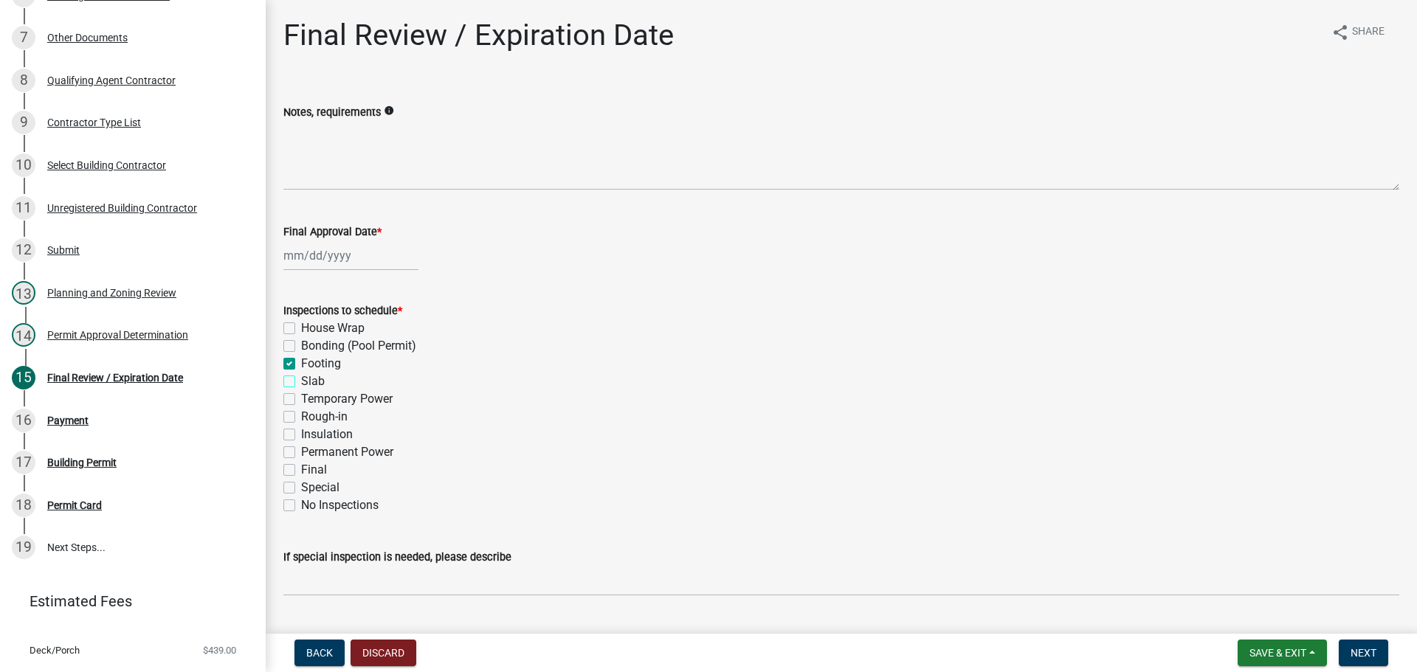
click at [306, 382] on input "Slab" at bounding box center [306, 378] width 10 height 10
checkbox input "true"
checkbox input "false"
checkbox input "true"
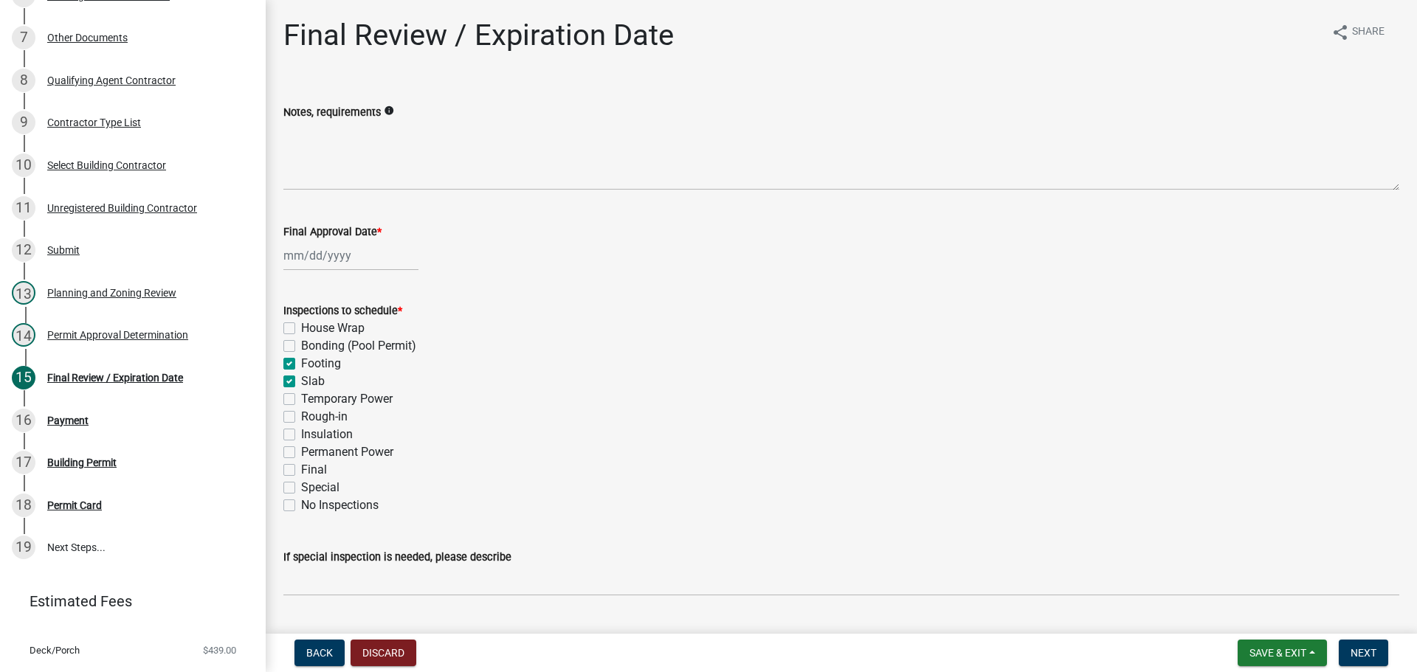
checkbox input "true"
checkbox input "false"
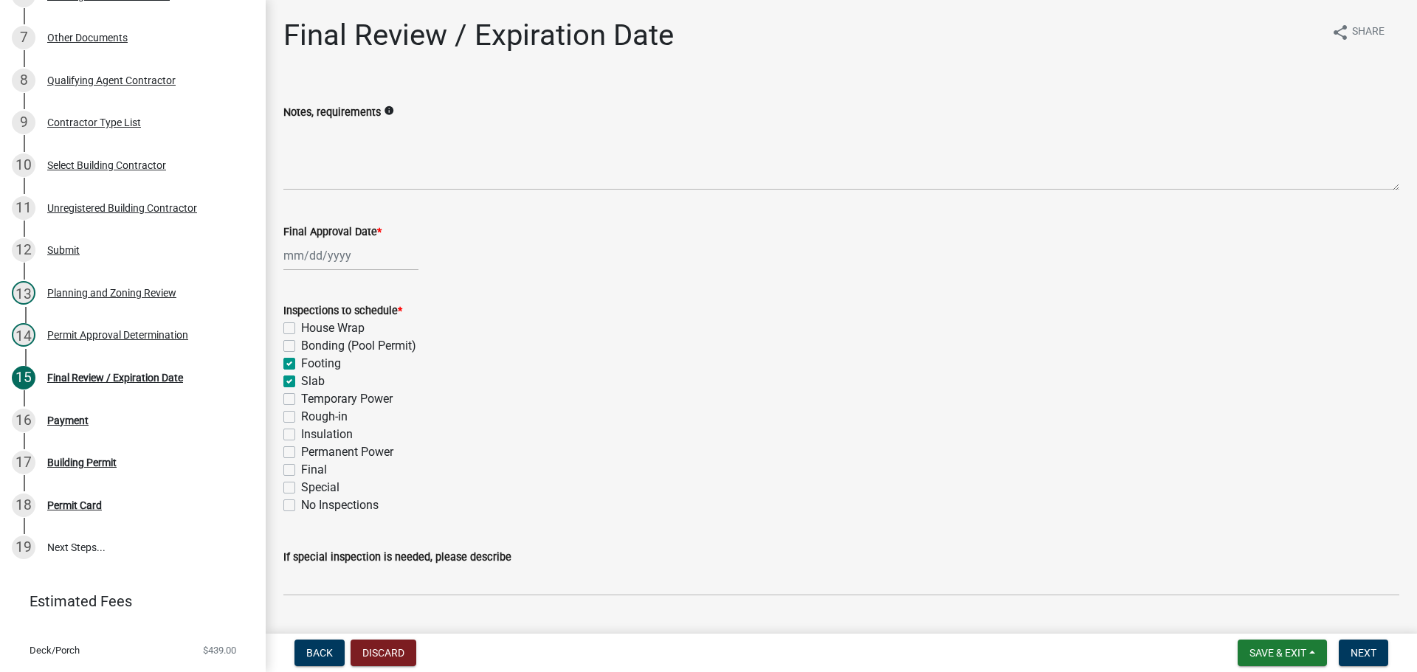
checkbox input "false"
click at [326, 421] on label "Rough-in" at bounding box center [324, 417] width 46 height 18
click at [311, 418] on input "Rough-in" at bounding box center [306, 413] width 10 height 10
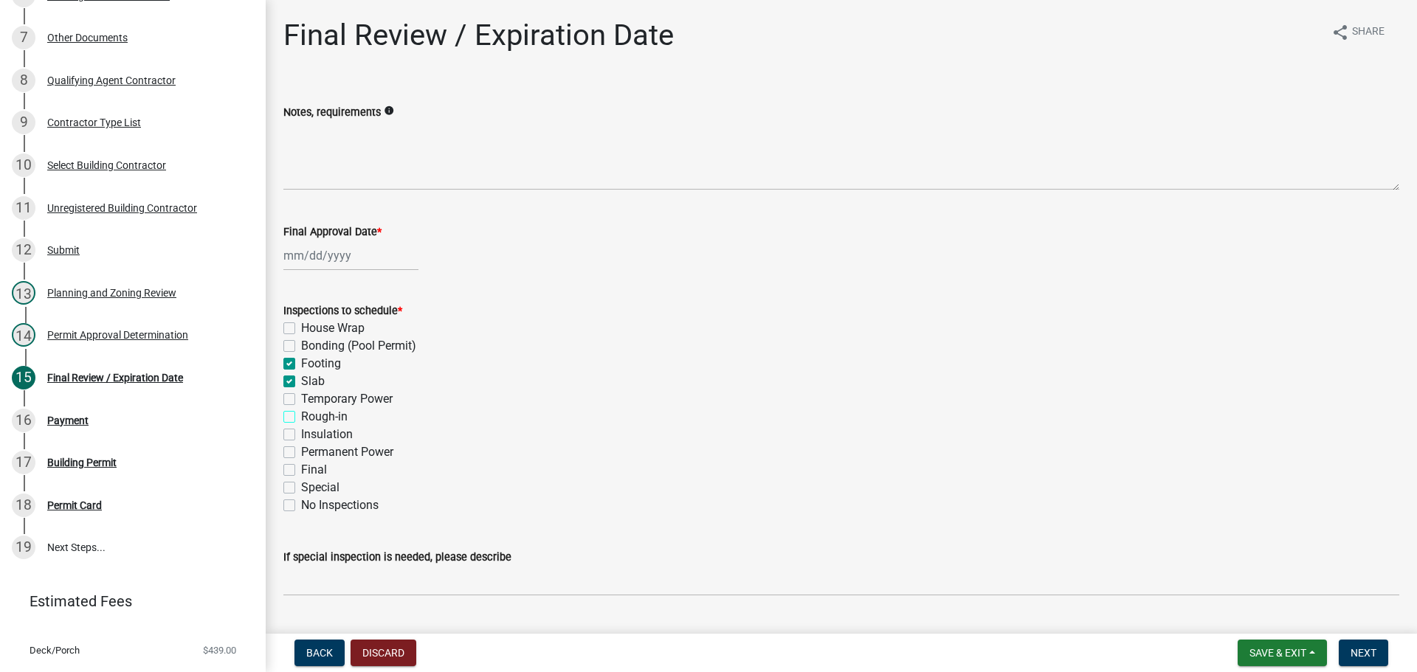
checkbox input "true"
checkbox input "false"
checkbox input "true"
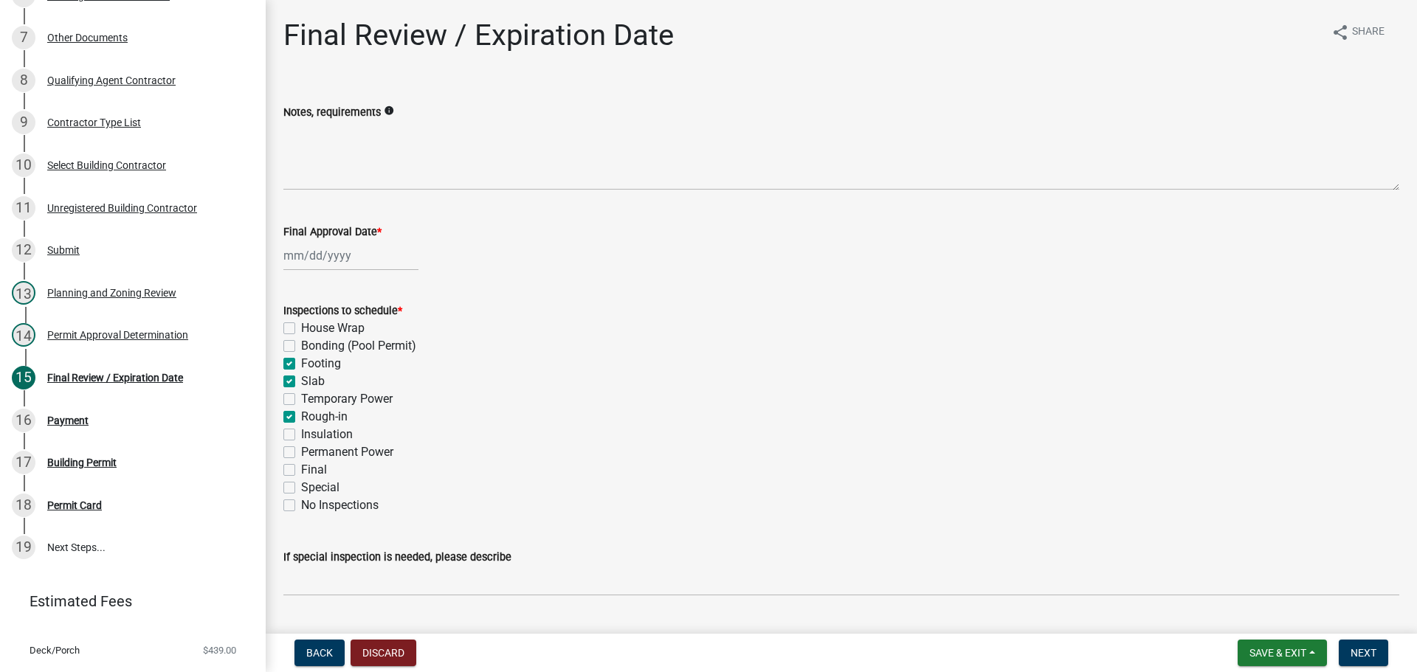
checkbox input "false"
checkbox input "true"
checkbox input "false"
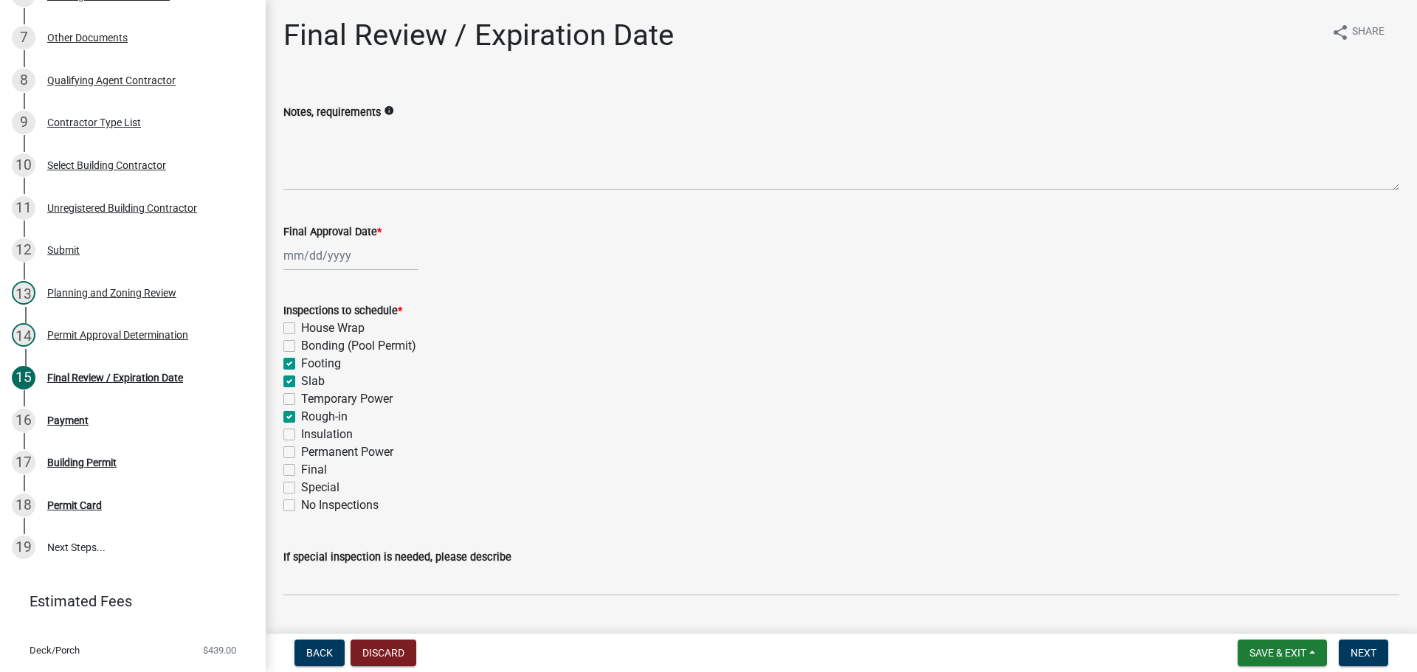
checkbox input "false"
click at [334, 436] on label "Insulation" at bounding box center [327, 435] width 52 height 18
click at [311, 435] on input "Insulation" at bounding box center [306, 431] width 10 height 10
checkbox input "true"
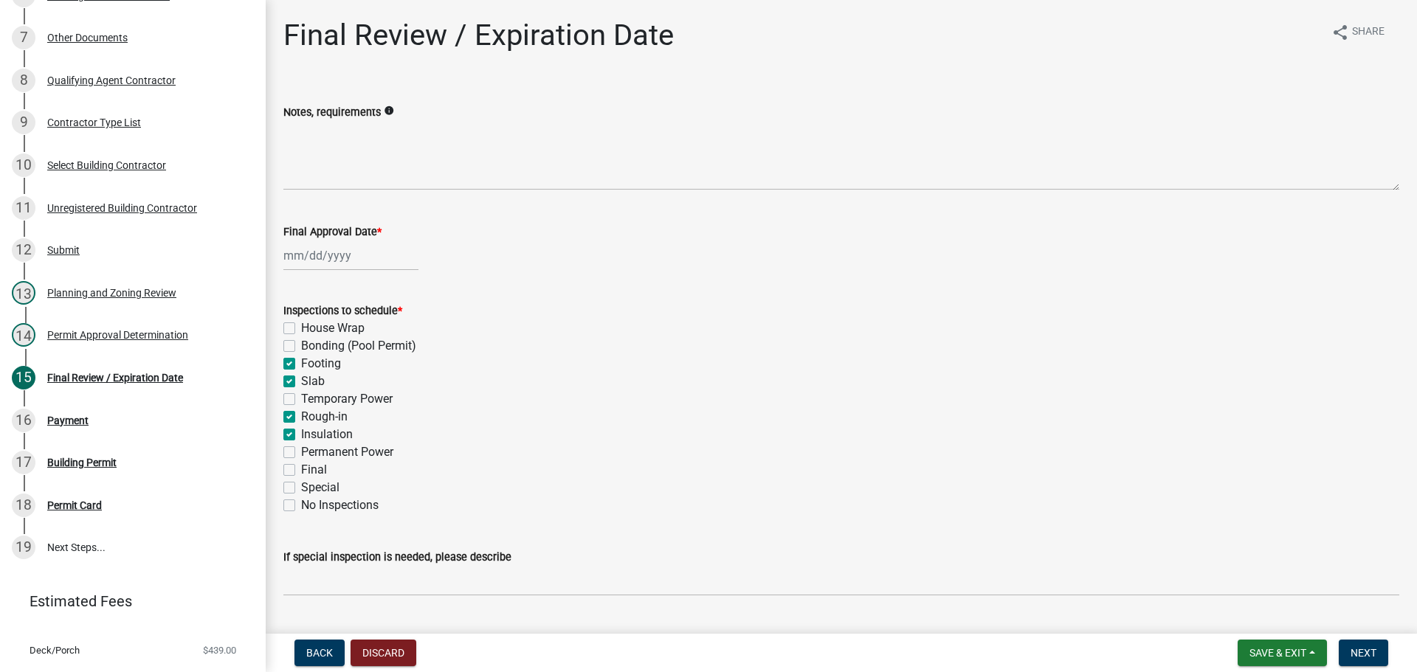
checkbox input "false"
checkbox input "true"
checkbox input "false"
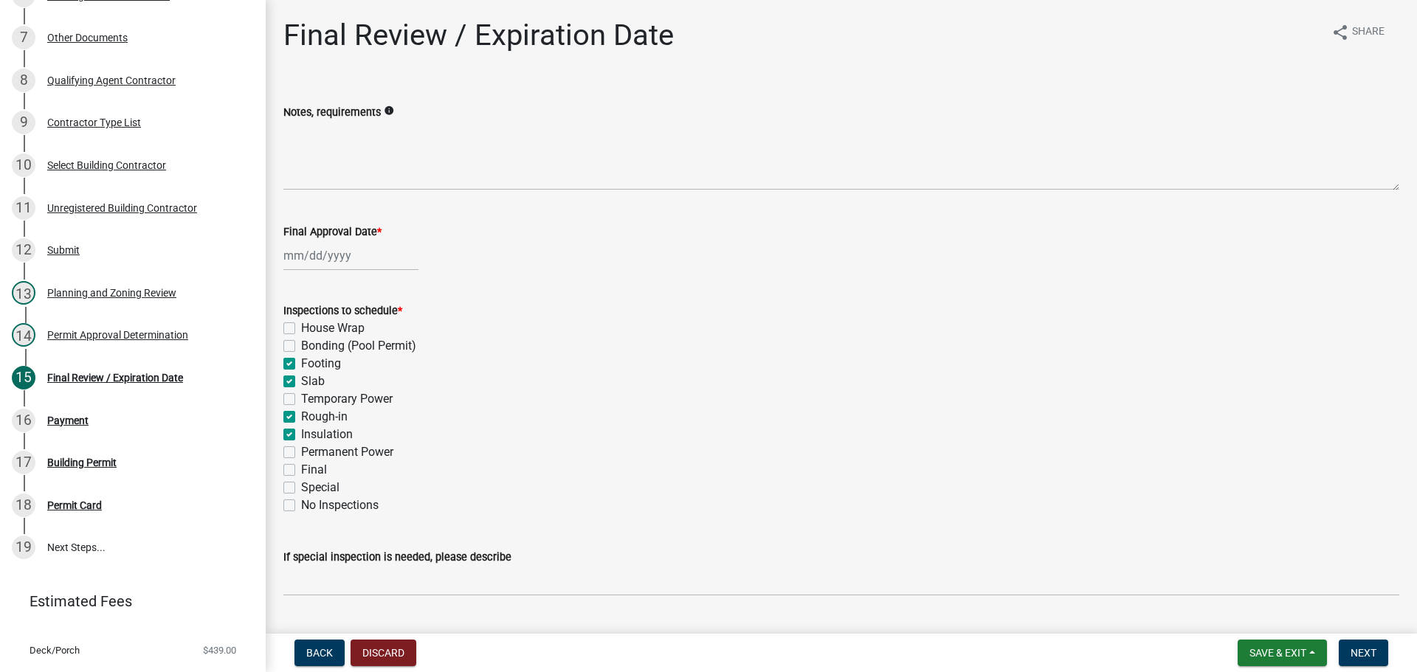
checkbox input "true"
checkbox input "false"
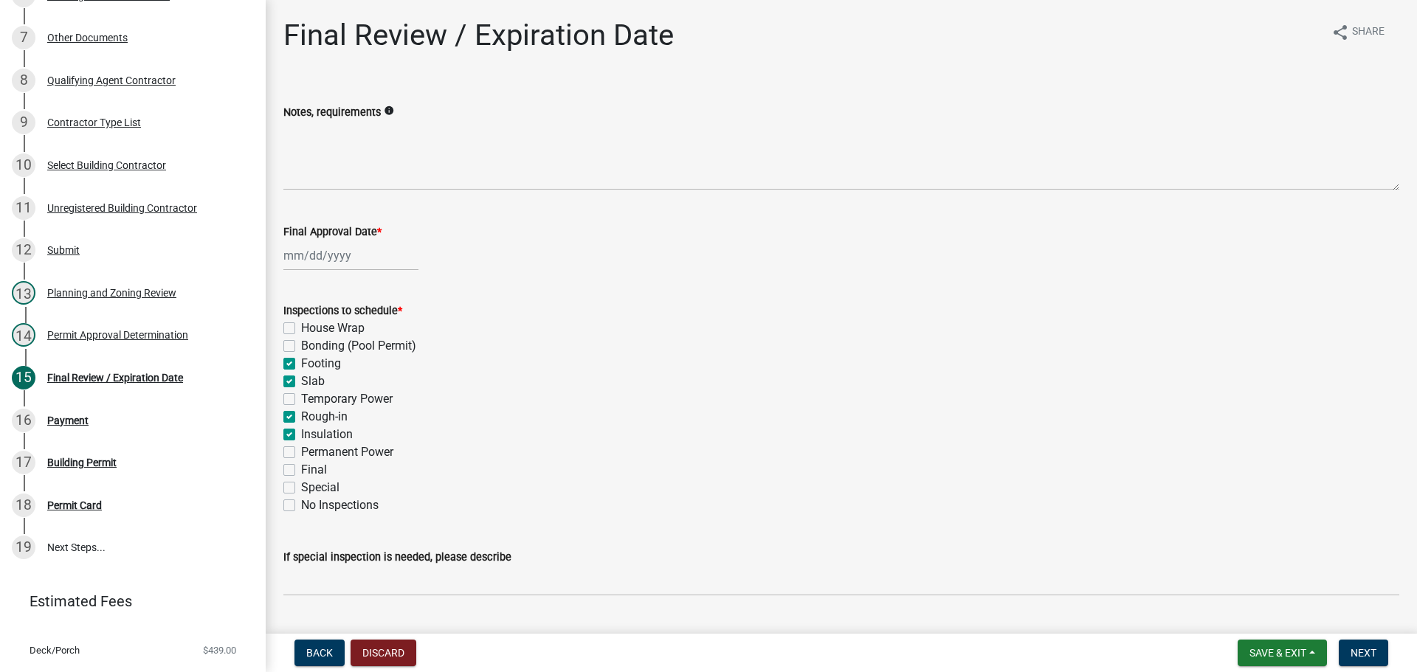
checkbox input "false"
click at [342, 438] on label "Insulation" at bounding box center [327, 435] width 52 height 18
click at [311, 435] on input "Insulation" at bounding box center [306, 431] width 10 height 10
checkbox input "false"
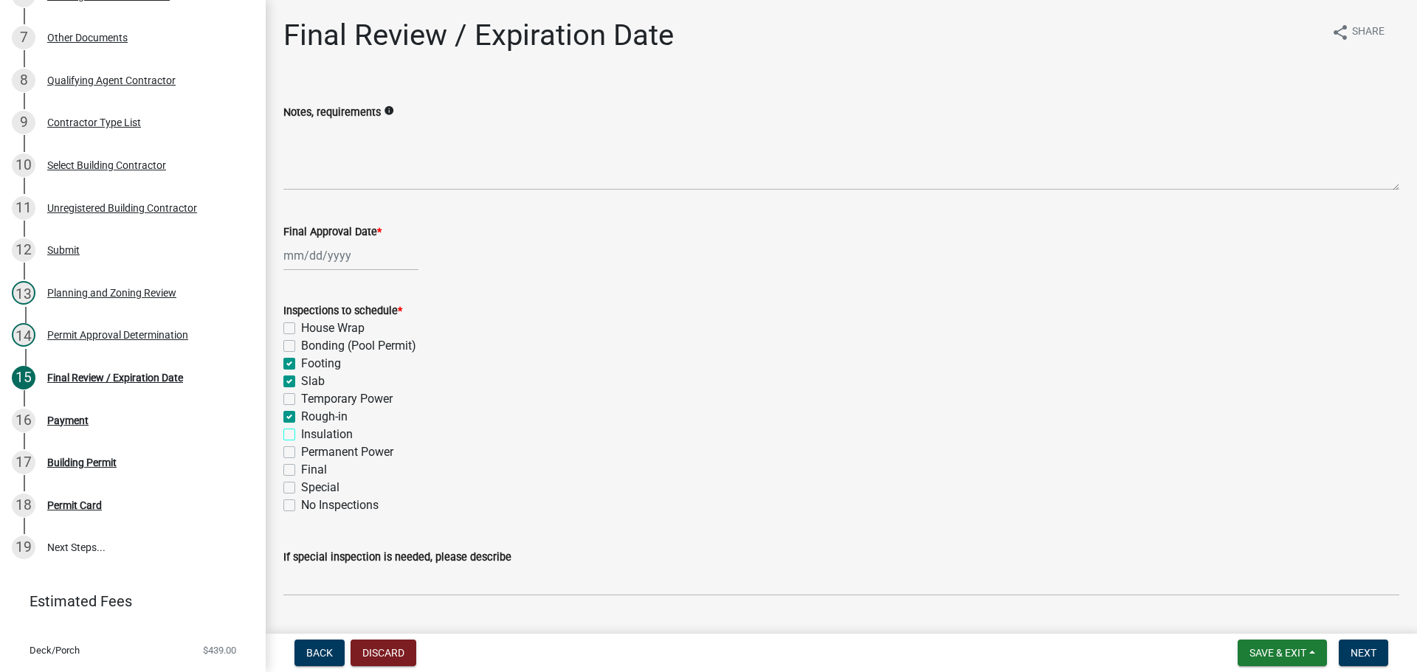
checkbox input "false"
checkbox input "true"
checkbox input "false"
checkbox input "true"
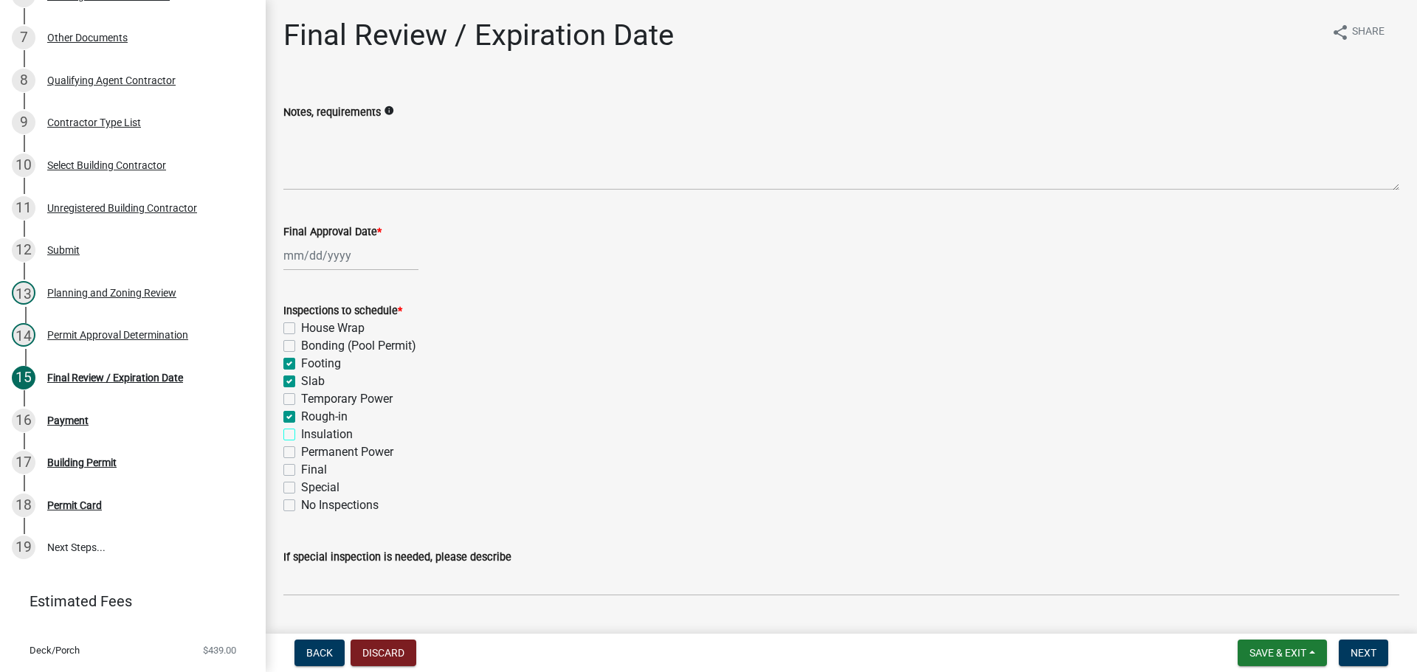
checkbox input "false"
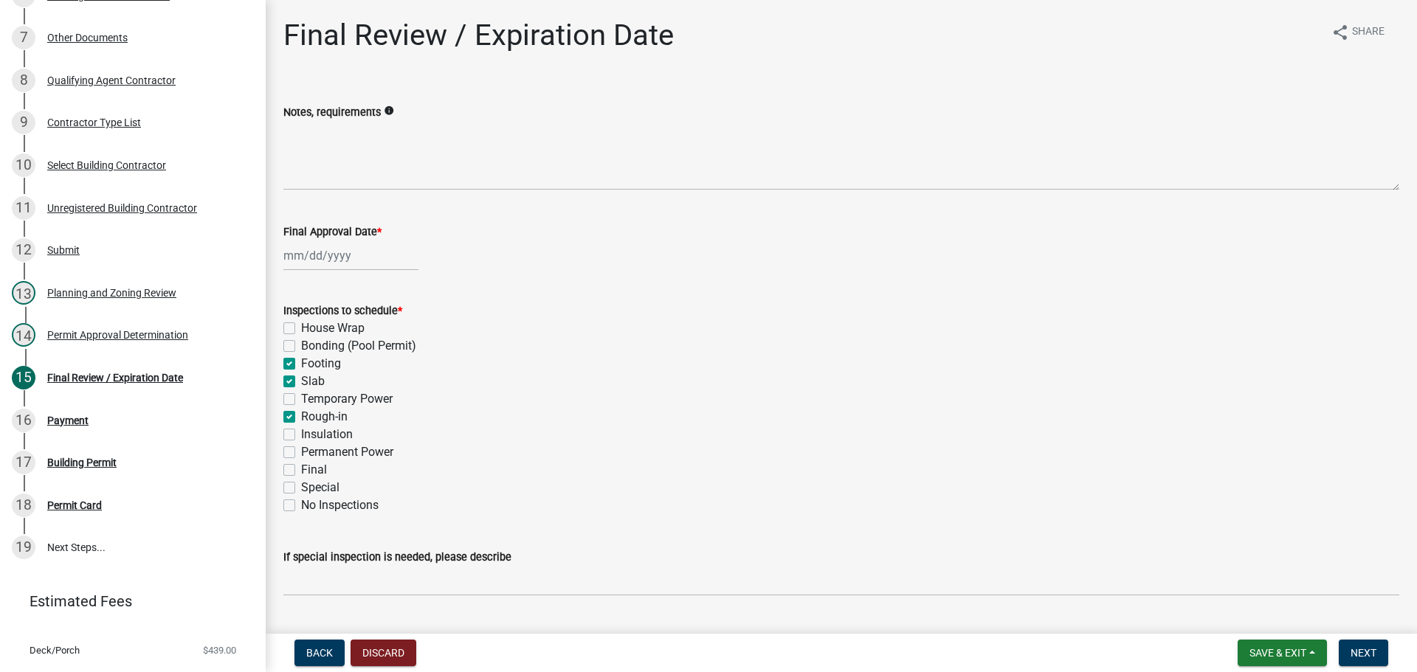
click at [345, 455] on label "Permanent Power" at bounding box center [347, 453] width 92 height 18
click at [311, 453] on input "Permanent Power" at bounding box center [306, 449] width 10 height 10
checkbox input "true"
checkbox input "false"
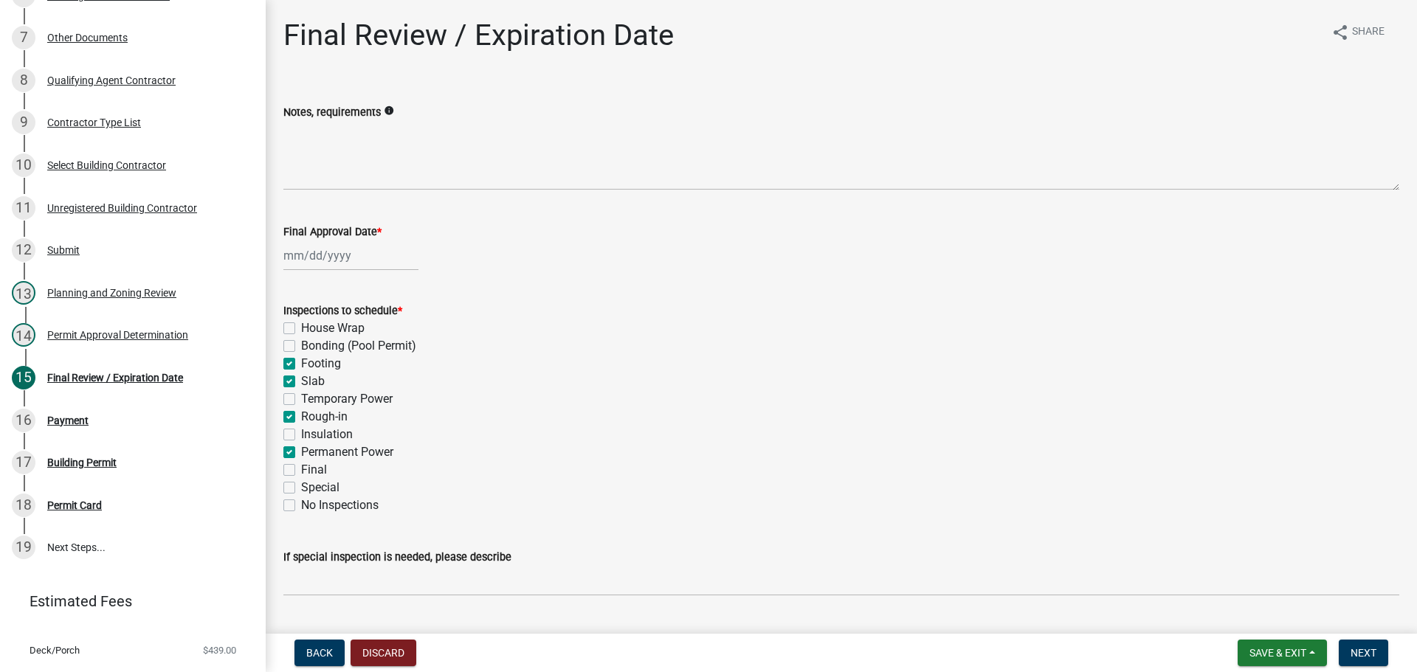
checkbox input "true"
checkbox input "false"
checkbox input "true"
checkbox input "false"
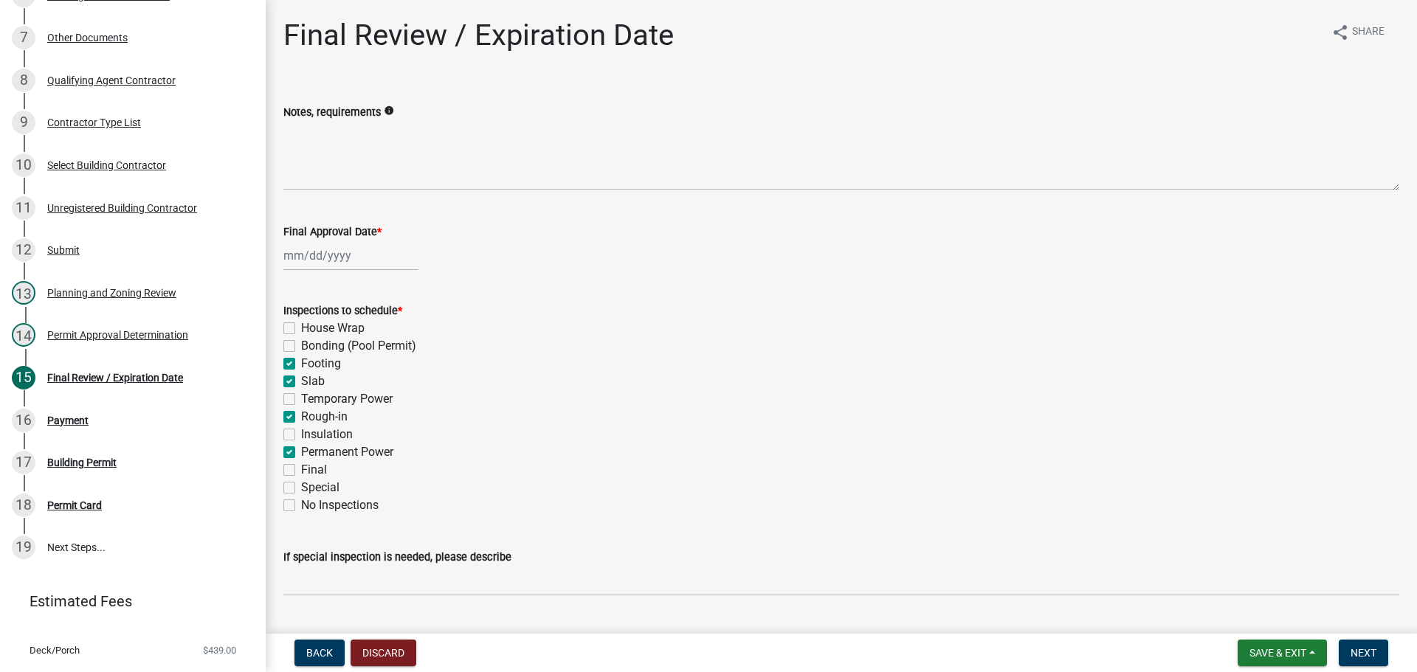
checkbox input "true"
checkbox input "false"
click at [329, 478] on div "Final" at bounding box center [841, 470] width 1116 height 18
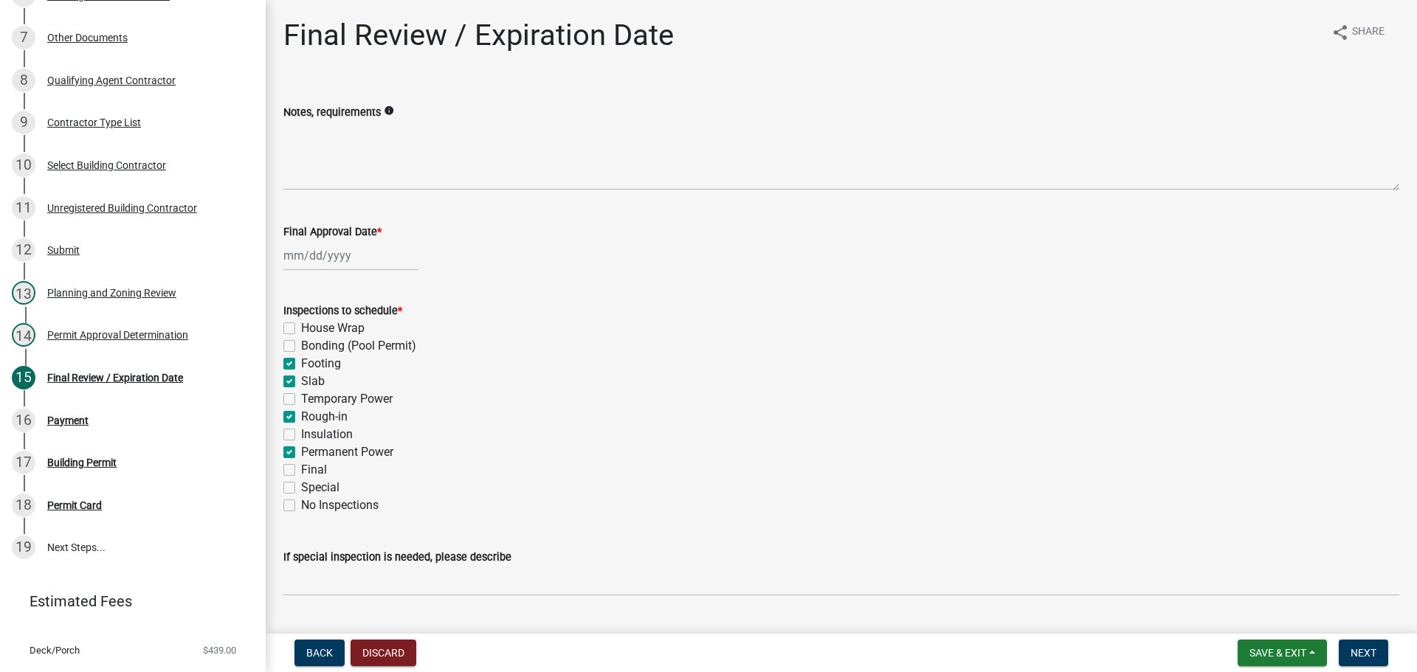
click at [318, 469] on label "Final" at bounding box center [314, 470] width 26 height 18
click at [311, 469] on input "Final" at bounding box center [306, 466] width 10 height 10
checkbox input "true"
checkbox input "false"
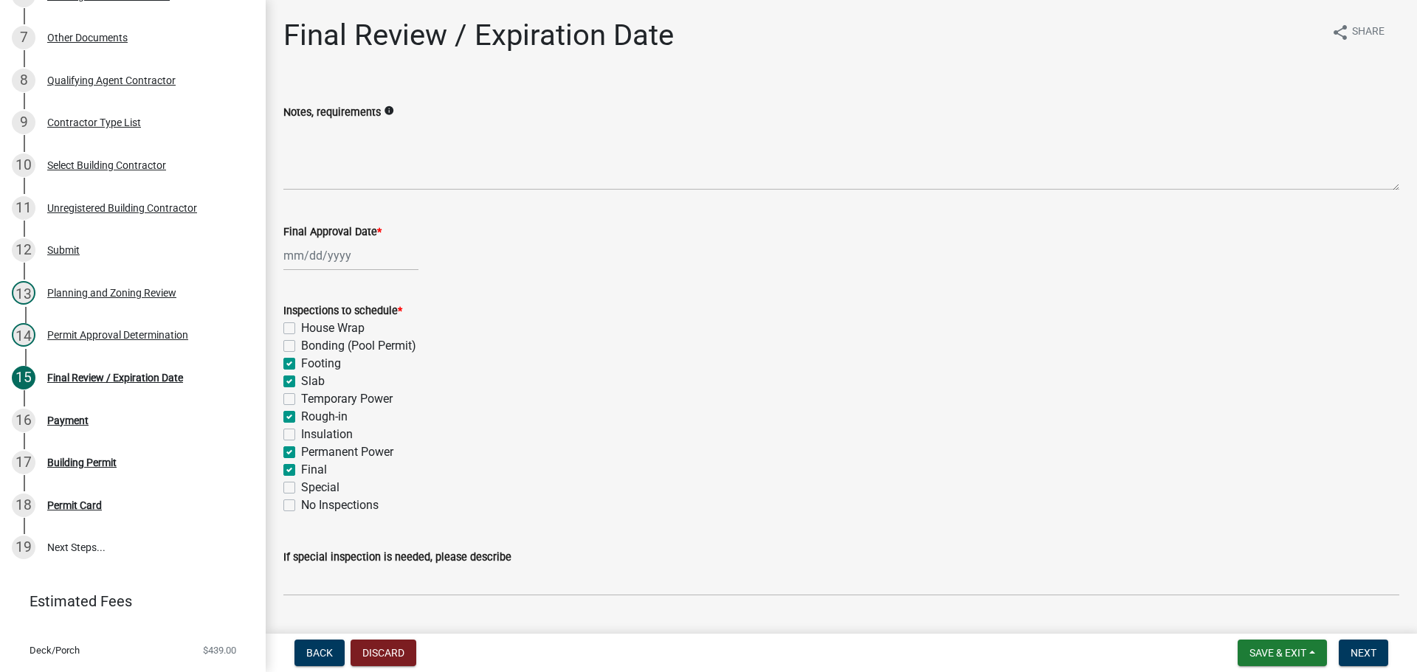
checkbox input "true"
checkbox input "false"
checkbox input "true"
checkbox input "false"
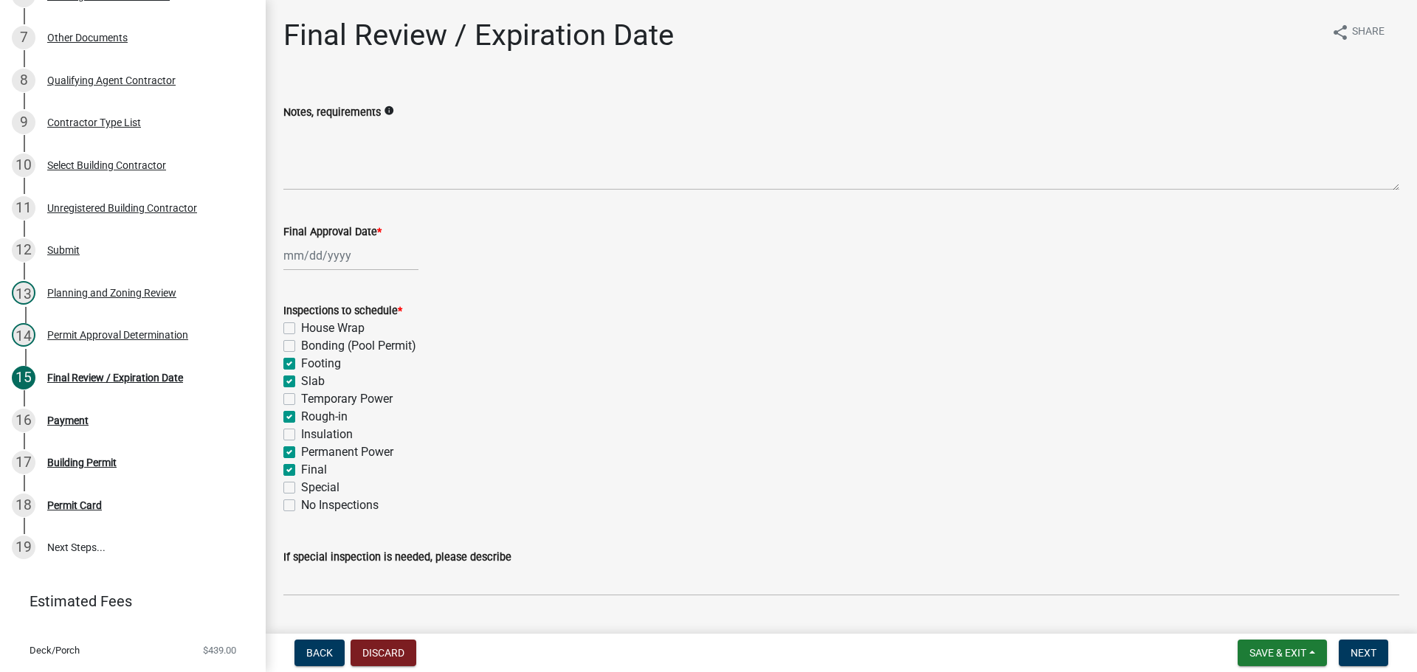
checkbox input "true"
checkbox input "false"
click at [282, 252] on div "Final Approval Date *" at bounding box center [841, 236] width 1138 height 69
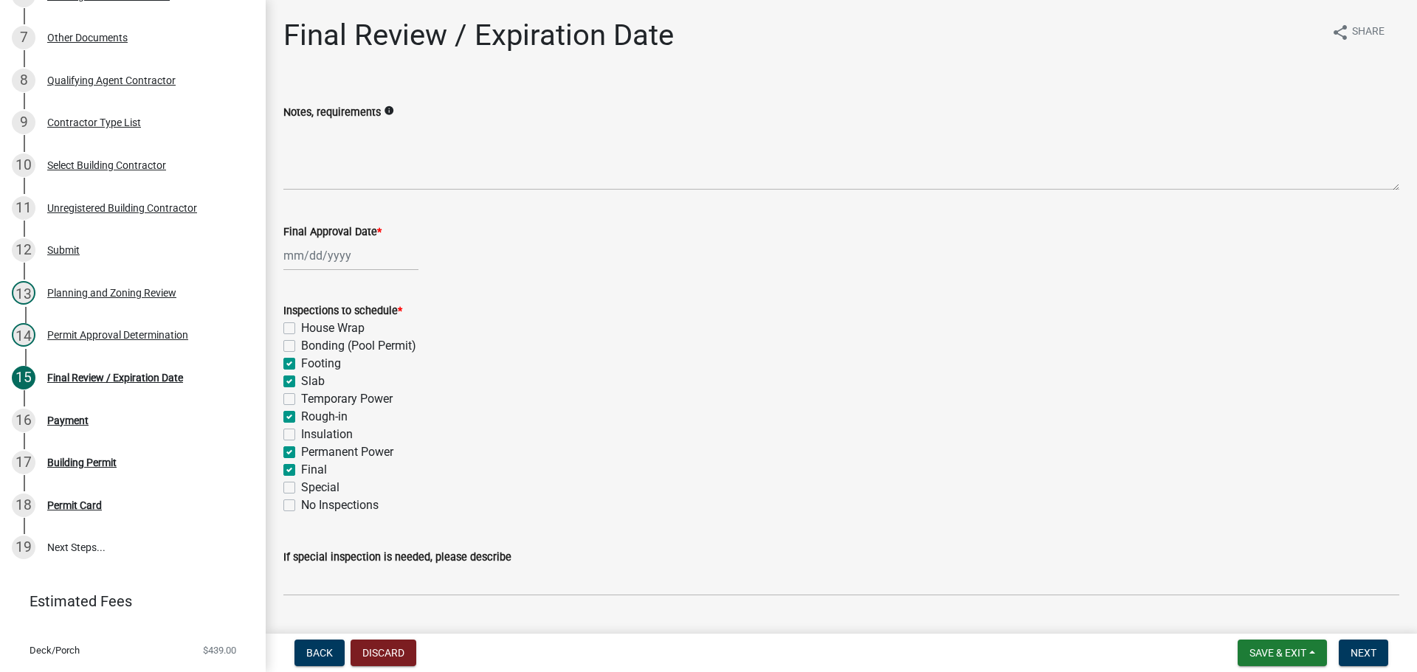
select select "9"
select select "2025"
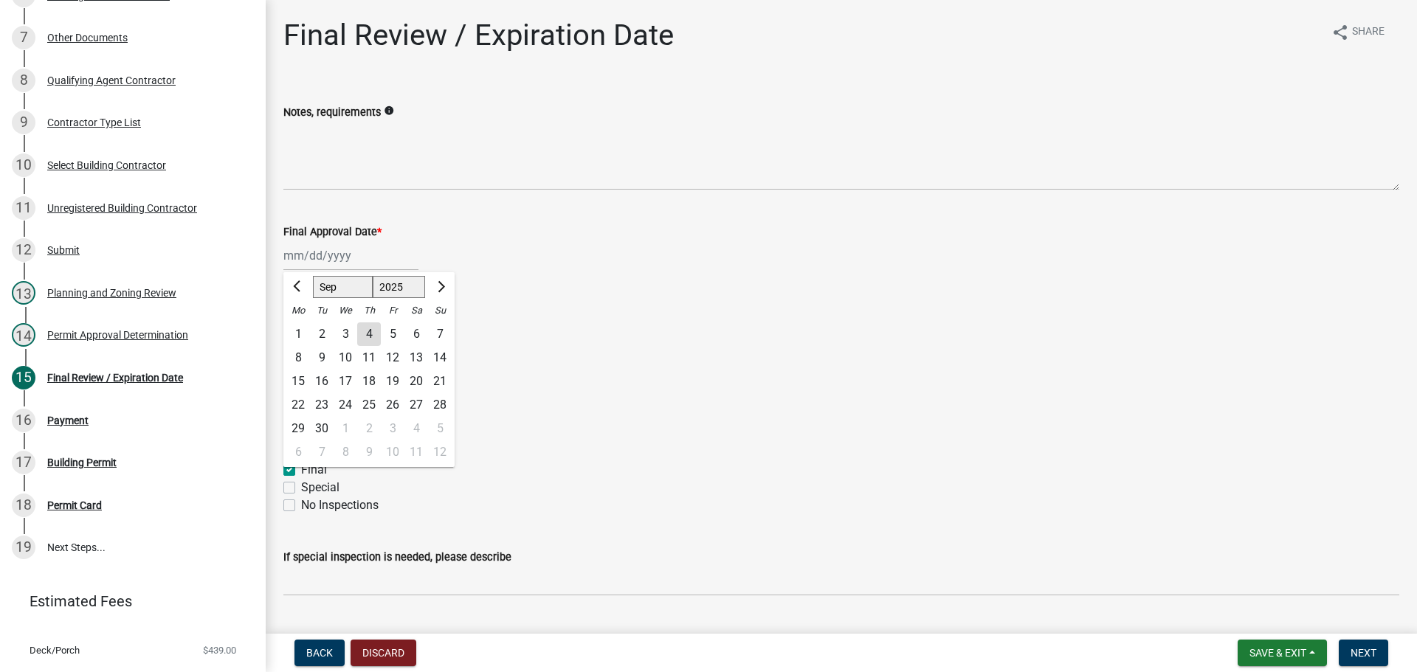
click at [322, 260] on div "[PERSON_NAME] Feb Mar Apr [PERSON_NAME][DATE] Oct Nov [DATE] 1526 1527 1528 152…" at bounding box center [350, 256] width 135 height 30
click at [371, 331] on div "4" at bounding box center [369, 334] width 24 height 24
type input "[DATE]"
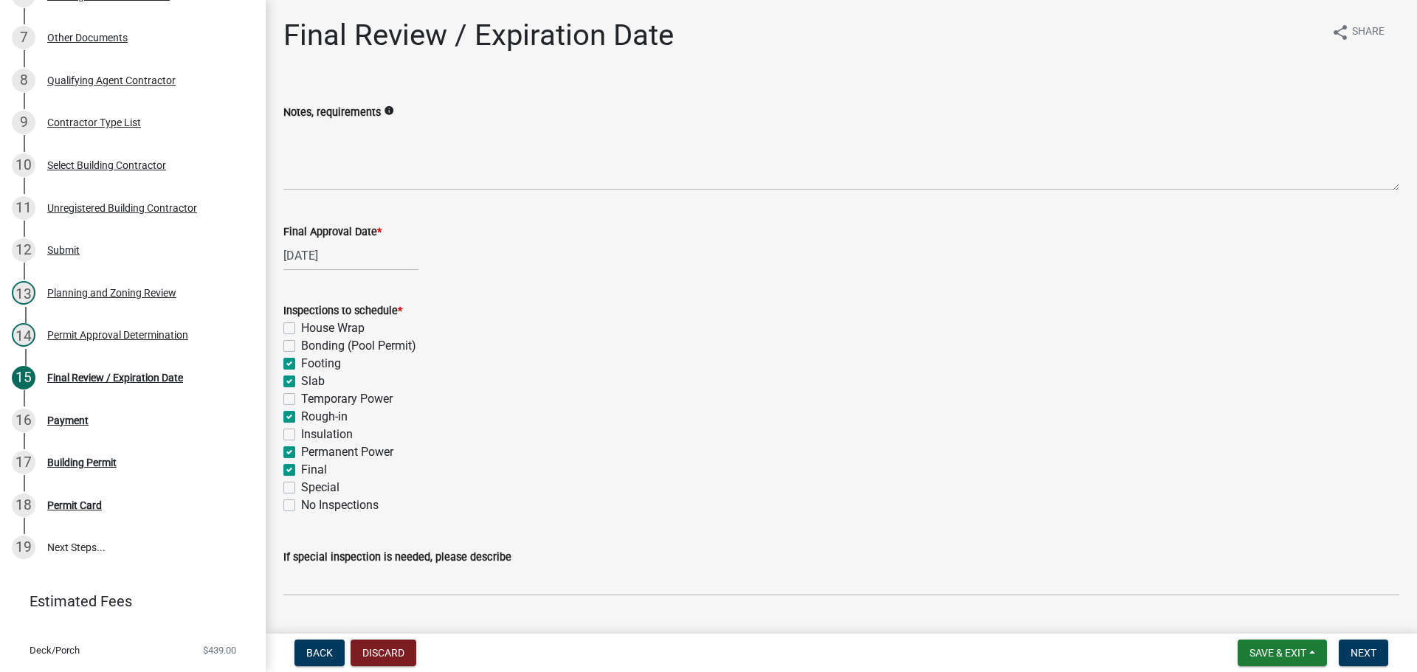
scroll to position [301, 0]
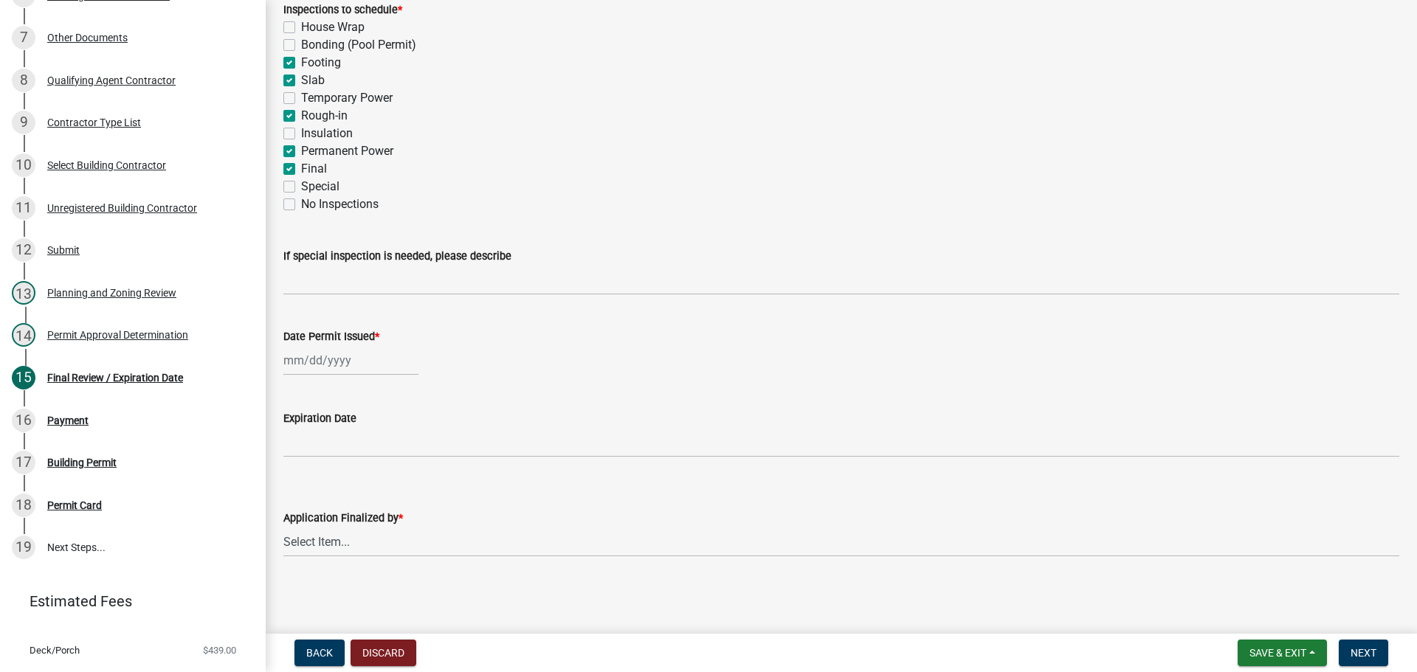
click at [313, 347] on div at bounding box center [350, 360] width 135 height 30
select select "9"
select select "2025"
click at [373, 446] on div "4" at bounding box center [369, 439] width 24 height 24
type input "[DATE]"
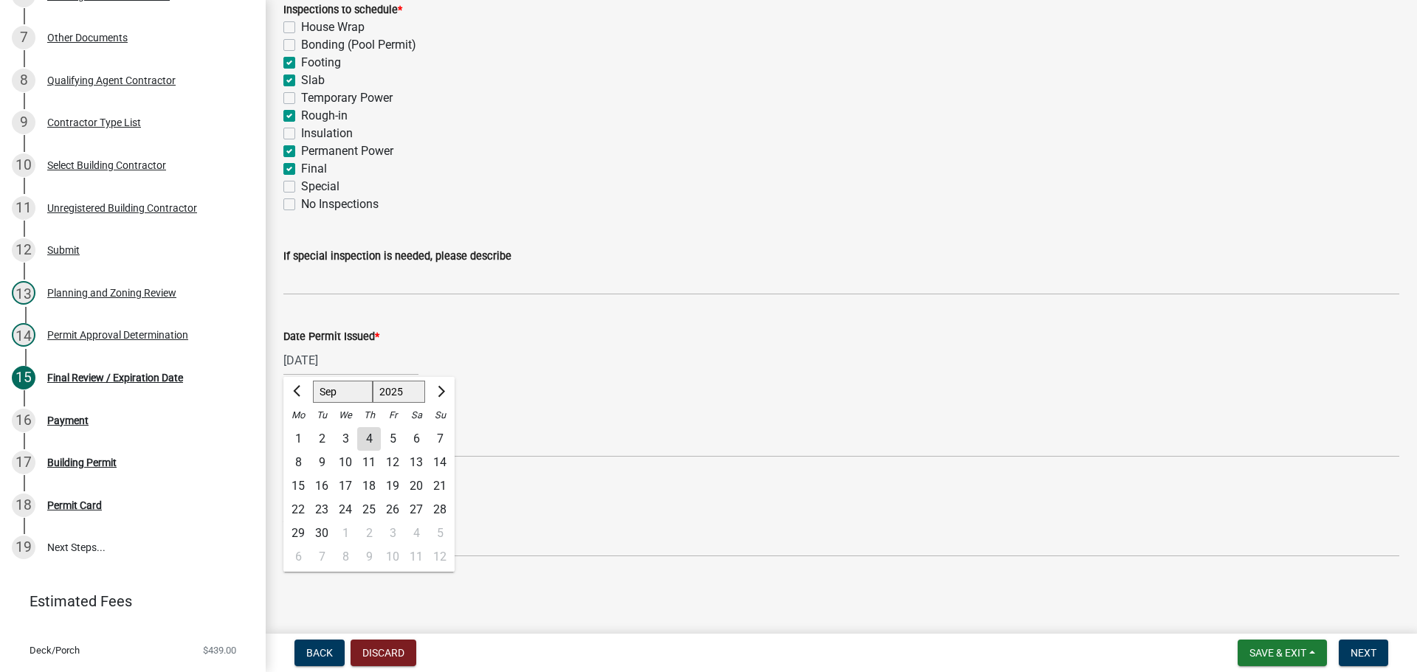
scroll to position [245, 0]
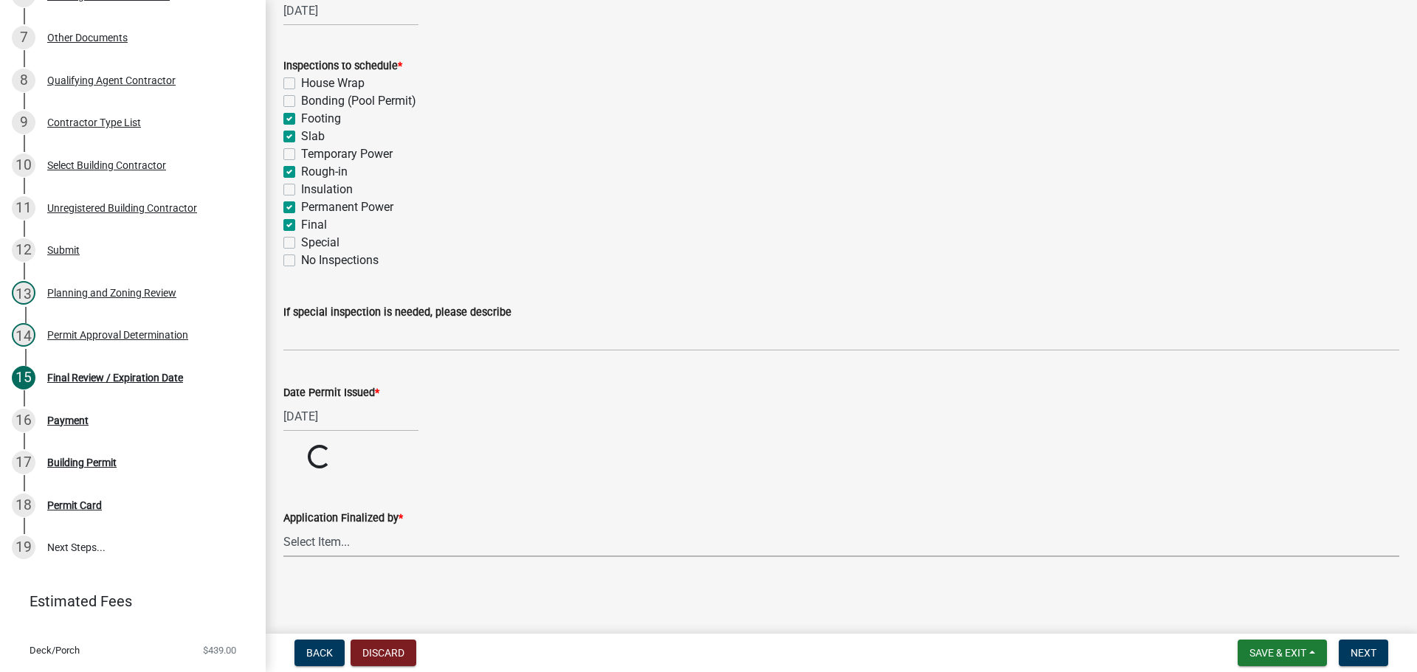
click at [387, 534] on select "Select Item... [PERSON_NAME] [PERSON_NAME] [PERSON_NAME] [PERSON_NAME] [PERSON_…" at bounding box center [841, 542] width 1116 height 30
click at [283, 583] on select "Select Item... [PERSON_NAME] [PERSON_NAME] [PERSON_NAME] [PERSON_NAME] [PERSON_…" at bounding box center [841, 598] width 1116 height 30
select select "5ce200eb-feb1-496b-8127-7891293955f5"
click at [1354, 648] on span "Next" at bounding box center [1363, 653] width 26 height 12
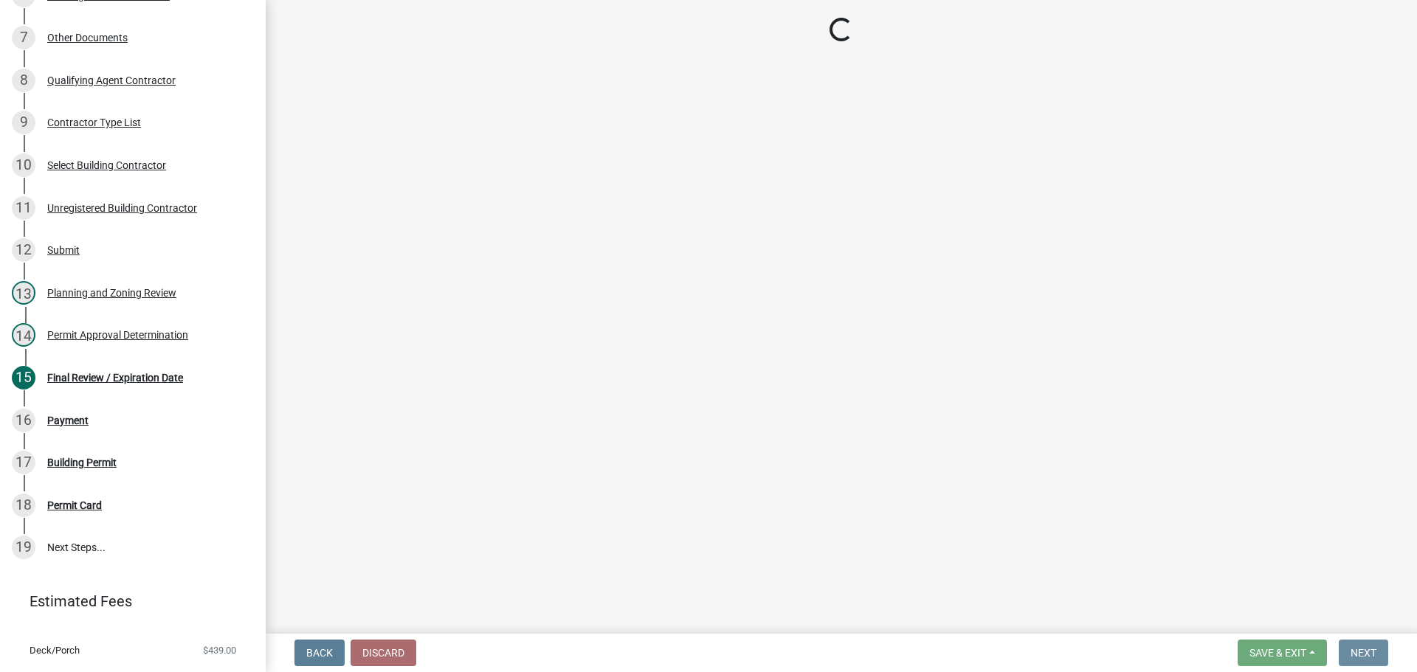
scroll to position [0, 0]
select select "2: 1"
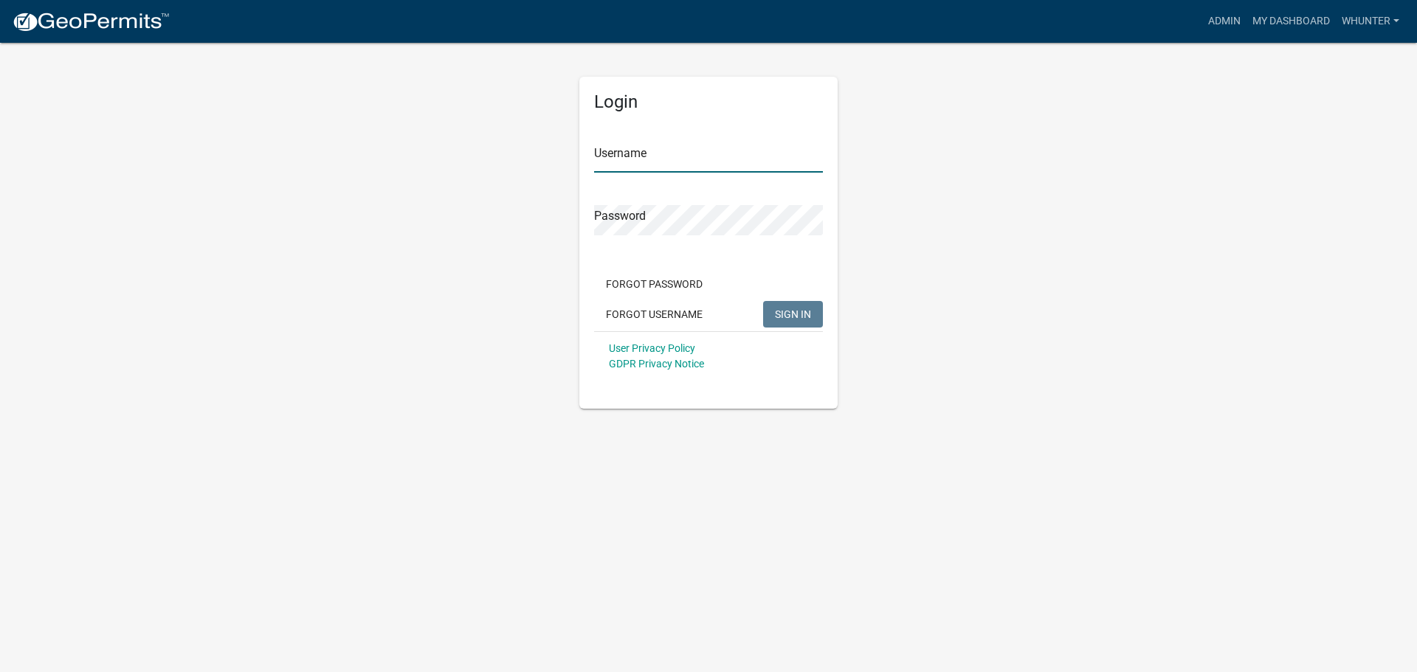
type input "whunter"
click at [781, 338] on div "User Privacy Policy GDPR Privacy Notice" at bounding box center [708, 355] width 229 height 49
drag, startPoint x: 783, startPoint y: 322, endPoint x: 831, endPoint y: 268, distance: 72.1
click at [784, 321] on button "SIGN IN" at bounding box center [793, 314] width 60 height 27
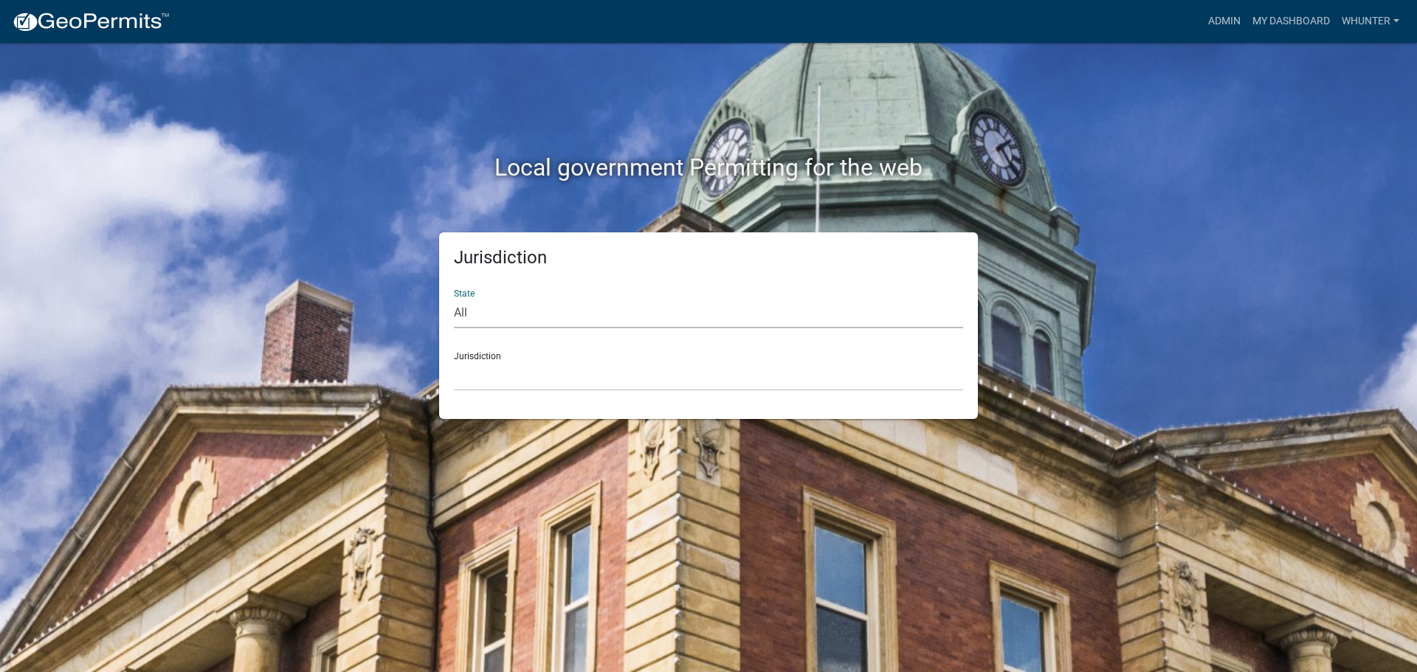
drag, startPoint x: 620, startPoint y: 311, endPoint x: 610, endPoint y: 325, distance: 17.4
click at [615, 318] on select "All Colorado Georgia Indiana Iowa Kansas Minnesota Ohio South Carolina Wisconsin" at bounding box center [708, 313] width 509 height 30
select select "Georgia"
click at [454, 298] on select "All Colorado Georgia Indiana Iowa Kansas Minnesota Ohio South Carolina Wisconsin" at bounding box center [708, 313] width 509 height 30
click at [534, 386] on select "Carroll County, Georgia Cook County, Georgia Crawford County, Georgia Gilmer Co…" at bounding box center [708, 376] width 509 height 30
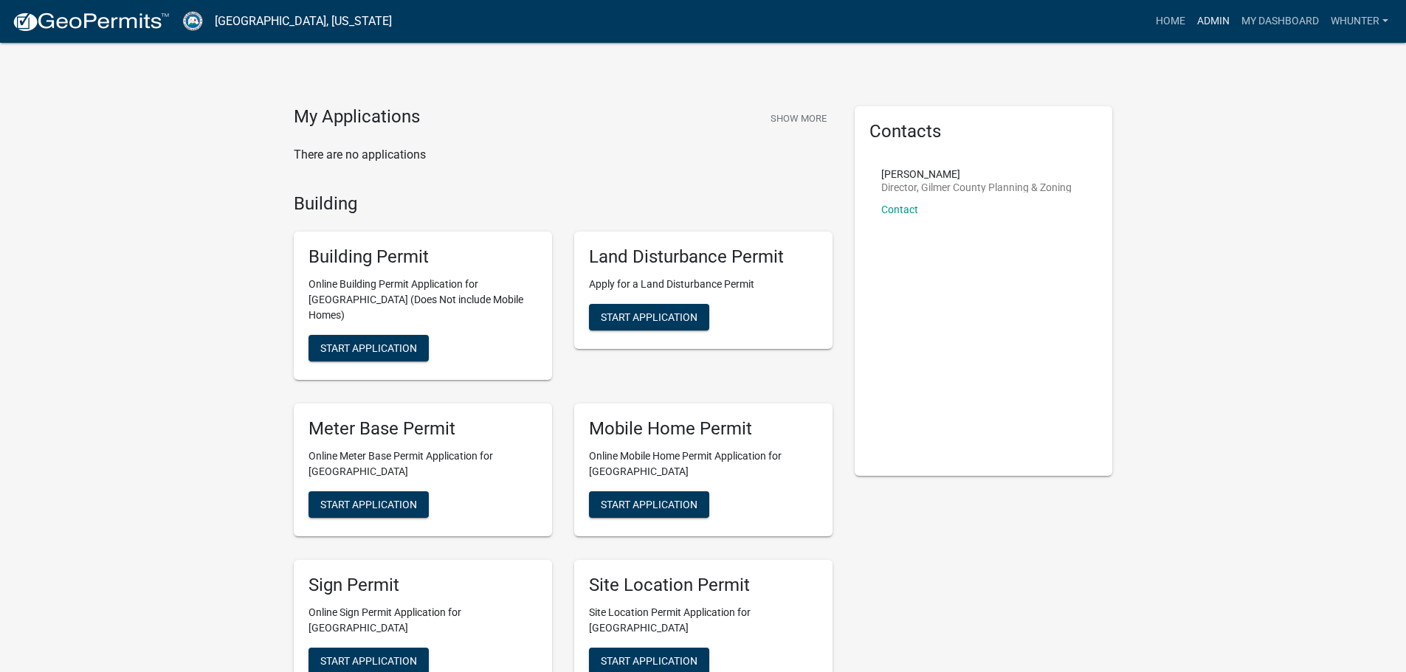
click at [1205, 26] on link "Admin" at bounding box center [1213, 21] width 44 height 28
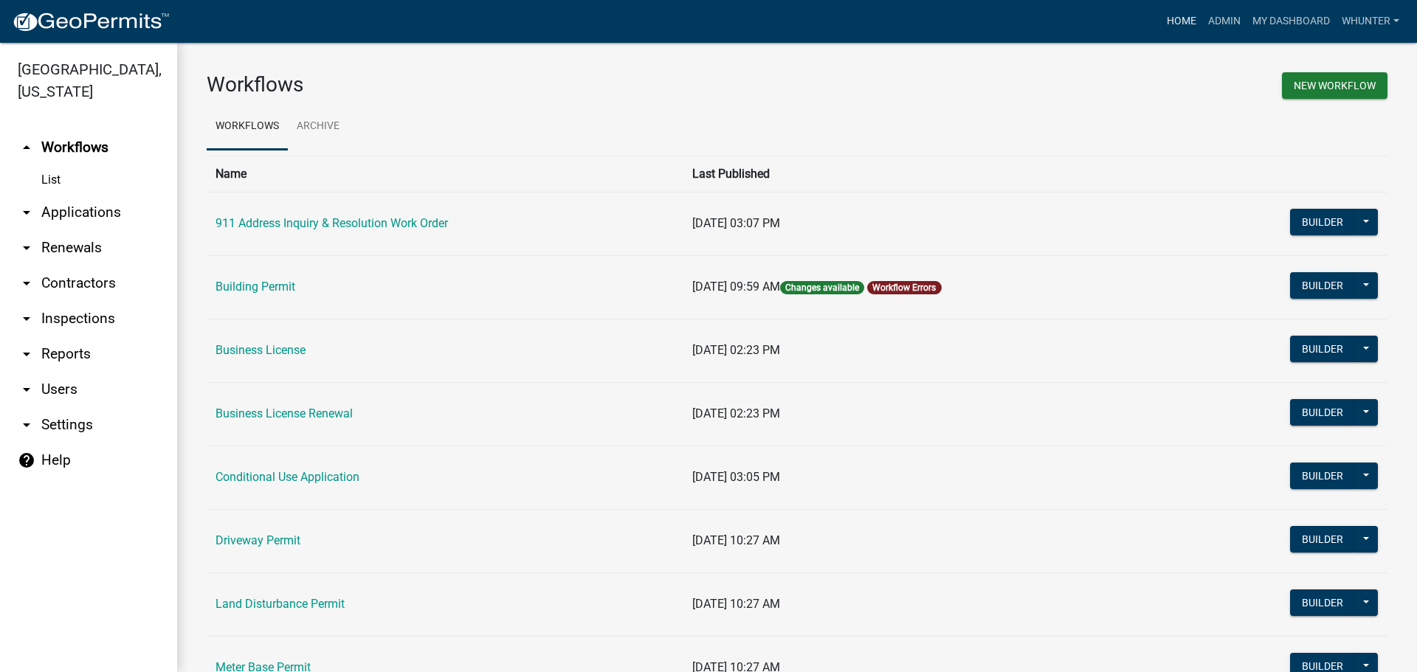
click at [1177, 18] on link "Home" at bounding box center [1181, 21] width 41 height 28
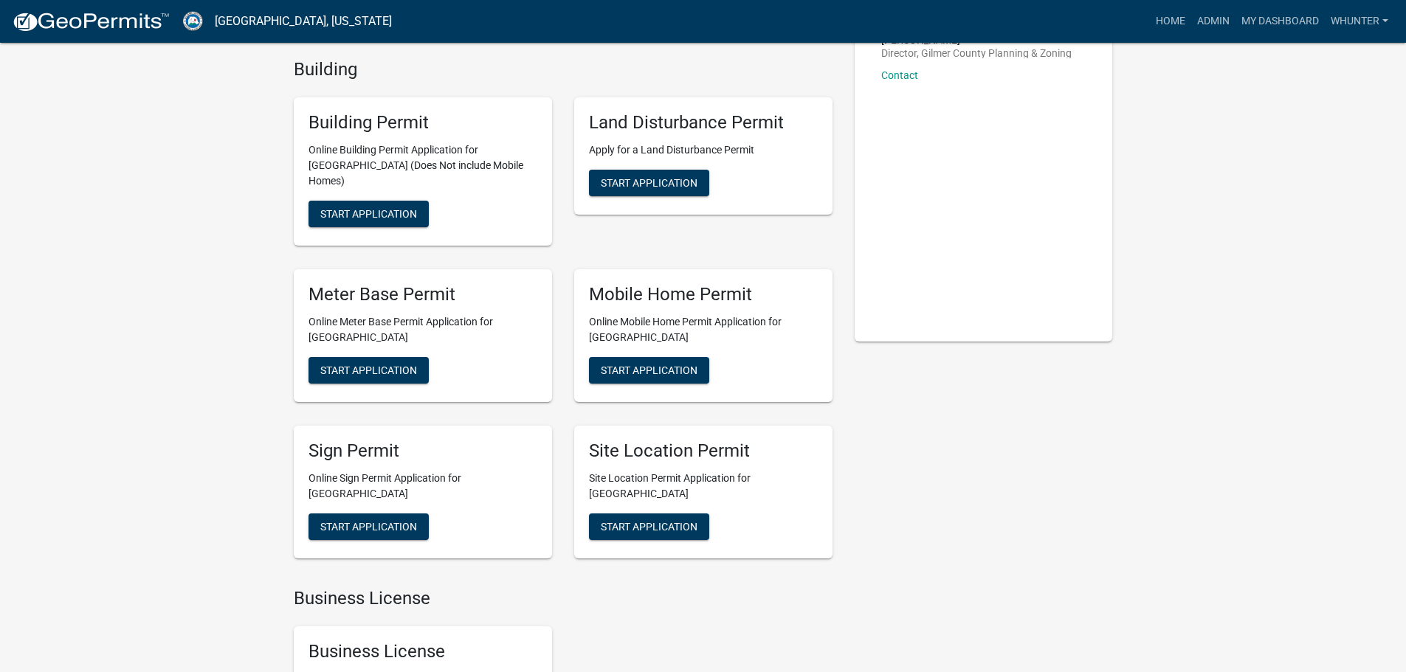
scroll to position [369, 0]
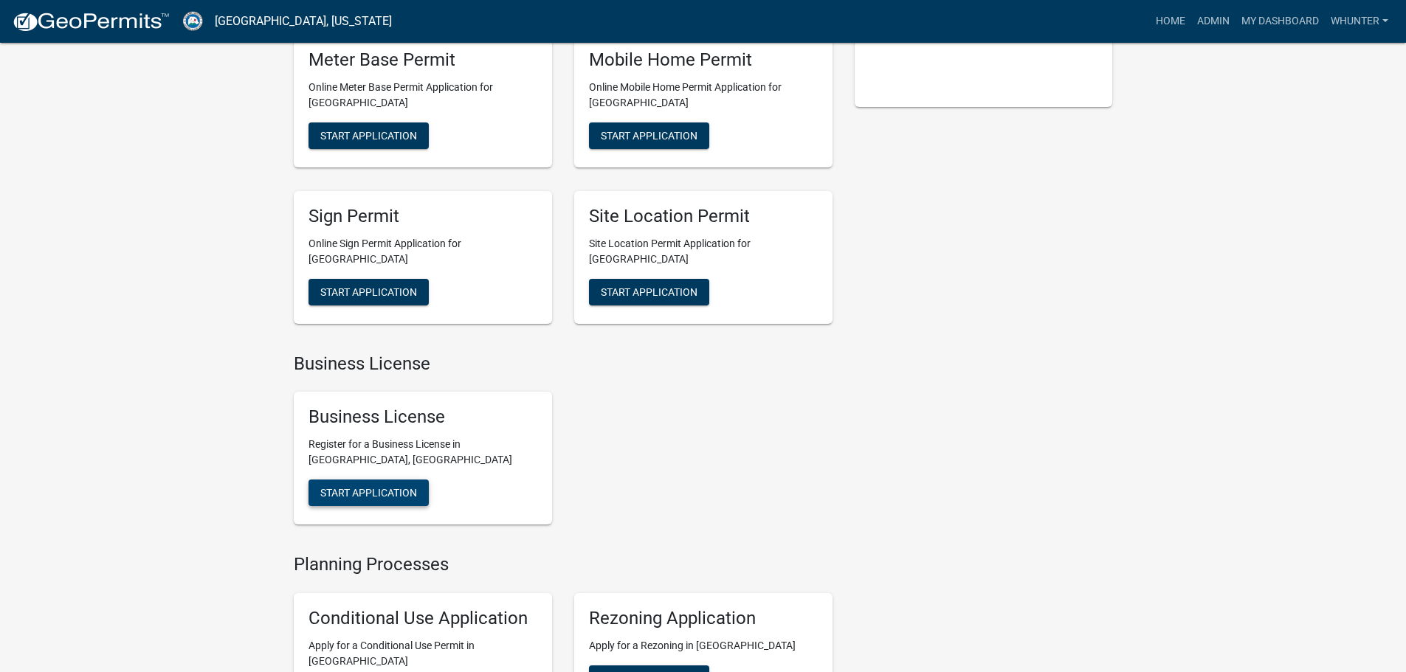
click at [396, 487] on span "Start Application" at bounding box center [368, 493] width 97 height 12
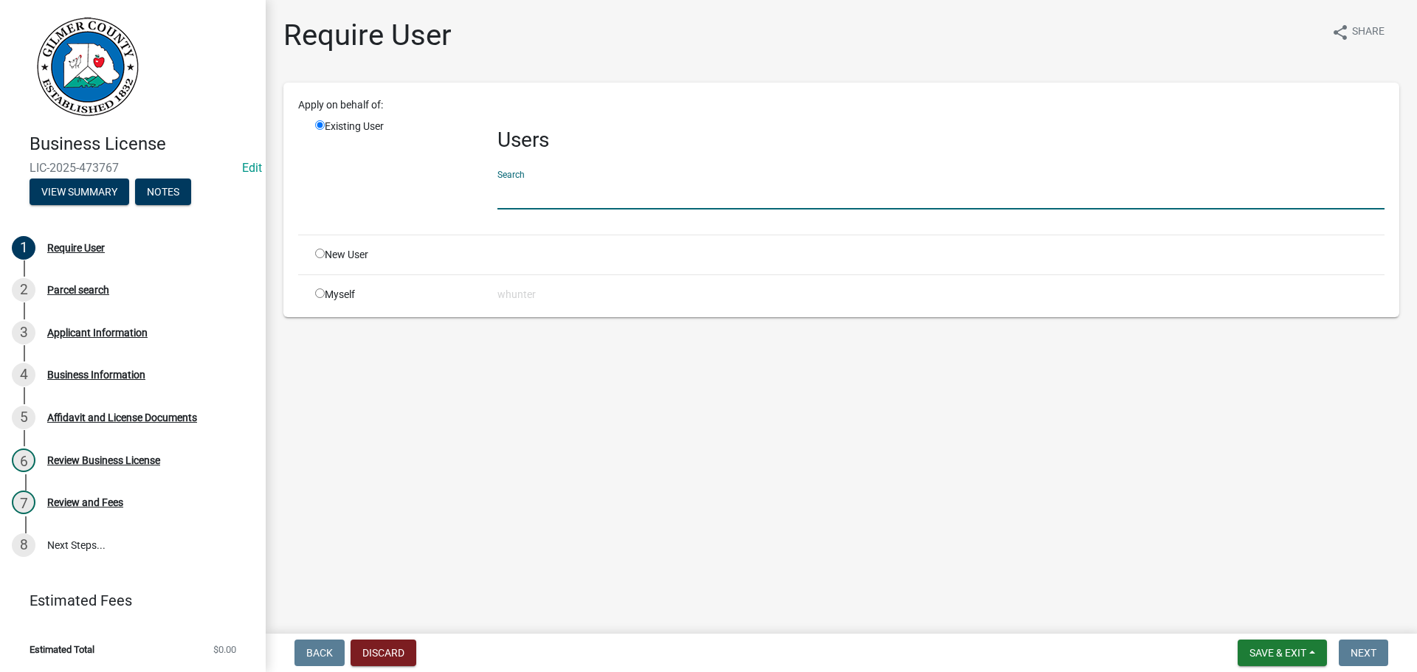
click at [590, 187] on input "text" at bounding box center [940, 194] width 887 height 30
click at [313, 259] on div "New User" at bounding box center [395, 254] width 182 height 15
click at [320, 255] on input "radio" at bounding box center [320, 254] width 10 height 10
radio input "true"
radio input "false"
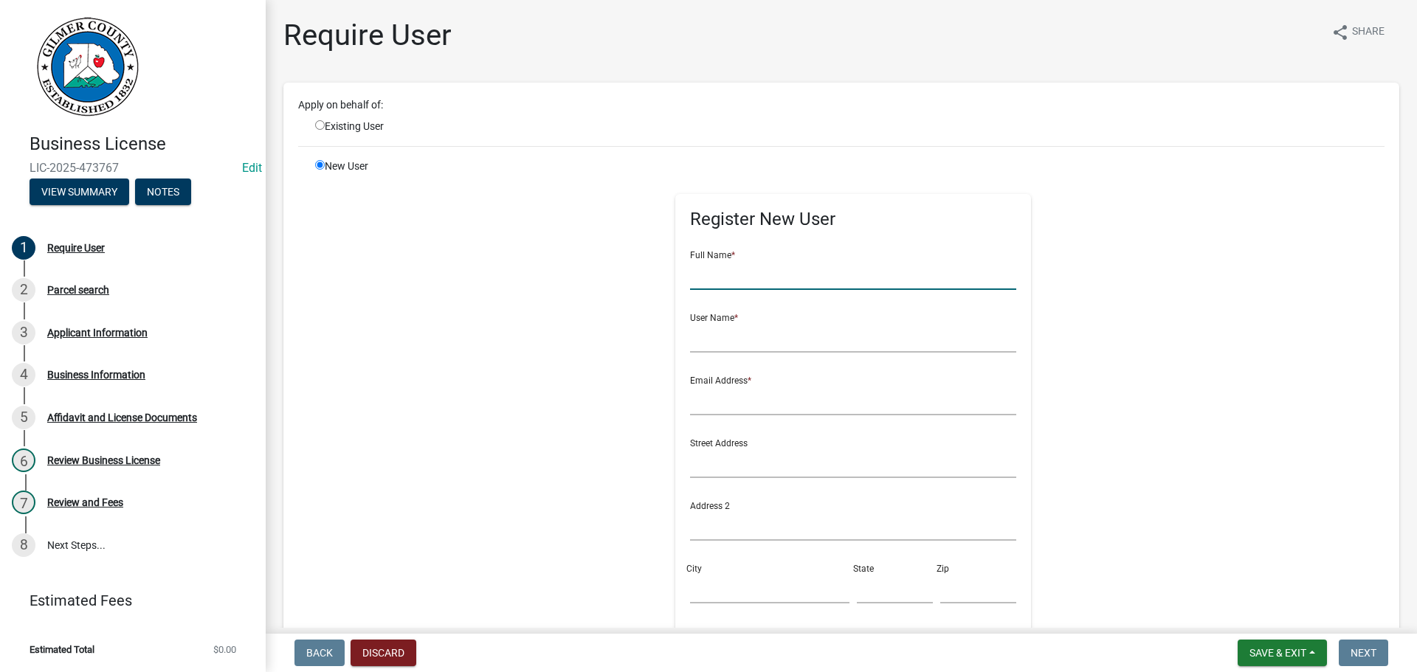
click at [734, 280] on input "text" at bounding box center [853, 275] width 327 height 30
type input "d"
type input "DENNIS HAMBRICK"
type input "DENNISHAMBRICK"
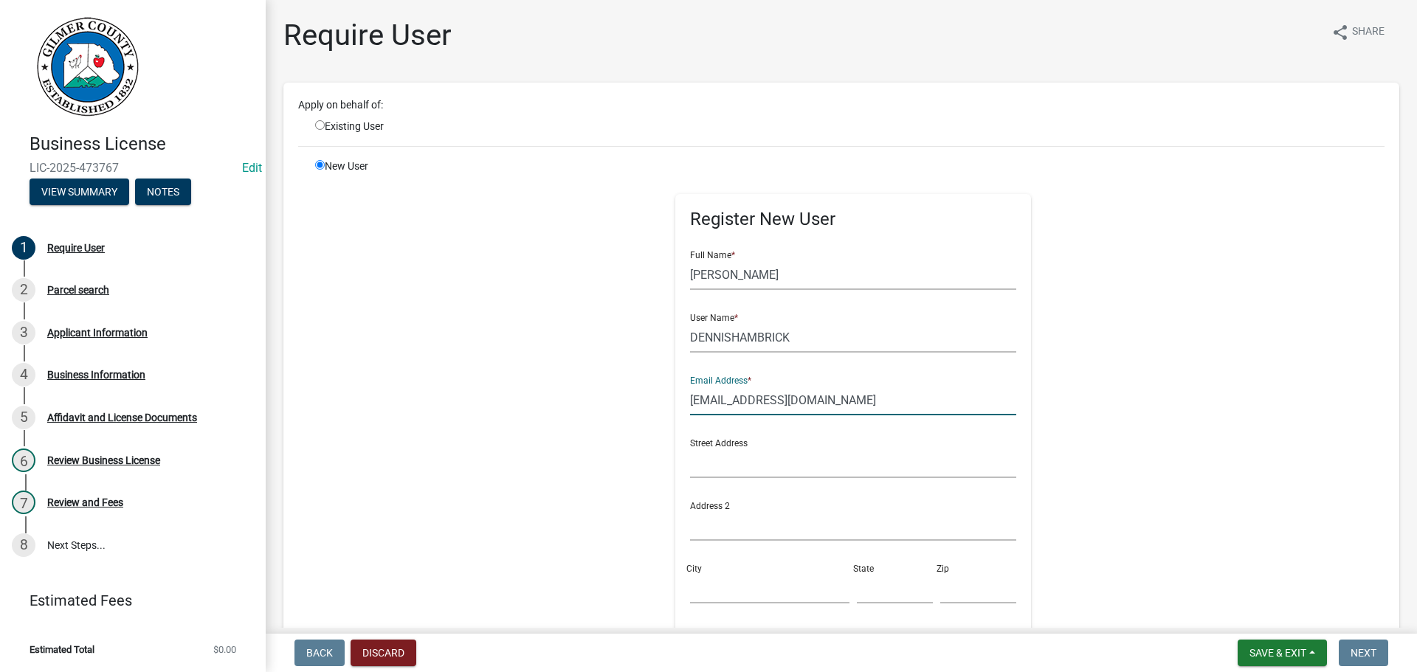
type input "[EMAIL_ADDRESS][DOMAIN_NAME]"
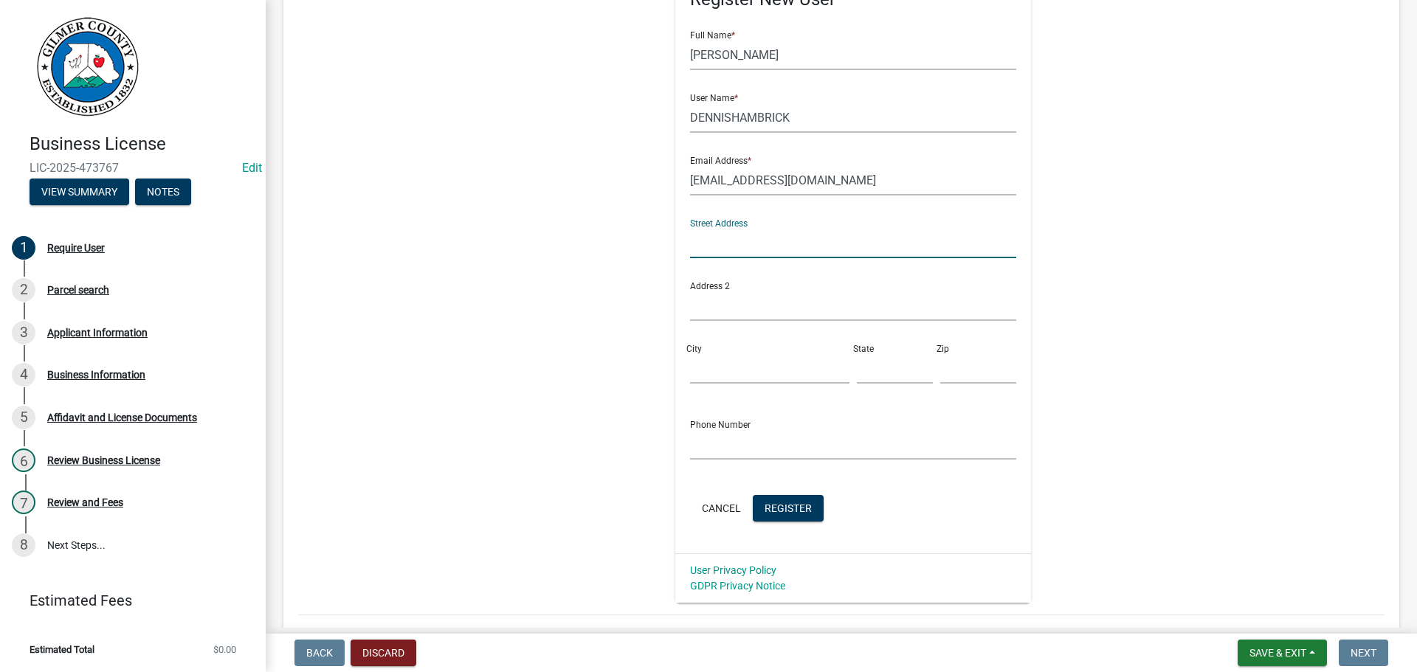
scroll to position [221, 0]
click at [781, 508] on span "Register" at bounding box center [788, 506] width 47 height 12
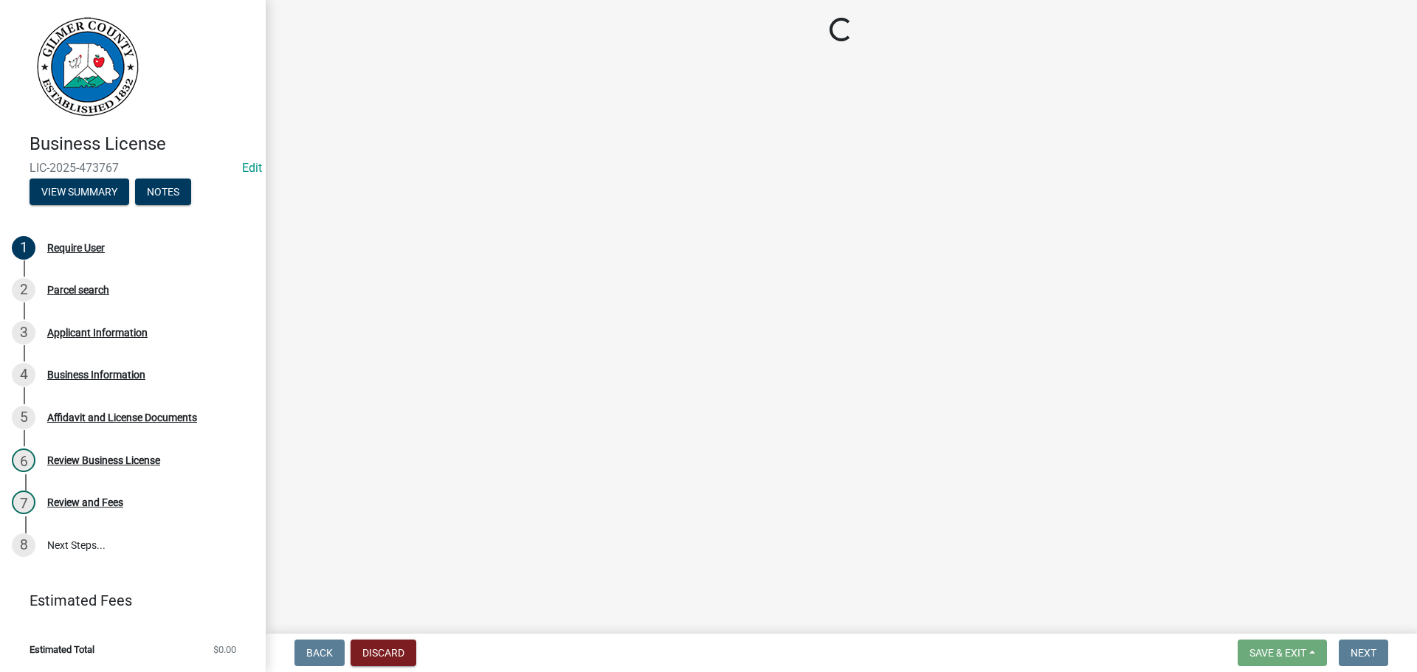
scroll to position [0, 0]
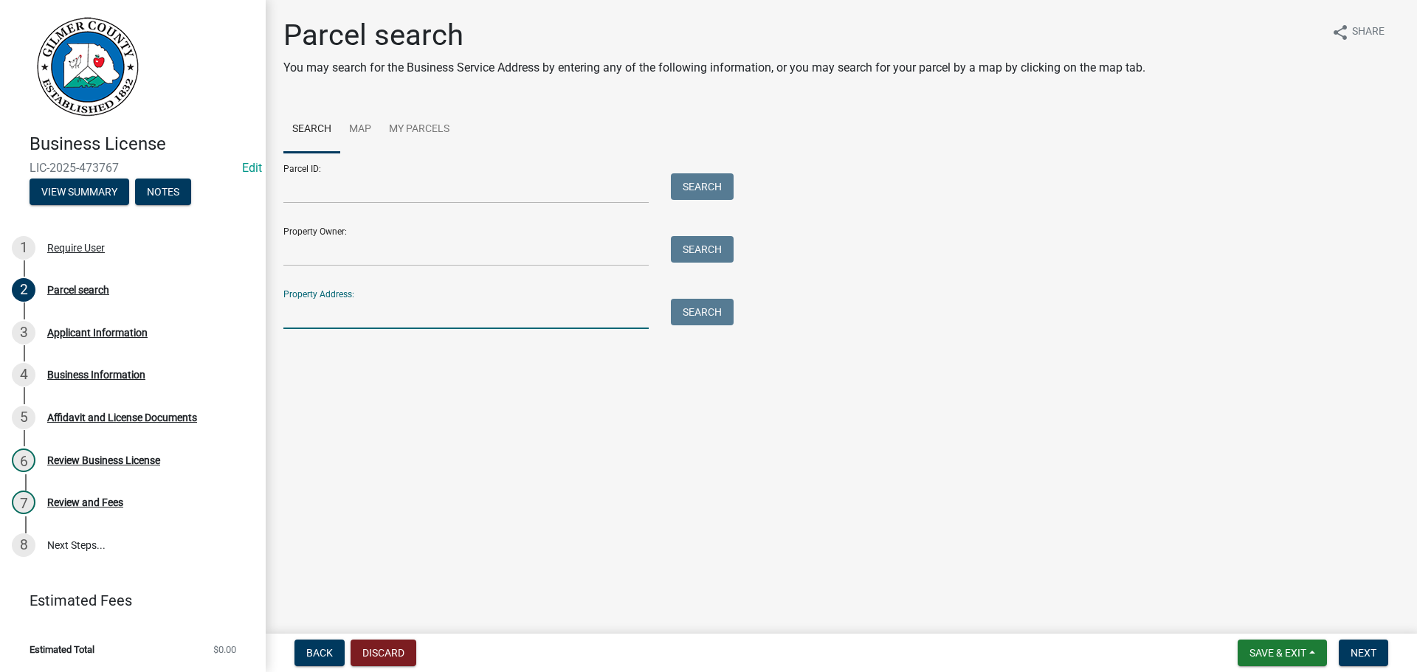
click at [393, 309] on input "Property Address:" at bounding box center [465, 314] width 365 height 30
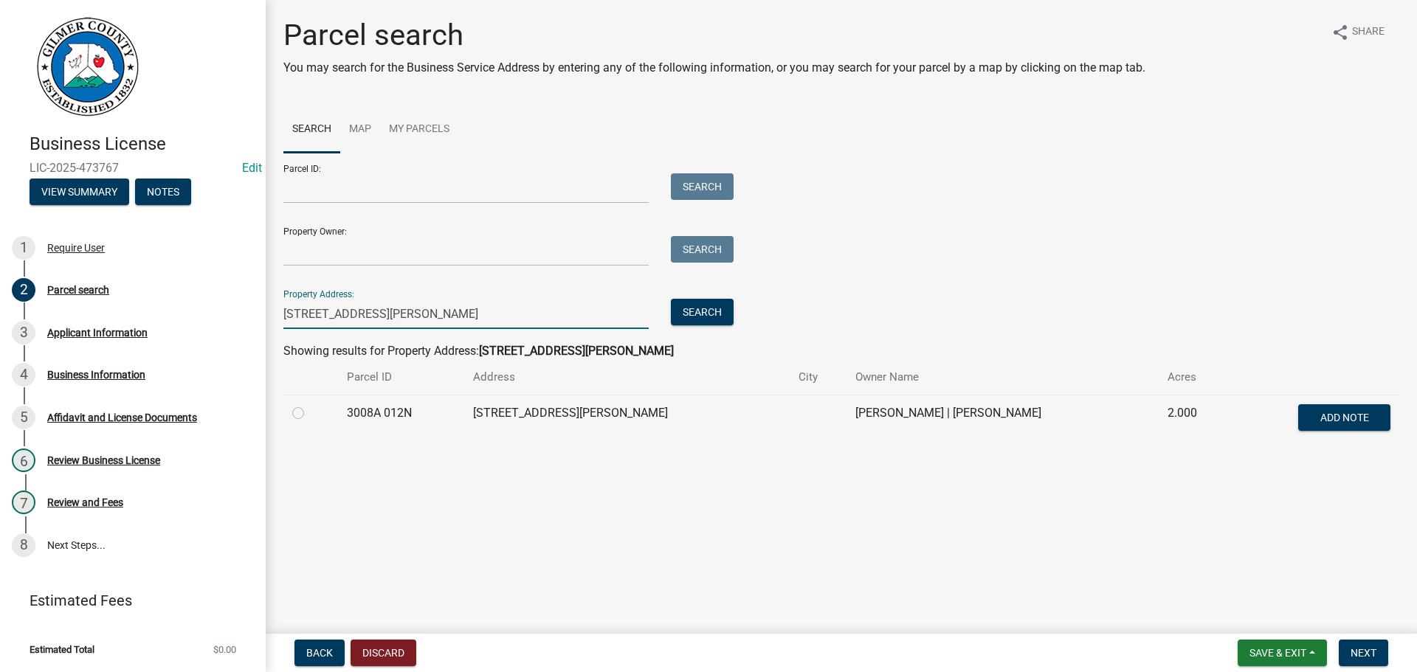
type input "285 RIDGEWAY"
click at [310, 404] on label at bounding box center [310, 404] width 0 height 0
click at [310, 414] on 012N "radio" at bounding box center [315, 409] width 10 height 10
radio 012N "true"
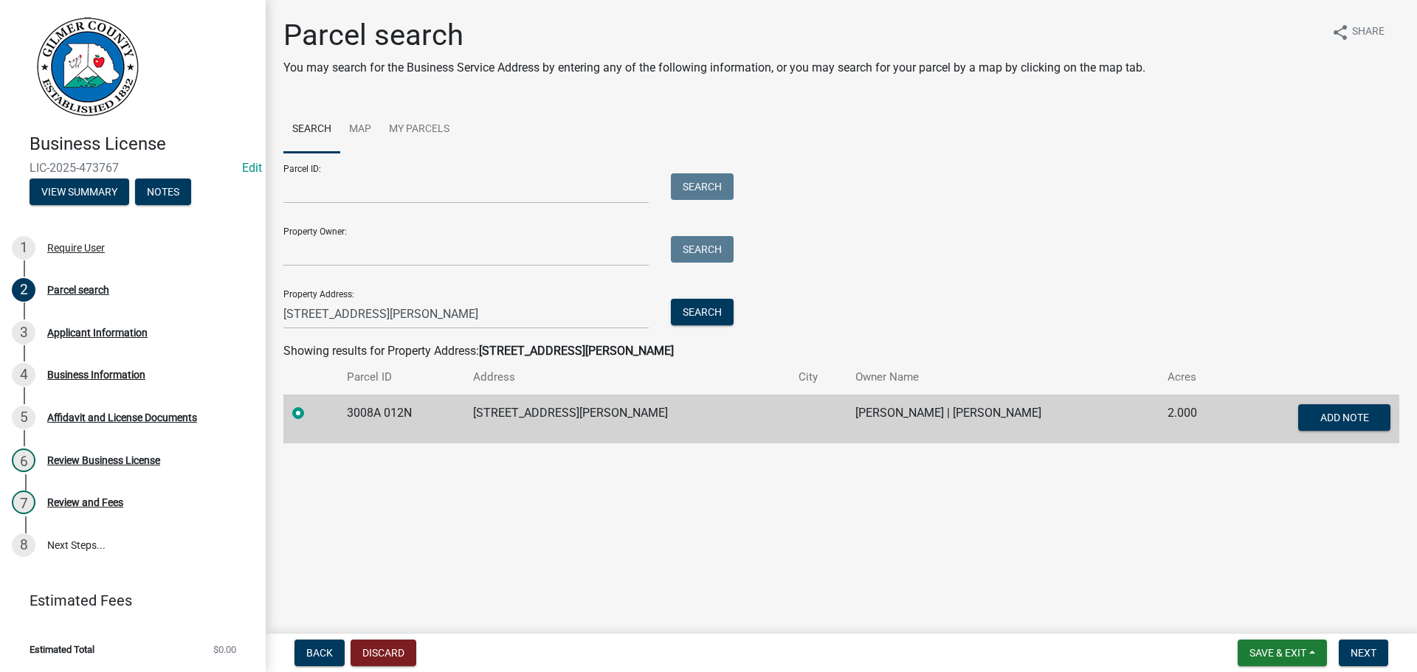
click at [1389, 652] on form "Save & Exit Save Save & Exit Next" at bounding box center [1313, 653] width 162 height 27
click at [1371, 652] on span "Next" at bounding box center [1363, 653] width 26 height 12
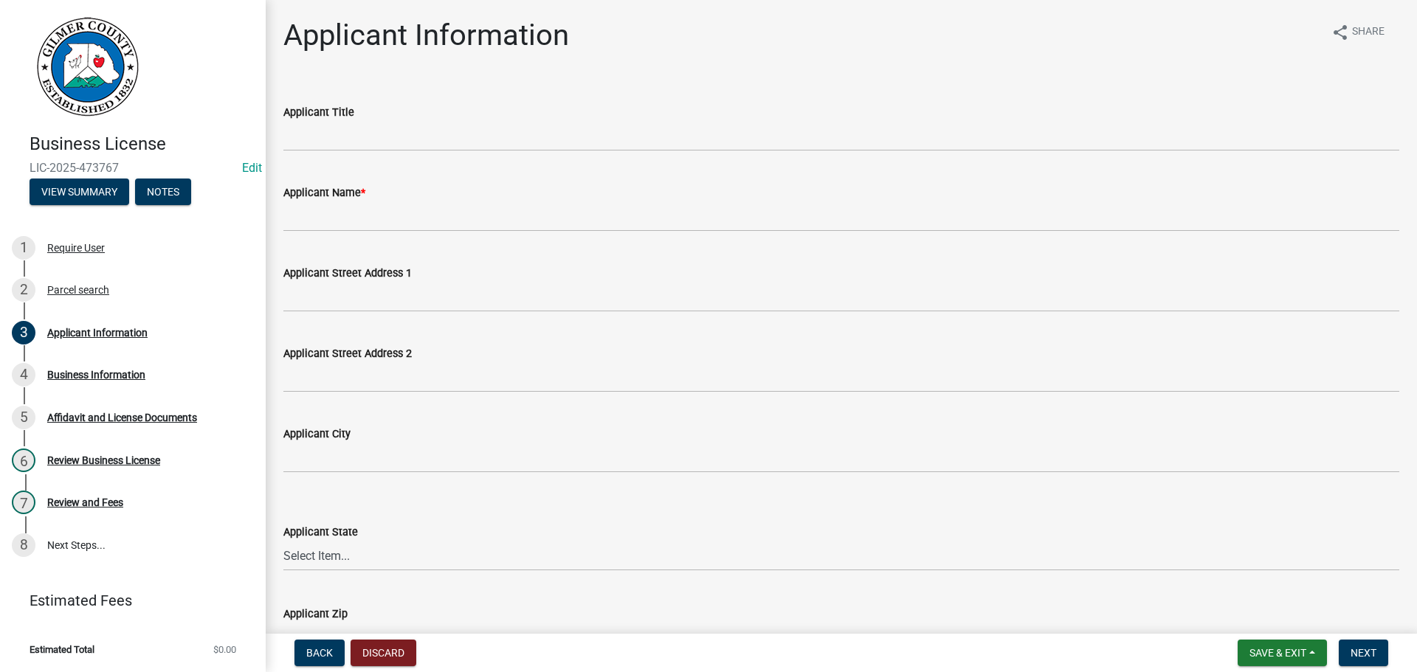
click at [392, 118] on div "Applicant Title" at bounding box center [841, 112] width 1116 height 18
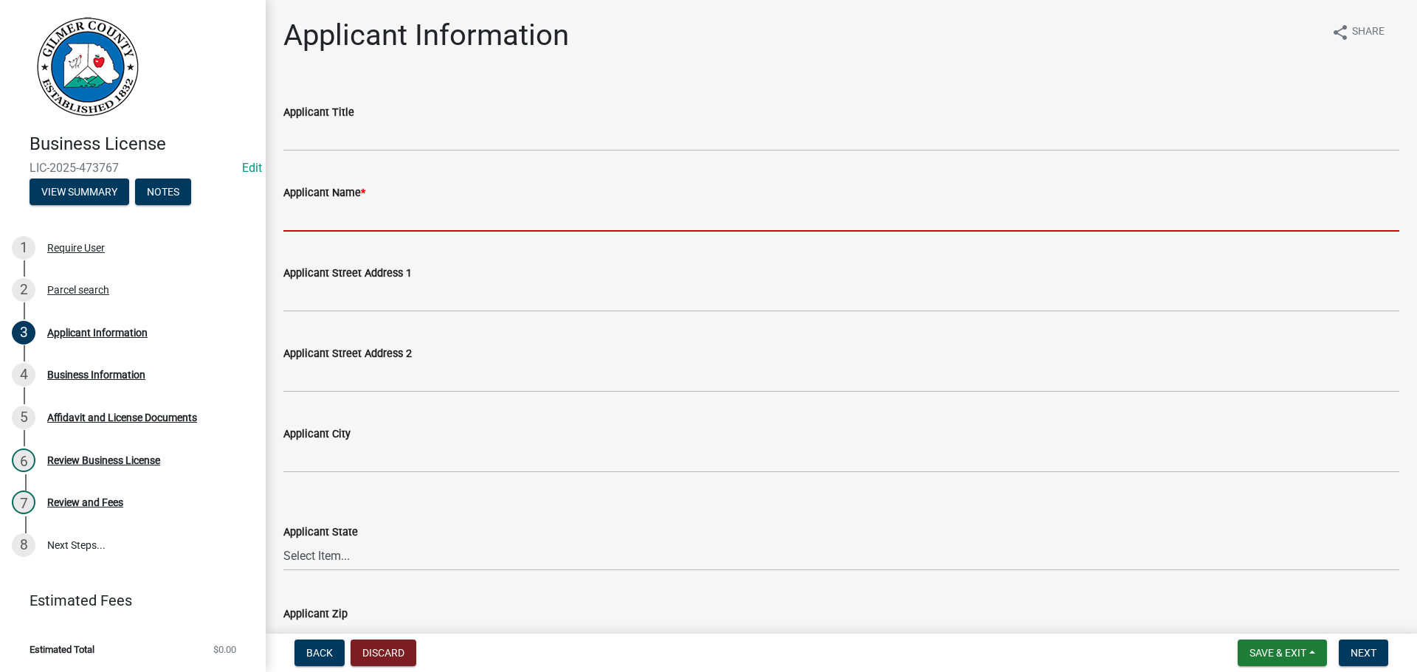
click at [413, 227] on input "Applicant Name *" at bounding box center [841, 216] width 1116 height 30
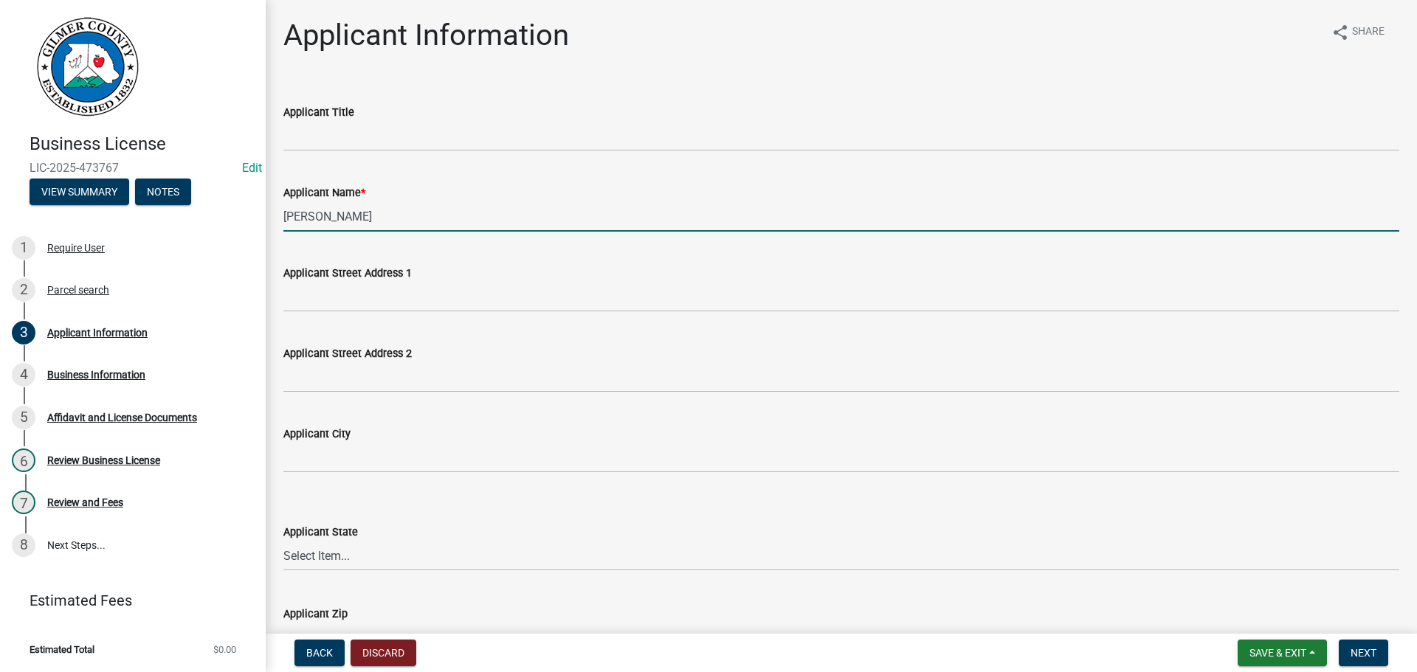
type input "DENNIS HAMBRICK"
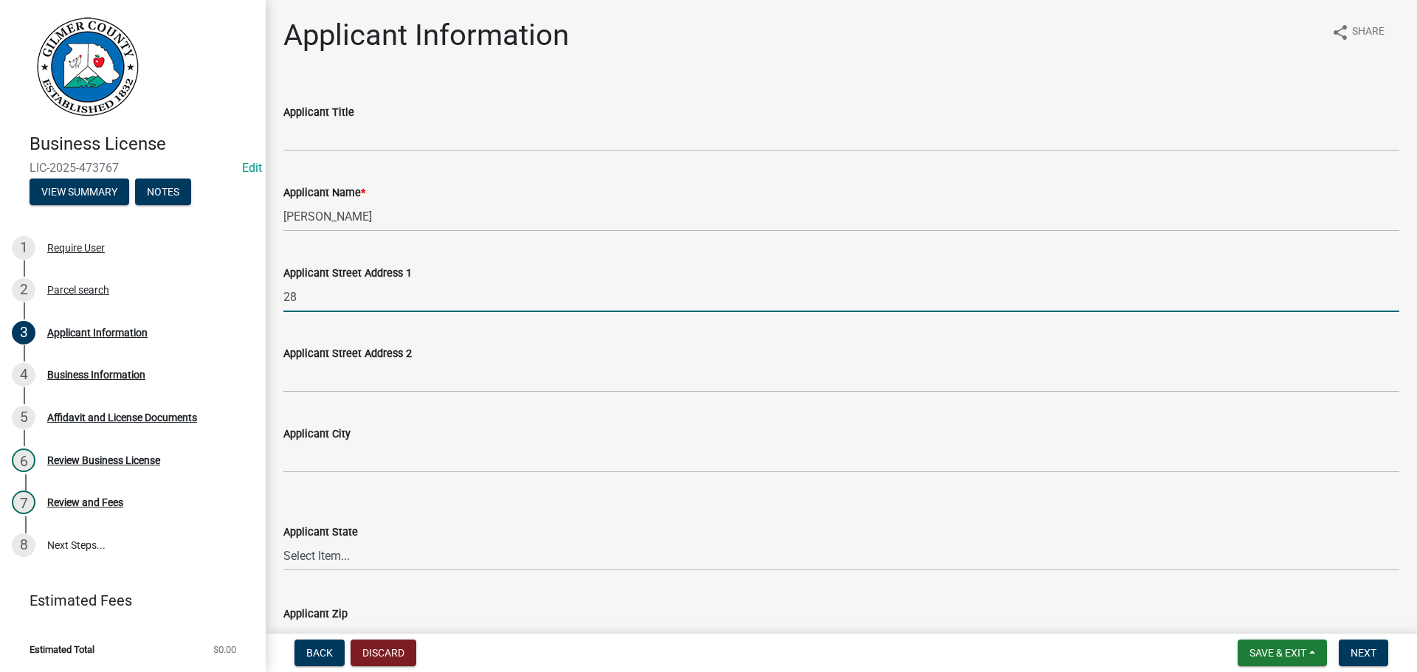
type input "2"
type input "285 RIDGEWAY CIR"
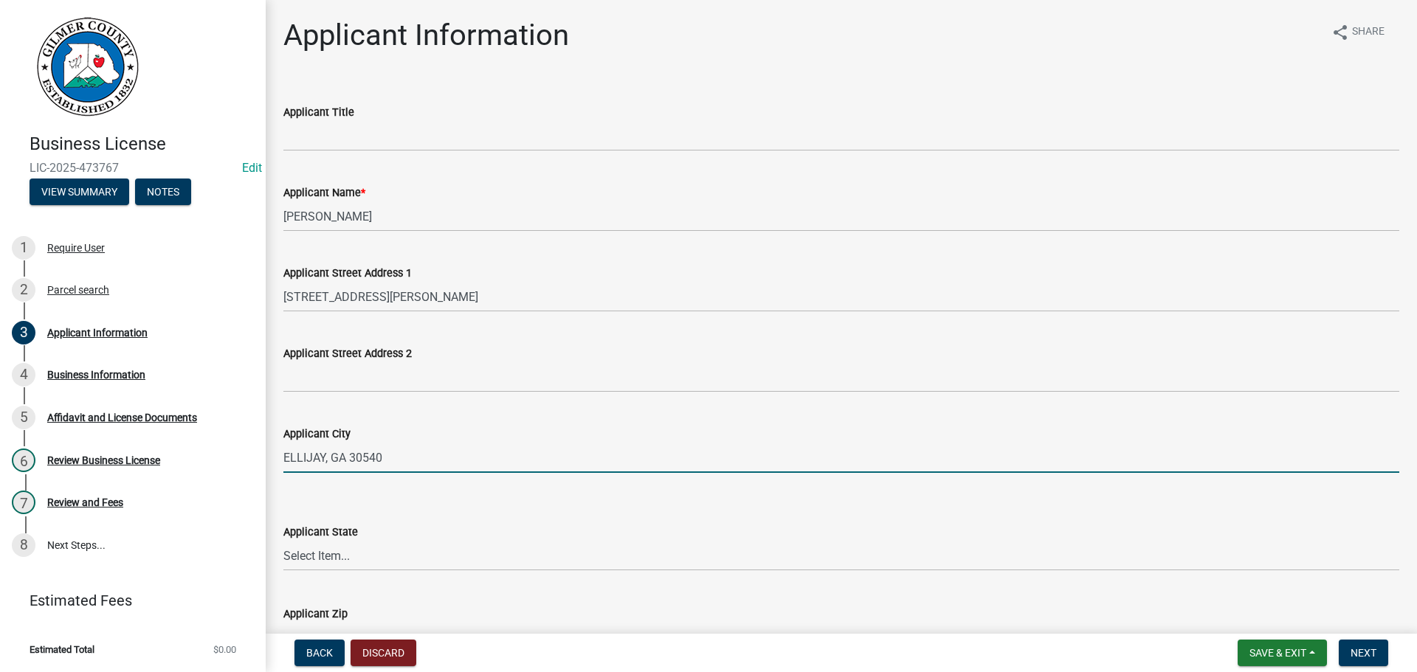
drag, startPoint x: 415, startPoint y: 455, endPoint x: 328, endPoint y: 463, distance: 86.7
click at [328, 463] on input "ELLIJAY, GA 30540" at bounding box center [841, 458] width 1116 height 30
type input "ELLIJAY"
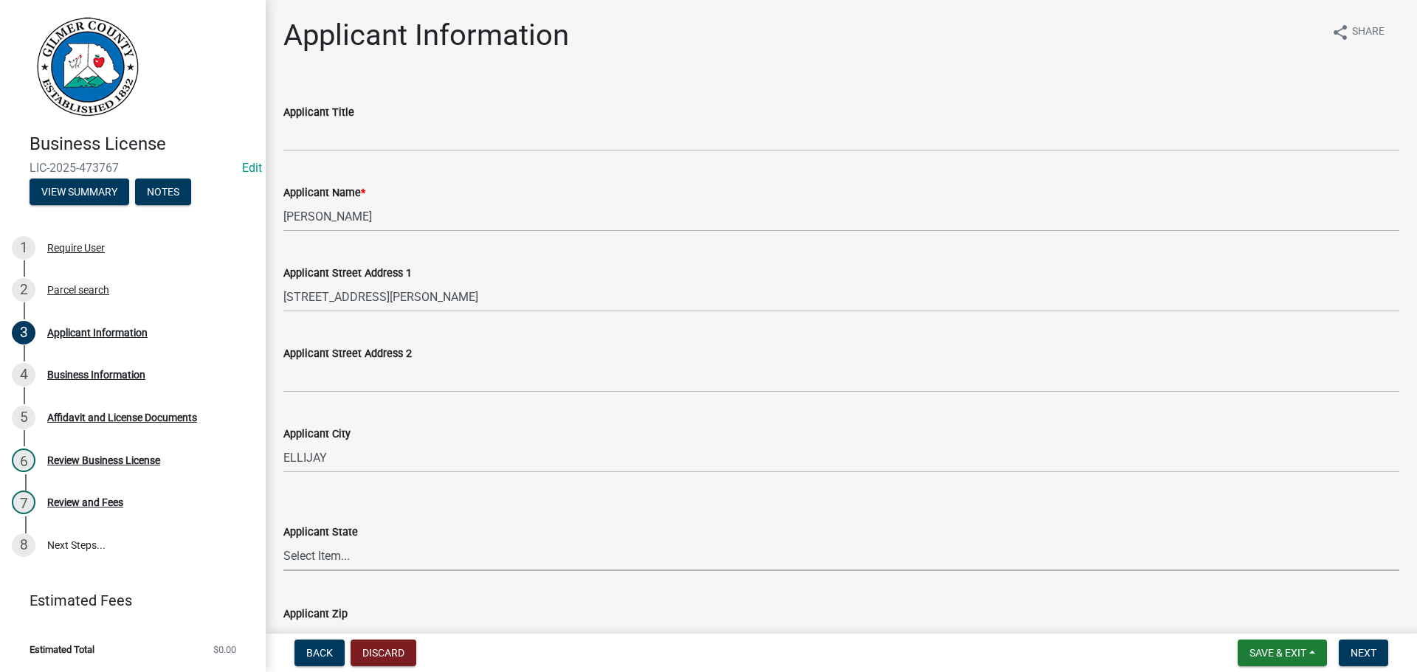
click at [277, 553] on div "Applicant State Select Item... Alabama Alaska Arizona Arkansas California Color…" at bounding box center [841, 528] width 1138 height 86
click at [291, 555] on select "Select Item... Alabama Alaska Arizona Arkansas California Colorado Connecticut …" at bounding box center [841, 556] width 1116 height 30
select select "GA"
click at [283, 541] on select "Select Item... Alabama Alaska Arizona Arkansas California Colorado Connecticut …" at bounding box center [841, 556] width 1116 height 30
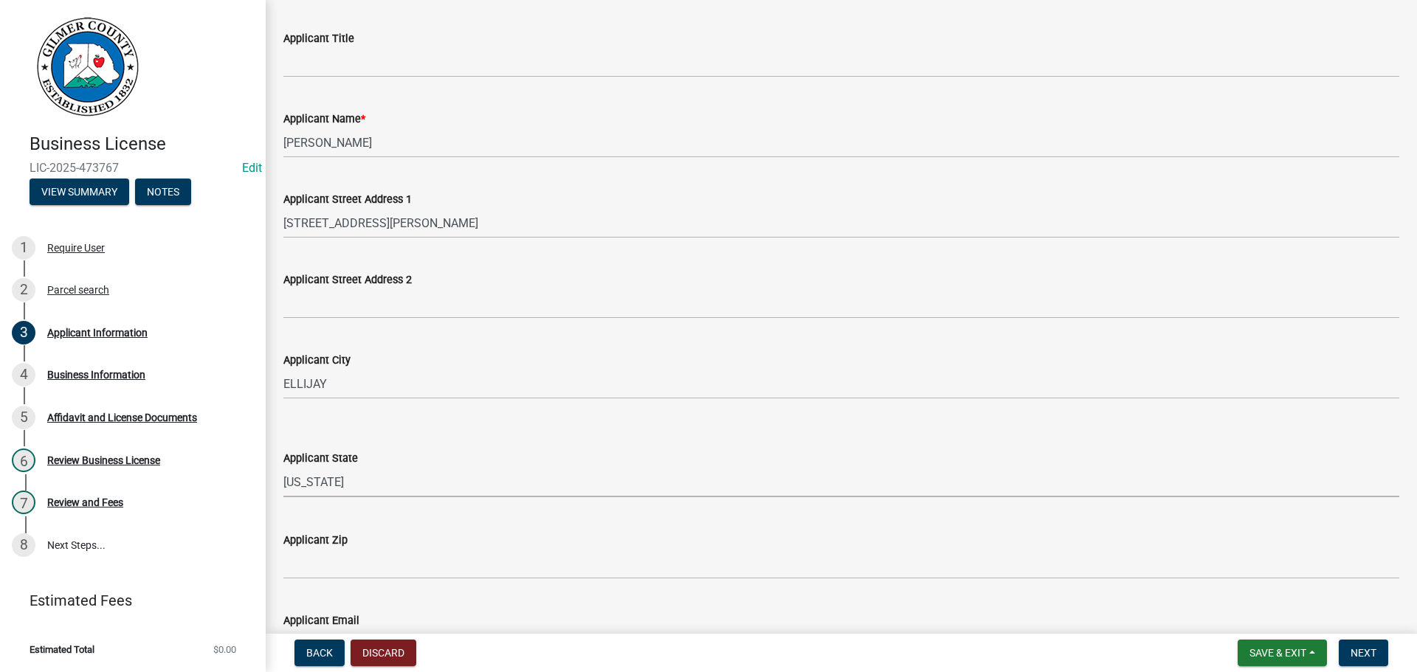
scroll to position [221, 0]
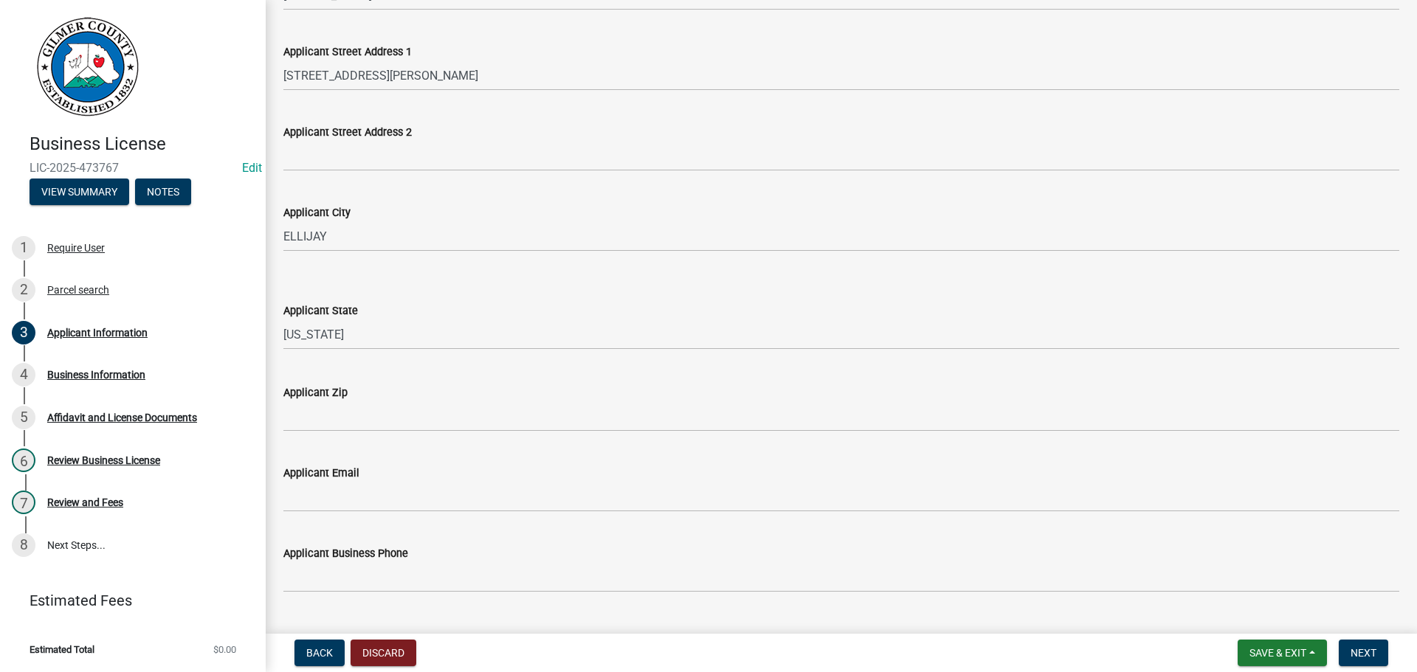
click at [280, 399] on div "Applicant Zip" at bounding box center [841, 397] width 1138 height 69
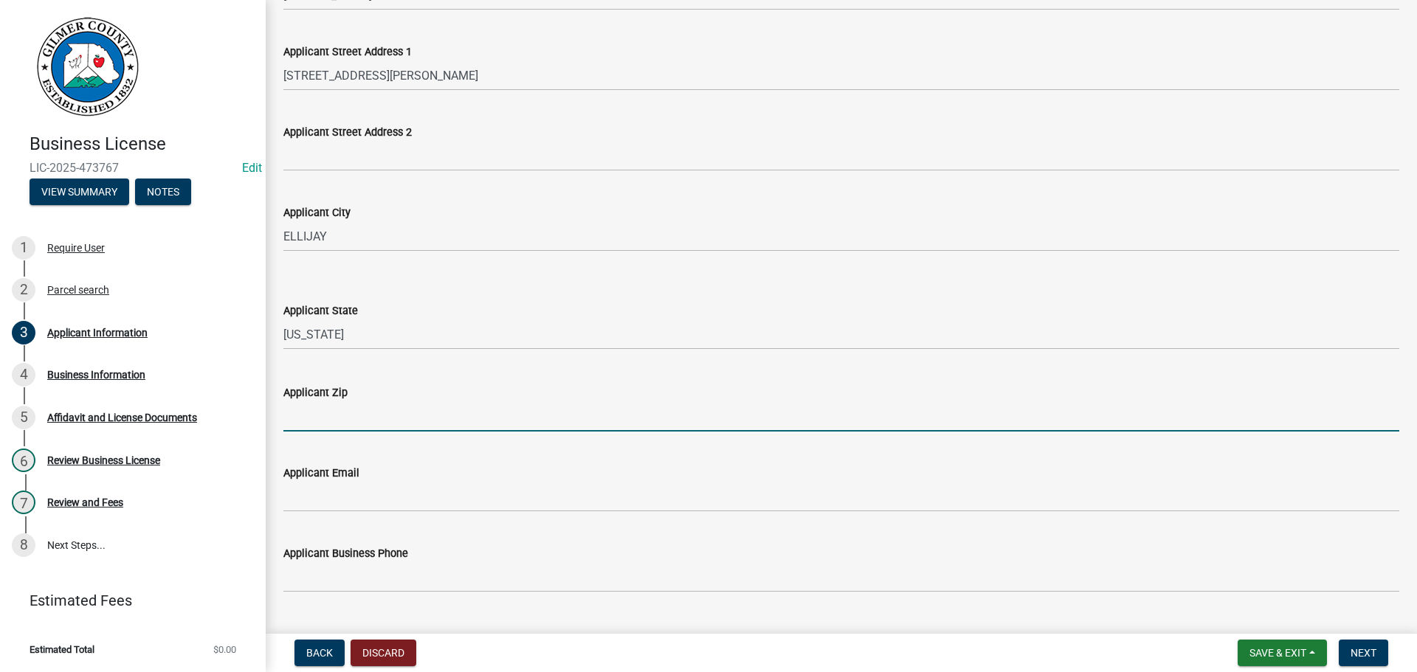
click at [332, 421] on input "Applicant Zip" at bounding box center [841, 416] width 1116 height 30
type input "30540"
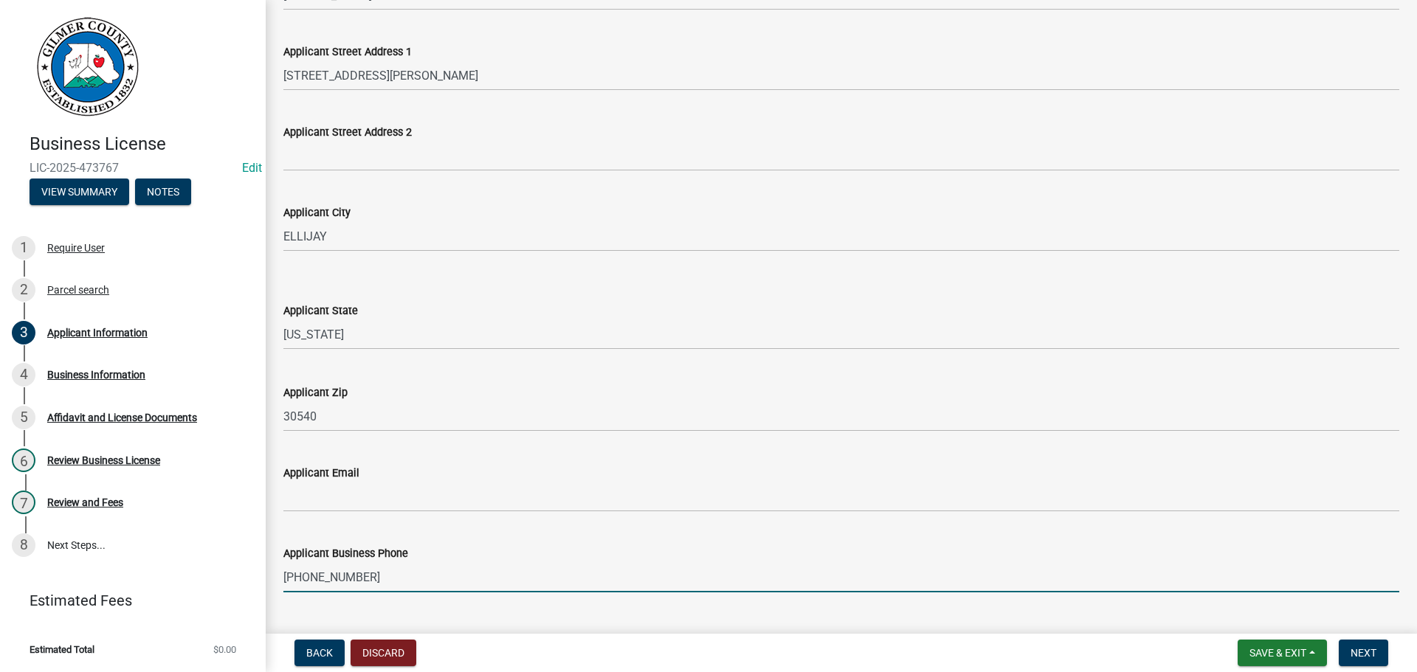
type input "706-917-0735"
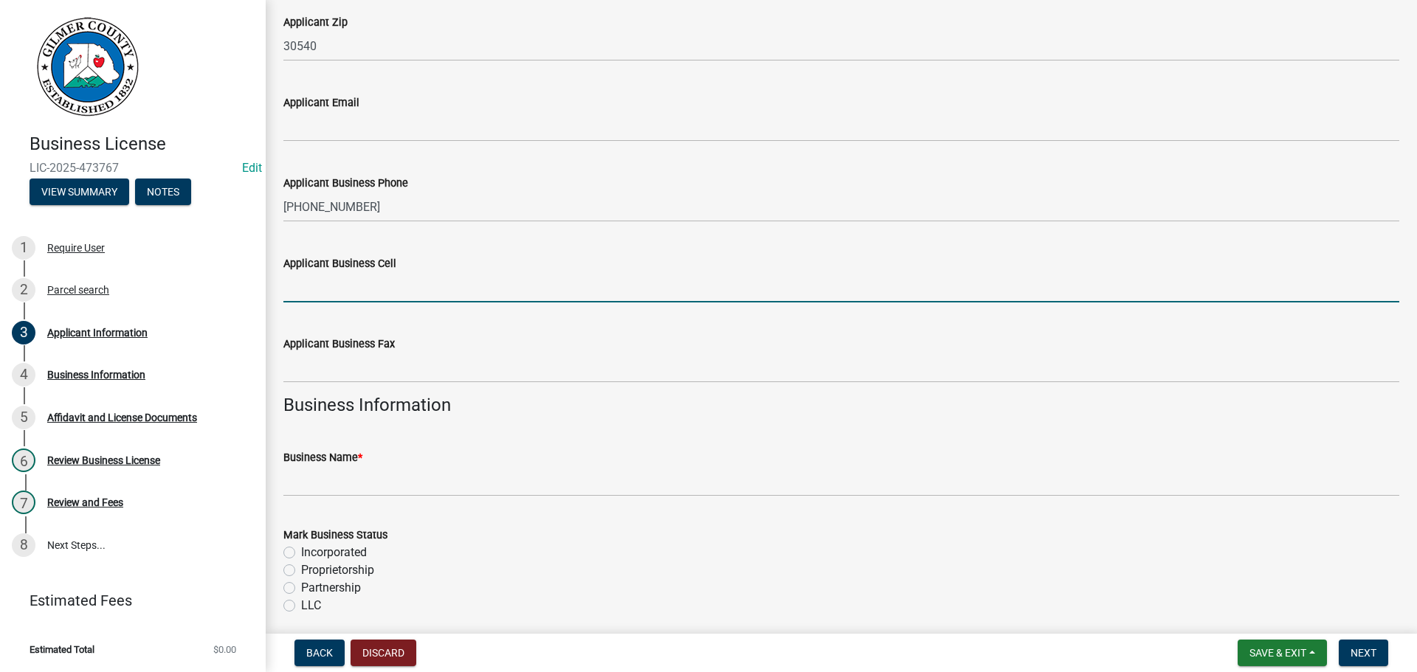
scroll to position [639, 0]
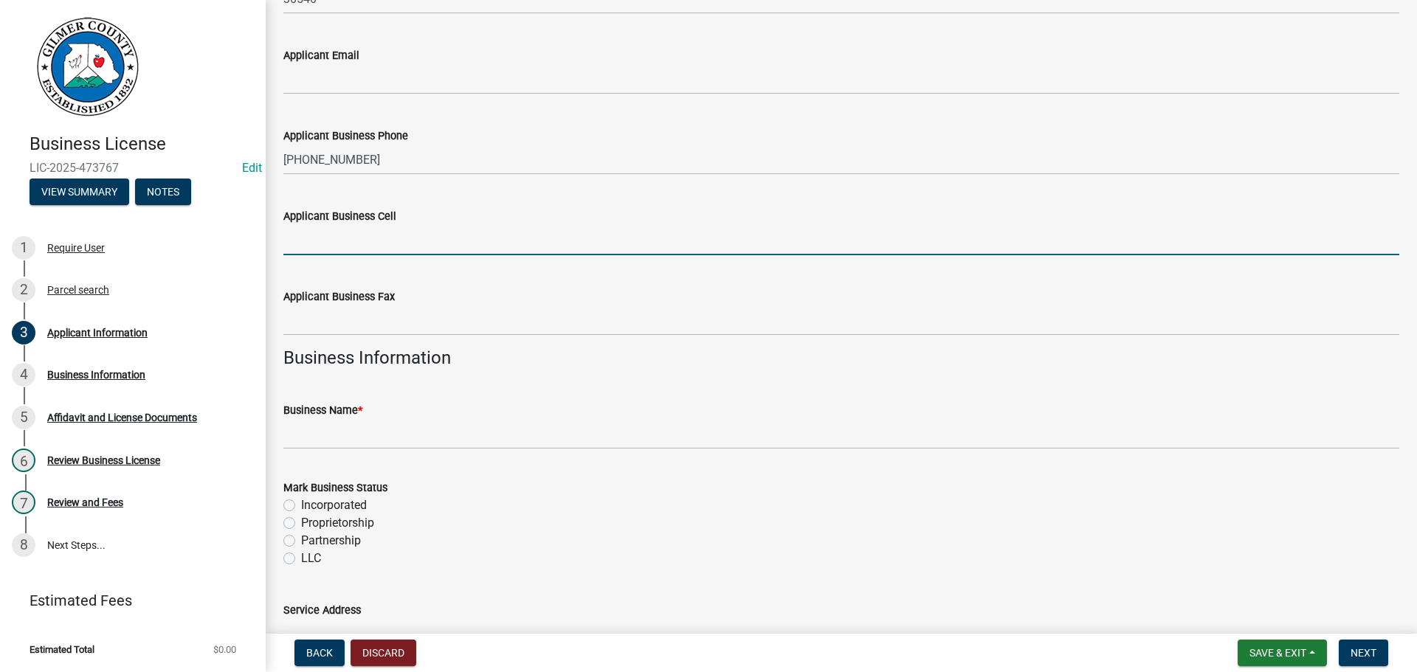
click at [362, 407] on span "*" at bounding box center [360, 410] width 4 height 13
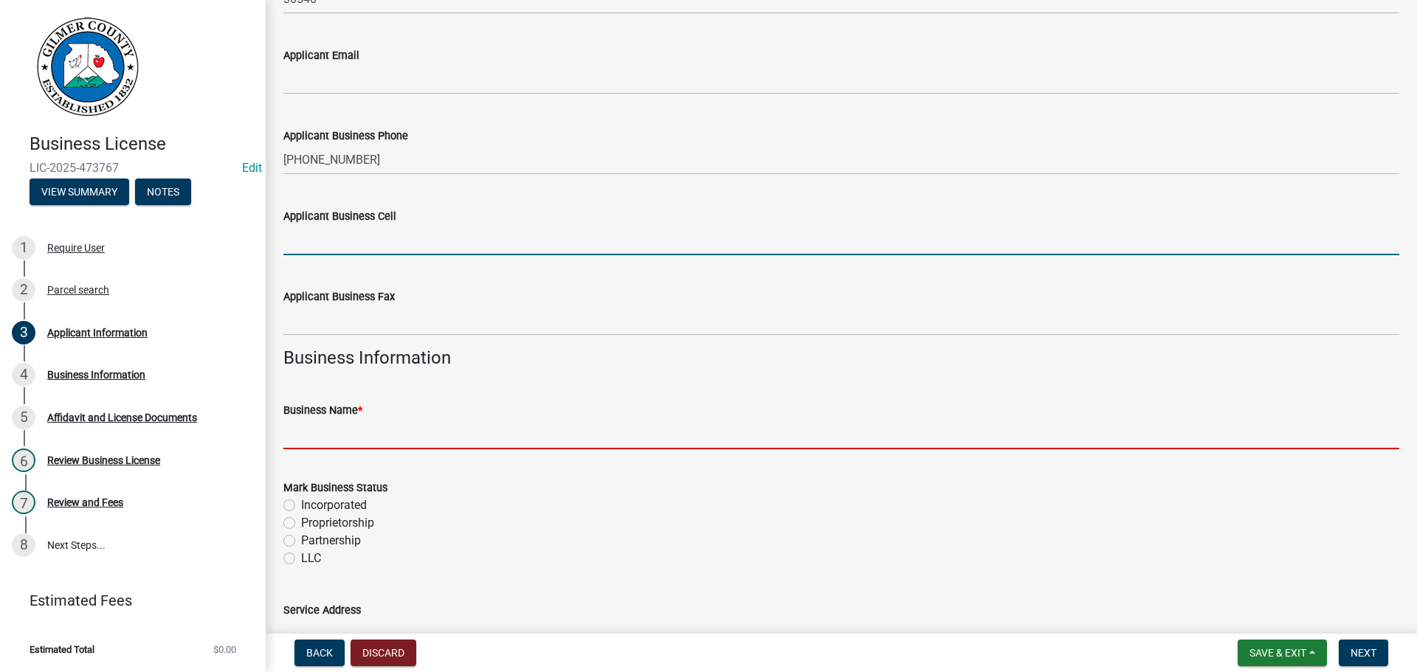
click at [365, 419] on input "Business Name *" at bounding box center [841, 434] width 1116 height 30
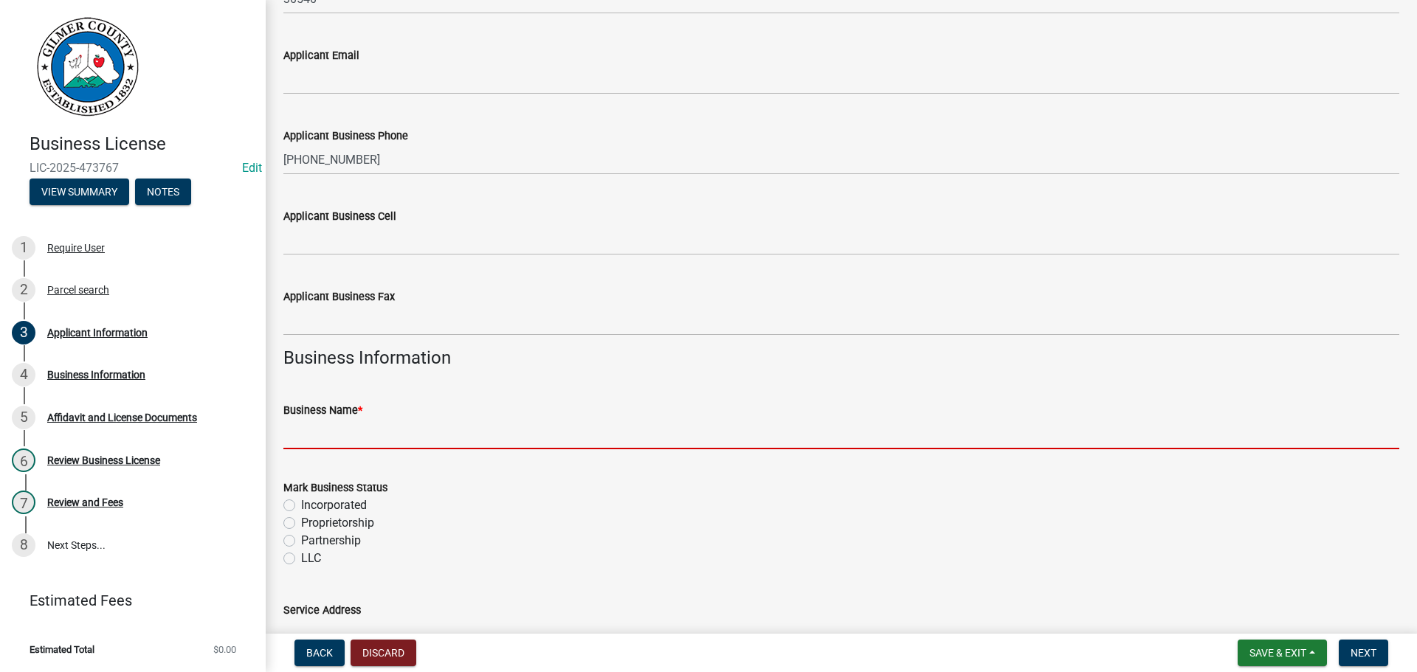
click at [378, 432] on input "Business Name *" at bounding box center [841, 434] width 1116 height 30
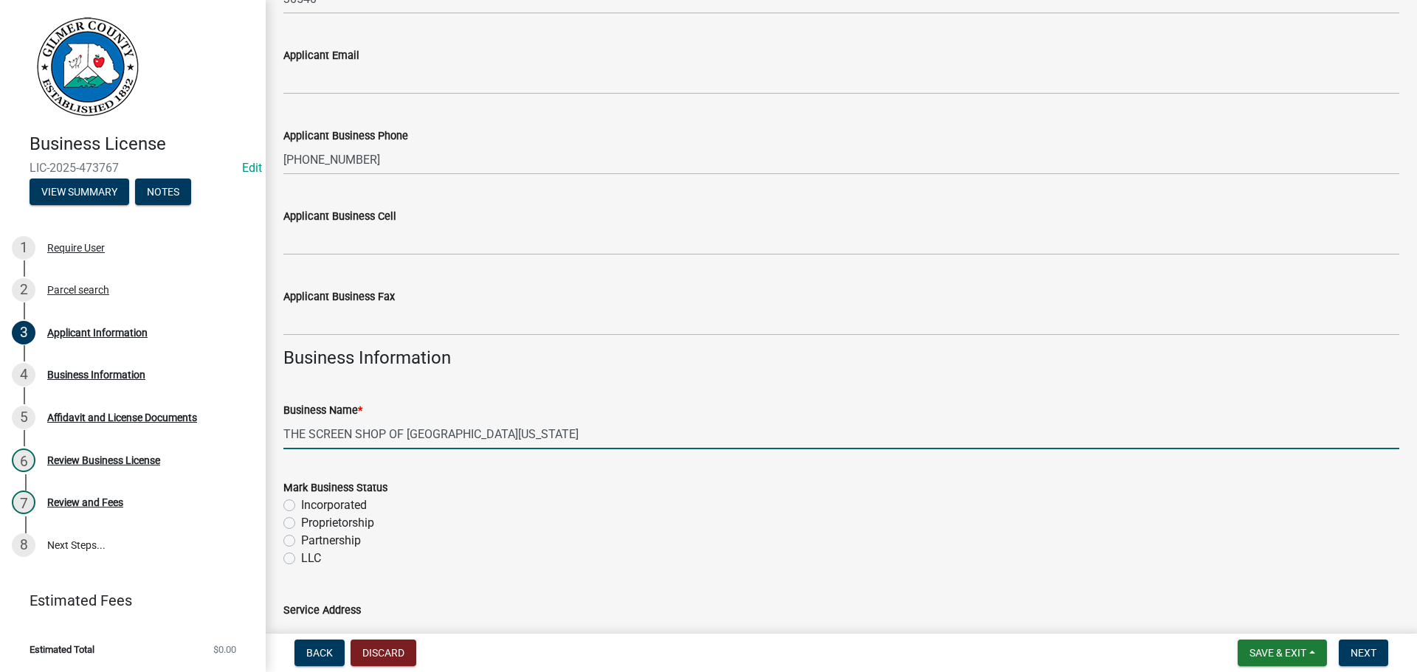
type input "THE SCREEN SHOP OF NORTH GEORGIA"
click at [310, 547] on label "Partnership" at bounding box center [331, 541] width 60 height 18
click at [310, 542] on input "Partnership" at bounding box center [306, 537] width 10 height 10
radio input "true"
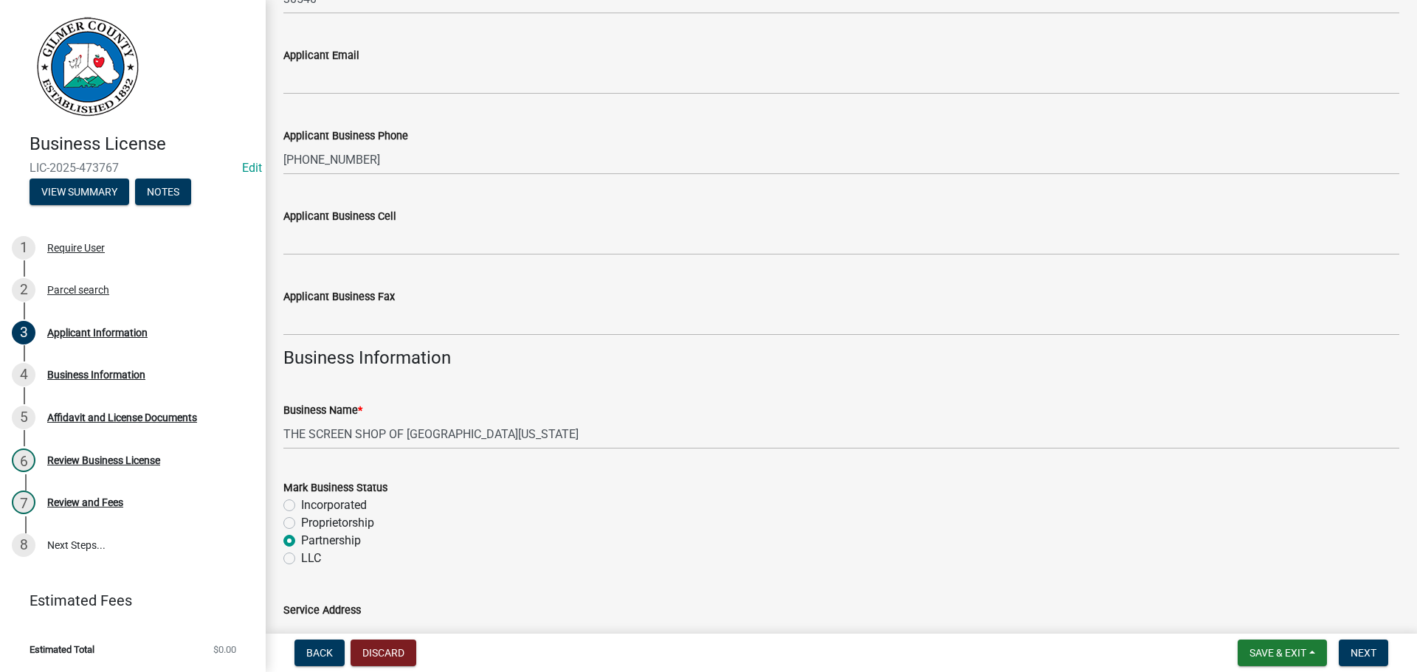
click at [310, 553] on label "LLC" at bounding box center [311, 559] width 20 height 18
click at [310, 553] on input "LLC" at bounding box center [306, 555] width 10 height 10
radio input "true"
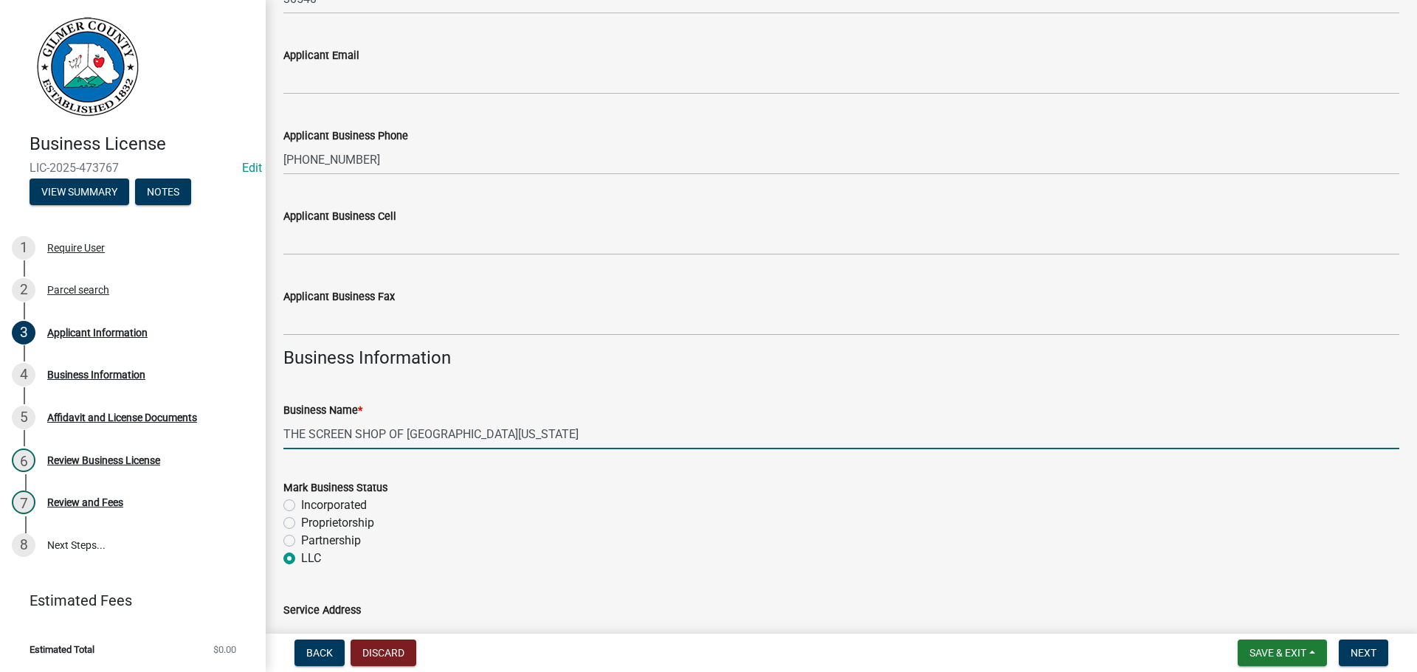
click at [598, 429] on input "THE SCREEN SHOP OF NORTH GEORGIA" at bounding box center [841, 434] width 1116 height 30
type input "THE SCREEN SHOP OF NORTH GEORGIA LLC"
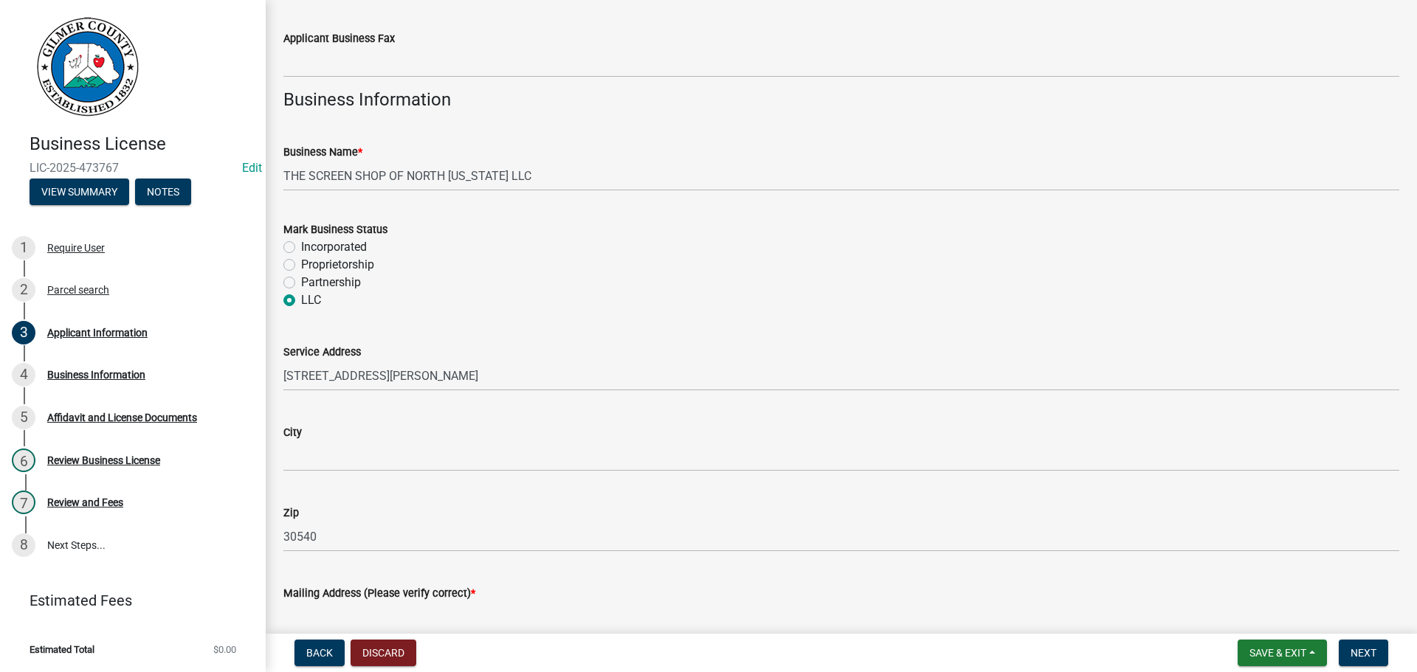
scroll to position [1053, 0]
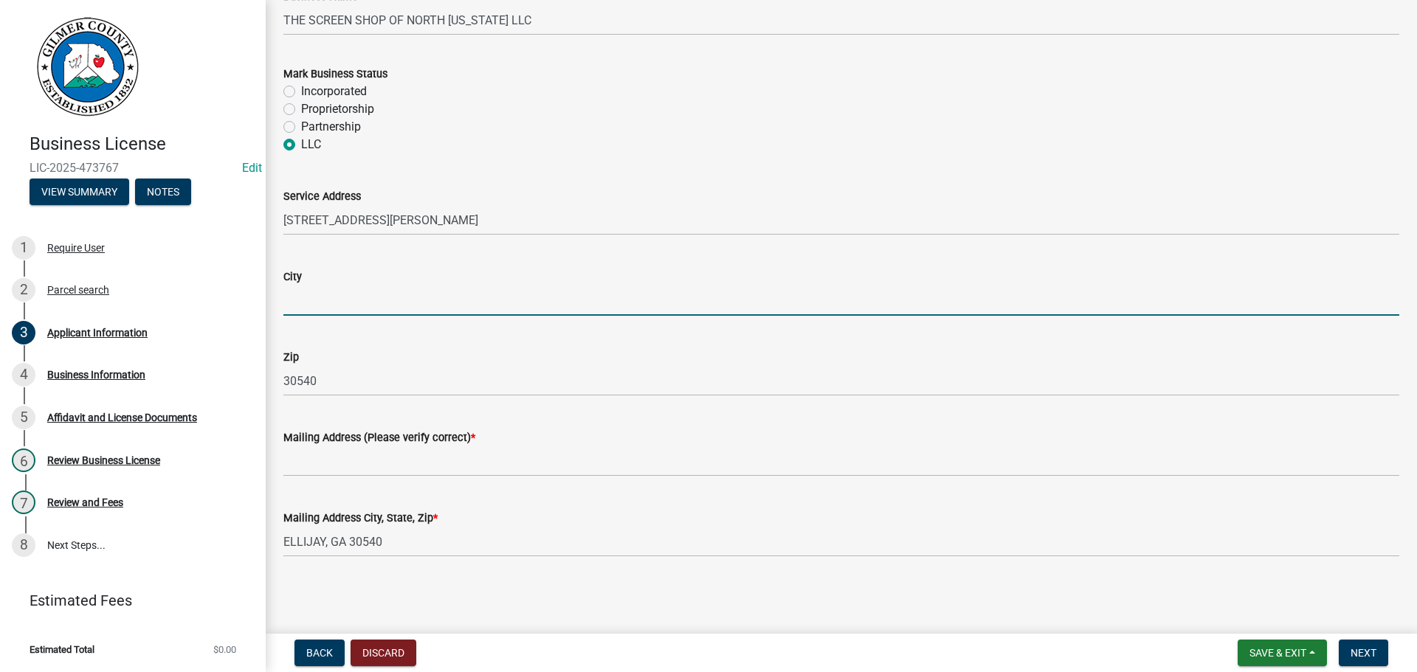
click at [359, 313] on input "City" at bounding box center [841, 301] width 1116 height 30
type input "ELLIJAY"
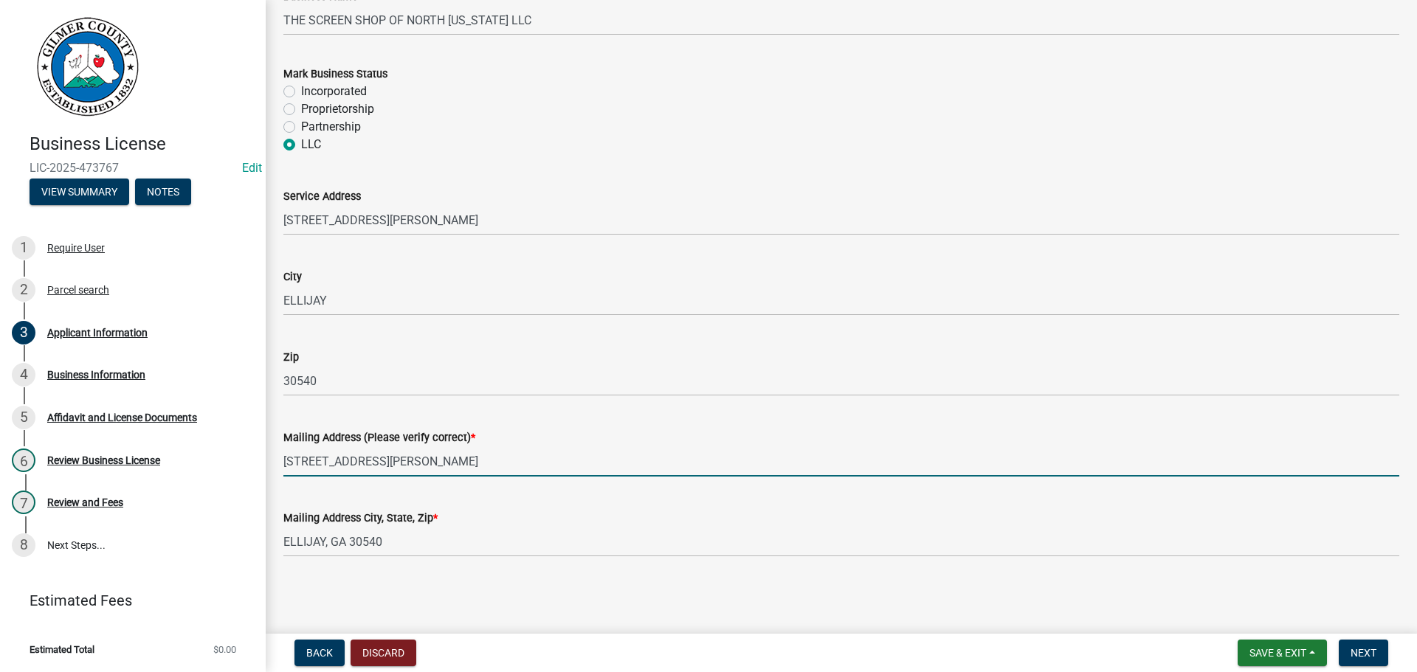
type input "96 CRAIG ST, SUITE 112-249"
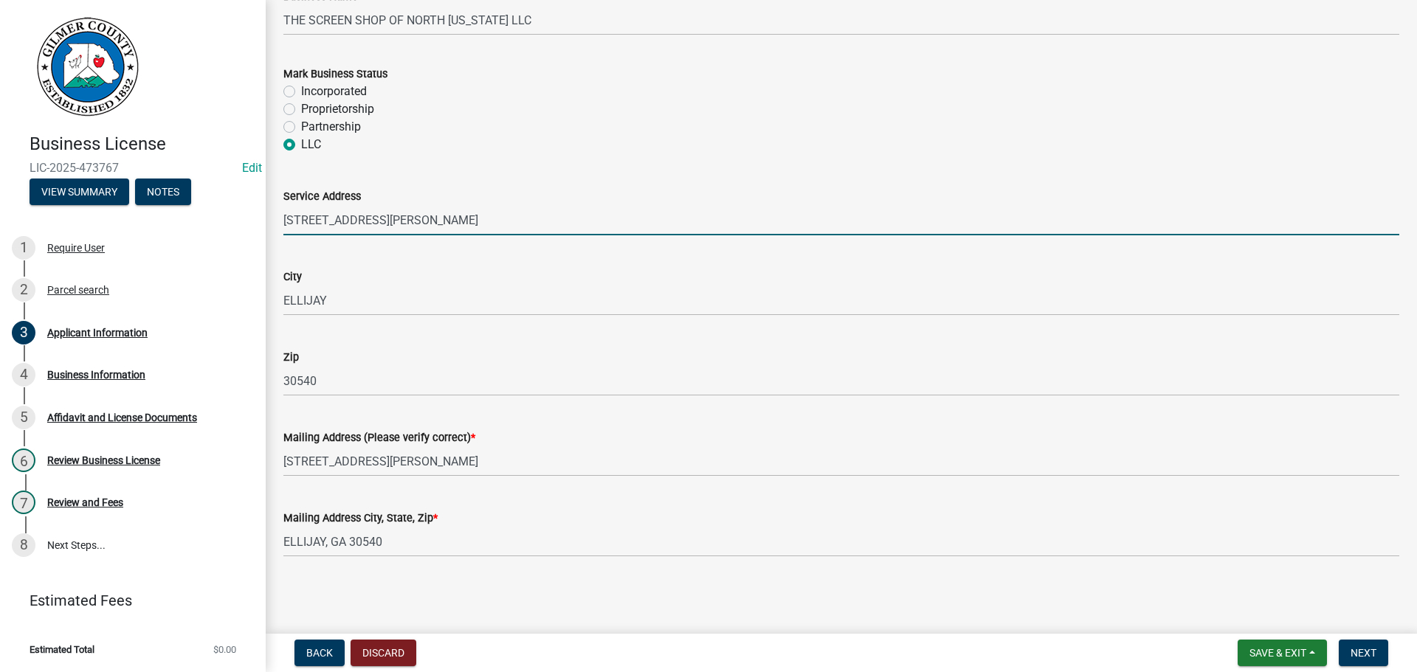
drag, startPoint x: 449, startPoint y: 215, endPoint x: 677, endPoint y: 246, distance: 230.0
click at [1, 84] on div "Business License LIC-2025-473767 Edit View Summary Notes 1 Require User 2 Parce…" at bounding box center [708, 336] width 1417 height 672
type input "96 CRAIG ST, SUITE 112-249"
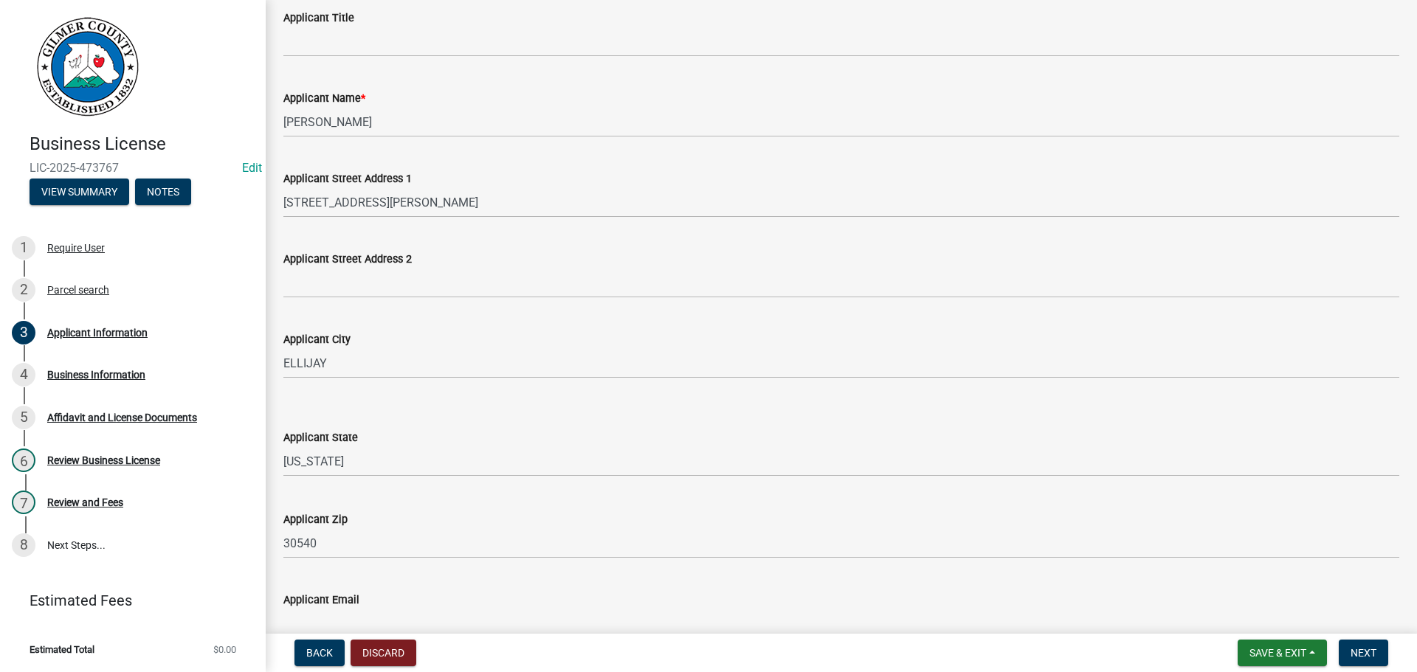
scroll to position [94, 0]
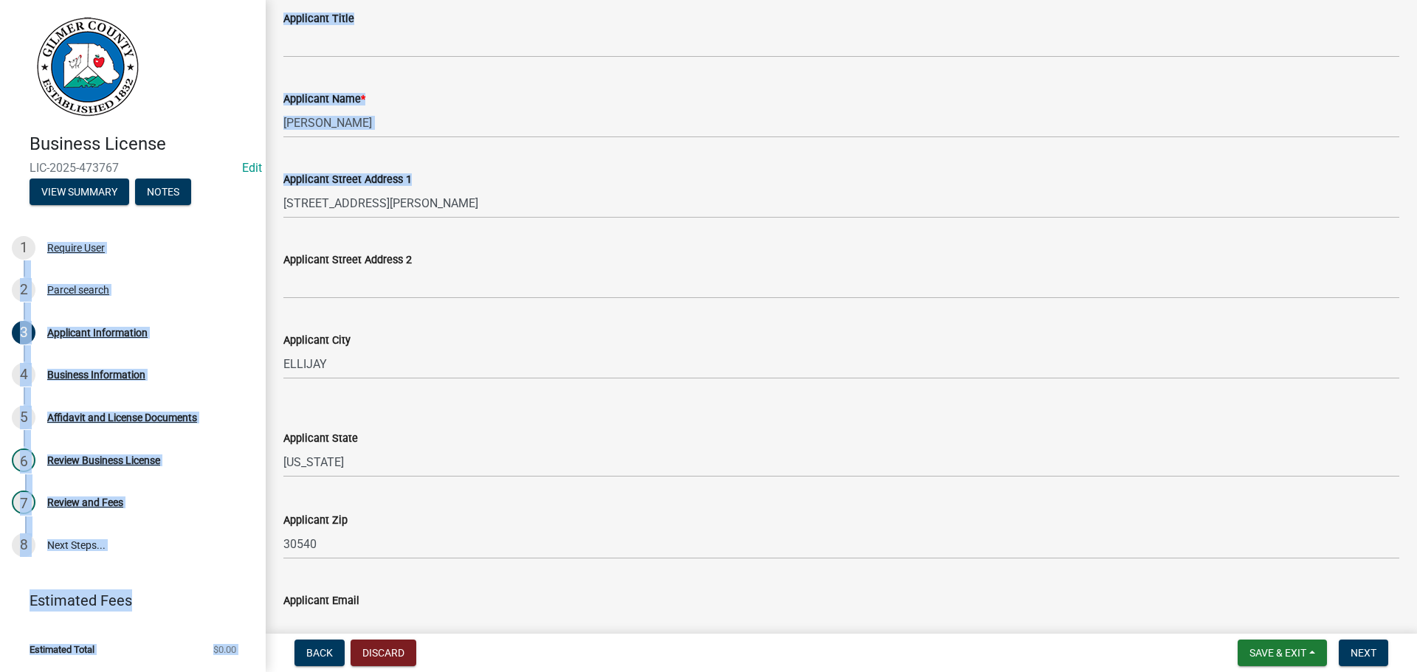
drag, startPoint x: 402, startPoint y: 184, endPoint x: 273, endPoint y: 195, distance: 129.6
click at [240, 182] on div "Business License LIC-2025-473767 Edit View Summary Notes 1 Require User 2 Parce…" at bounding box center [708, 336] width 1417 height 672
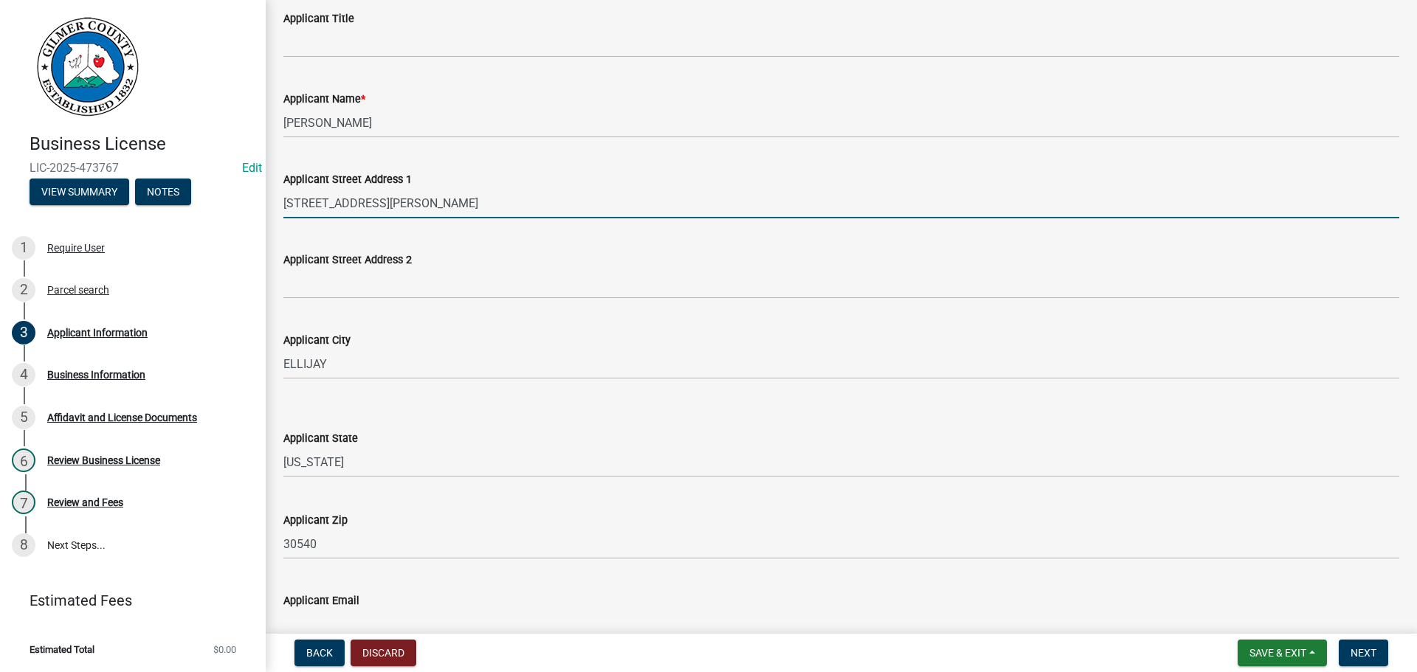
drag, startPoint x: 497, startPoint y: 215, endPoint x: 464, endPoint y: 211, distance: 32.7
click at [494, 214] on input "285 RIDGEWAY CIR" at bounding box center [841, 203] width 1116 height 30
drag, startPoint x: 435, startPoint y: 211, endPoint x: 15, endPoint y: 175, distance: 421.5
click at [37, 179] on div "Business License LIC-2025-473767 Edit View Summary Notes 1 Require User 2 Parce…" at bounding box center [708, 336] width 1417 height 672
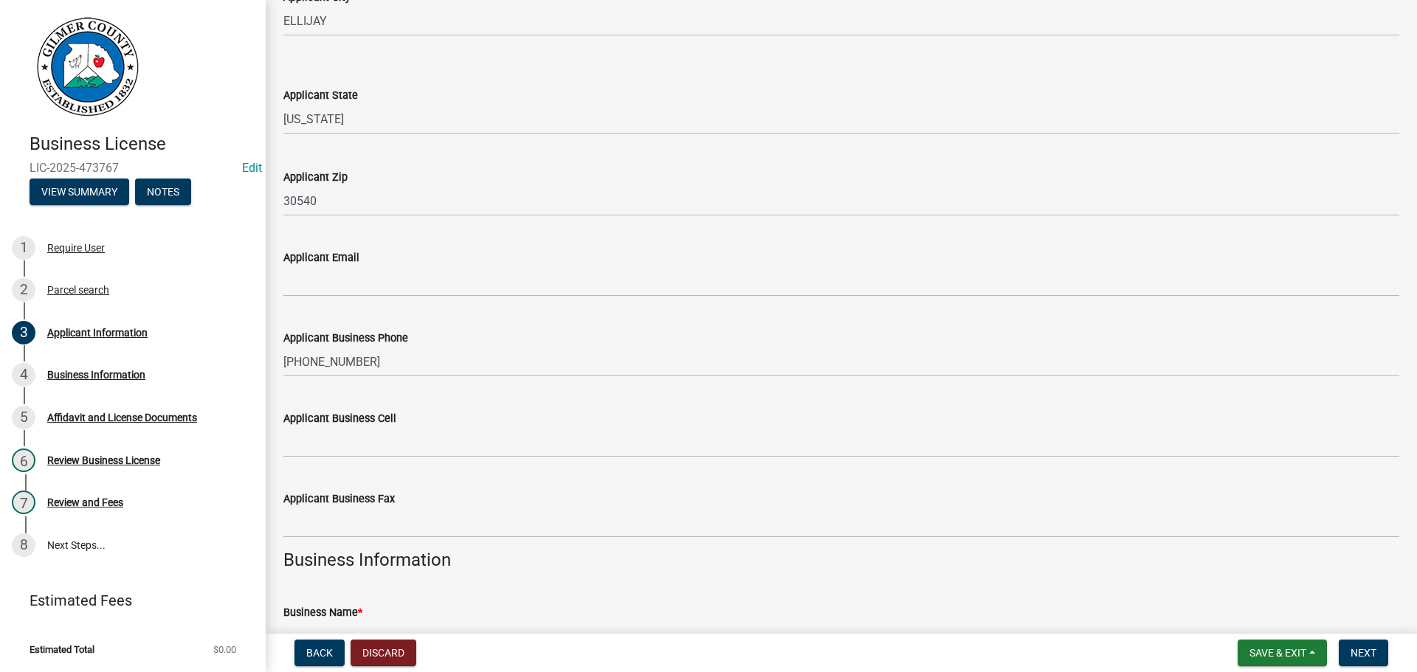
scroll to position [463, 0]
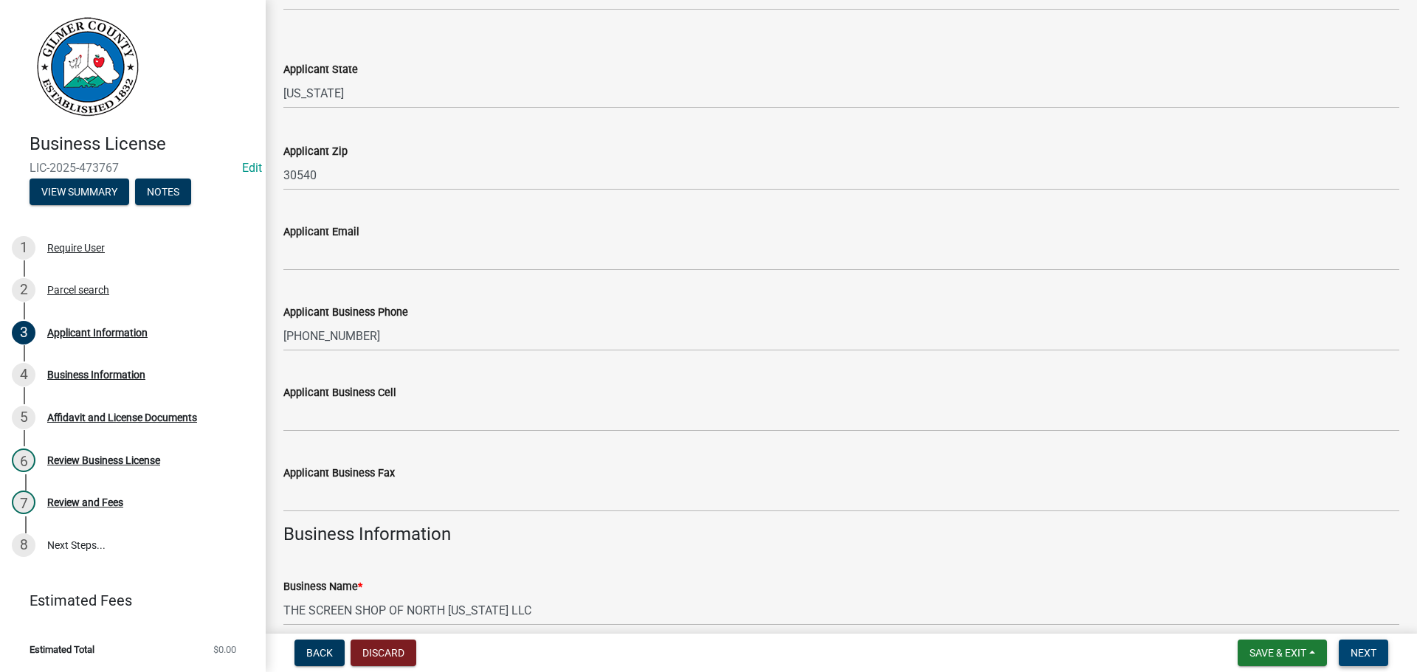
click at [1350, 652] on button "Next" at bounding box center [1363, 653] width 49 height 27
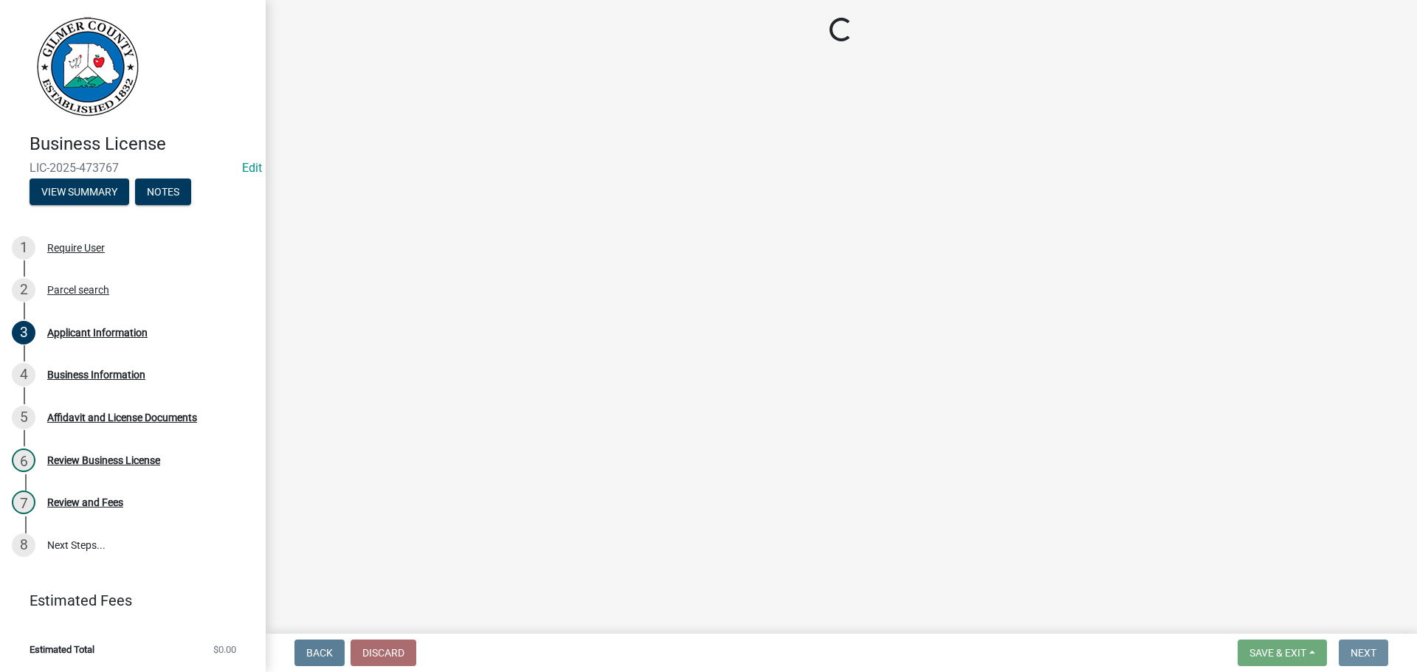
scroll to position [0, 0]
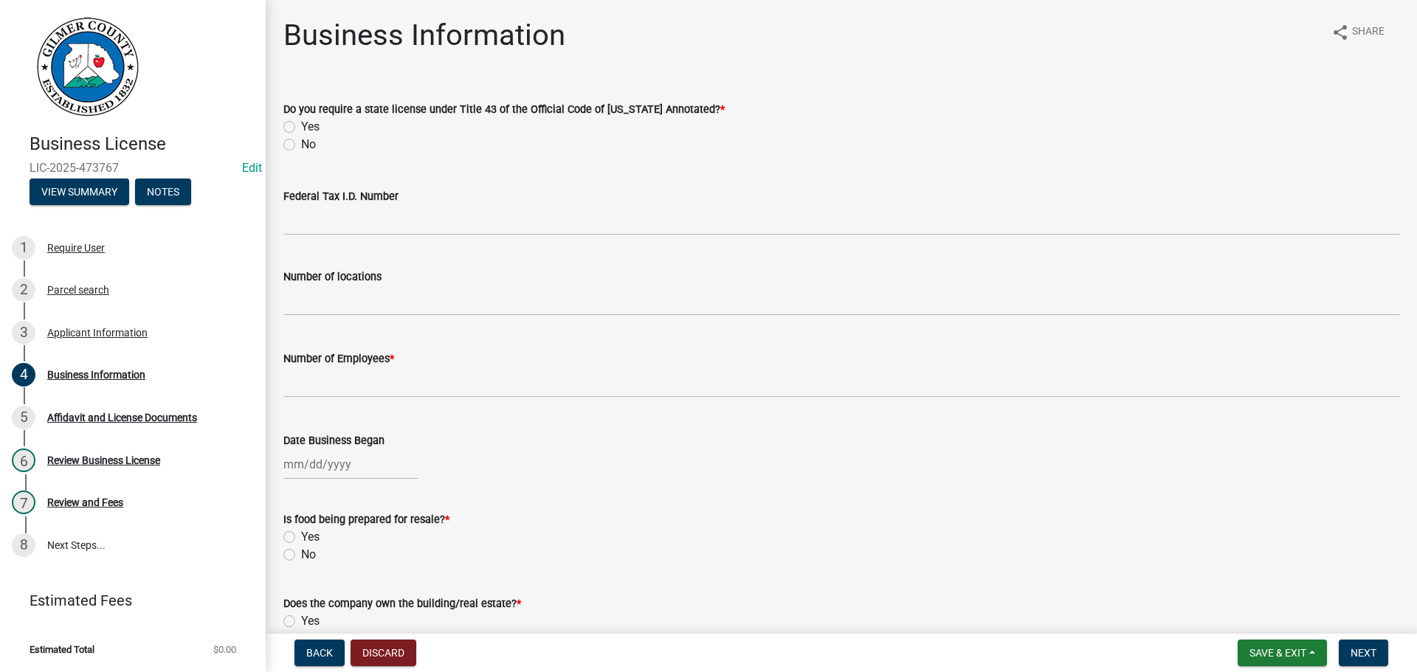
click at [277, 150] on div "Do you require a state license under Title 43 of the Official Code of Georgia A…" at bounding box center [841, 118] width 1138 height 71
click at [301, 144] on label "No" at bounding box center [308, 145] width 15 height 18
click at [301, 144] on input "No" at bounding box center [306, 141] width 10 height 10
radio input "true"
click at [287, 134] on div "Yes" at bounding box center [841, 127] width 1116 height 18
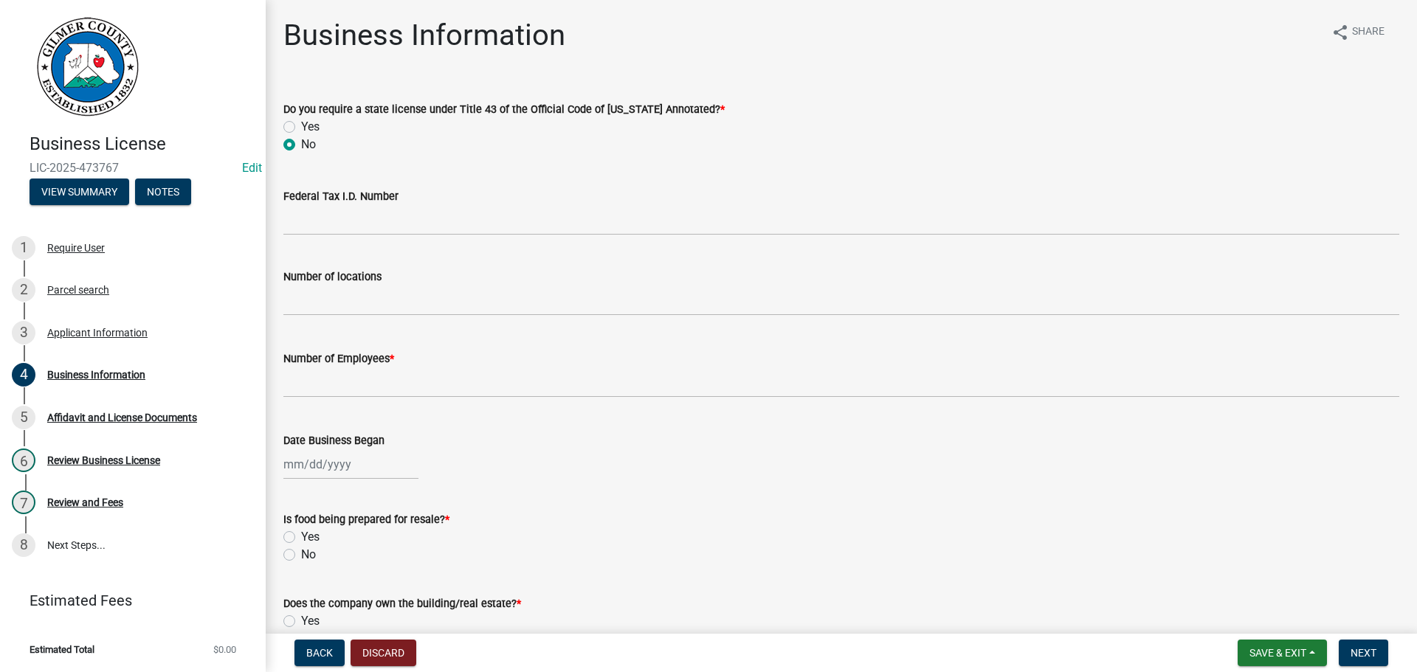
click at [301, 131] on label "Yes" at bounding box center [310, 127] width 18 height 18
click at [301, 128] on input "Yes" at bounding box center [306, 123] width 10 height 10
radio input "true"
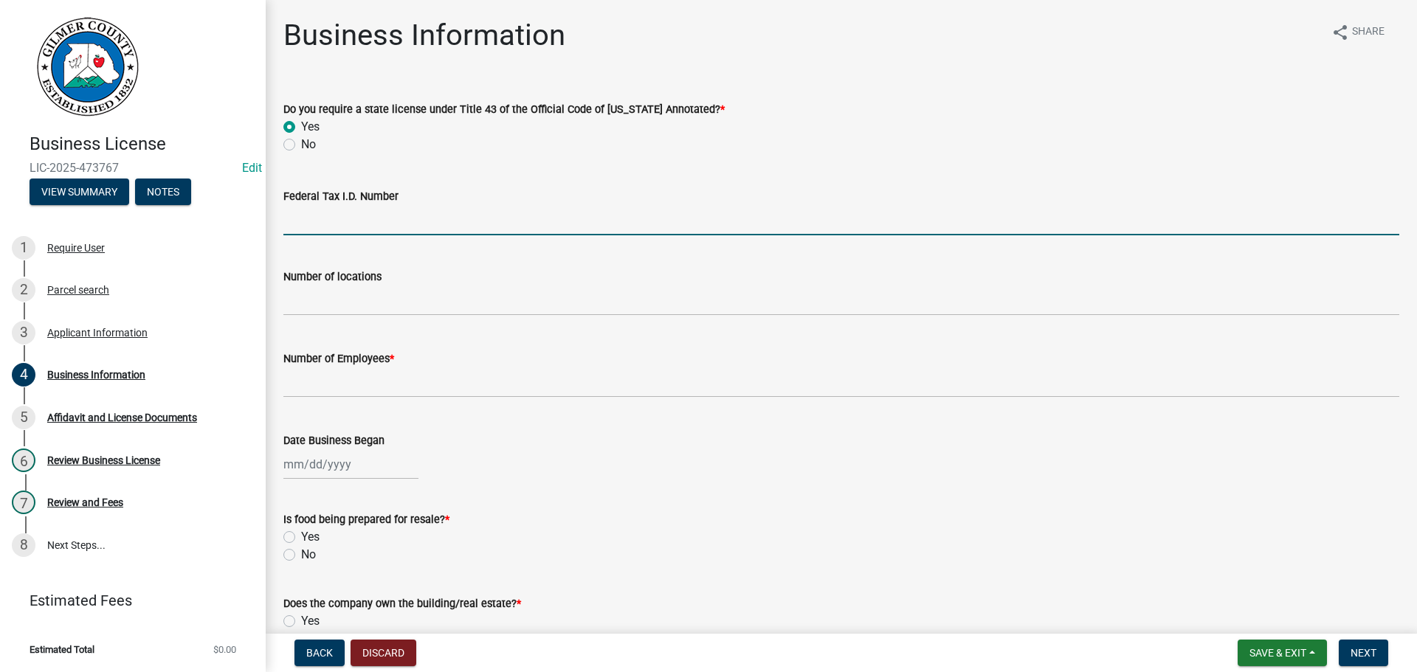
click at [394, 235] on input "Federal Tax I.D. Number" at bounding box center [841, 220] width 1116 height 30
type input "39-4129600"
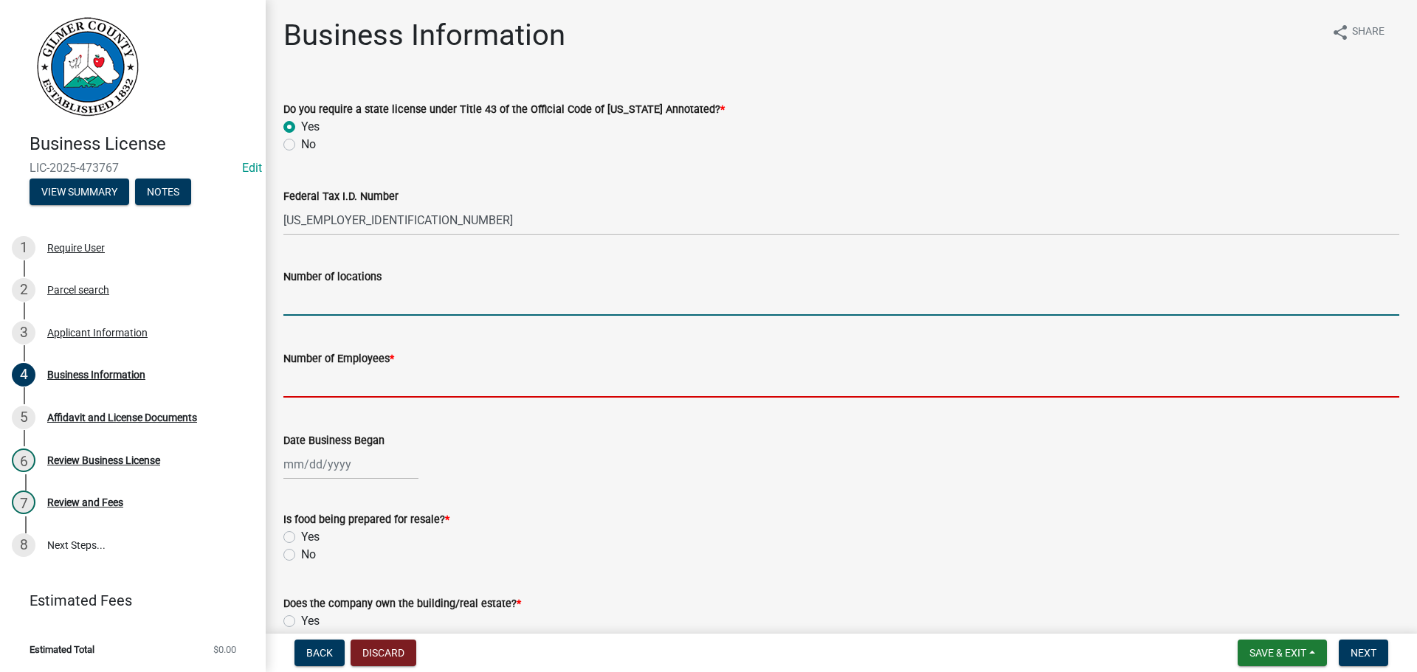
click at [358, 375] on input "text" at bounding box center [841, 383] width 1116 height 30
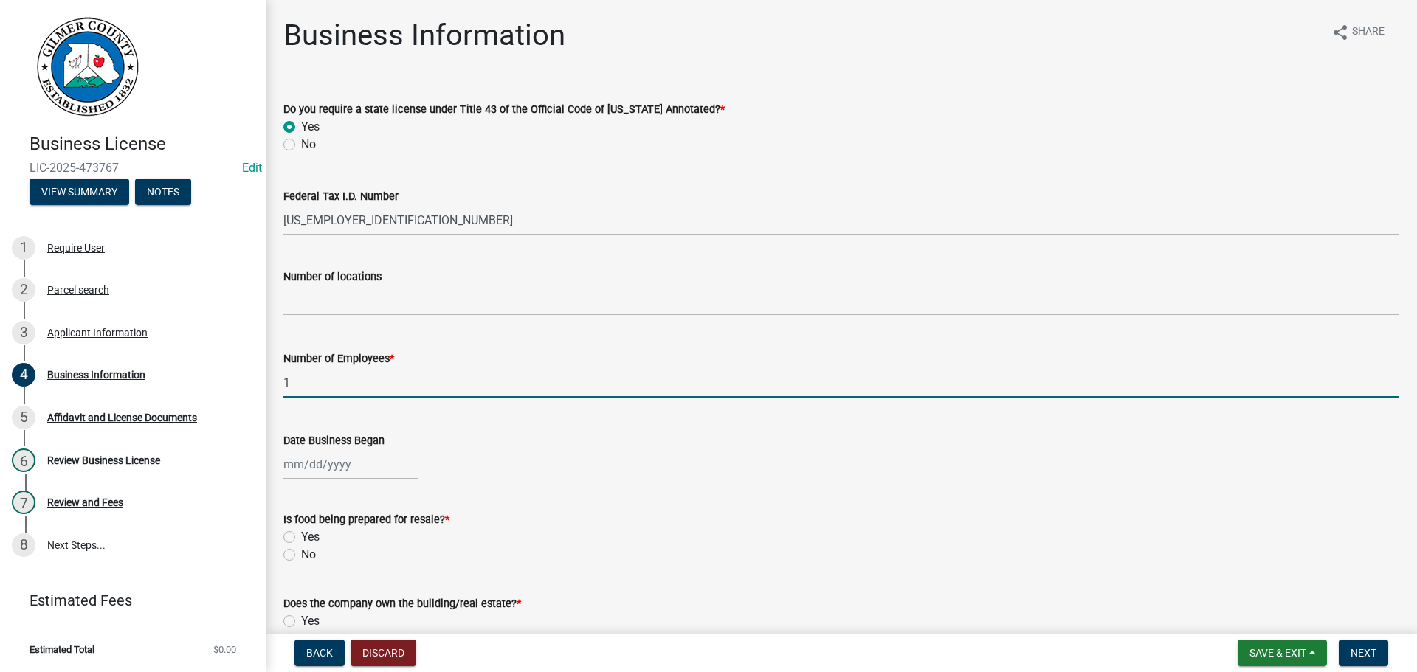
type input "1"
select select "9"
select select "2025"
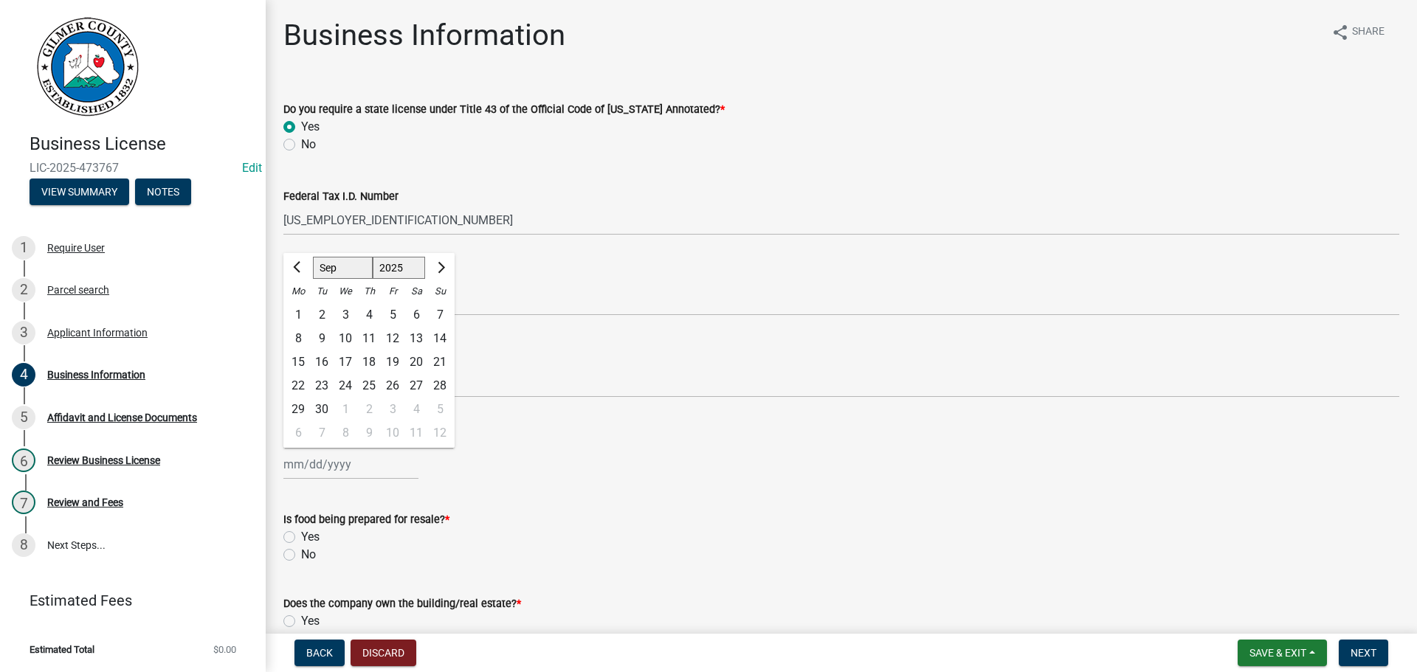
click at [661, 270] on div "Number of locations" at bounding box center [841, 277] width 1116 height 18
click at [318, 471] on div at bounding box center [350, 464] width 135 height 30
select select "9"
select select "2025"
click at [339, 266] on select "Jan Feb Mar Apr May Jun Jul Aug Sep Oct Nov Dec" at bounding box center [343, 268] width 60 height 22
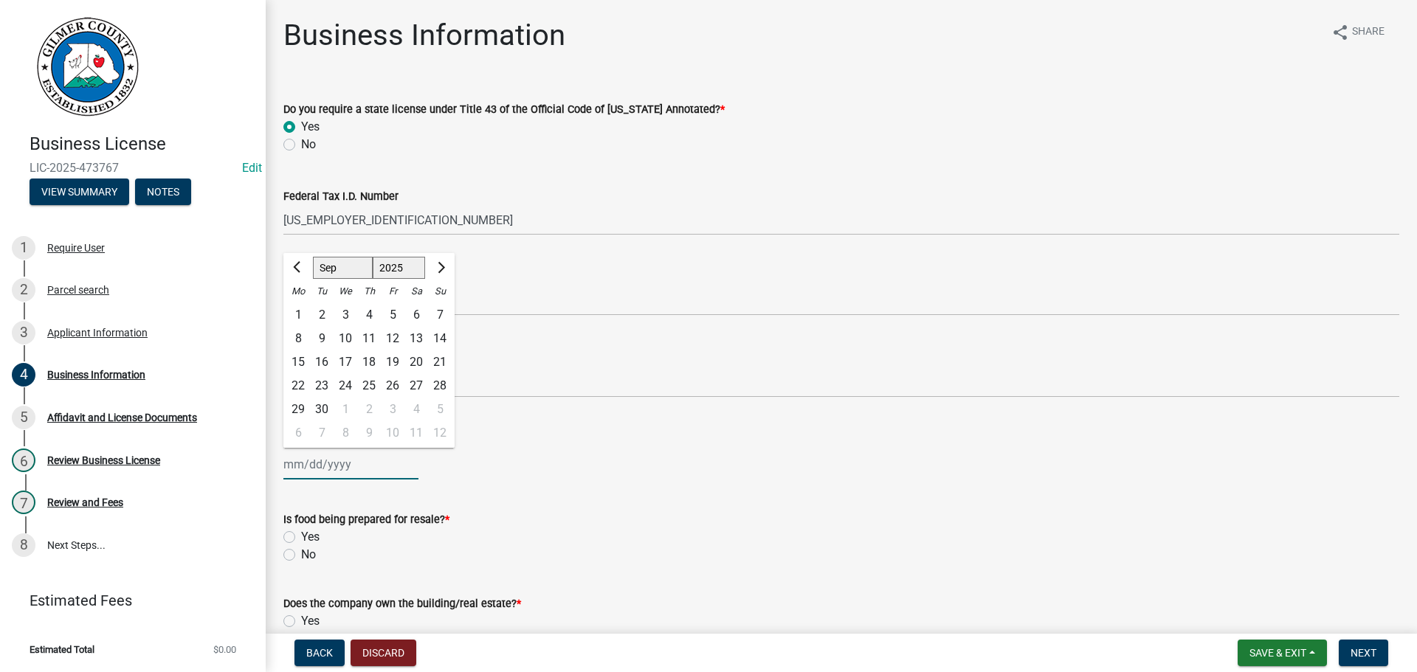
select select "8"
click at [313, 257] on select "Jan Feb Mar Apr May Jun Jul Aug Sep Oct Nov Dec" at bounding box center [343, 268] width 60 height 22
drag, startPoint x: 359, startPoint y: 382, endPoint x: 348, endPoint y: 390, distance: 13.7
click at [334, 406] on ngb-datepicker-month "Mo Tu We Th Fr Sa Su 28 29 30 31 1 2 3 4 5 6 7 8 9 10 11 12 13 14 15 16 17 18 1…" at bounding box center [368, 364] width 171 height 168
click at [345, 383] on div "20" at bounding box center [346, 386] width 24 height 24
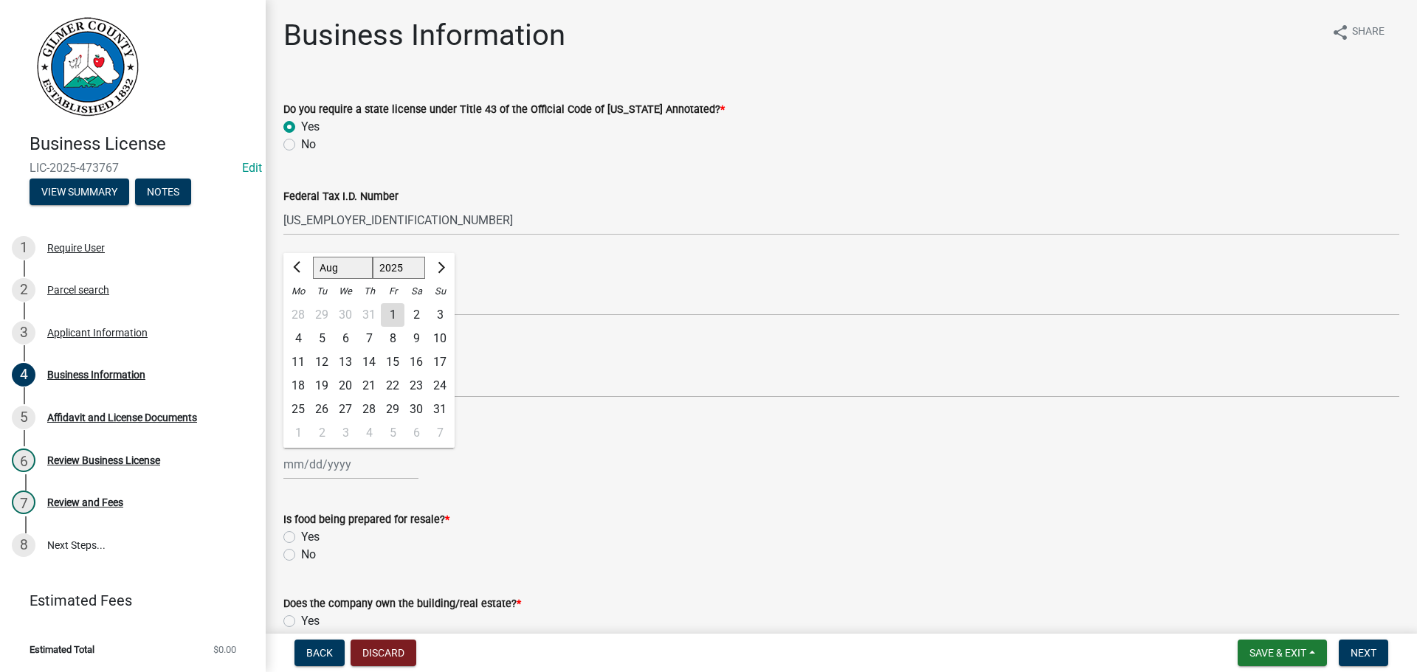
type input "08/20/2025"
click at [301, 556] on label "No" at bounding box center [308, 555] width 15 height 18
click at [301, 556] on input "No" at bounding box center [306, 551] width 10 height 10
radio input "true"
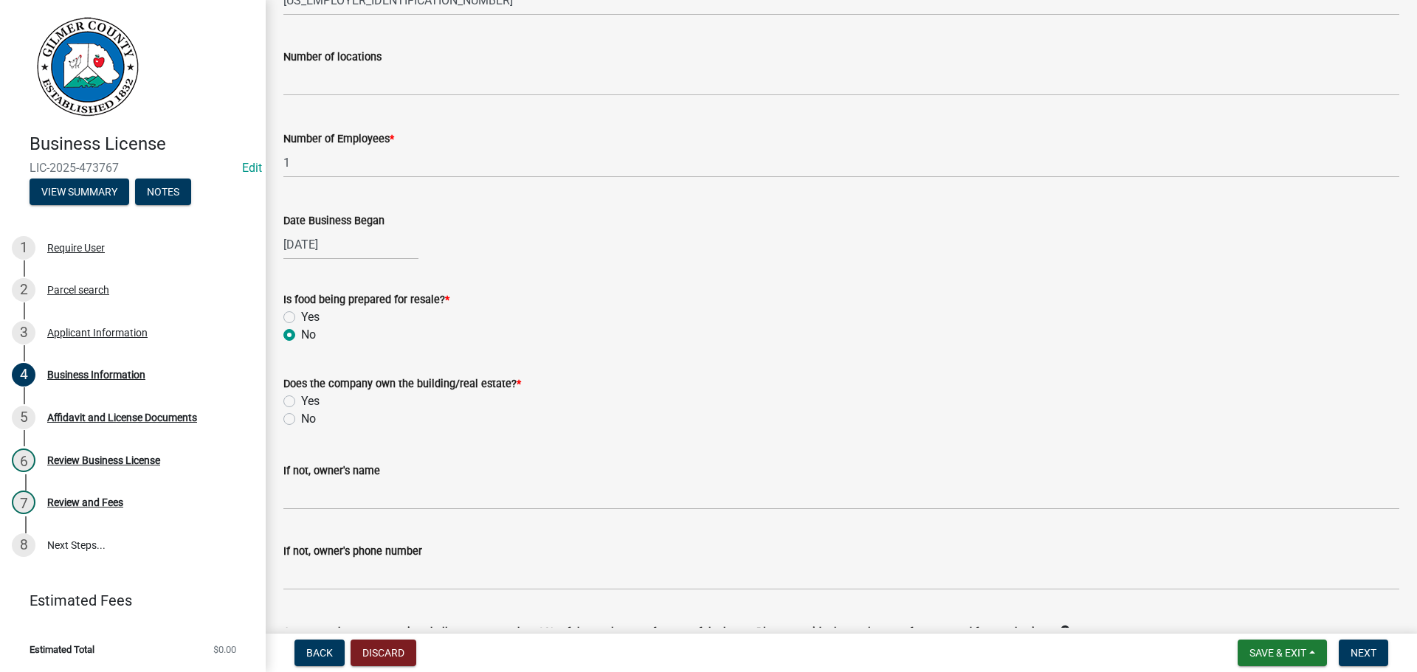
scroll to position [221, 0]
click at [316, 419] on label "No" at bounding box center [308, 418] width 15 height 18
click at [311, 418] on input "No" at bounding box center [306, 414] width 10 height 10
radio input "true"
drag, startPoint x: 306, startPoint y: 399, endPoint x: 314, endPoint y: 373, distance: 27.8
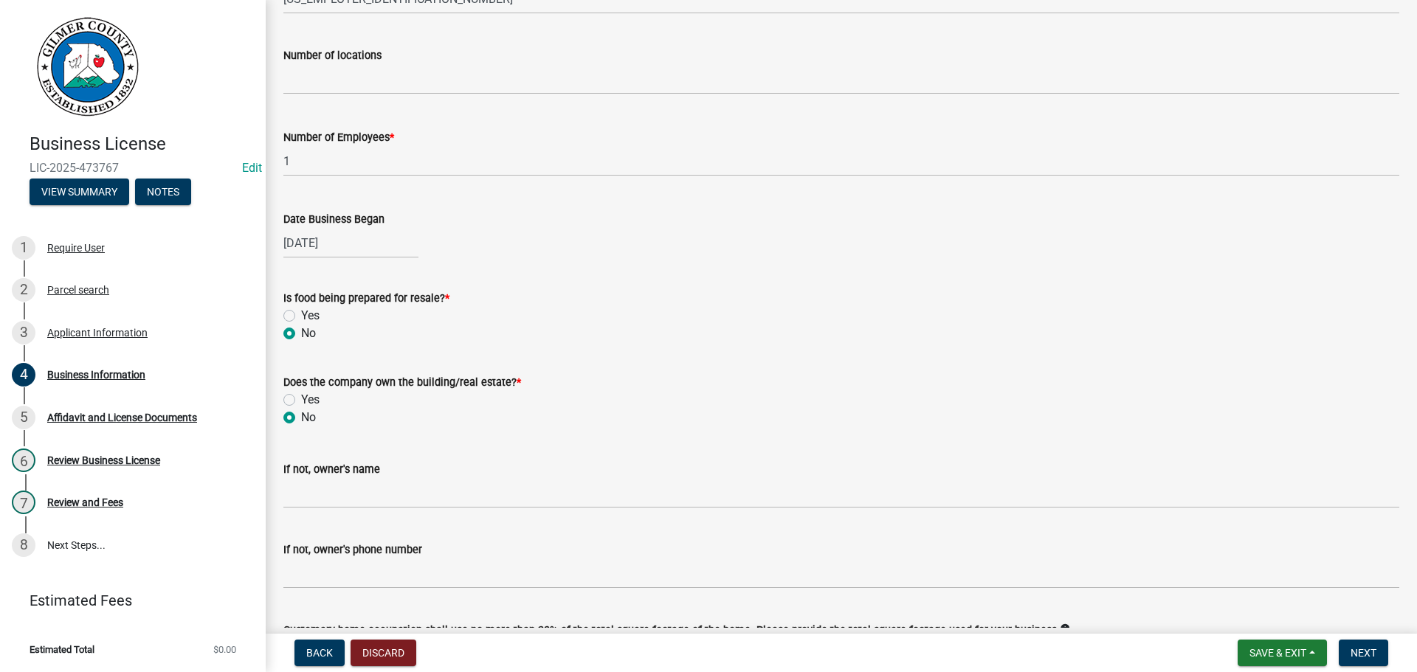
click at [306, 390] on div "Does the company own the building/real estate? * Yes No" at bounding box center [841, 399] width 1116 height 53
click at [314, 403] on label "Yes" at bounding box center [310, 400] width 18 height 18
click at [311, 401] on input "Yes" at bounding box center [306, 396] width 10 height 10
radio input "true"
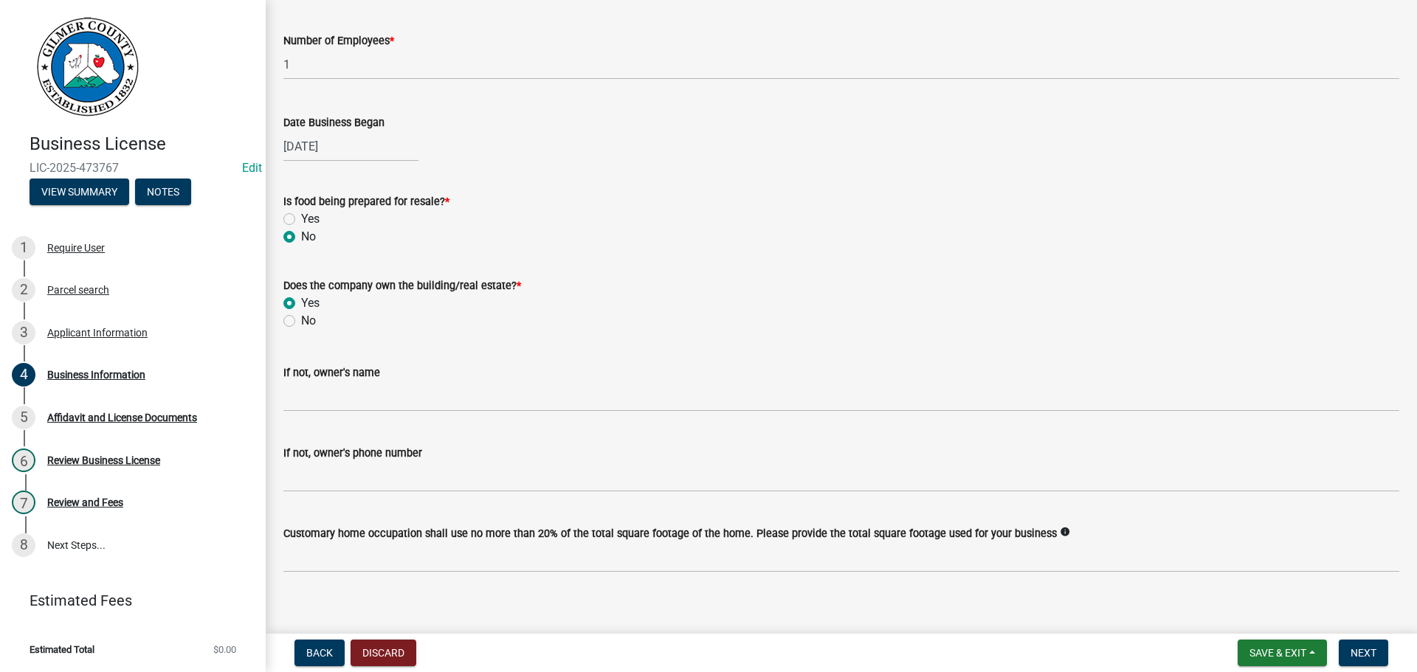
scroll to position [332, 0]
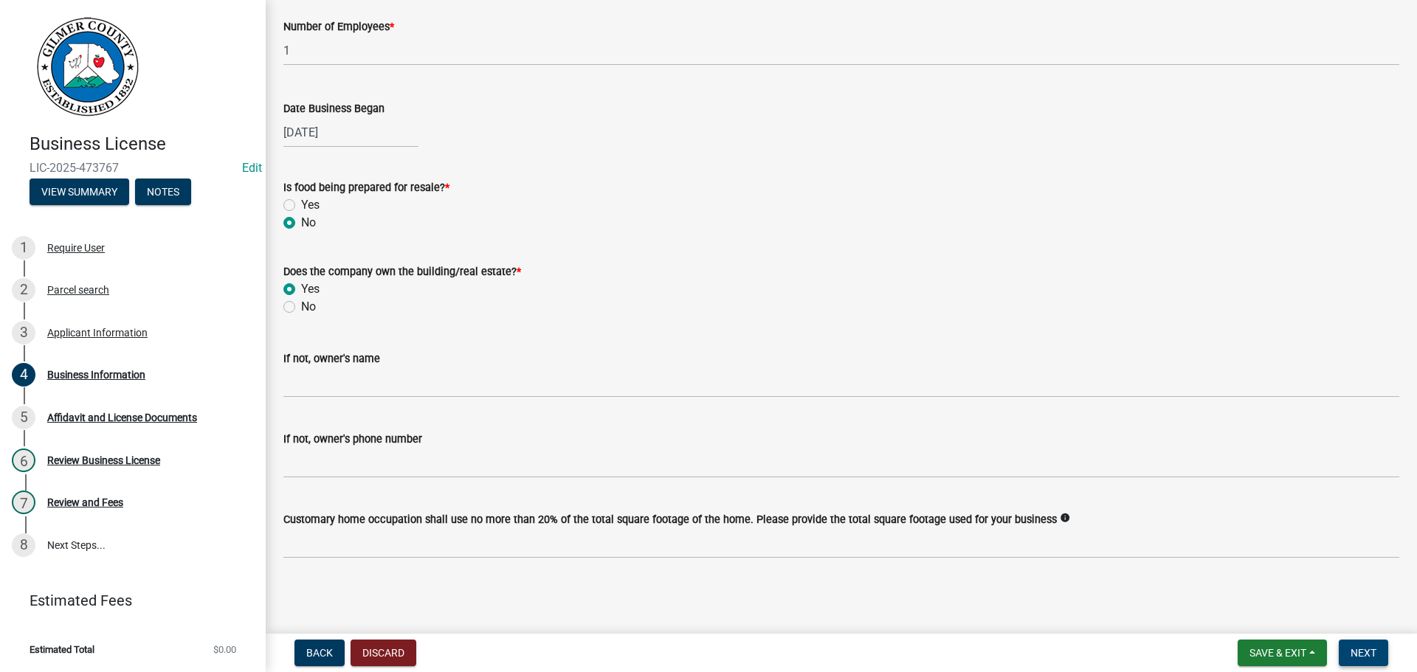
click at [1359, 654] on span "Next" at bounding box center [1363, 653] width 26 height 12
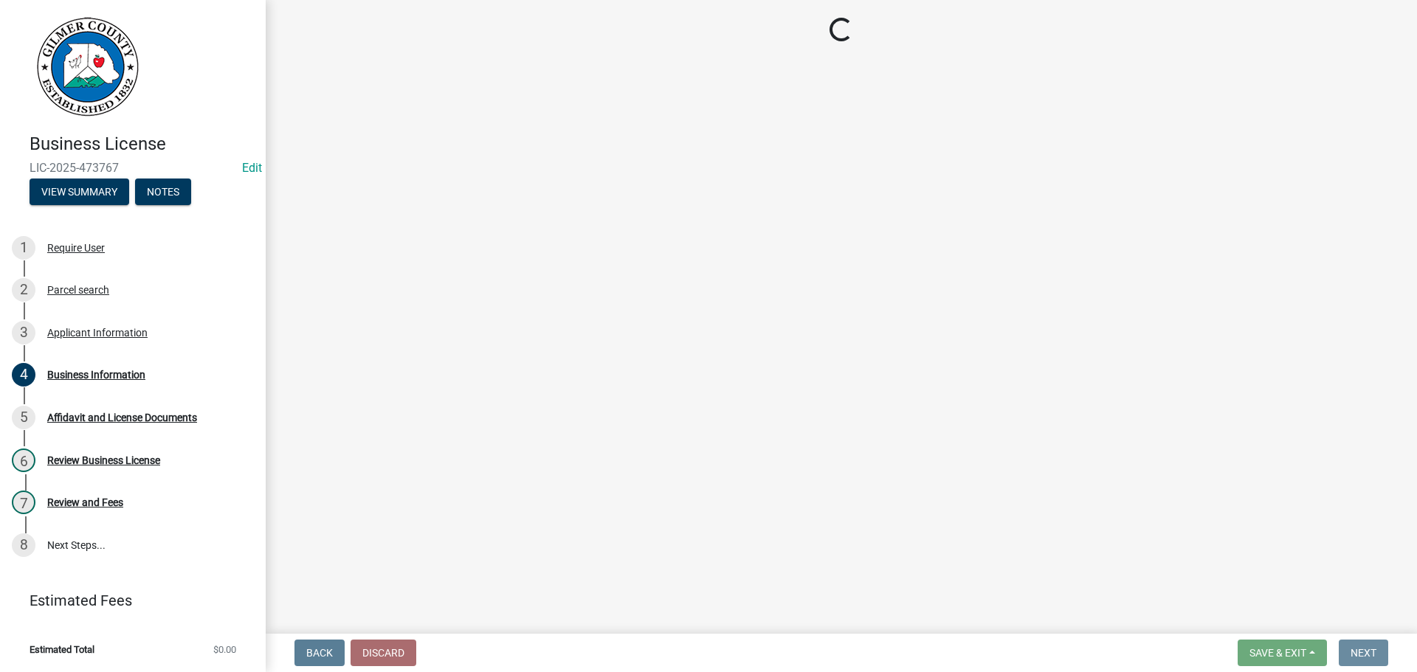
scroll to position [0, 0]
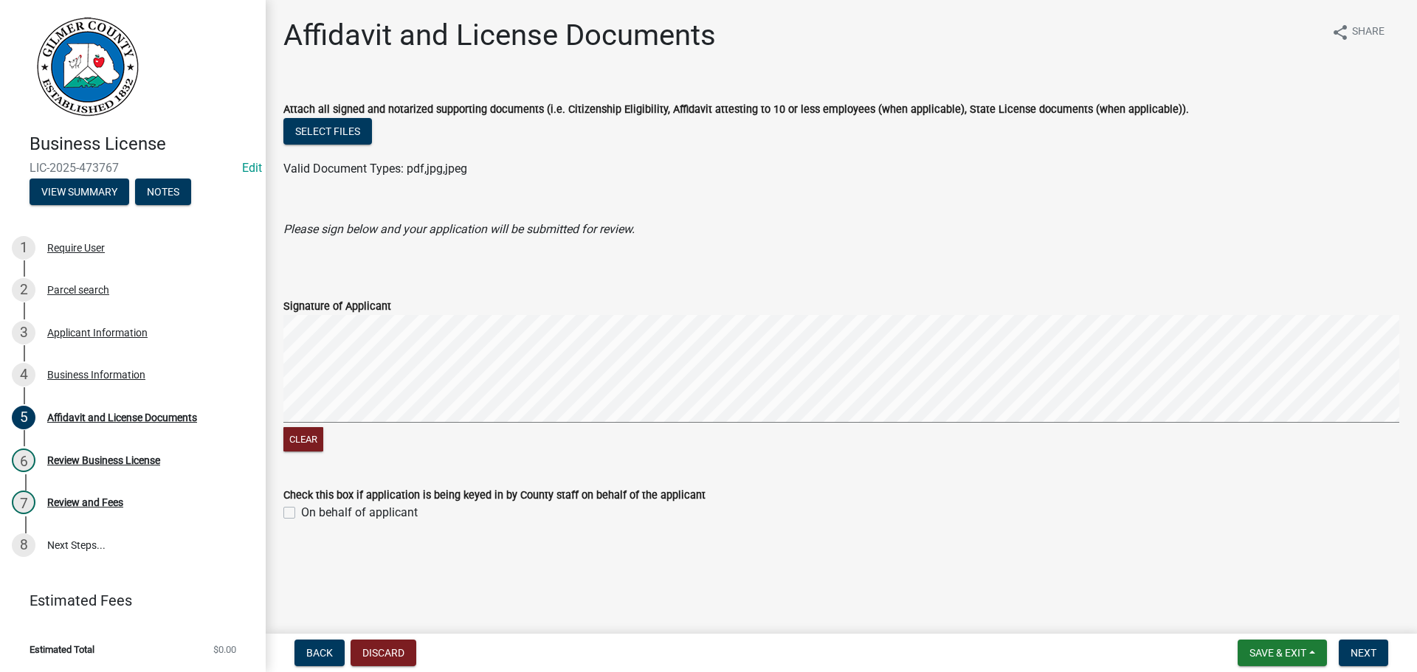
click at [379, 513] on label "On behalf of applicant" at bounding box center [359, 513] width 117 height 18
click at [311, 513] on input "On behalf of applicant" at bounding box center [306, 509] width 10 height 10
checkbox input "true"
click at [1344, 650] on button "Next" at bounding box center [1363, 653] width 49 height 27
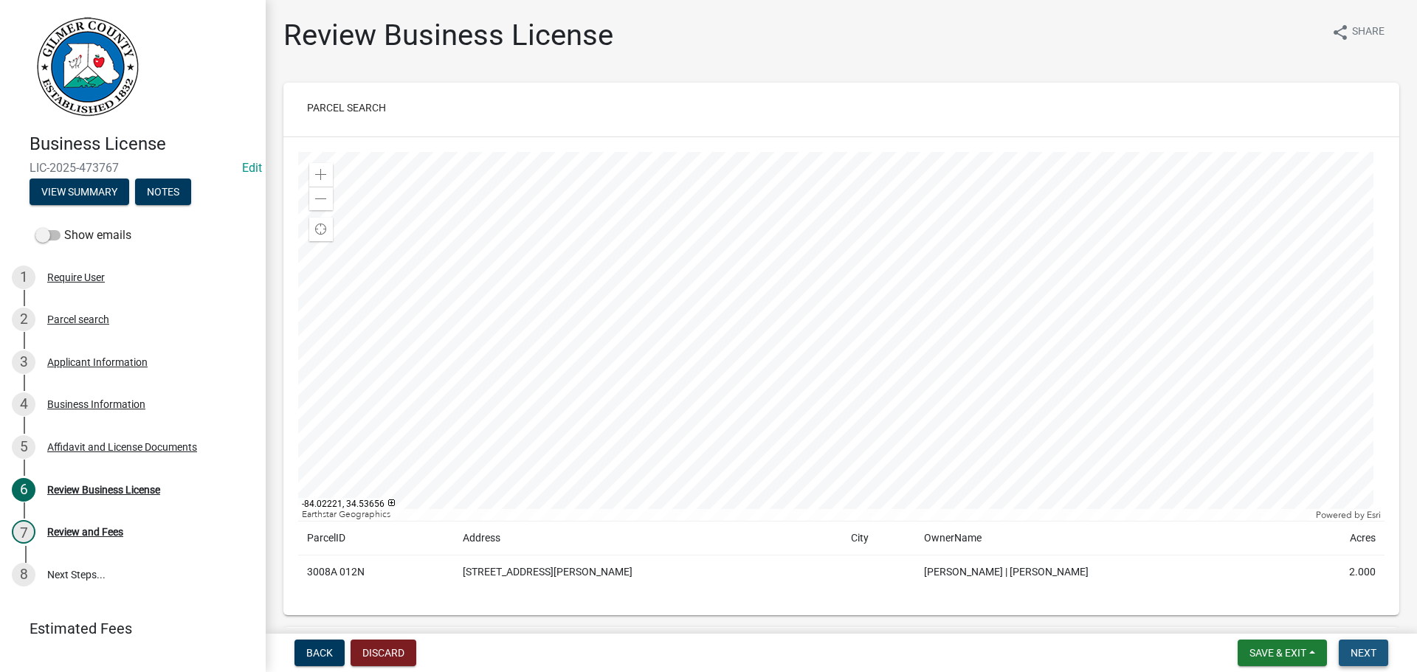
click at [1375, 644] on button "Next" at bounding box center [1363, 653] width 49 height 27
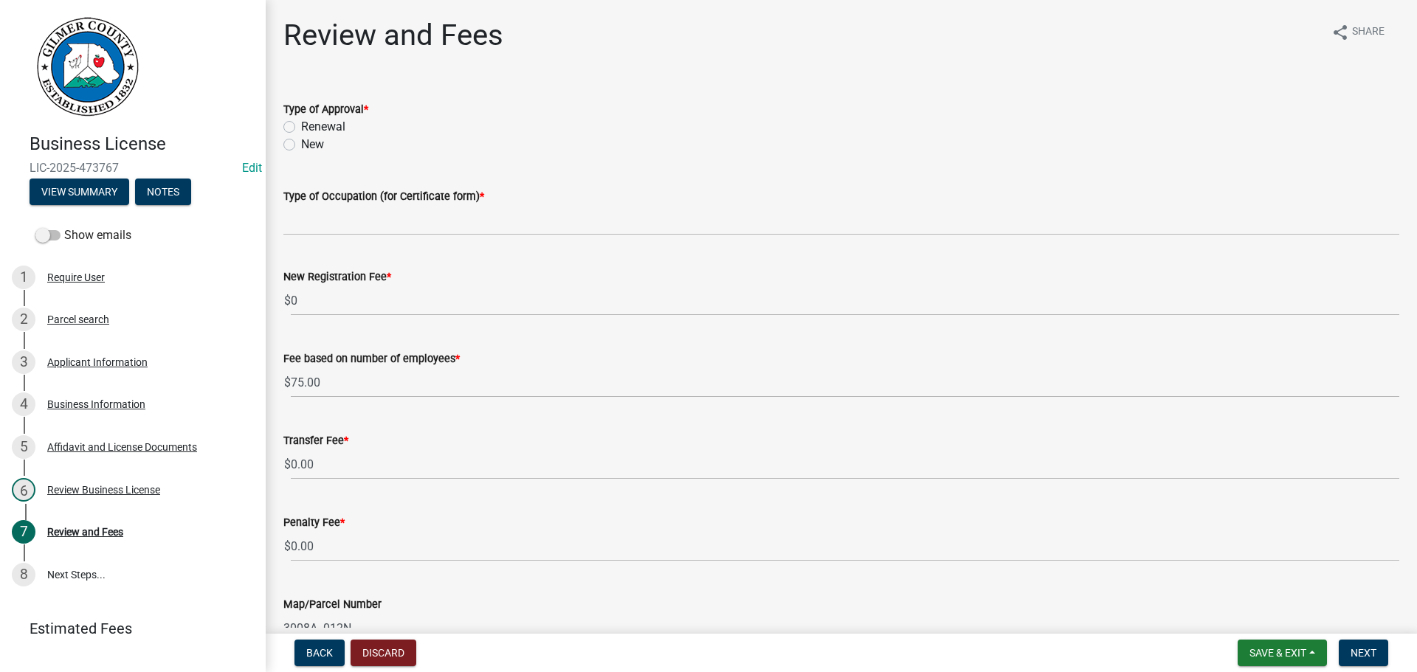
click at [327, 139] on div "New" at bounding box center [841, 145] width 1116 height 18
click at [307, 150] on label "New" at bounding box center [312, 145] width 23 height 18
click at [307, 145] on input "New" at bounding box center [306, 141] width 10 height 10
radio input "true"
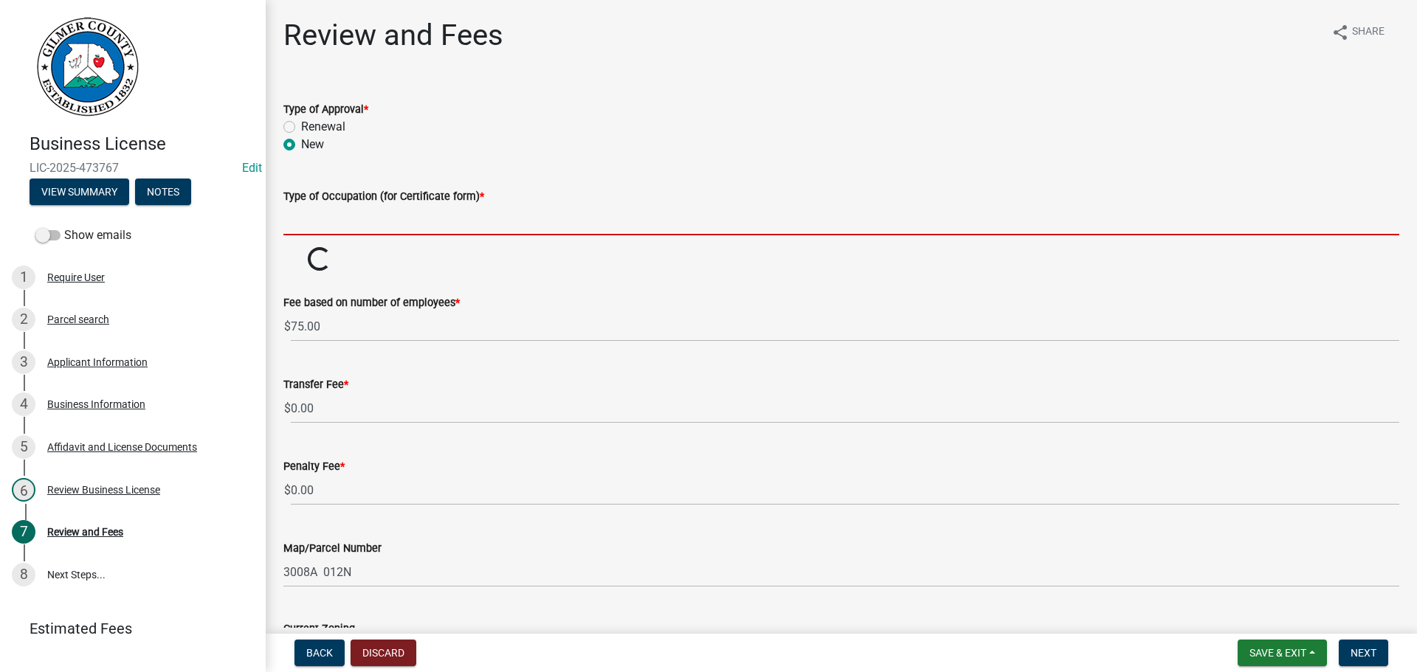
click at [351, 226] on input "Type of Occupation (for Certificate form) *" at bounding box center [841, 220] width 1116 height 30
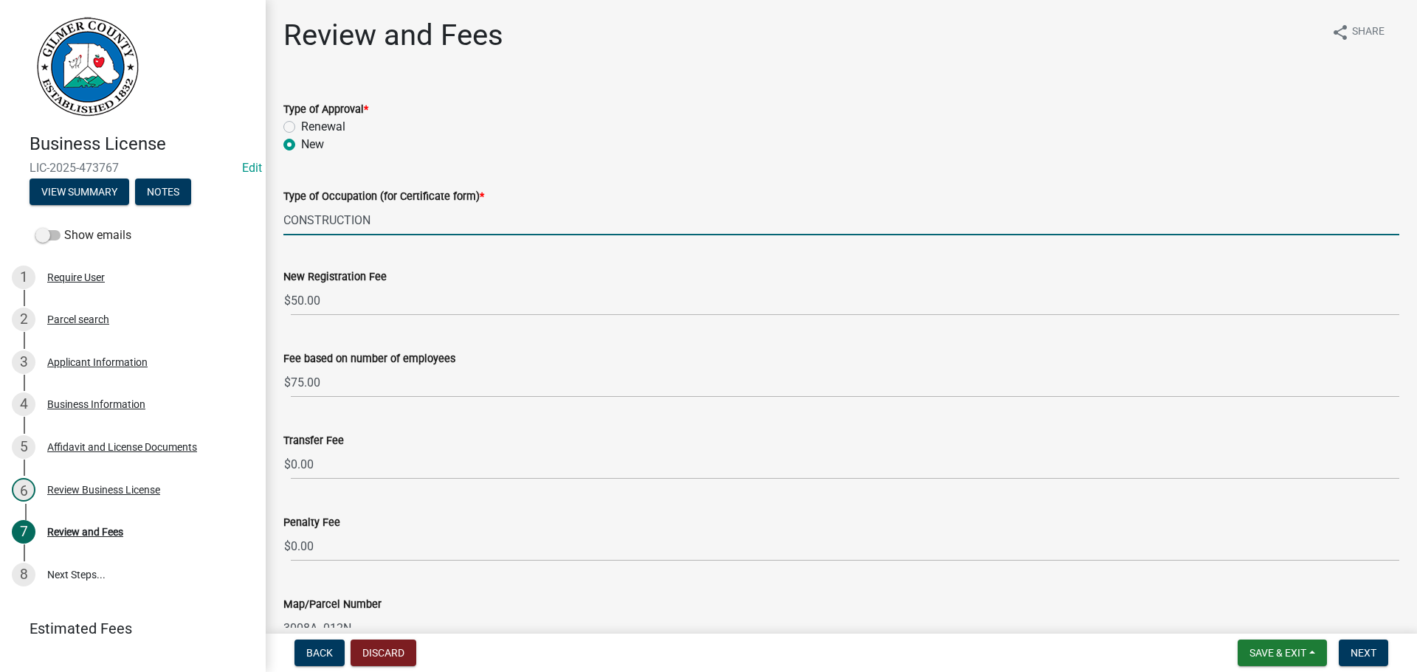
type input "CONSTRUCTION"
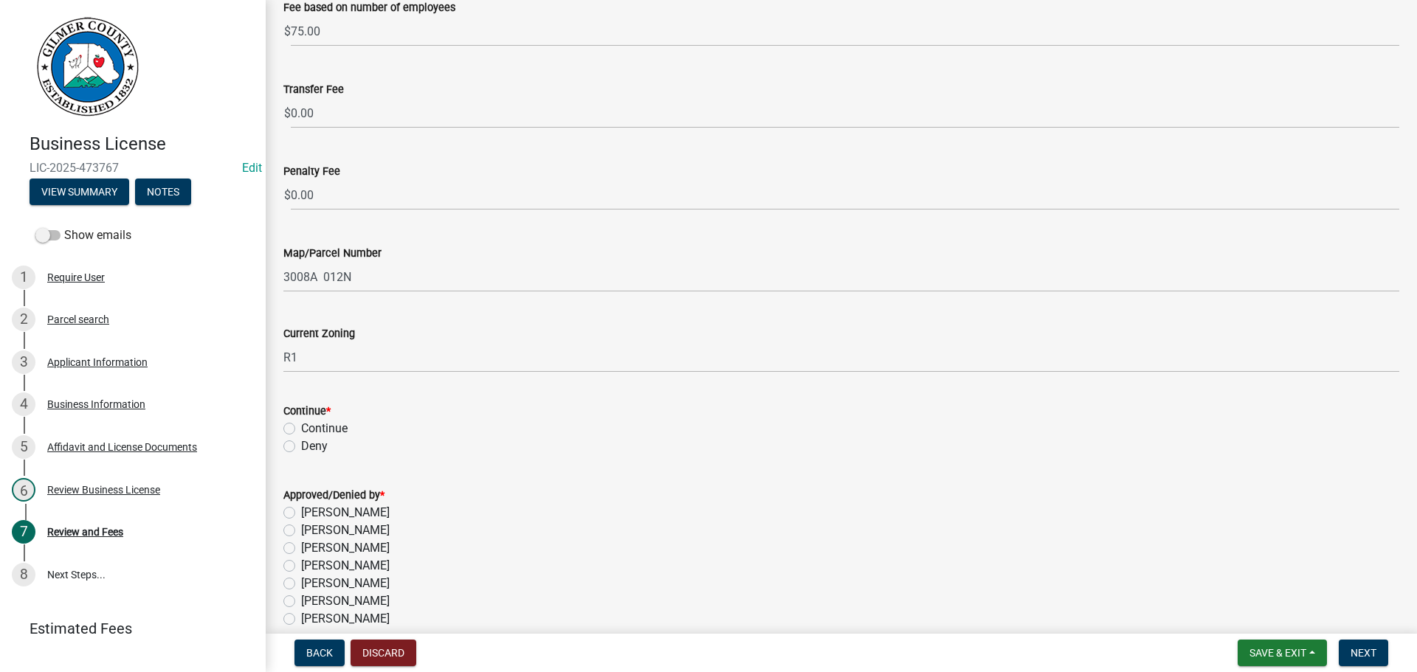
scroll to position [443, 0]
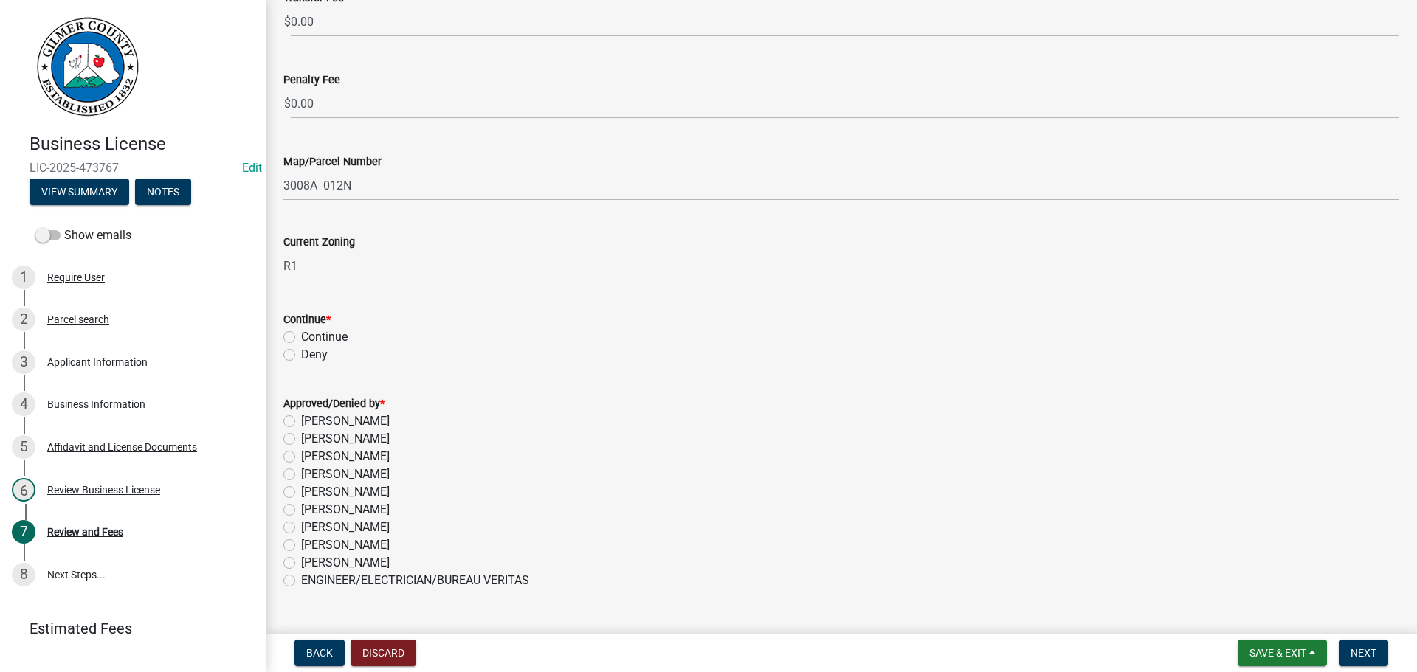
click at [308, 548] on label "[PERSON_NAME]" at bounding box center [345, 546] width 89 height 18
click at [308, 546] on input "[PERSON_NAME]" at bounding box center [306, 542] width 10 height 10
radio input "true"
click at [353, 331] on div "Continue" at bounding box center [841, 337] width 1116 height 18
click at [345, 337] on label "Continue" at bounding box center [324, 337] width 46 height 18
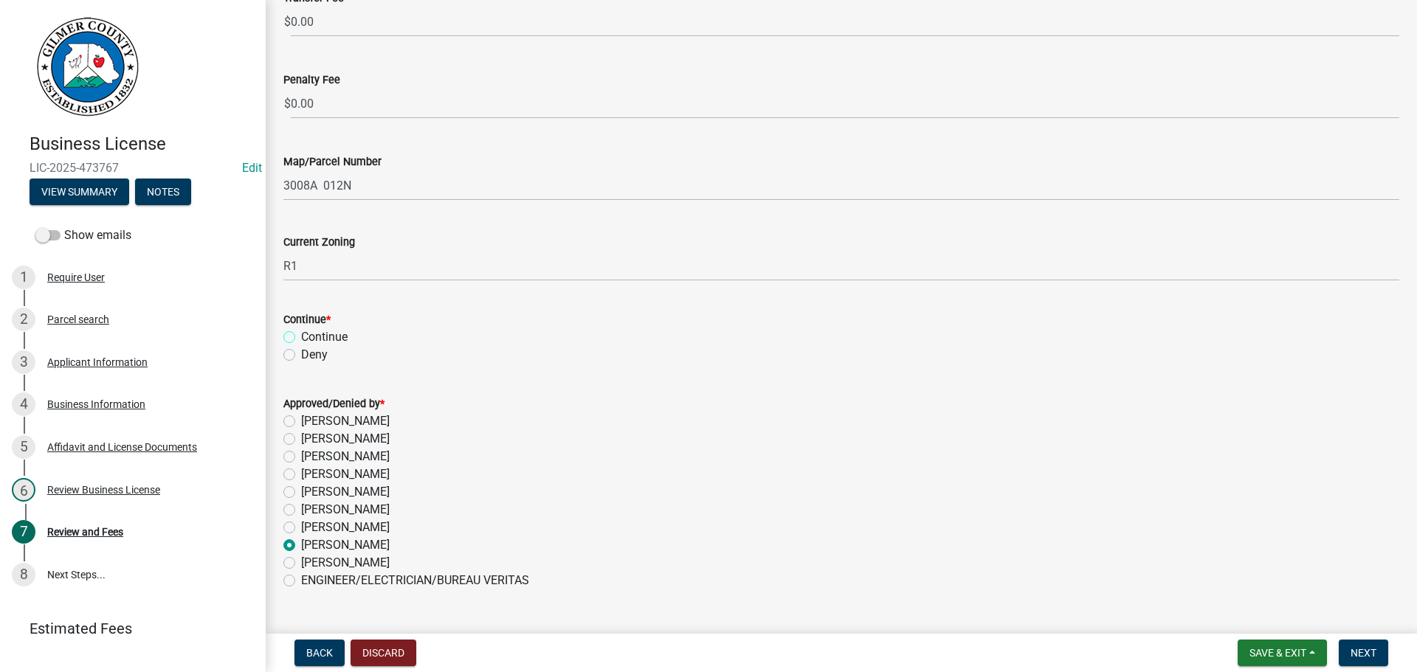
click at [311, 337] on input "Continue" at bounding box center [306, 333] width 10 height 10
radio input "true"
click at [1355, 654] on span "Next" at bounding box center [1363, 653] width 26 height 12
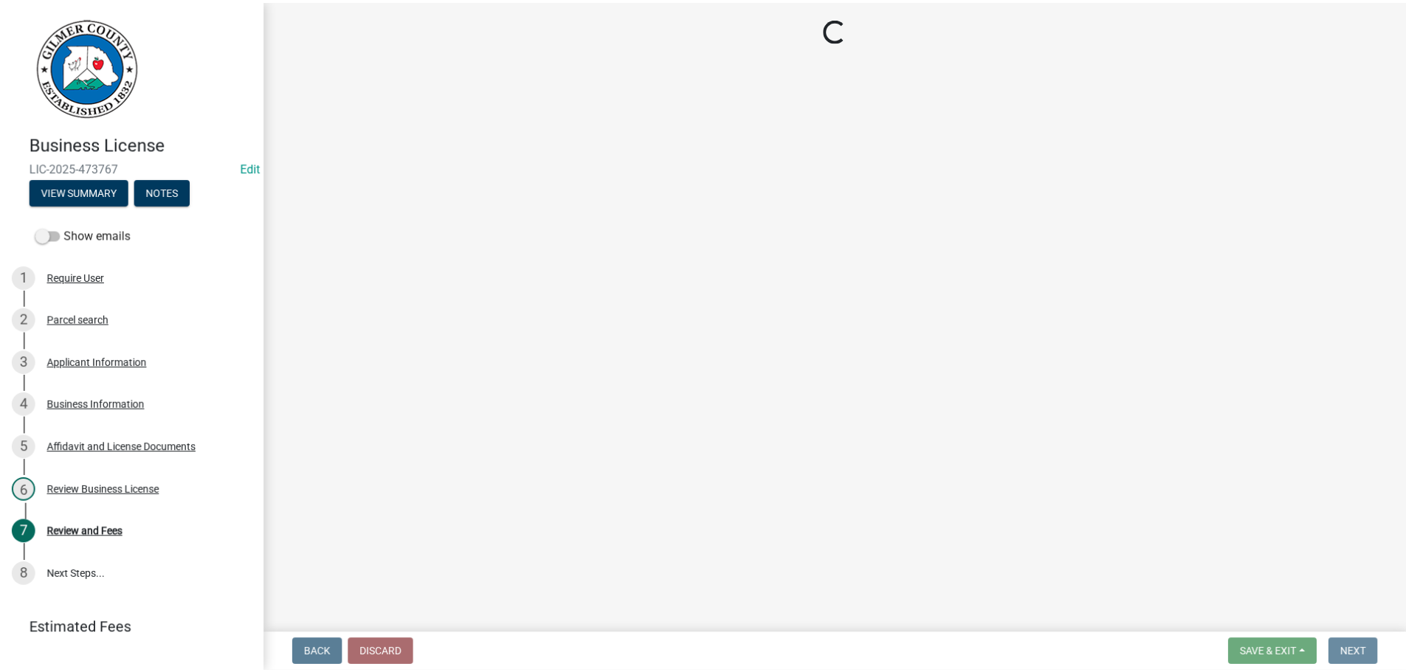
scroll to position [0, 0]
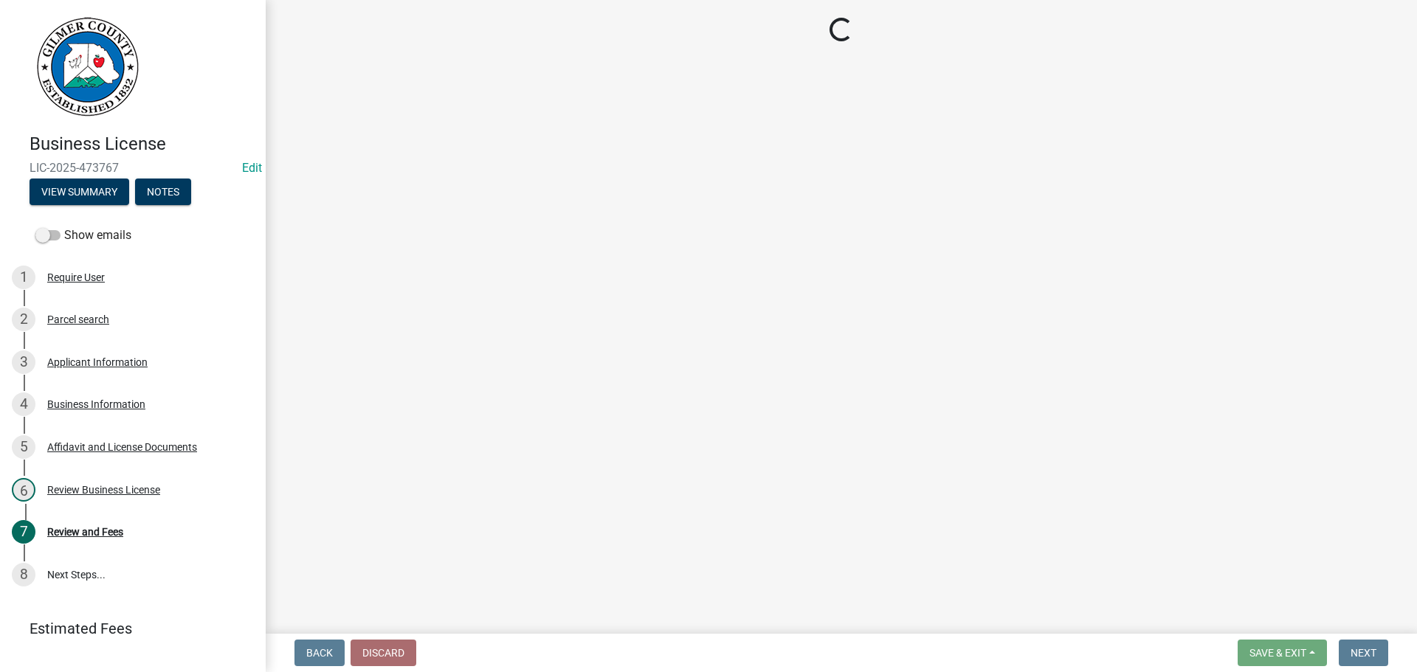
select select "2: 1"
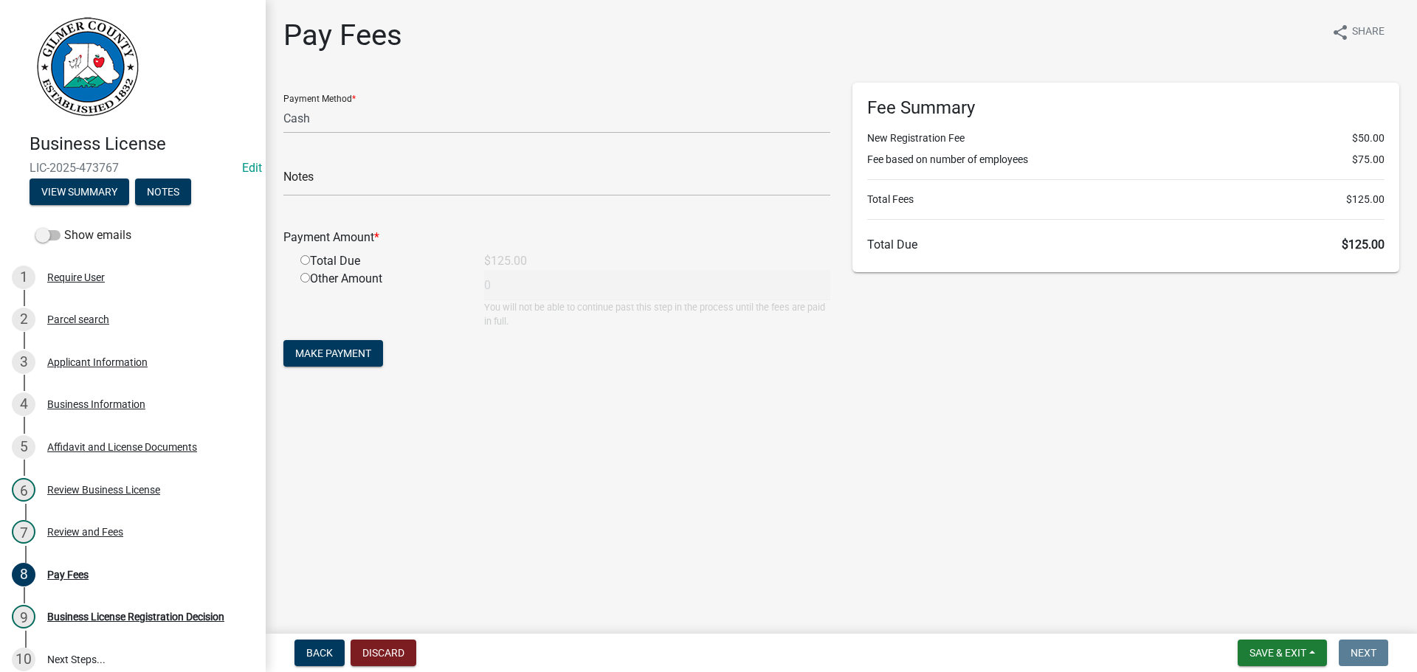
click at [308, 261] on input "radio" at bounding box center [305, 260] width 10 height 10
radio input "true"
type input "125"
click at [332, 360] on button "Make Payment" at bounding box center [333, 353] width 100 height 27
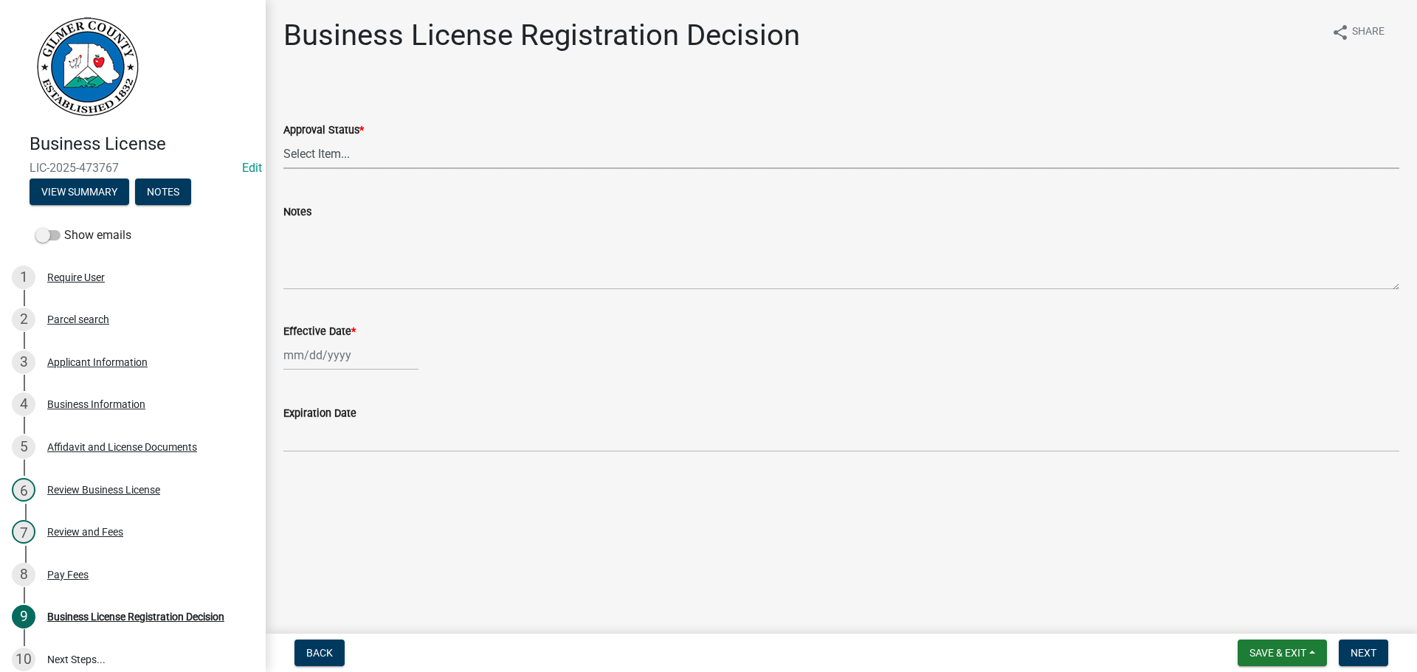
click at [355, 160] on select "Select Item... Approved Denied" at bounding box center [841, 154] width 1116 height 30
click at [283, 139] on select "Select Item... Approved Denied" at bounding box center [841, 154] width 1116 height 30
select select "cd44cabc-cb9c-446c-a27a-f009e7fbc738"
click at [337, 367] on div at bounding box center [350, 355] width 135 height 30
select select "9"
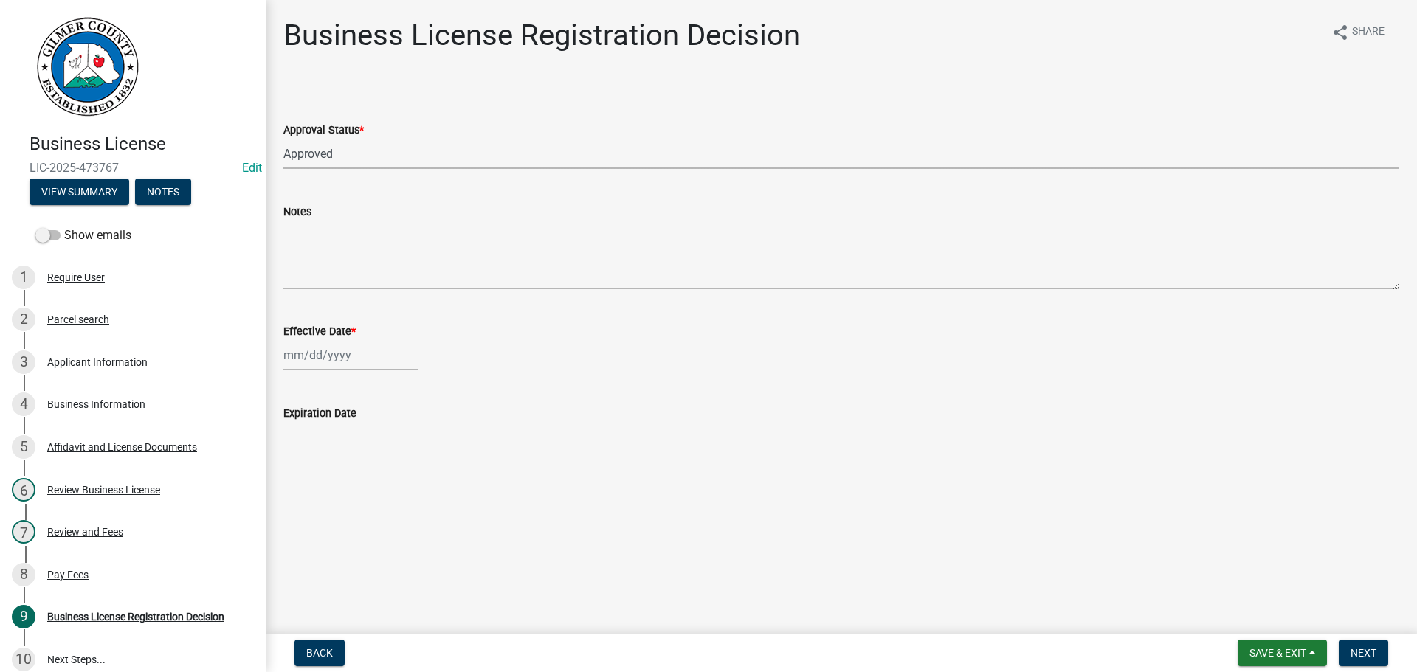
select select "2025"
click at [357, 432] on div "4" at bounding box center [369, 434] width 24 height 24
type input "[DATE]"
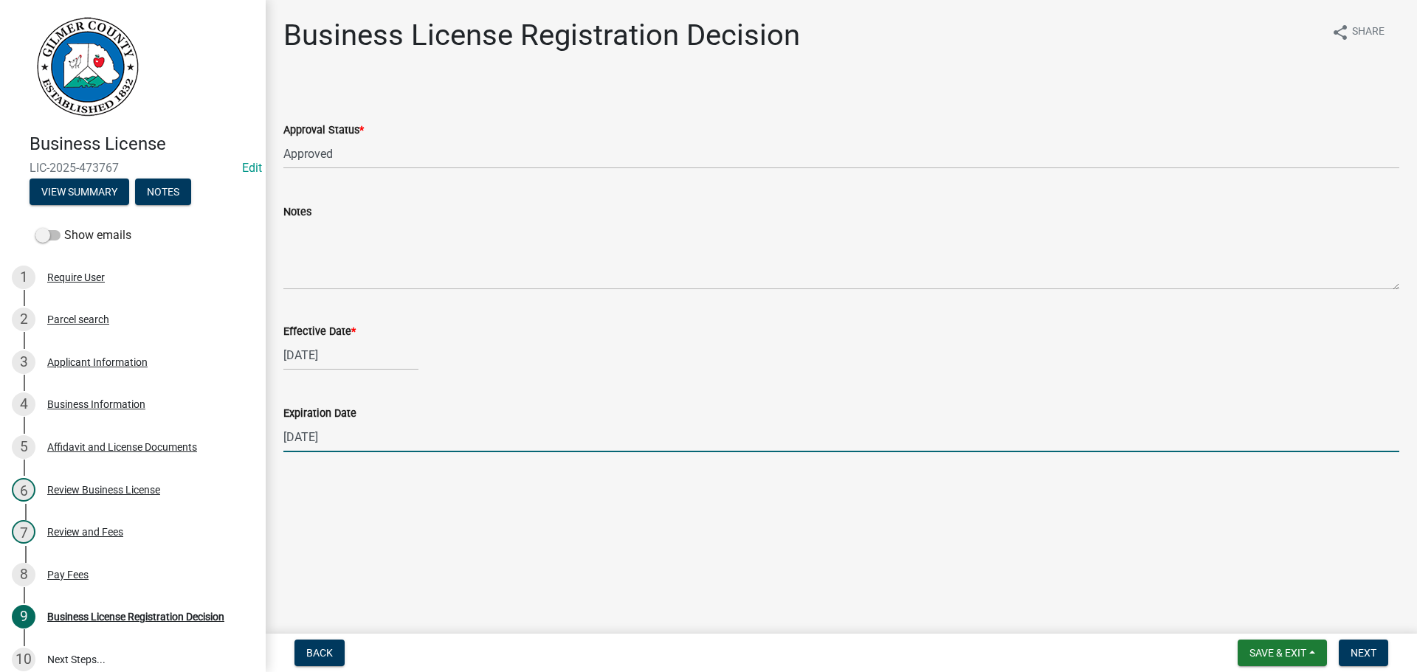
click at [395, 439] on input "12/31/2025" at bounding box center [841, 437] width 1116 height 30
type input "12/31/2026"
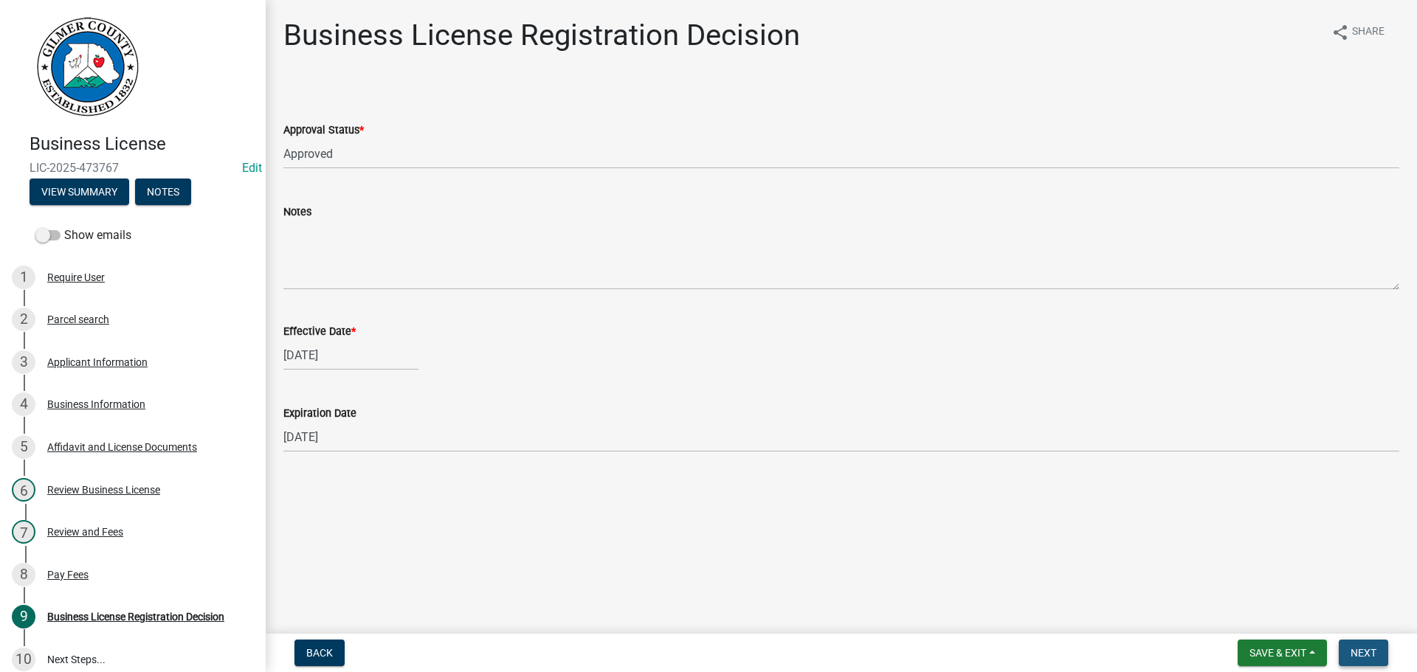
click at [1373, 660] on button "Next" at bounding box center [1363, 653] width 49 height 27
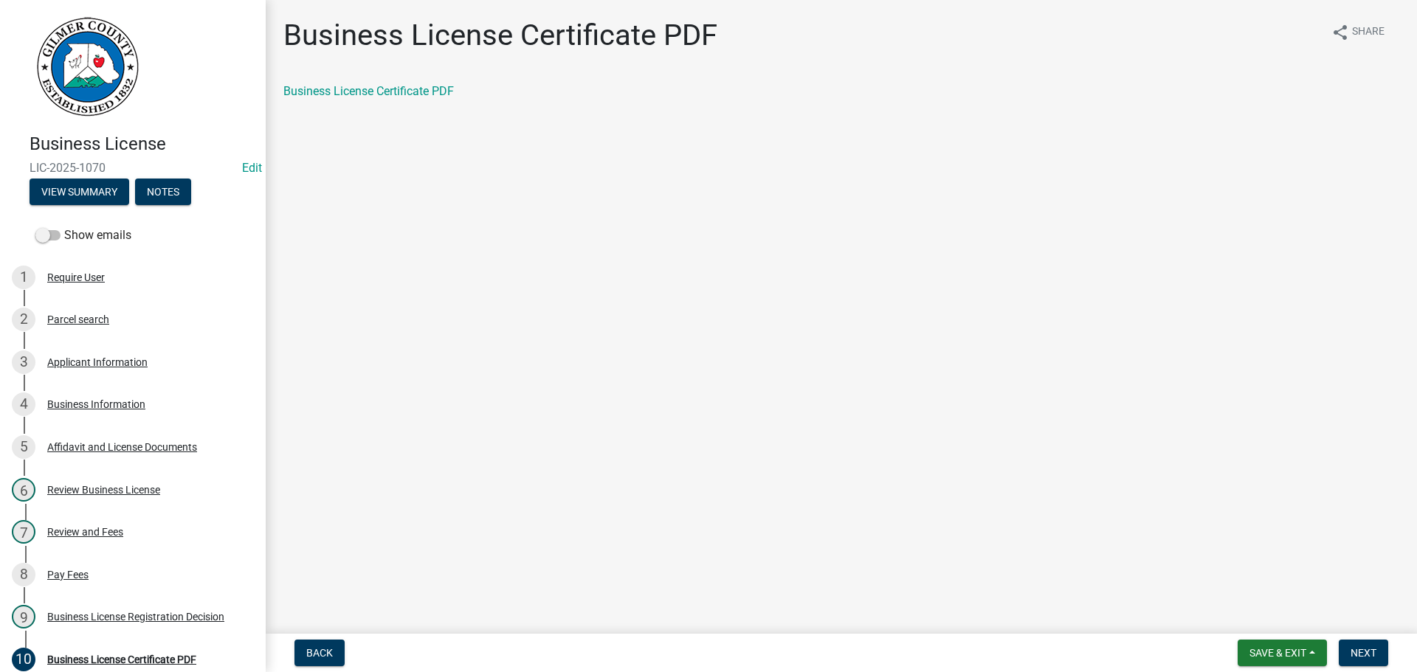
click at [424, 110] on div "Business License Certificate PDF" at bounding box center [841, 98] width 1138 height 30
click at [421, 95] on link "Business License Certificate PDF" at bounding box center [368, 91] width 170 height 14
click at [1351, 640] on button "Next" at bounding box center [1363, 653] width 49 height 27
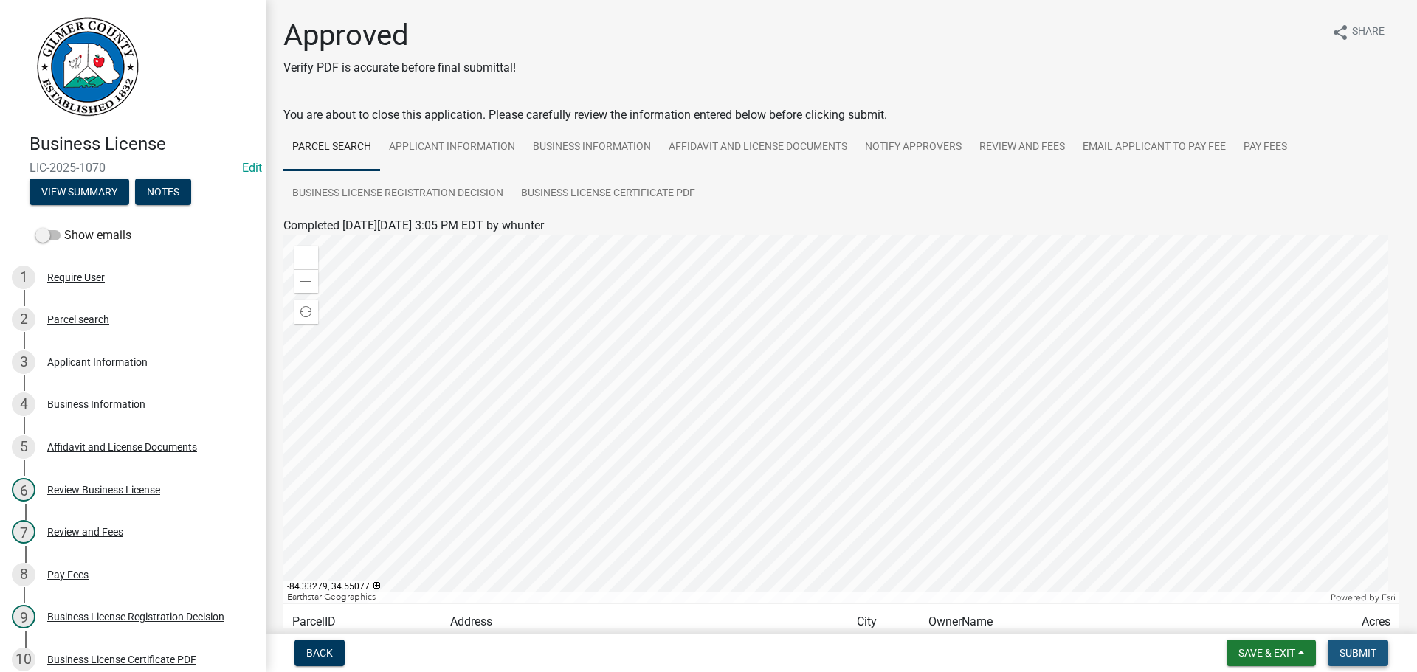
click at [1348, 654] on span "Submit" at bounding box center [1357, 653] width 37 height 12
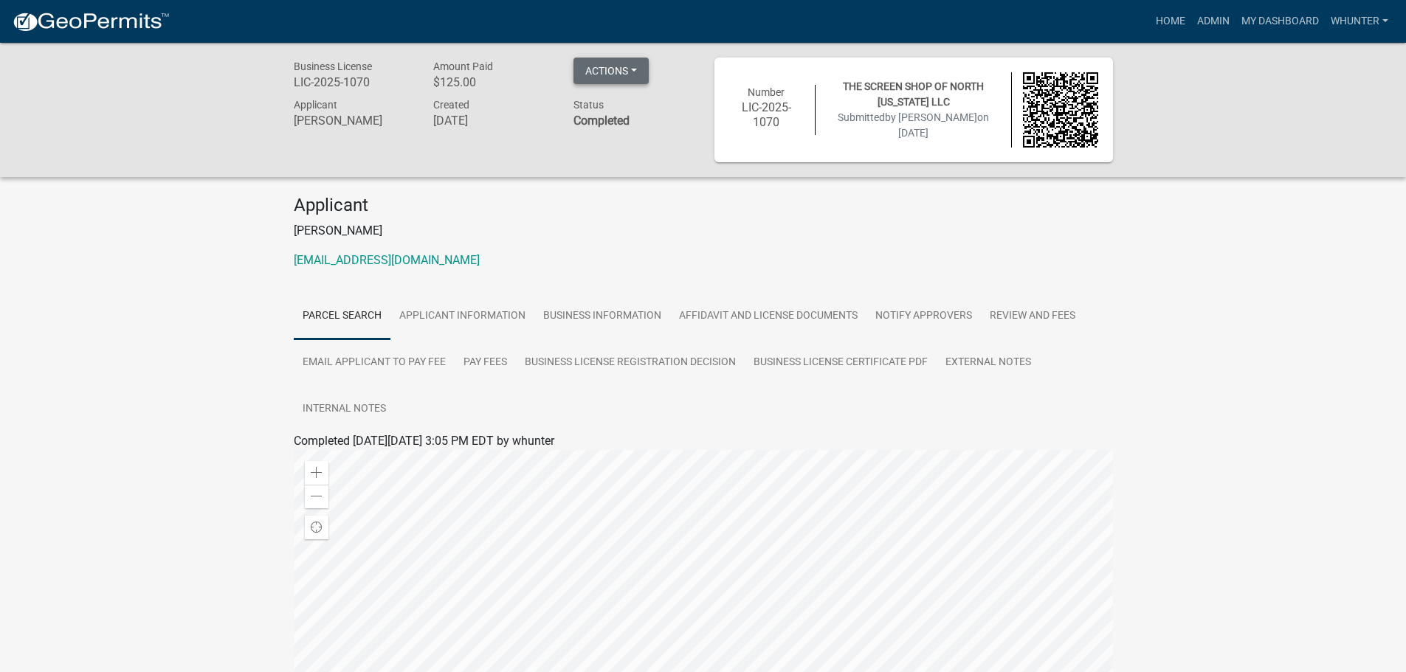
click at [596, 77] on button "Actions" at bounding box center [610, 71] width 75 height 27
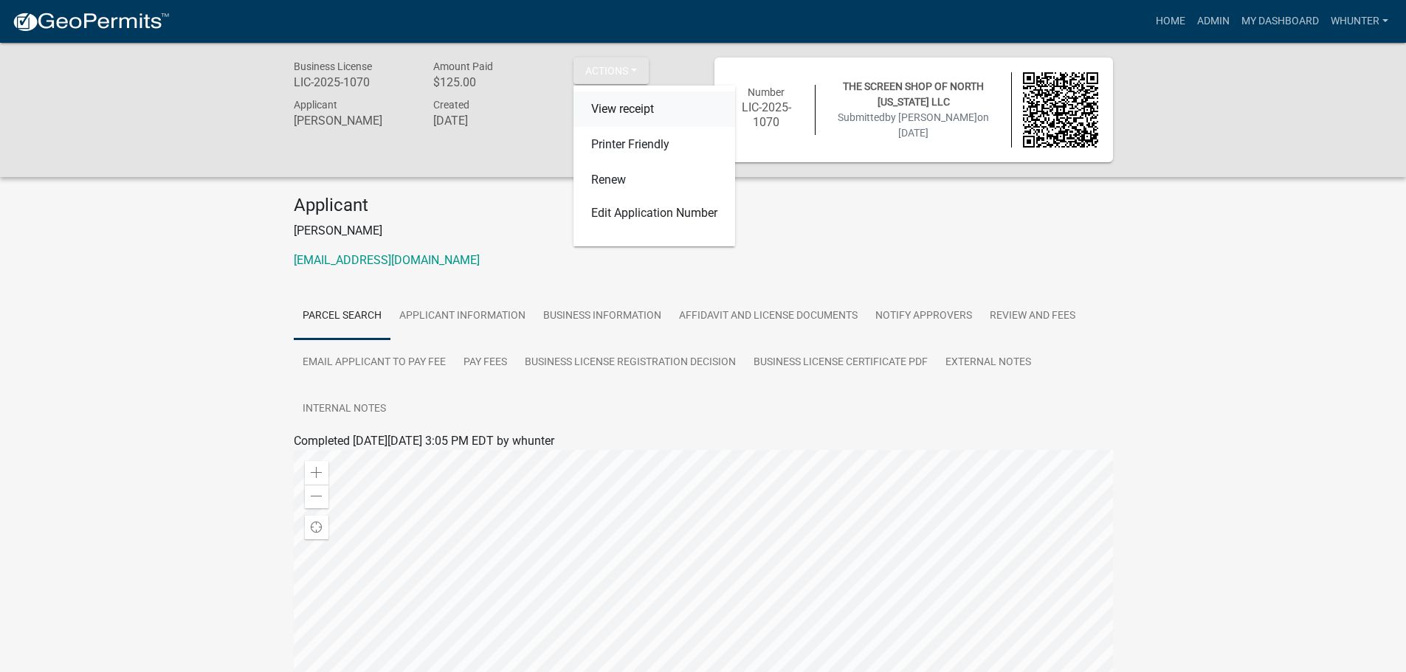
click at [633, 103] on link "View receipt" at bounding box center [654, 109] width 162 height 35
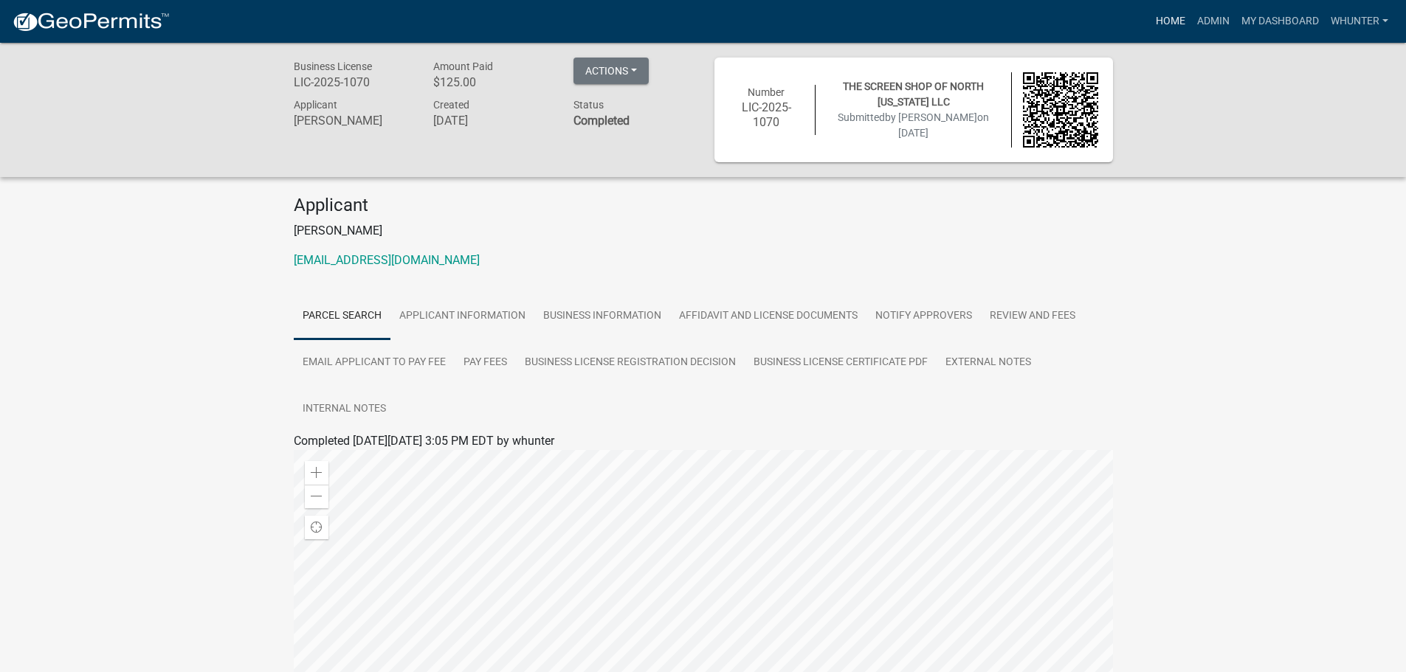
click at [1174, 30] on link "Home" at bounding box center [1170, 21] width 41 height 28
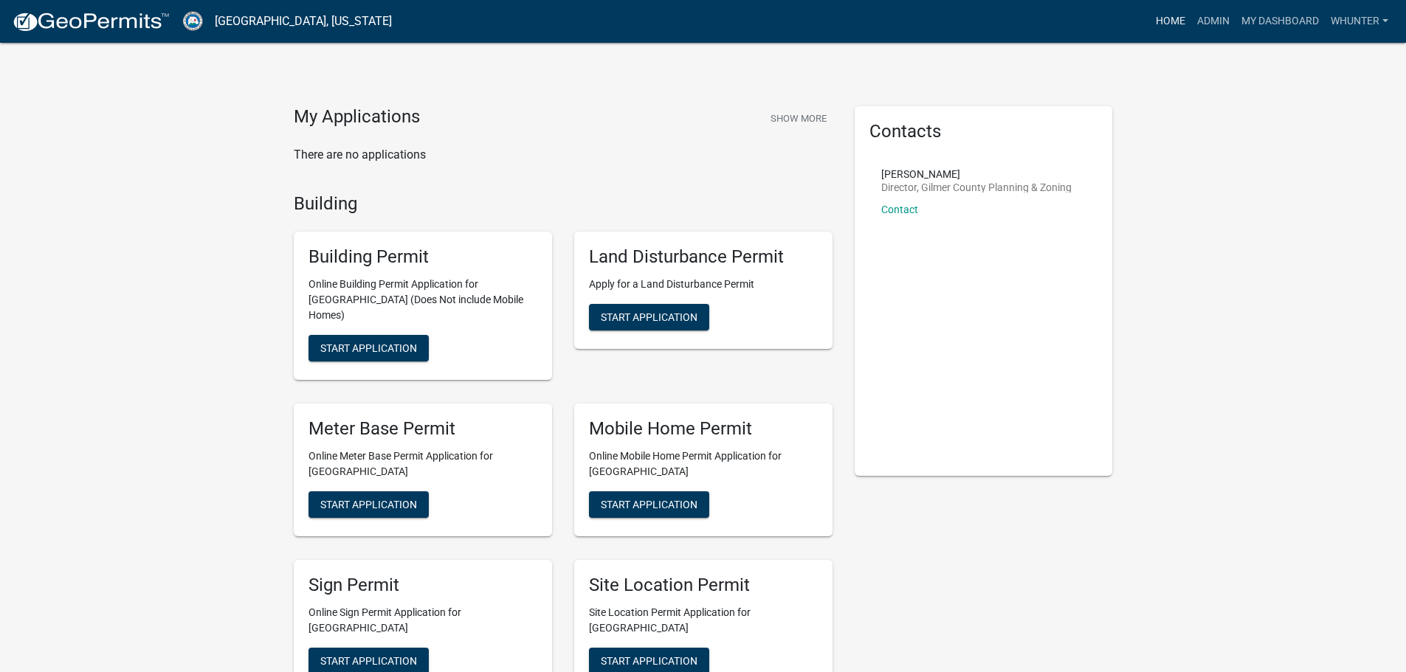
click at [1152, 23] on link "Home" at bounding box center [1170, 21] width 41 height 28
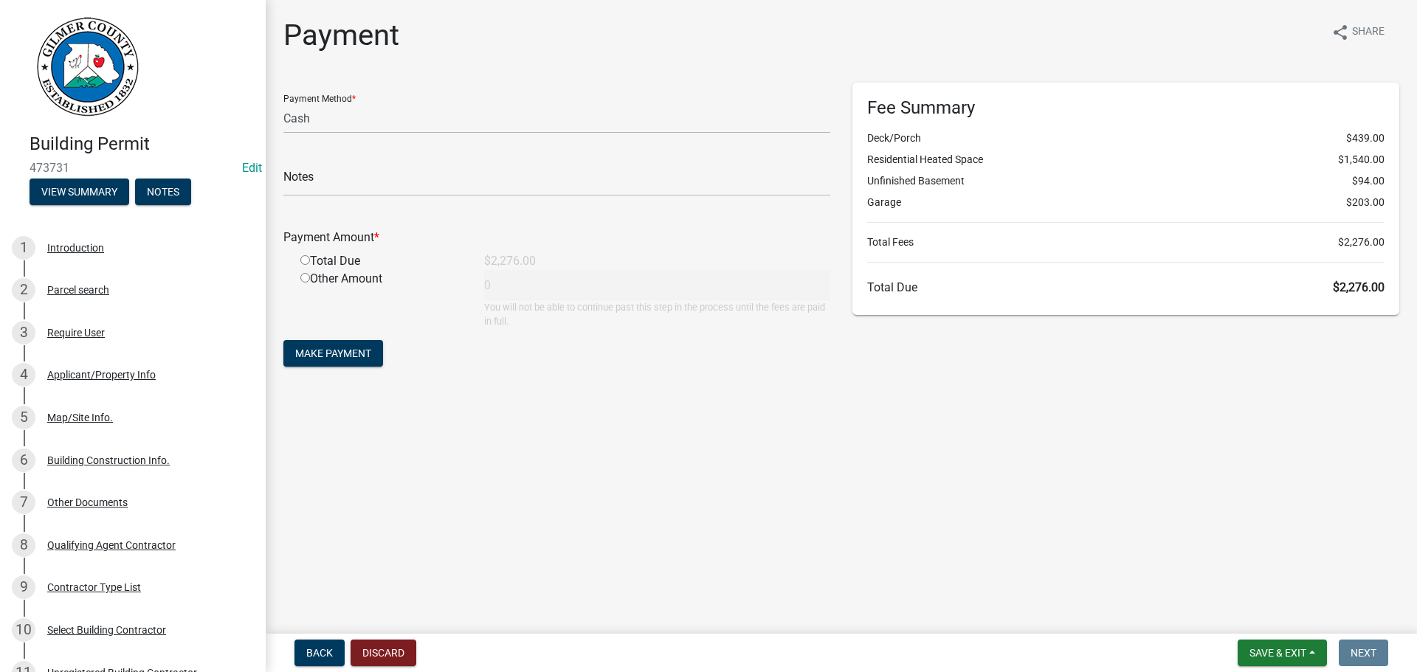
select select "2: 1"
click at [1278, 660] on button "Save & Exit" at bounding box center [1282, 653] width 89 height 27
click at [1274, 619] on button "Save & Exit" at bounding box center [1268, 614] width 118 height 35
